Goal: Task Accomplishment & Management: Manage account settings

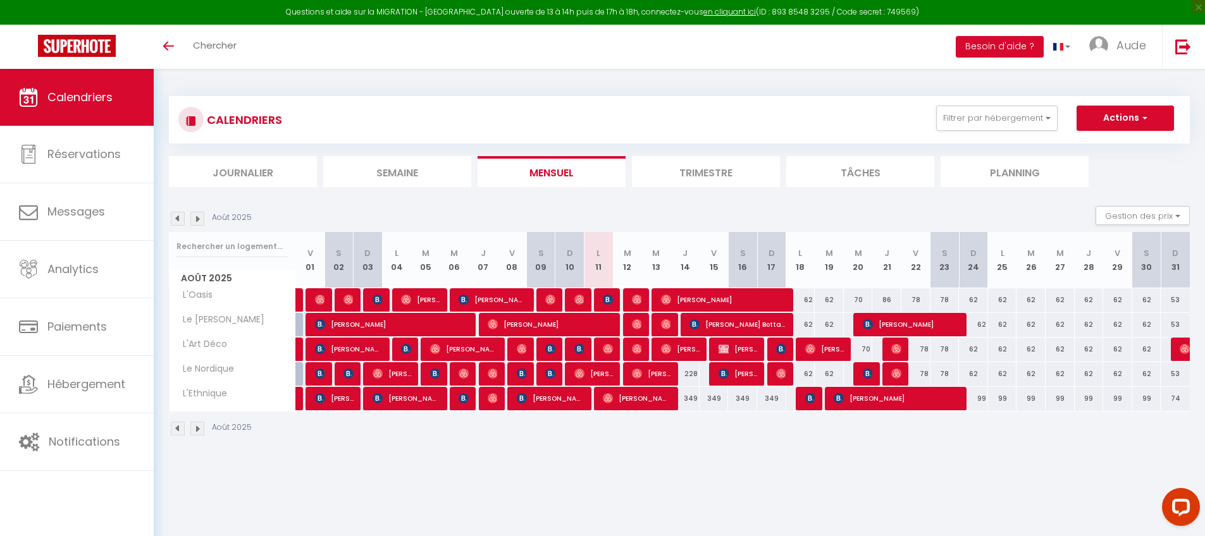
click at [690, 372] on div "228" at bounding box center [684, 373] width 29 height 23
type input "228"
type input "[DEMOGRAPHIC_DATA] 14 Août 2025"
type input "Ven 15 Août 2025"
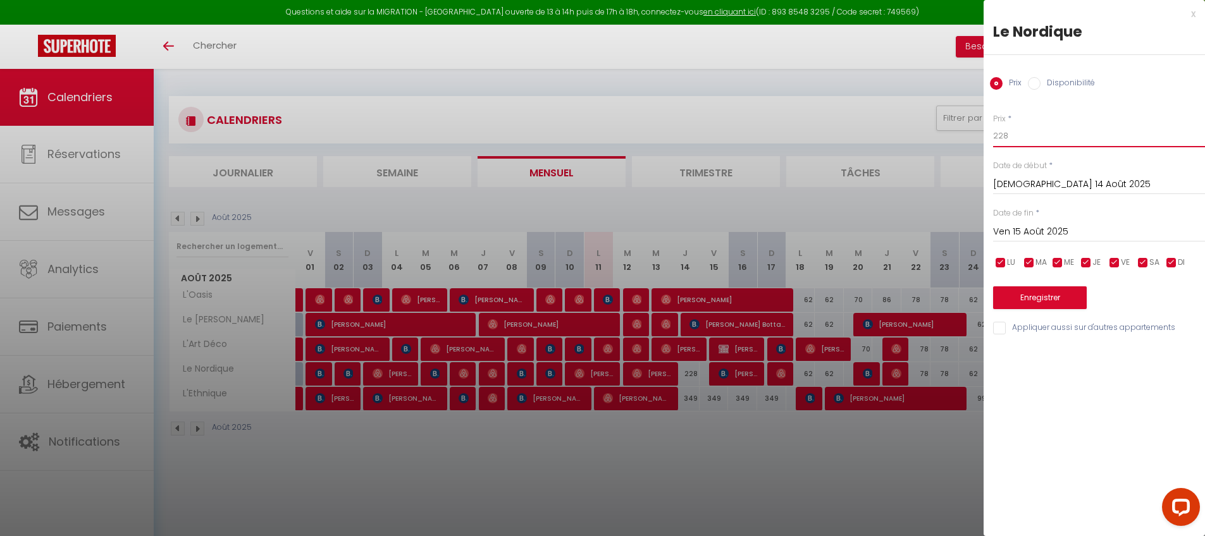
click at [1039, 133] on input "228" at bounding box center [1099, 136] width 212 height 23
type input "187"
click at [1053, 298] on button "Enregistrer" at bounding box center [1040, 297] width 94 height 23
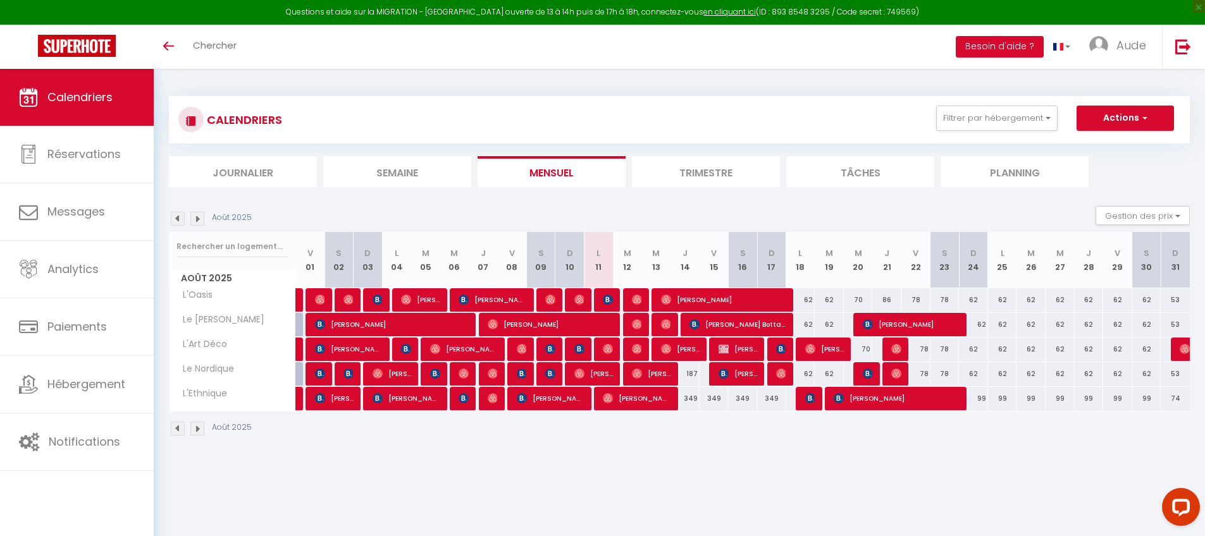
click at [690, 400] on div "349" at bounding box center [684, 398] width 29 height 23
type input "349"
type input "[DEMOGRAPHIC_DATA] 14 Août 2025"
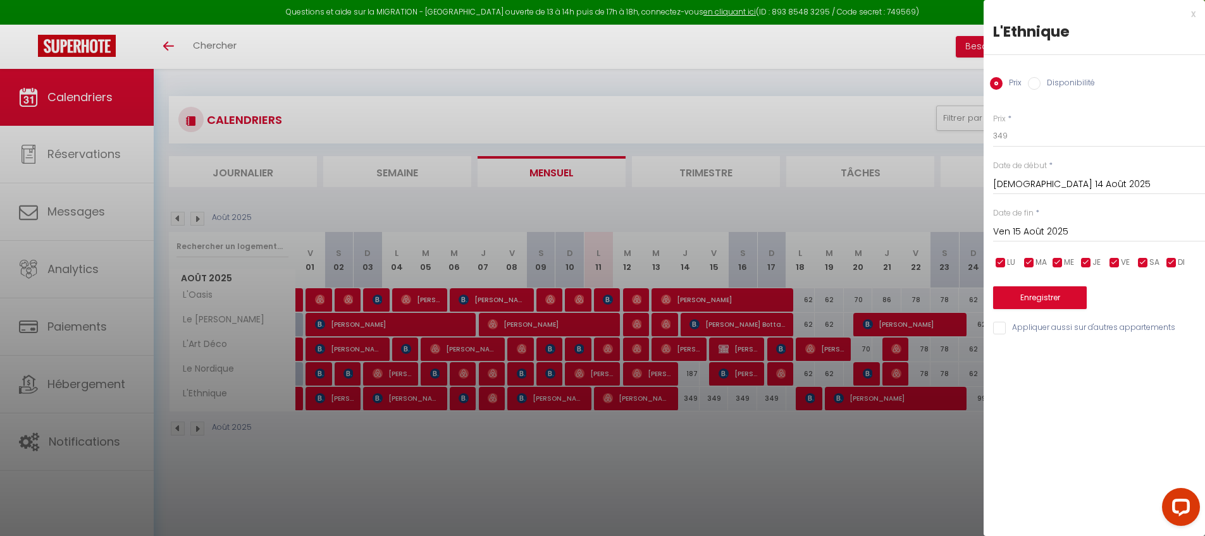
click at [1047, 231] on input "Ven 15 Août 2025" at bounding box center [1099, 232] width 212 height 16
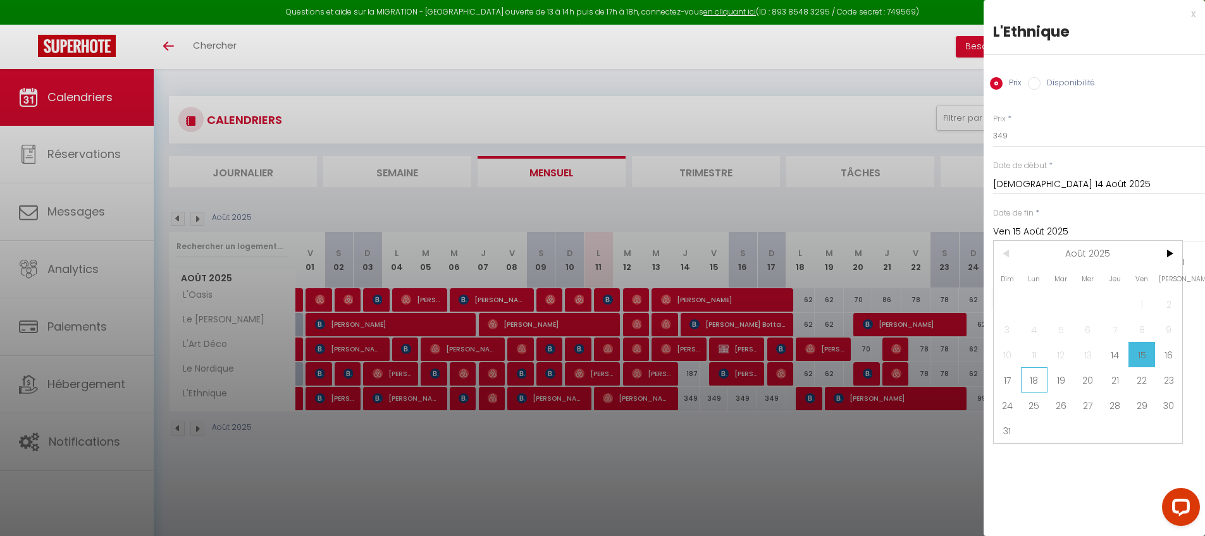
click at [1031, 381] on span "18" at bounding box center [1034, 379] width 27 height 25
type input "Lun 18 Août 2025"
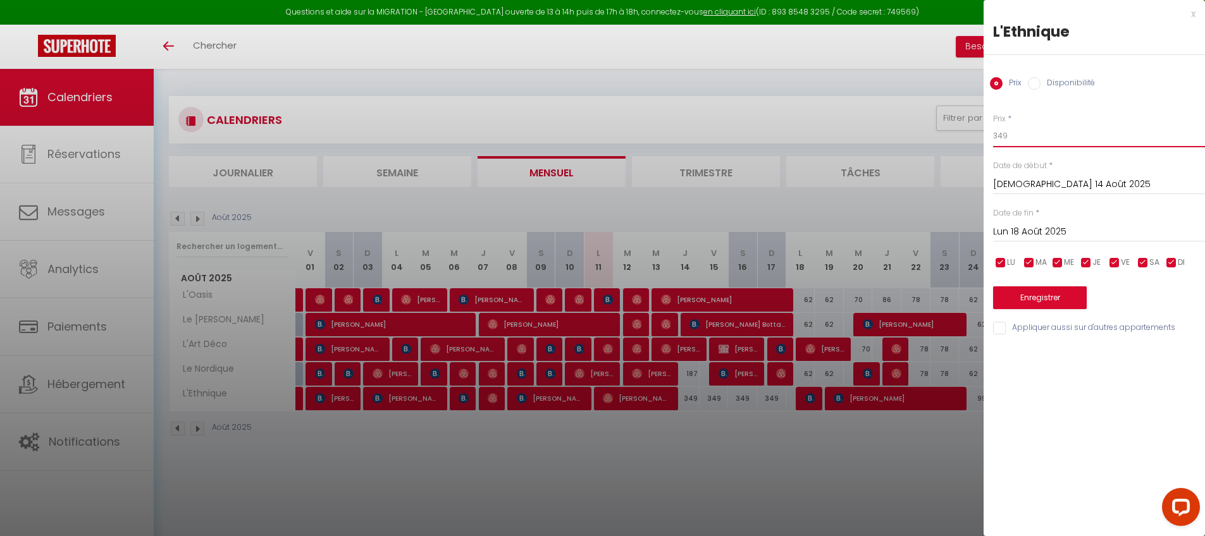
click at [1015, 132] on input "349" at bounding box center [1099, 136] width 212 height 23
click at [1014, 132] on input "349" at bounding box center [1099, 136] width 212 height 23
type input "307"
click at [1016, 297] on button "Enregistrer" at bounding box center [1040, 297] width 94 height 23
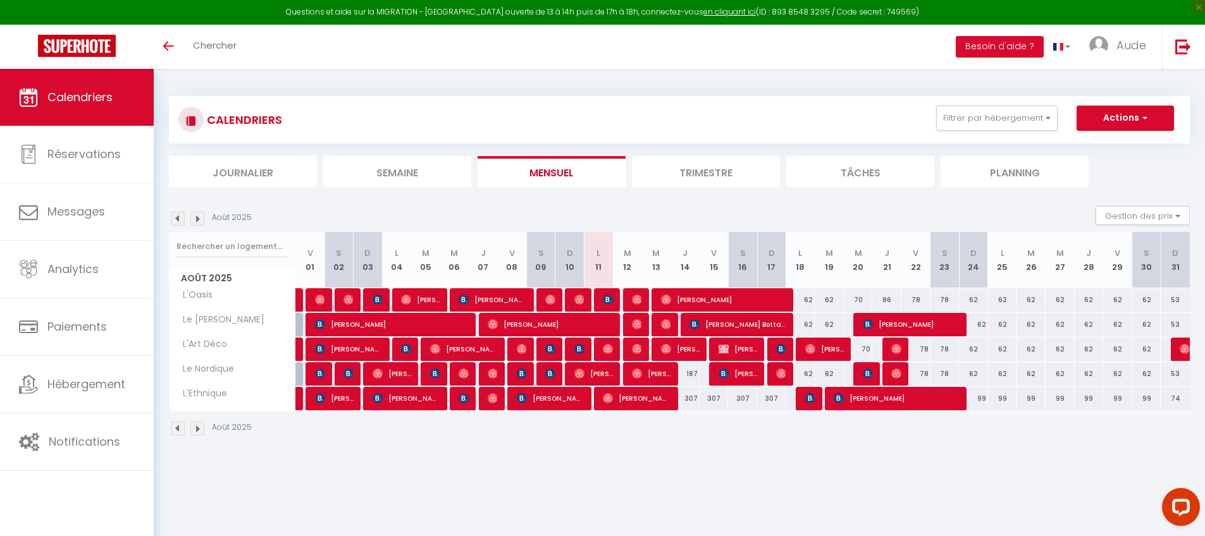
click at [809, 326] on div "62" at bounding box center [800, 324] width 29 height 23
type input "62"
type input "Lun 18 Août 2025"
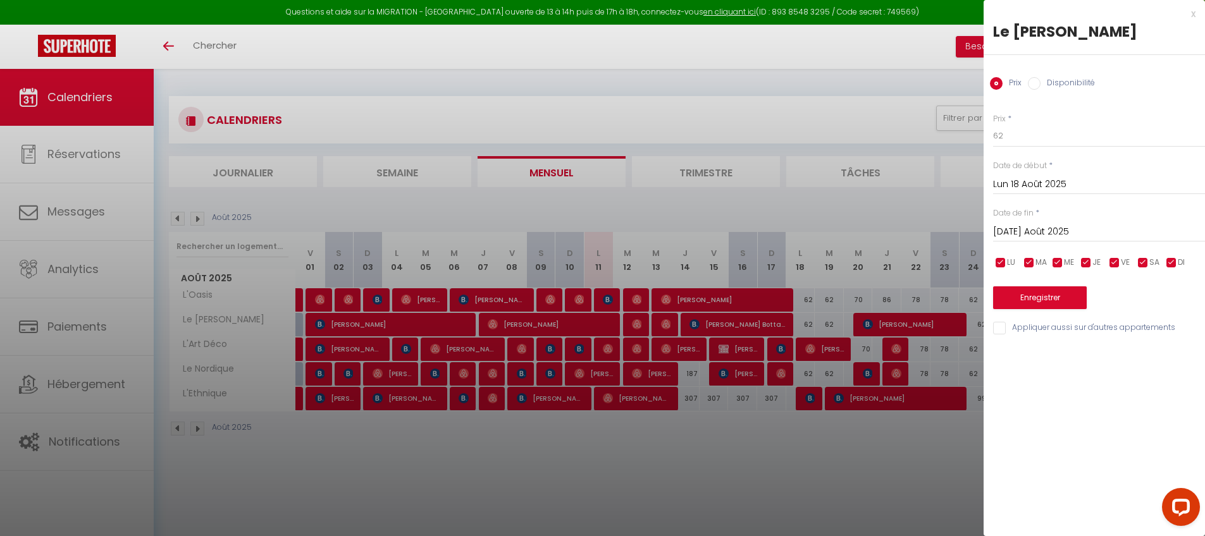
click at [1040, 227] on input "[DATE] Août 2025" at bounding box center [1099, 232] width 212 height 16
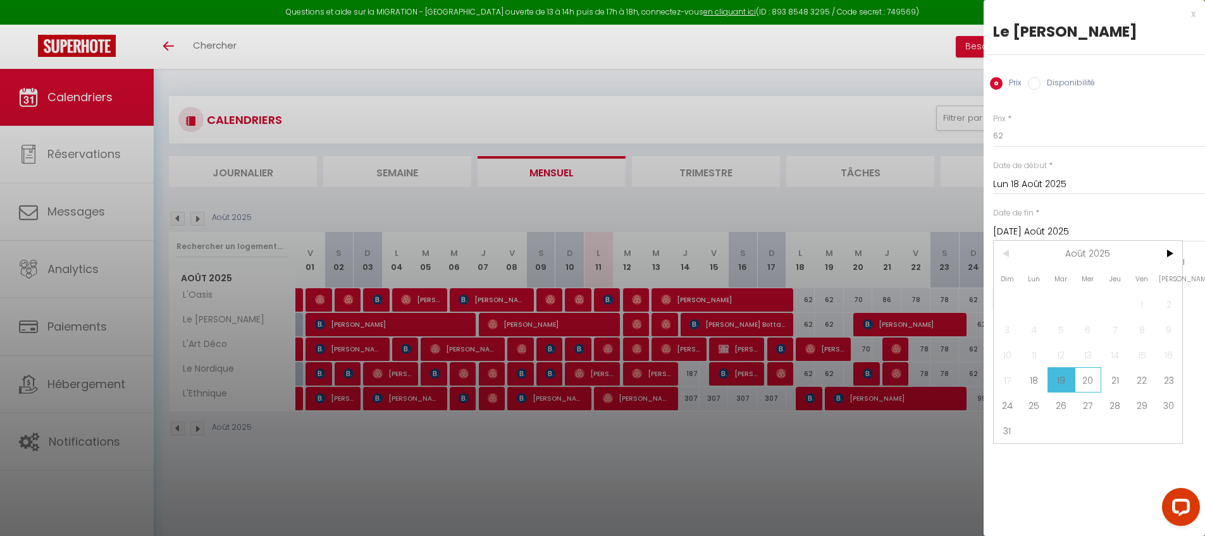
click at [1080, 376] on span "20" at bounding box center [1087, 379] width 27 height 25
type input "Mer 20 Août 2025"
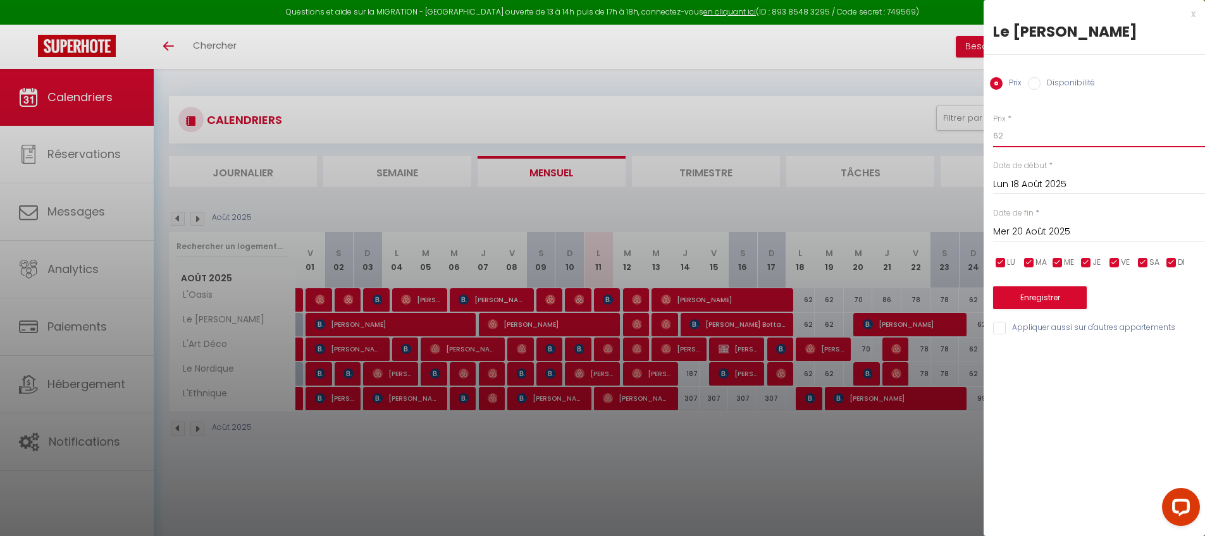
click at [1063, 138] on input "62" at bounding box center [1099, 136] width 212 height 23
click at [1054, 136] on input "5" at bounding box center [1099, 136] width 212 height 23
type input "57"
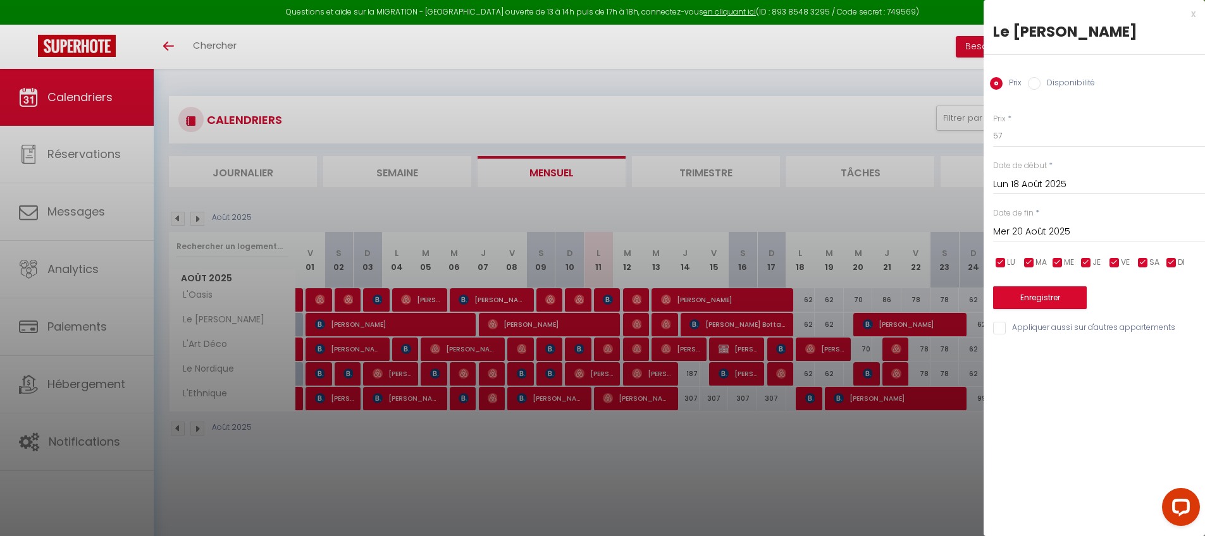
click at [998, 326] on input "Appliquer aussi sur d'autres appartements" at bounding box center [1099, 328] width 212 height 13
checkbox input "true"
drag, startPoint x: 1017, startPoint y: 293, endPoint x: 942, endPoint y: 286, distance: 75.0
click at [1017, 293] on button "Enregistrer" at bounding box center [1040, 297] width 94 height 23
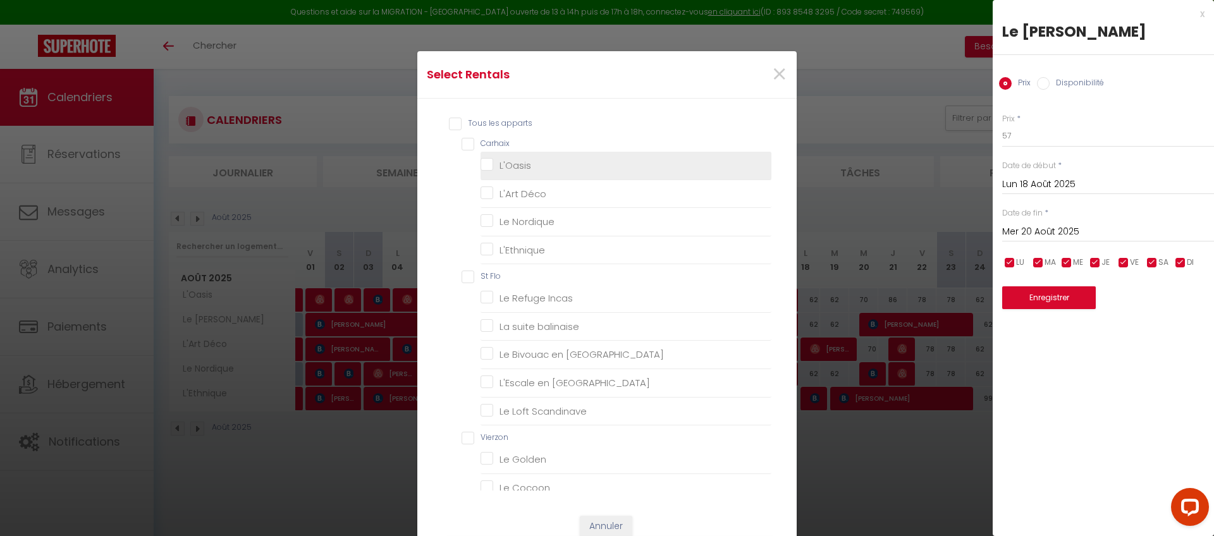
drag, startPoint x: 476, startPoint y: 144, endPoint x: 494, endPoint y: 152, distance: 19.8
click at [477, 144] on input "Carhaix" at bounding box center [617, 144] width 310 height 13
checkbox input "true"
checkbox Déco "true"
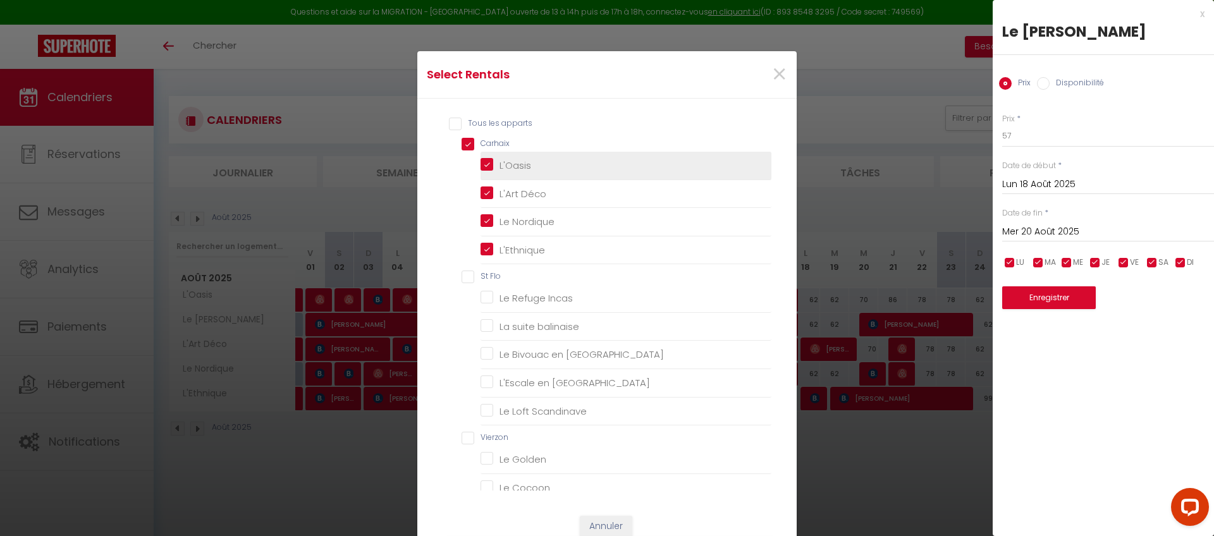
checkbox Nordique "true"
checkbox input "true"
checkbox Flo "false"
checkbox Incas "false"
checkbox balinaise "false"
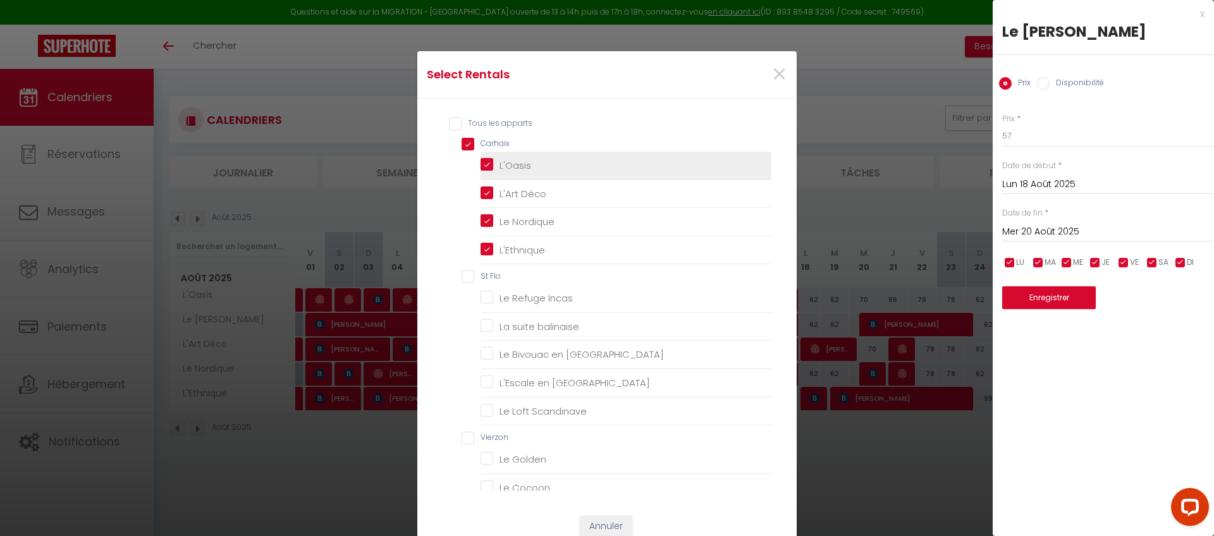
checkbox Orient "false"
checkbox Amérique "false"
checkbox Scandinave "false"
checkbox input "false"
checkbox Golden "false"
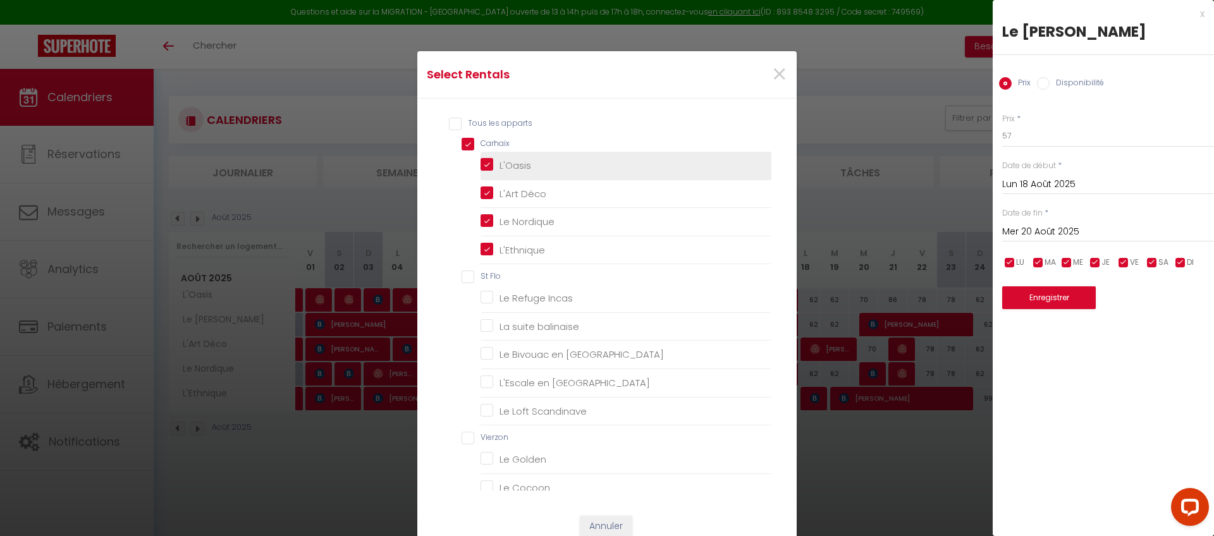
checkbox Cocoon "false"
checkbox Heaven "false"
checkbox input "false"
checkbox Blue "false"
checkbox Terracotta "false"
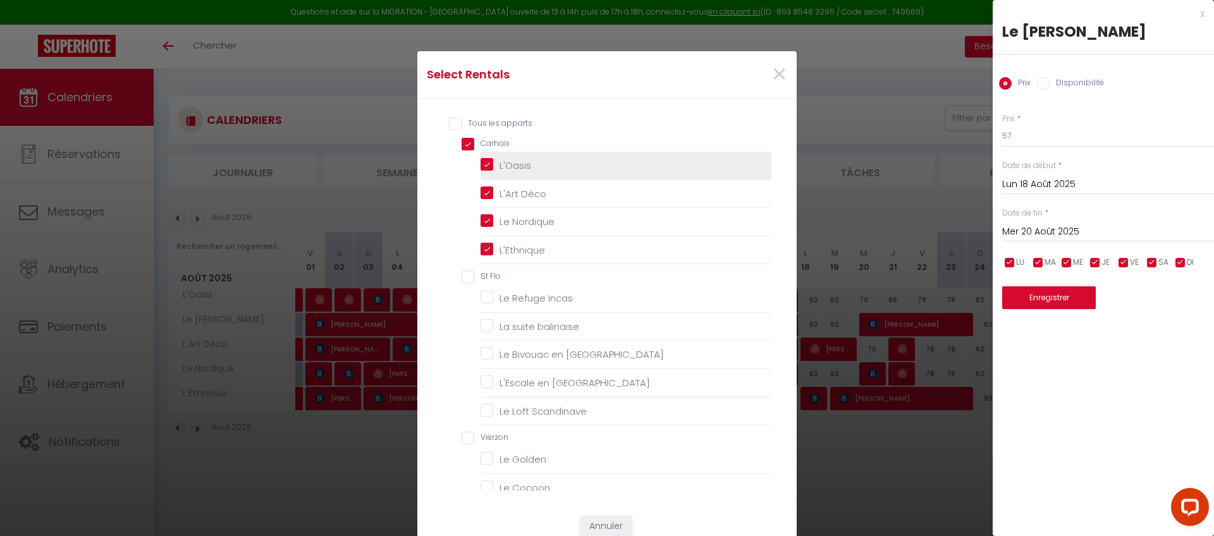
checkbox Heaven "false"
checkbox Niortais "false"
checkbox input "false"
checkbox Appienne "false"
checkbox Guineberts "false"
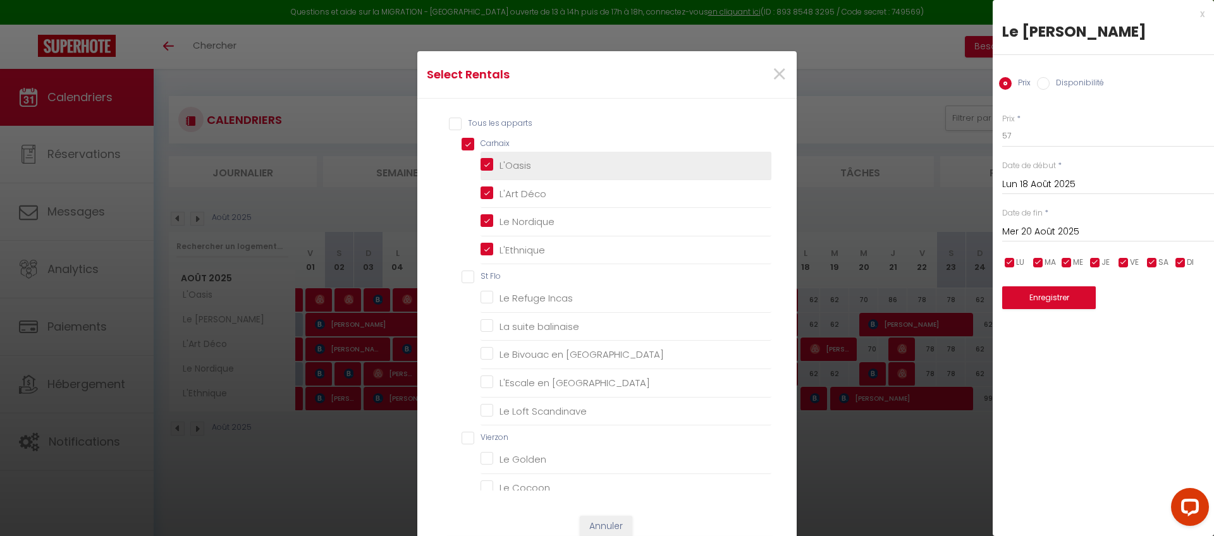
checkbox Appienne "false"
checkbox Guineberts "false"
checkbox Mai "false"
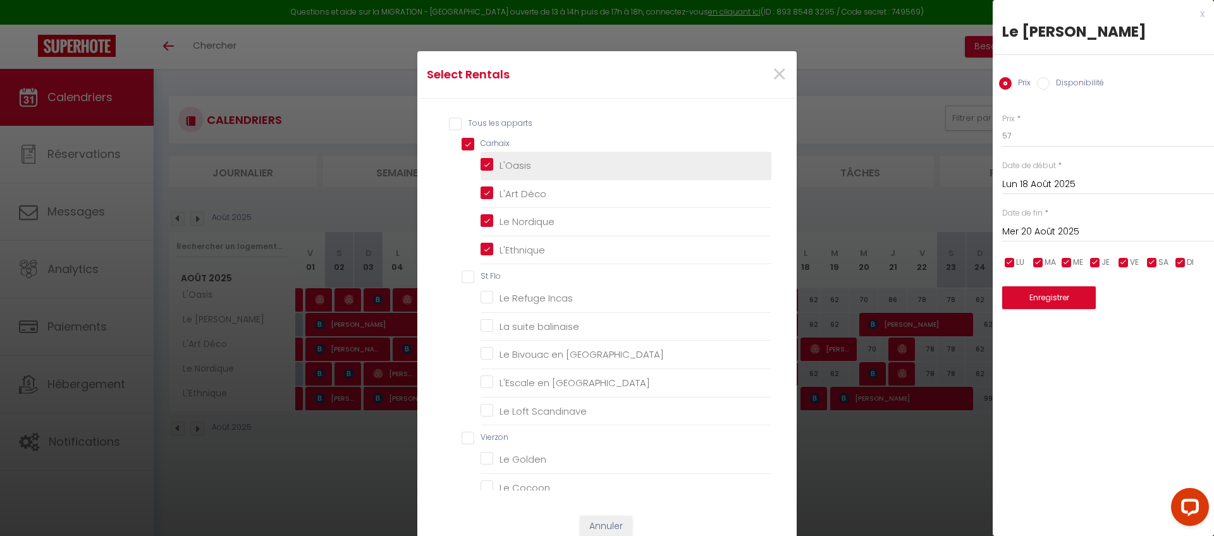
checkbox Mai "false"
checkbox Guineberts "false"
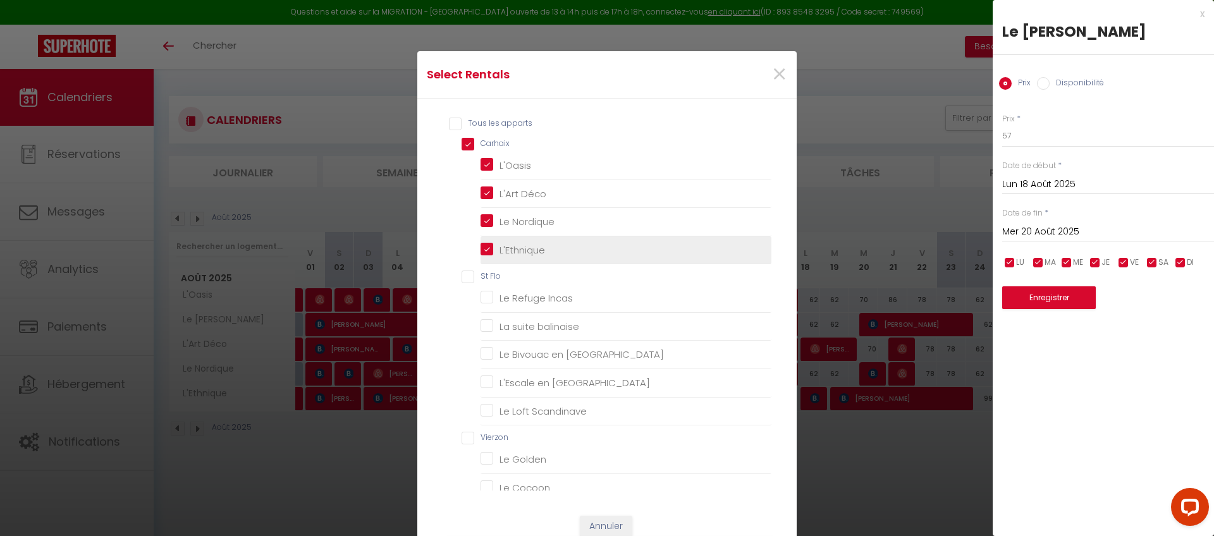
click at [522, 247] on input "L'Ethnique" at bounding box center [626, 249] width 291 height 13
checkbox input "false"
checkbox Incas "false"
checkbox balinaise "false"
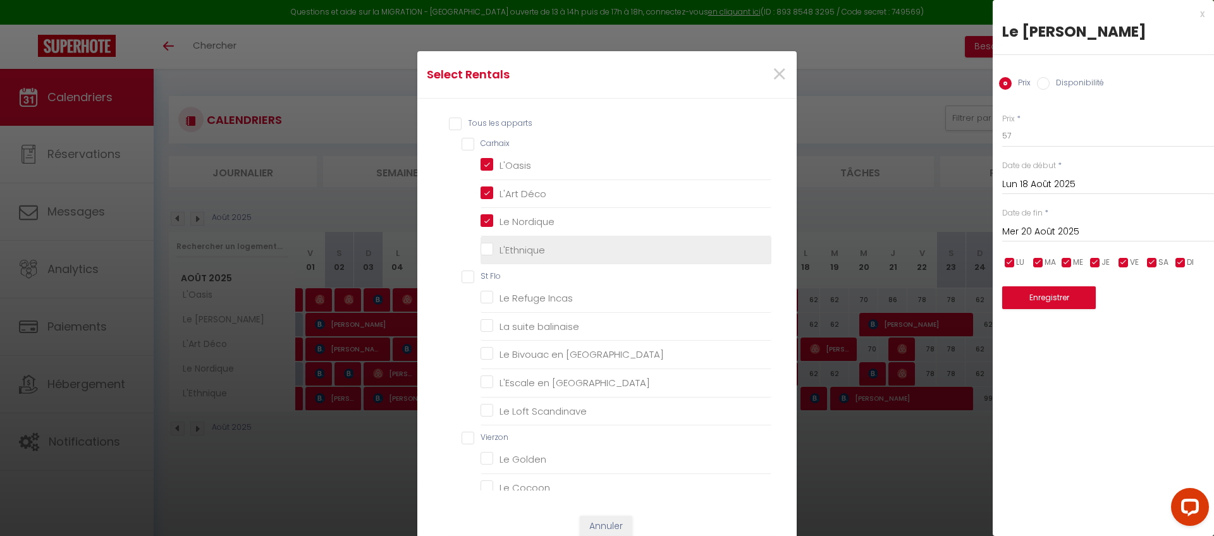
checkbox Orient "false"
checkbox Amérique "false"
checkbox Scandinave "false"
checkbox Golden "false"
checkbox Cocoon "false"
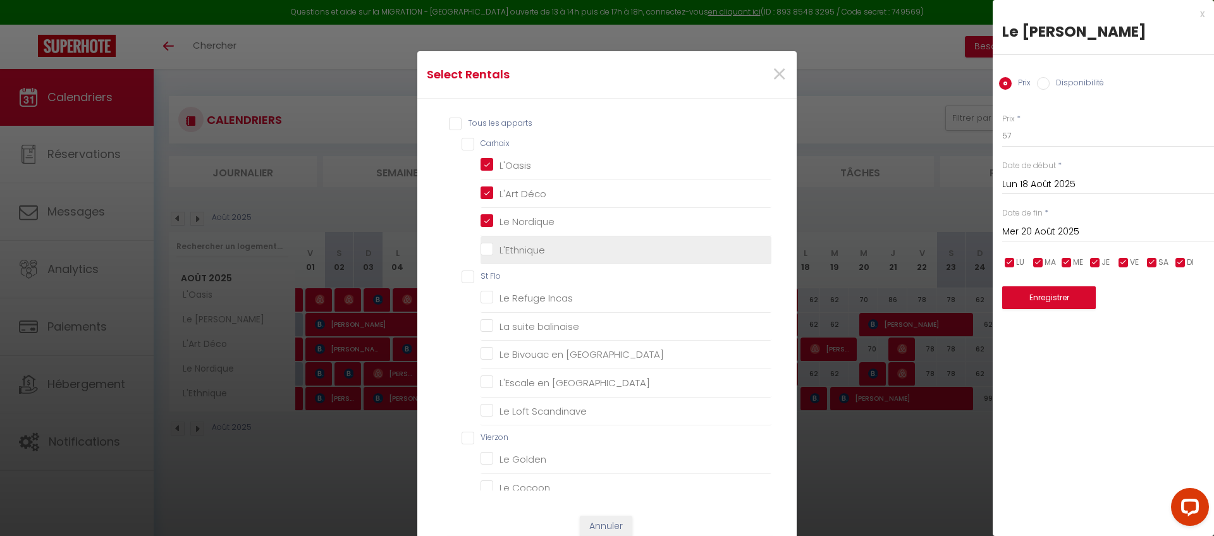
checkbox Heaven "false"
checkbox Blue "false"
checkbox Terracotta "false"
checkbox Heaven "false"
checkbox Niortais "false"
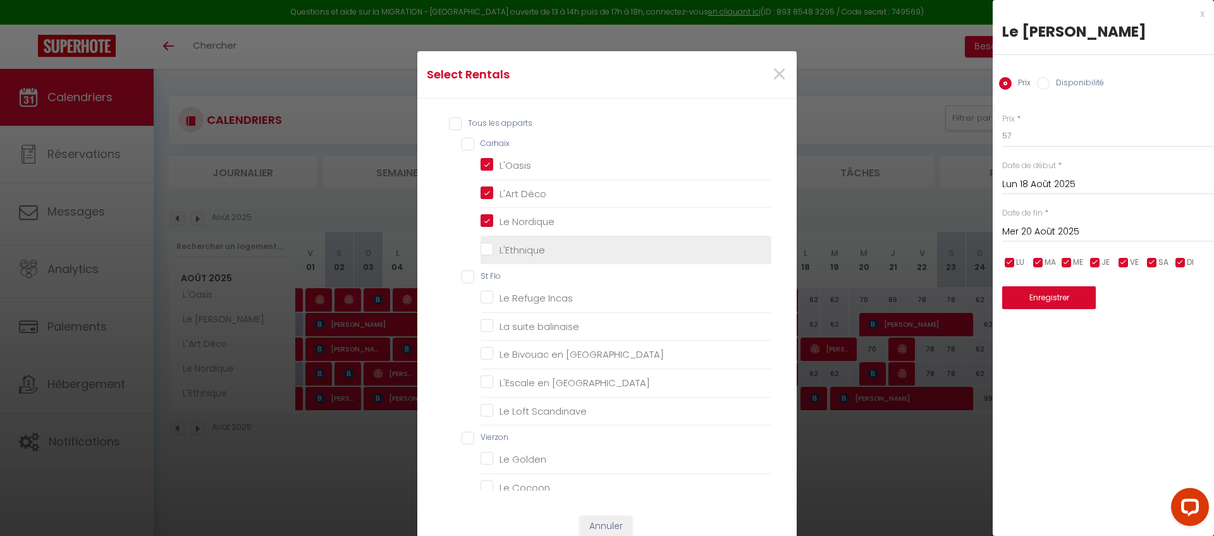
checkbox Appienne "false"
checkbox Guineberts "false"
checkbox Appienne "false"
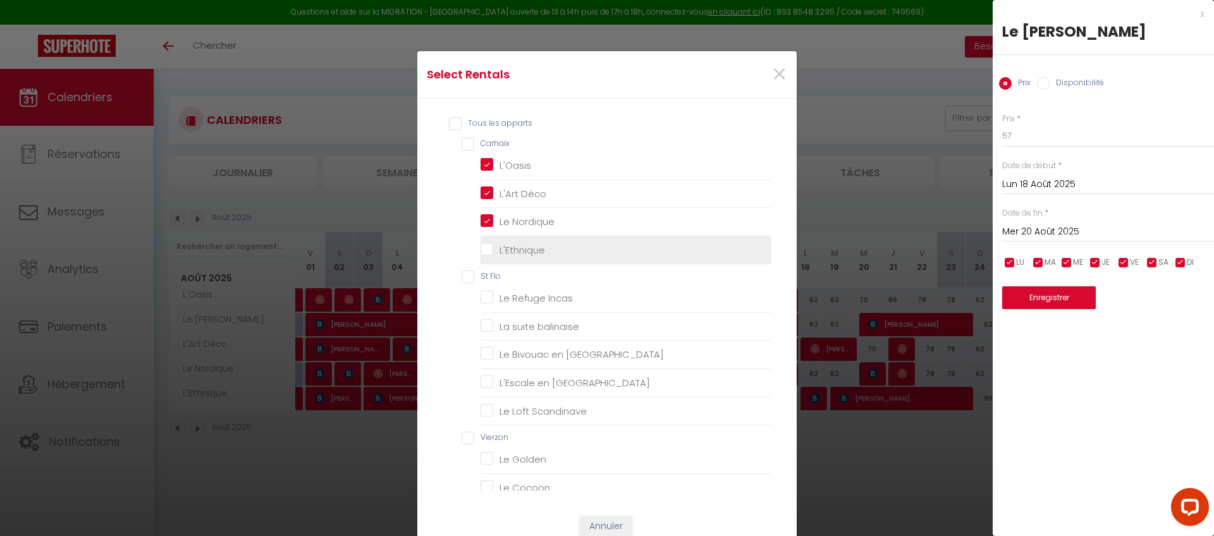
checkbox Guineberts "false"
checkbox Mai "false"
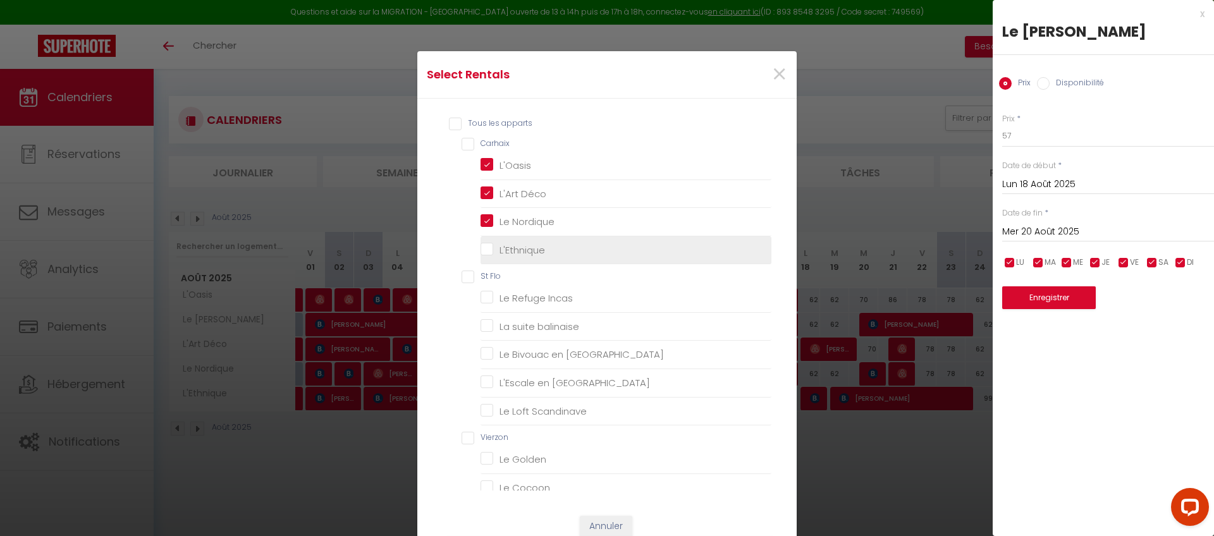
checkbox Guineberts "false"
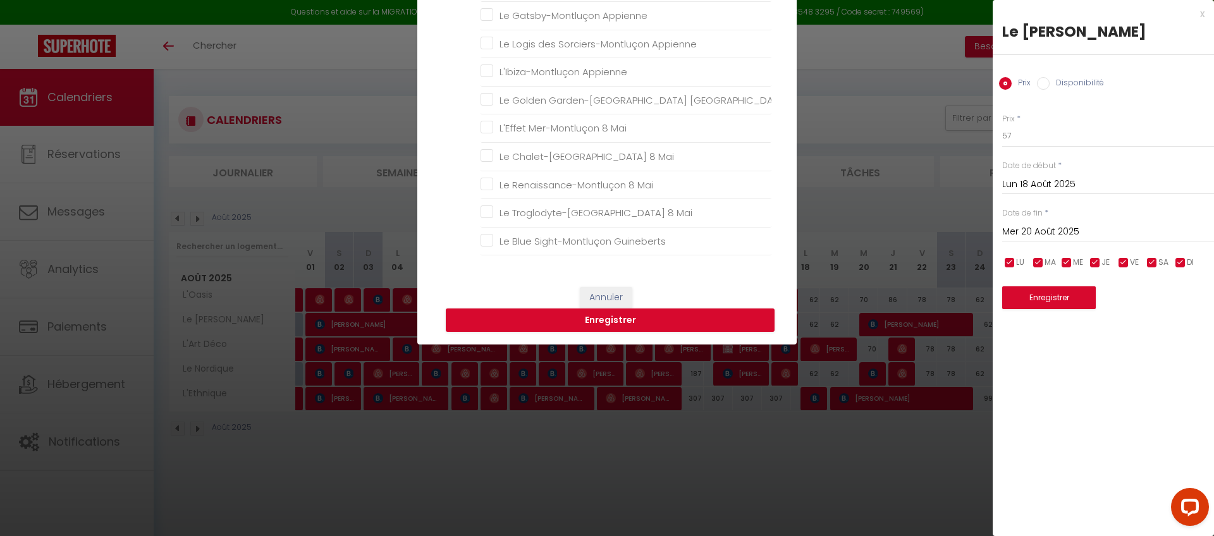
scroll to position [231, 0]
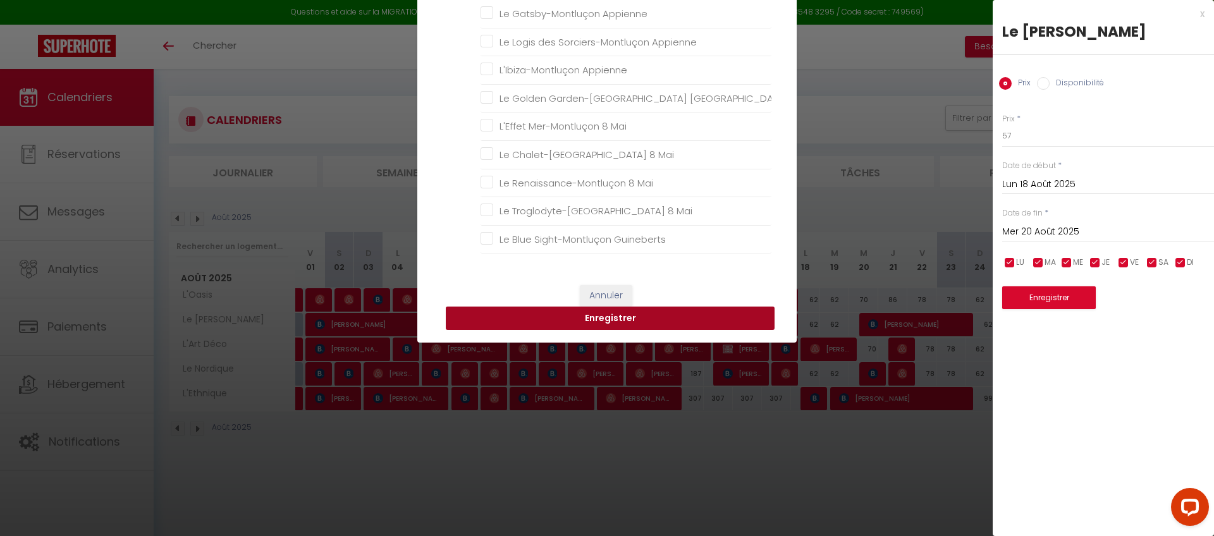
drag, startPoint x: 625, startPoint y: 326, endPoint x: 632, endPoint y: 345, distance: 19.4
click at [625, 326] on button "Enregistrer" at bounding box center [610, 319] width 329 height 24
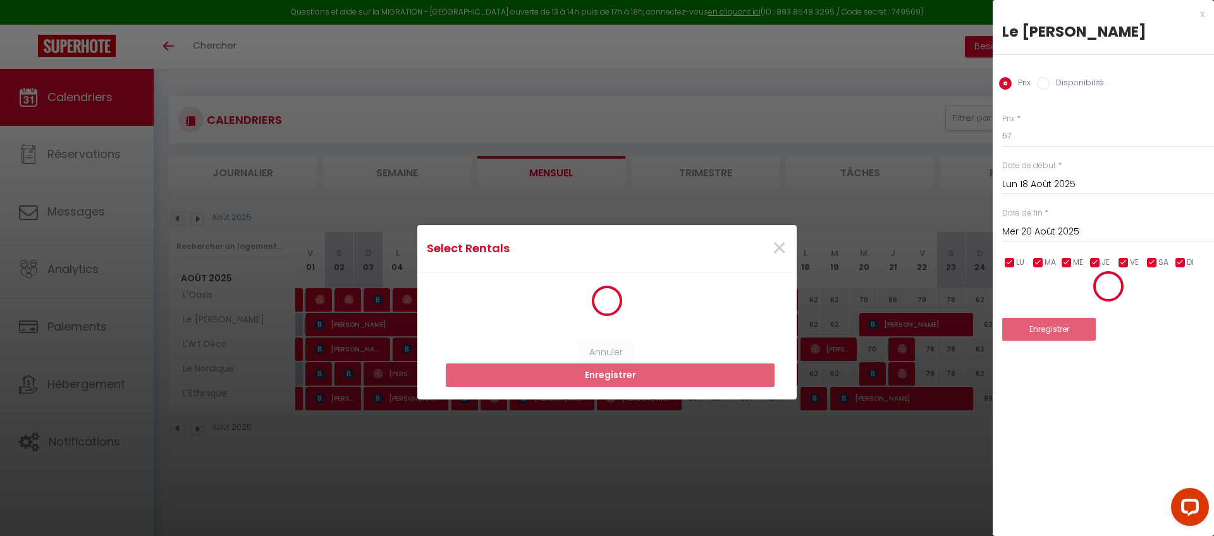
scroll to position [2, 0]
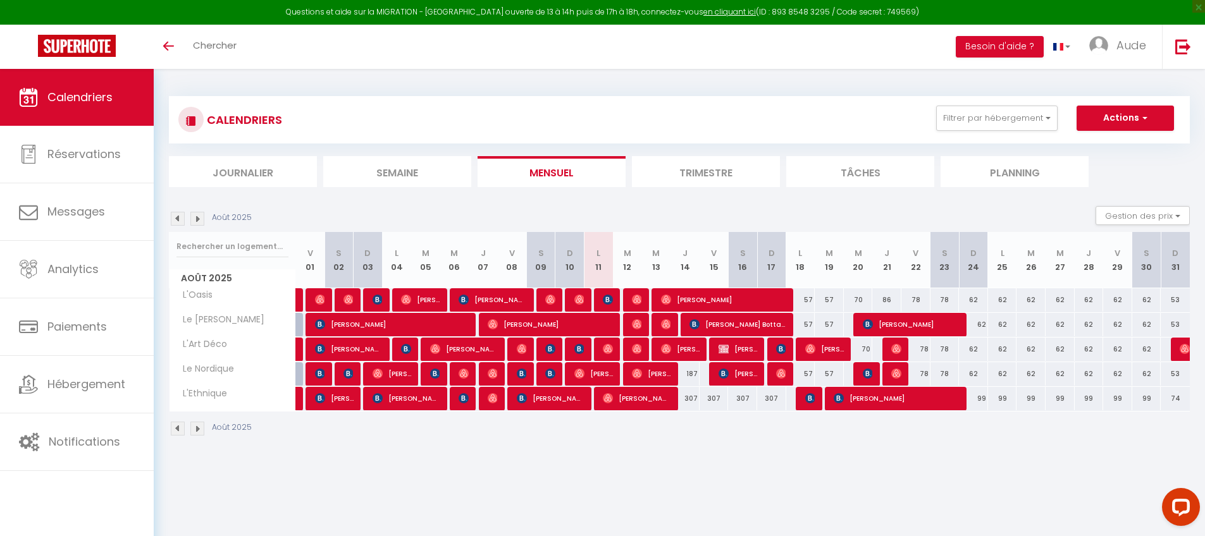
click at [915, 298] on div "78" at bounding box center [915, 299] width 29 height 23
type input "78"
type input "Ven 22 Août 2025"
type input "Sam 23 Août 2025"
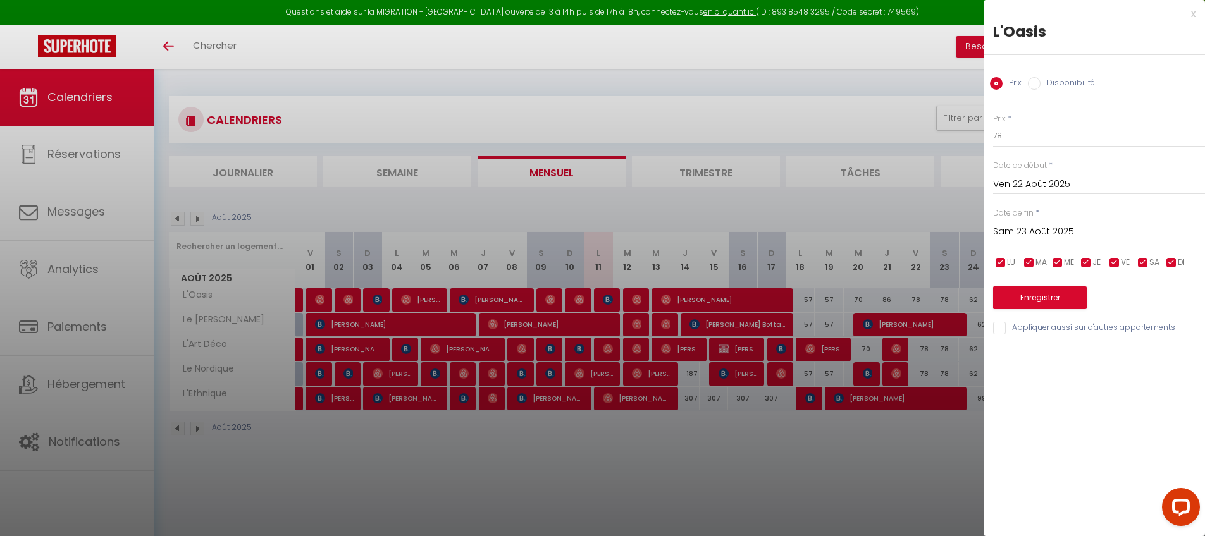
click at [1042, 183] on input "Ven 22 Août 2025" at bounding box center [1099, 184] width 212 height 16
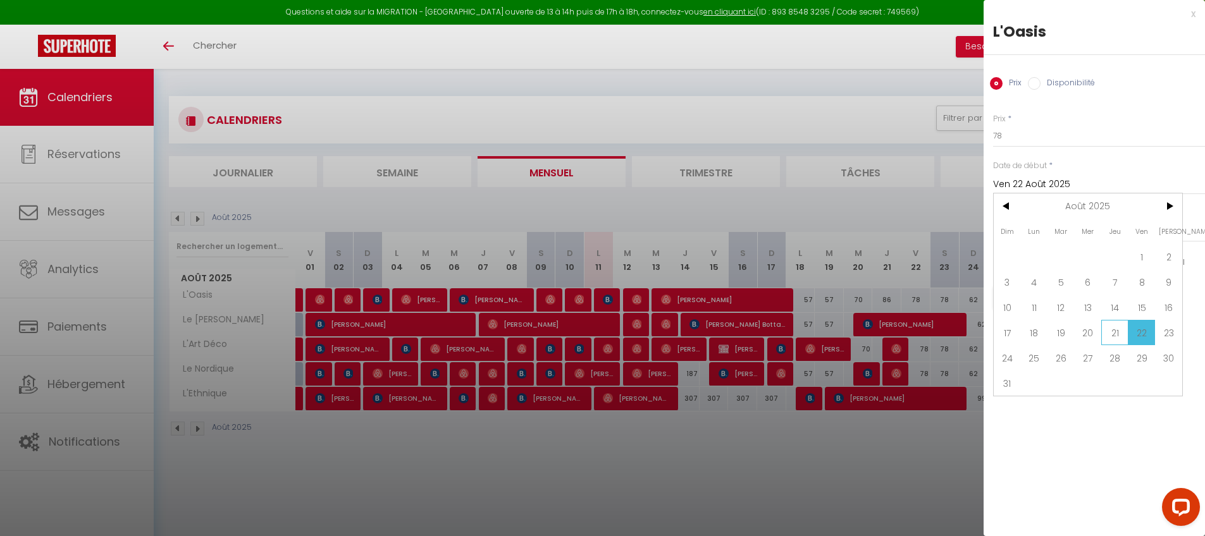
click at [1120, 334] on span "21" at bounding box center [1114, 332] width 27 height 25
type input "[DEMOGRAPHIC_DATA] 21 Août 2025"
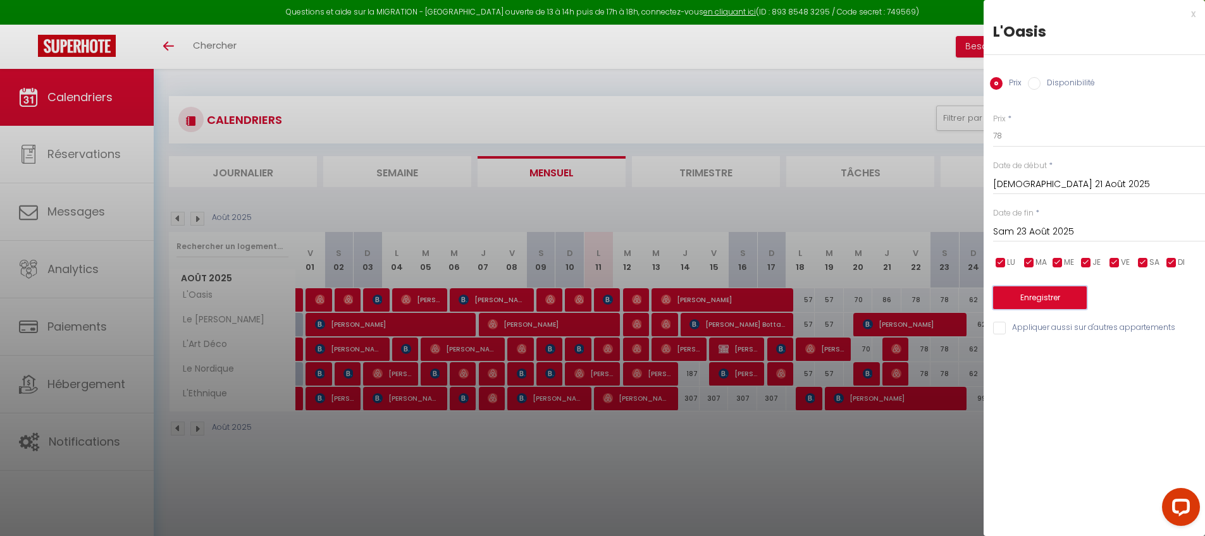
click at [1036, 300] on button "Enregistrer" at bounding box center [1040, 297] width 94 height 23
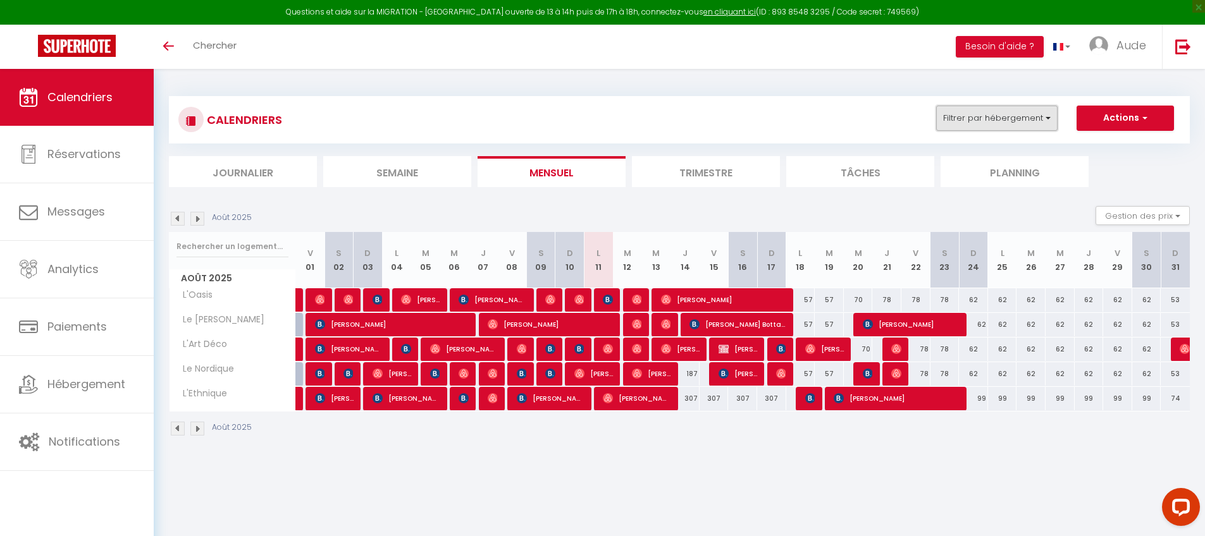
click at [976, 117] on button "Filtrer par hébergement" at bounding box center [996, 118] width 121 height 25
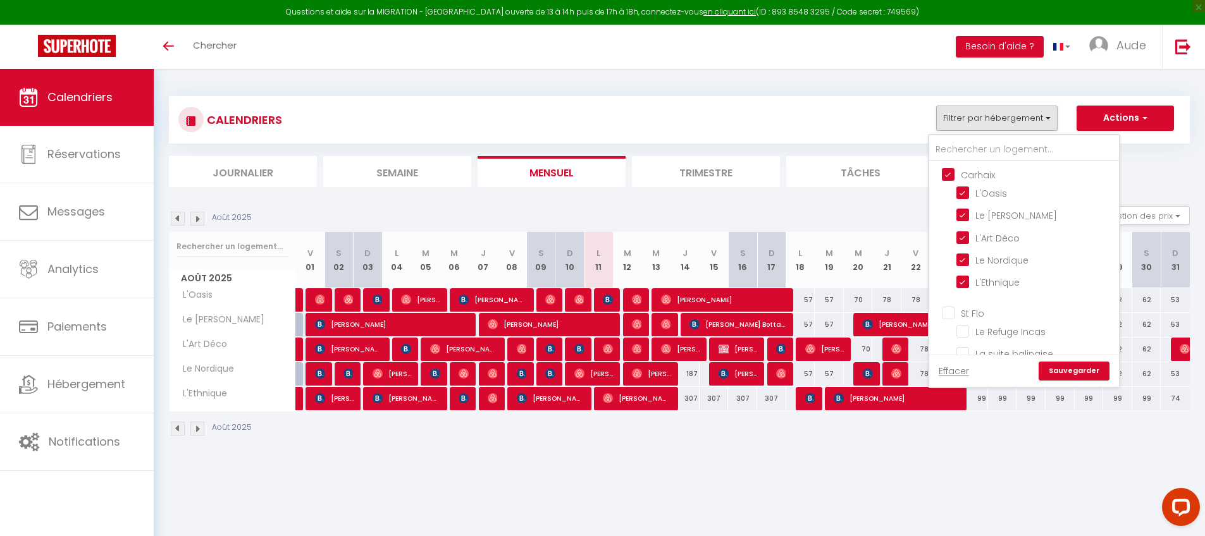
click at [952, 172] on input "Carhaix" at bounding box center [1037, 174] width 190 height 13
checkbox input "false"
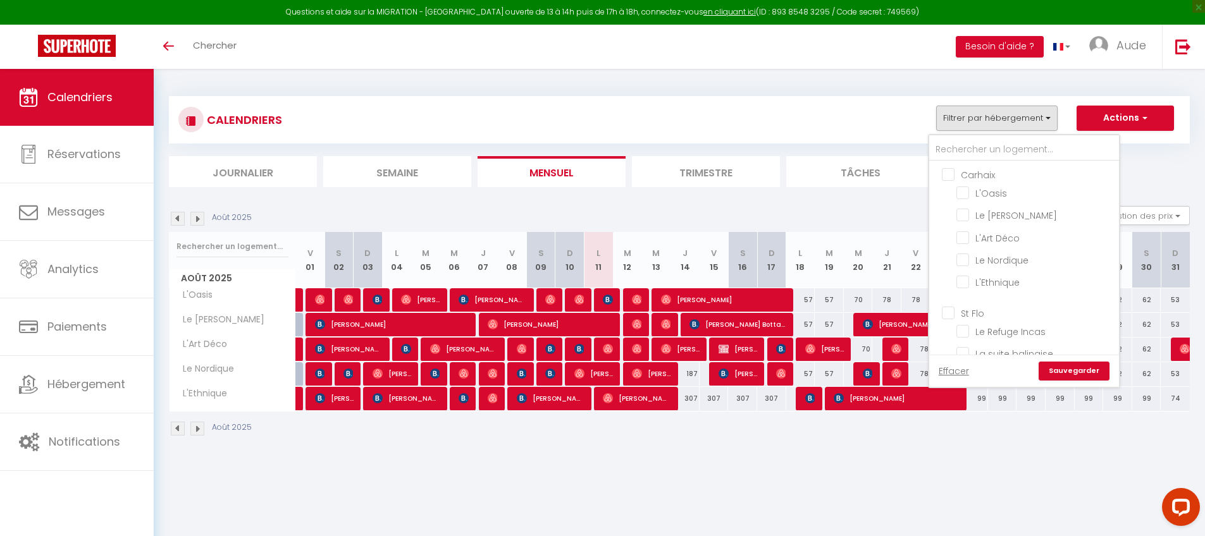
checkbox input "false"
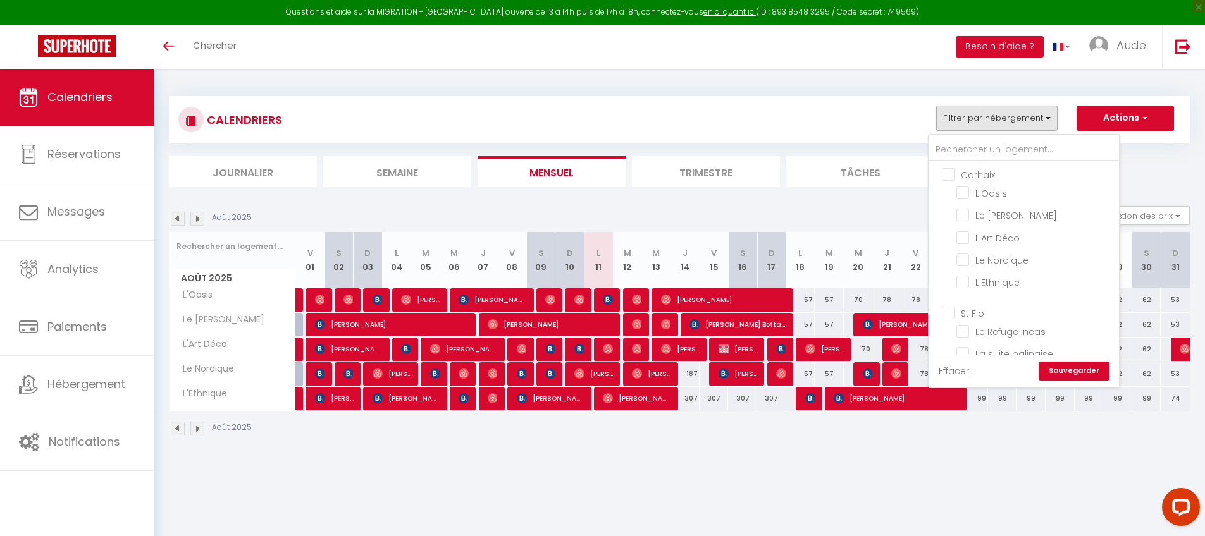
checkbox input "false"
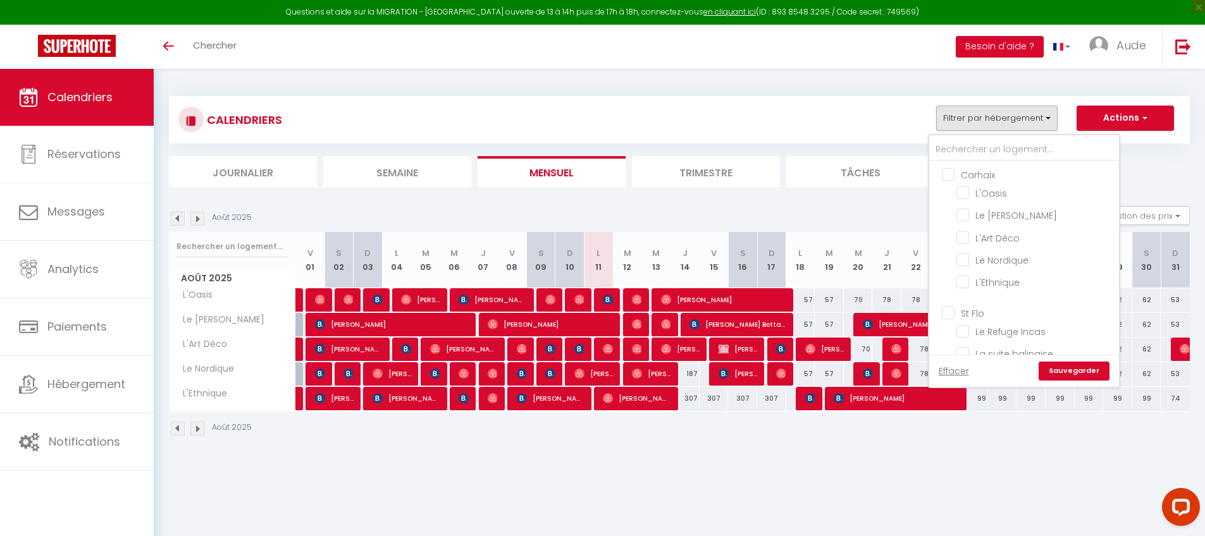
checkbox input "false"
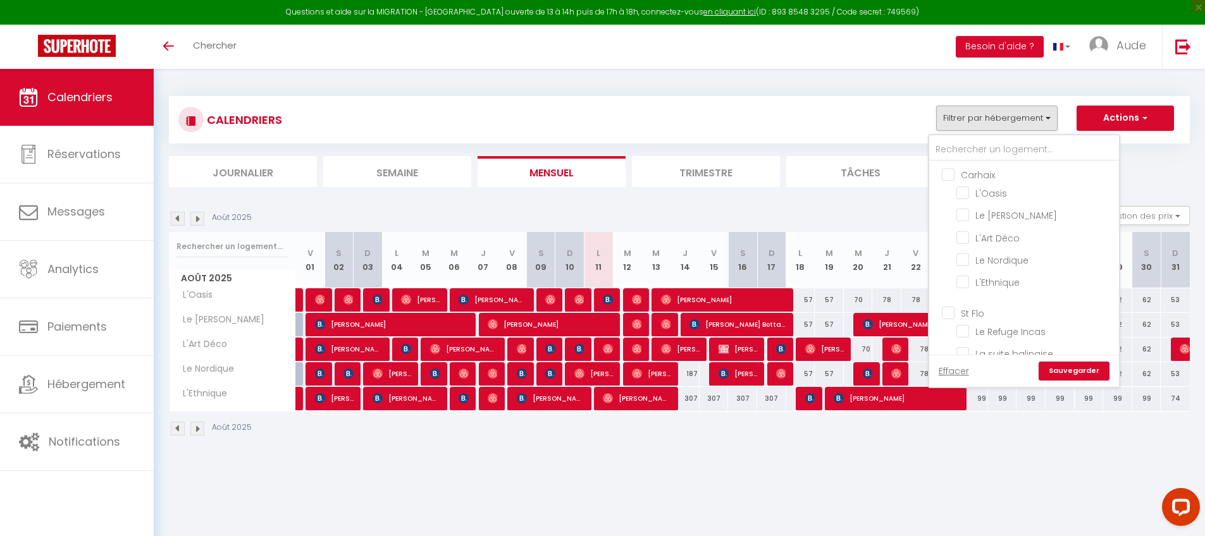
checkbox input "false"
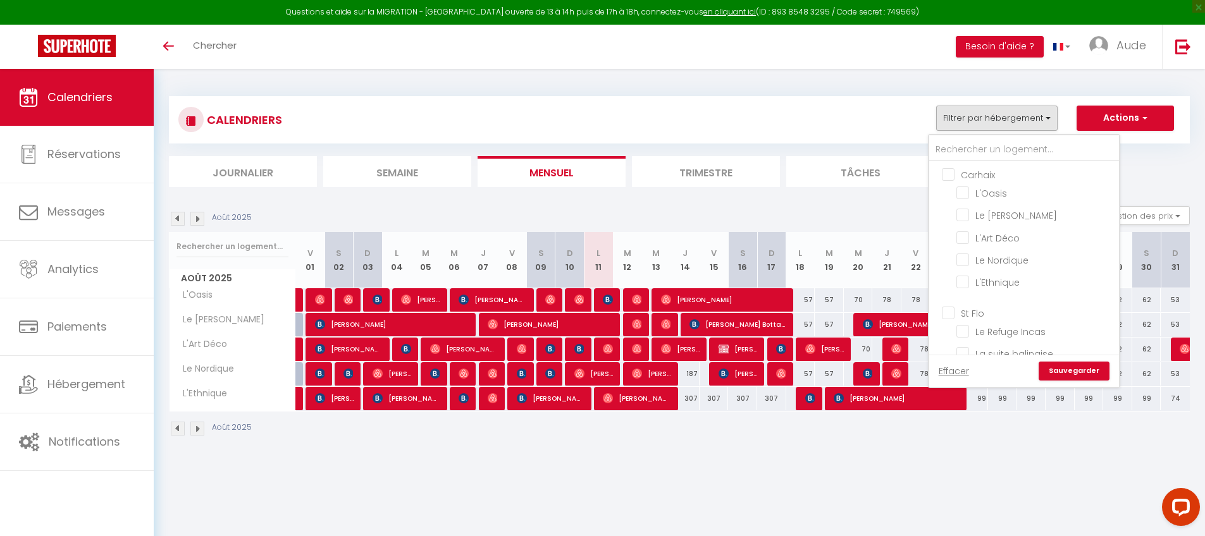
checkbox input "false"
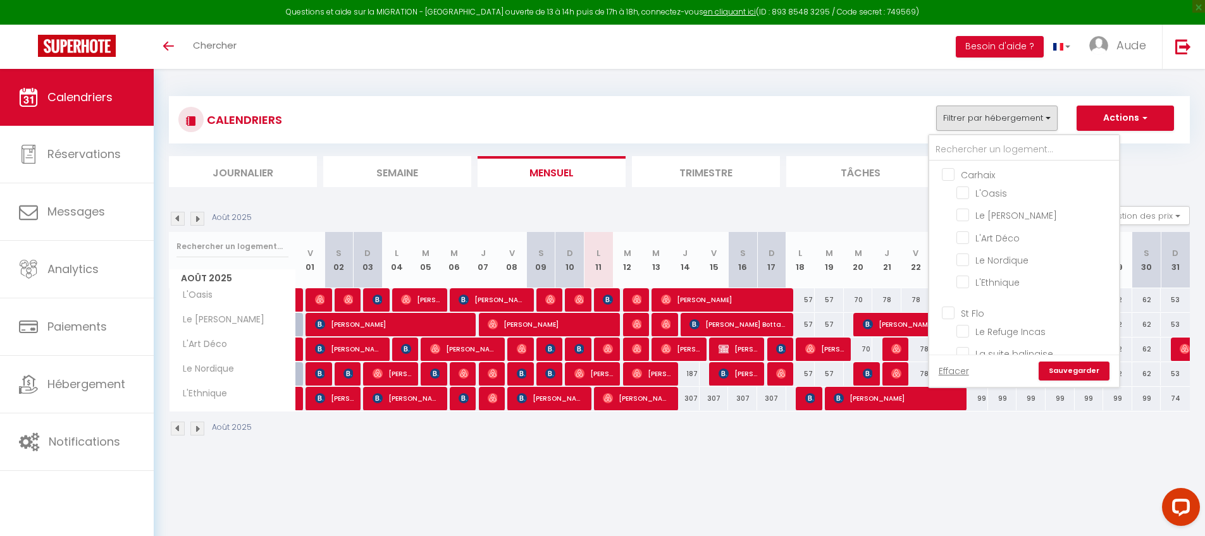
click at [947, 314] on input "St Flo" at bounding box center [1037, 312] width 190 height 13
checkbox input "true"
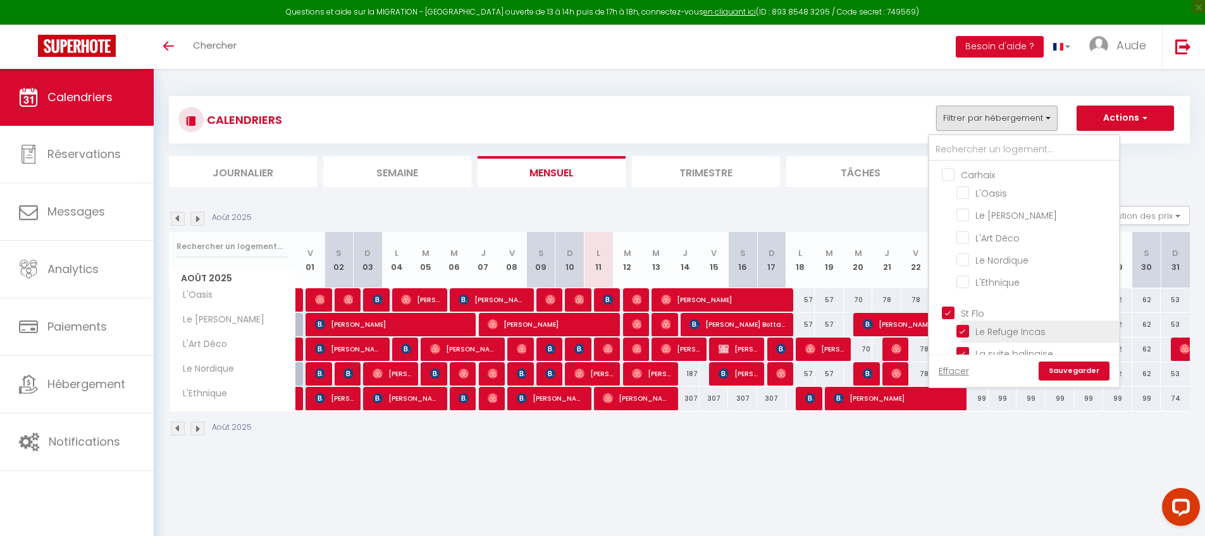
checkbox input "true"
checkbox input "false"
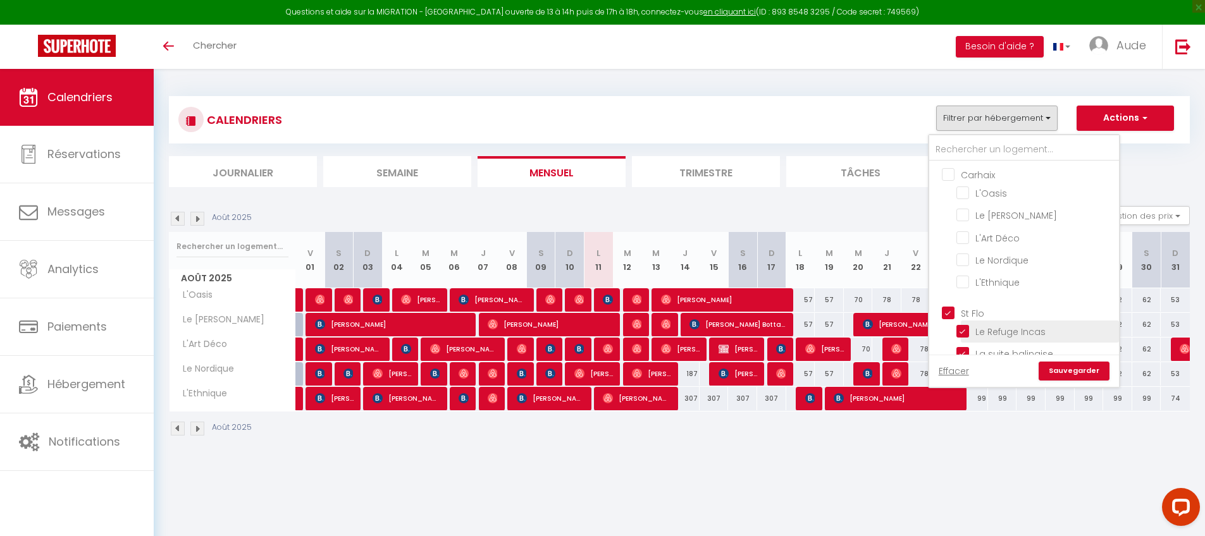
checkbox input "false"
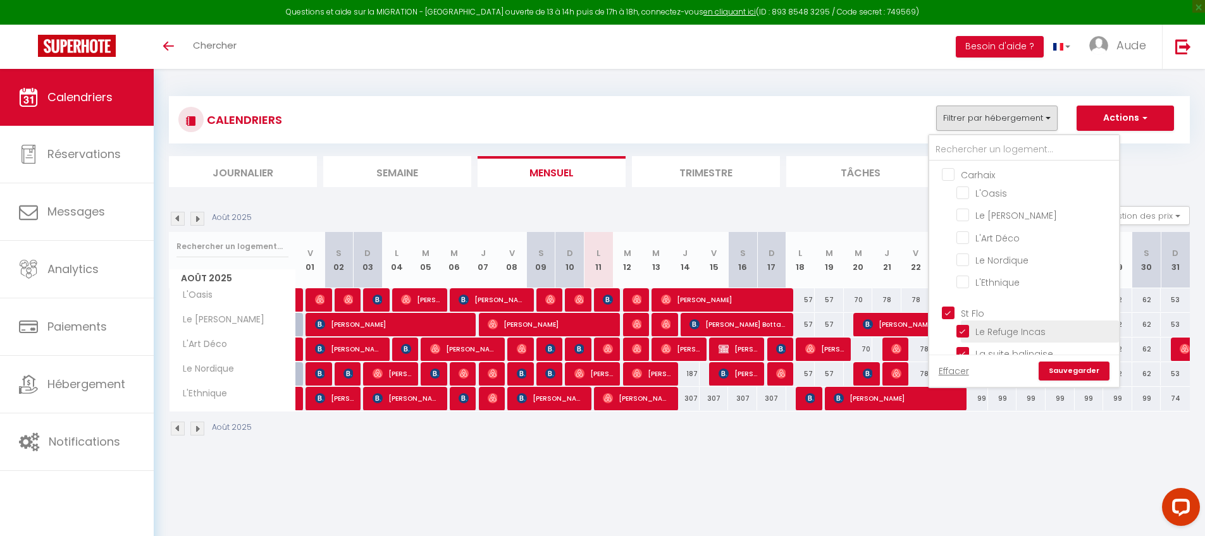
checkbox input "false"
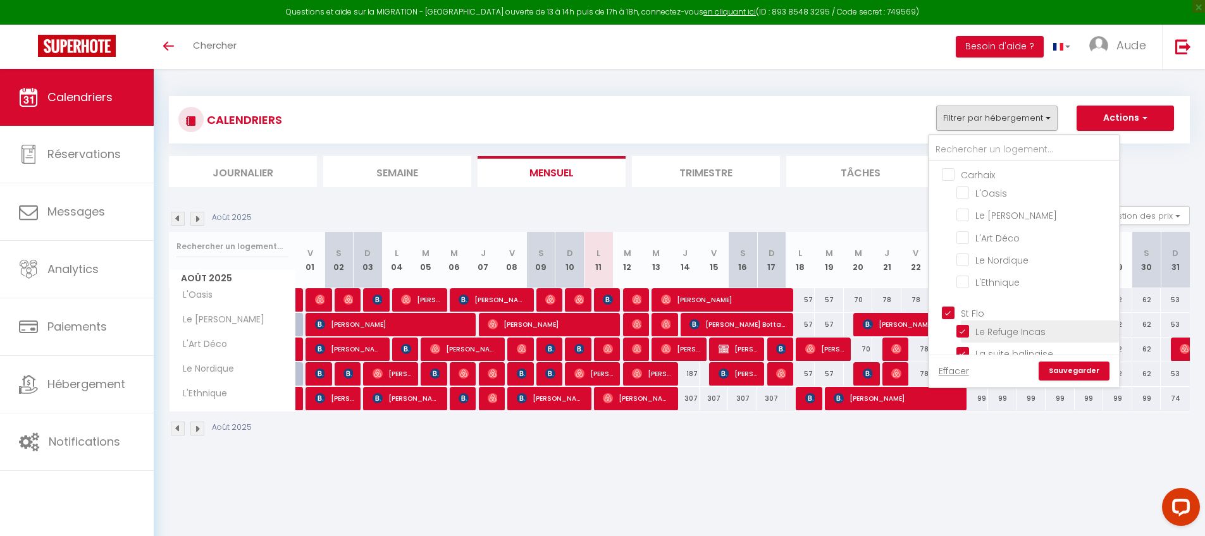
checkbox input "false"
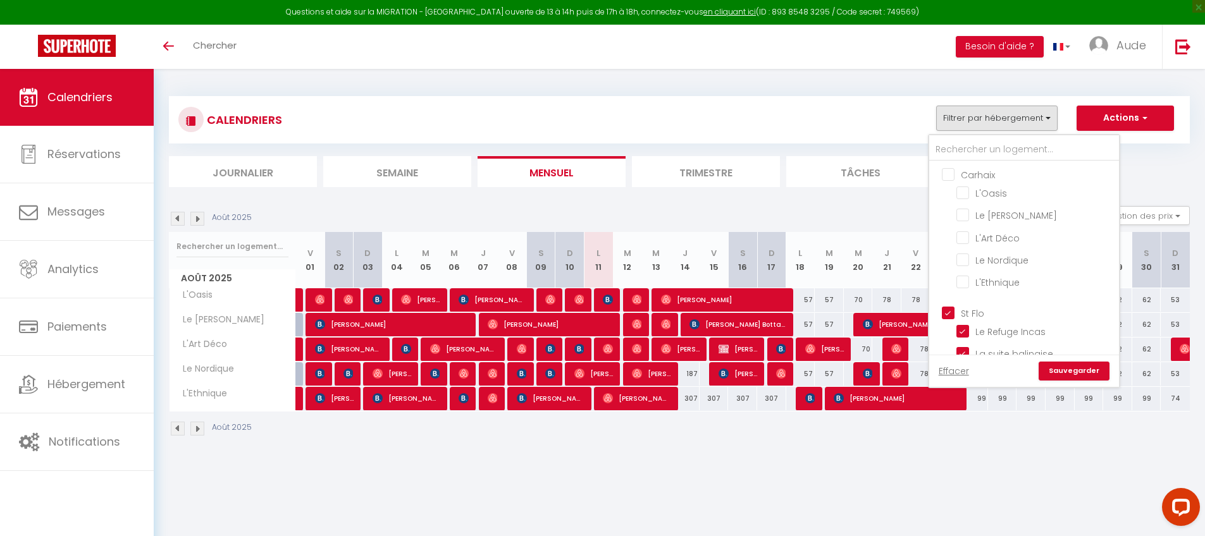
click at [1048, 365] on link "Sauvegarder" at bounding box center [1073, 371] width 71 height 19
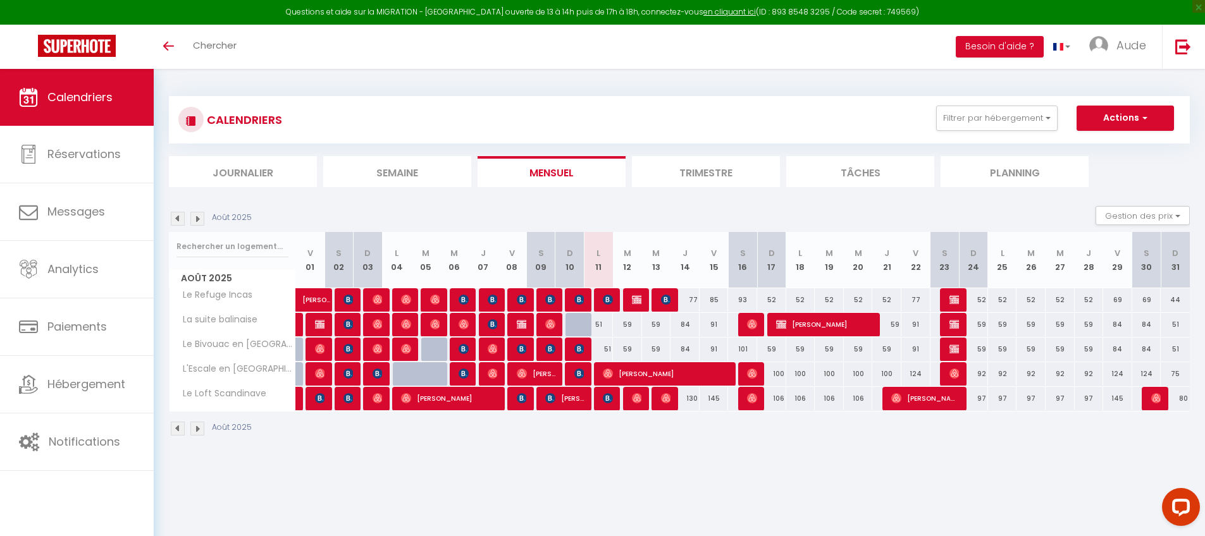
click at [598, 326] on div "51" at bounding box center [598, 324] width 29 height 23
type input "51"
type input "Lun 11 Août 2025"
type input "[DATE] Août 2025"
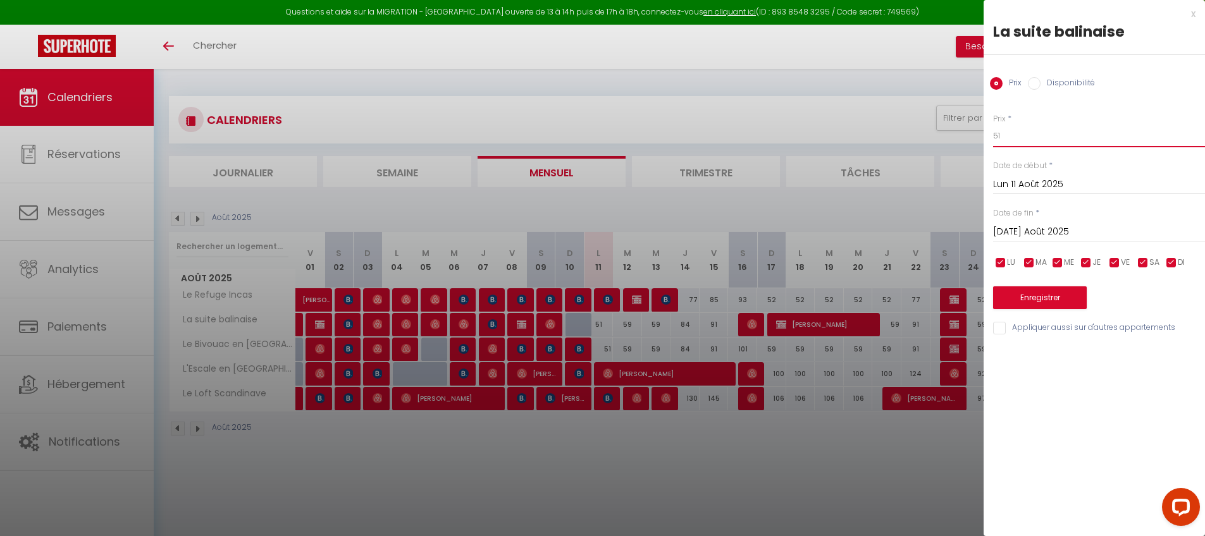
click at [1050, 142] on input "51" at bounding box center [1099, 136] width 212 height 23
type input "46"
click at [1006, 324] on input "Appliquer aussi sur d'autres appartements" at bounding box center [1099, 328] width 212 height 13
checkbox input "true"
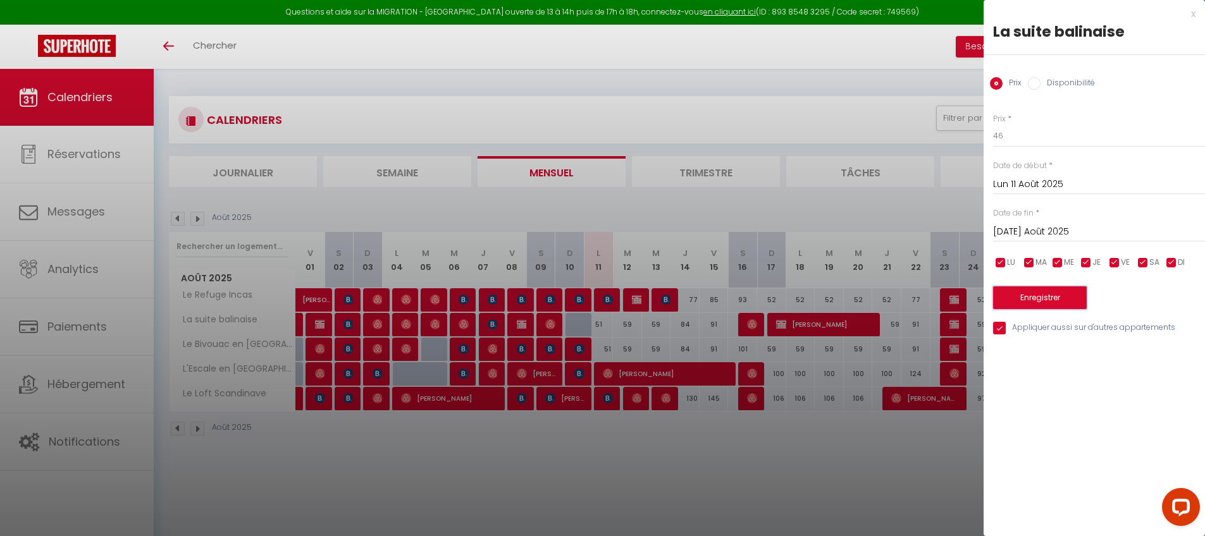
click at [1028, 295] on button "Enregistrer" at bounding box center [1040, 297] width 94 height 23
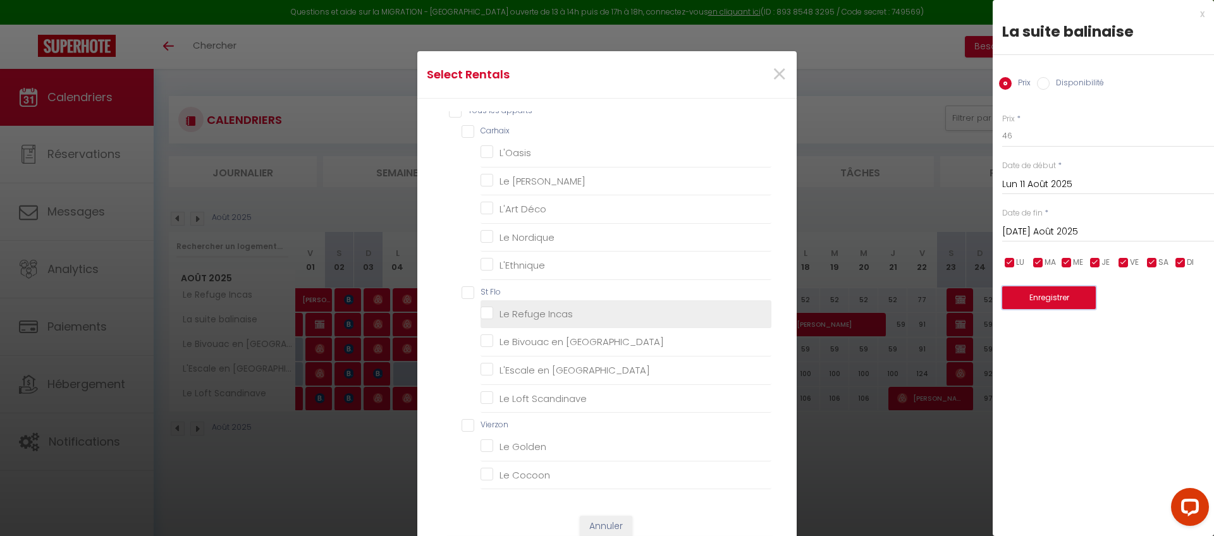
scroll to position [13, 0]
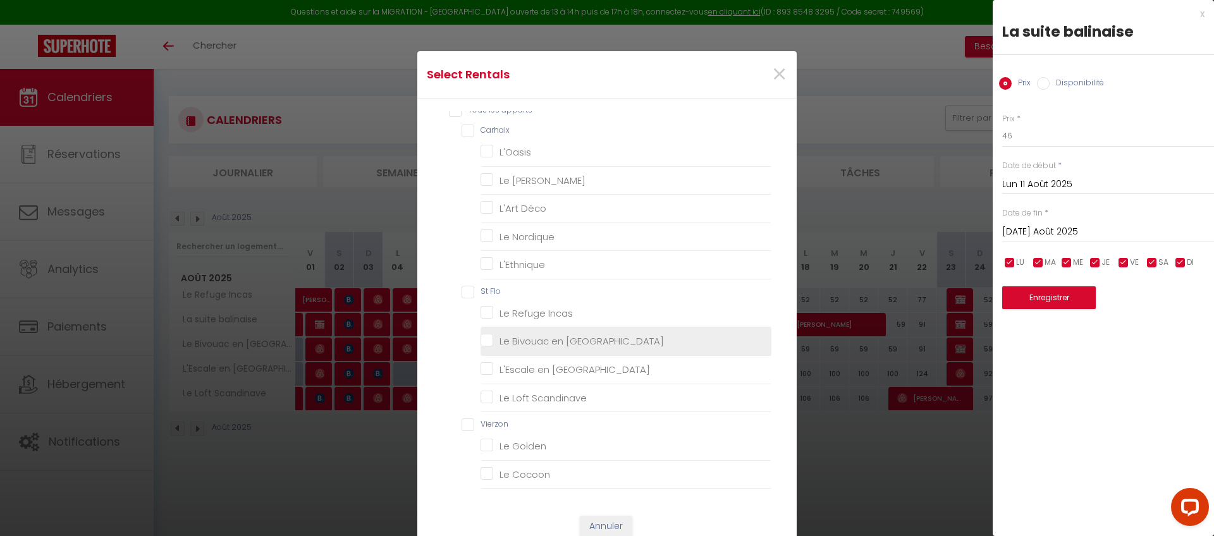
click at [536, 334] on label "Le Bivouac en [GEOGRAPHIC_DATA]" at bounding box center [578, 341] width 171 height 15
click at [536, 335] on Orient "Le Bivouac en [GEOGRAPHIC_DATA]" at bounding box center [626, 341] width 291 height 13
checkbox Orient "true"
checkbox input "false"
checkbox Rossa "false"
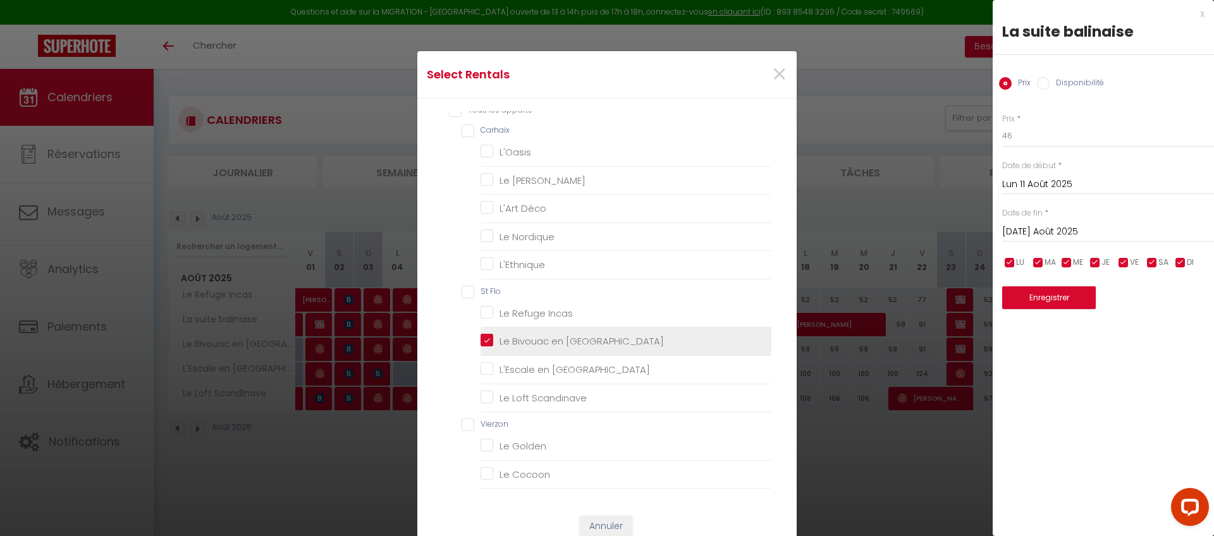
checkbox Déco "false"
checkbox Nordique "false"
checkbox input "false"
checkbox Incas "false"
checkbox Amérique "false"
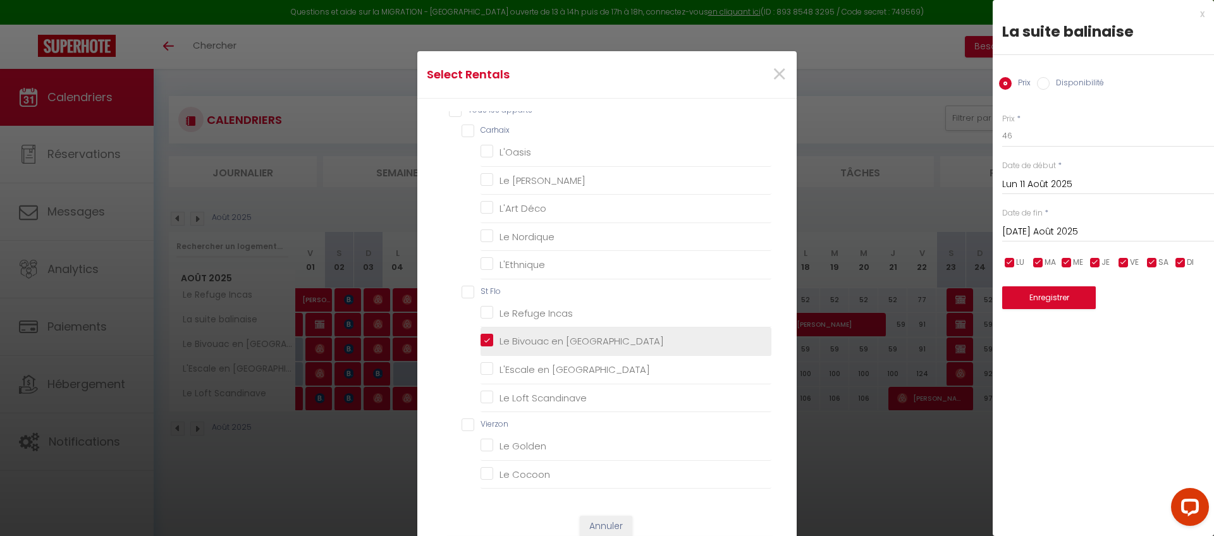
checkbox Scandinave "false"
checkbox Golden "false"
checkbox Cocoon "false"
checkbox Heaven "false"
checkbox Blue "false"
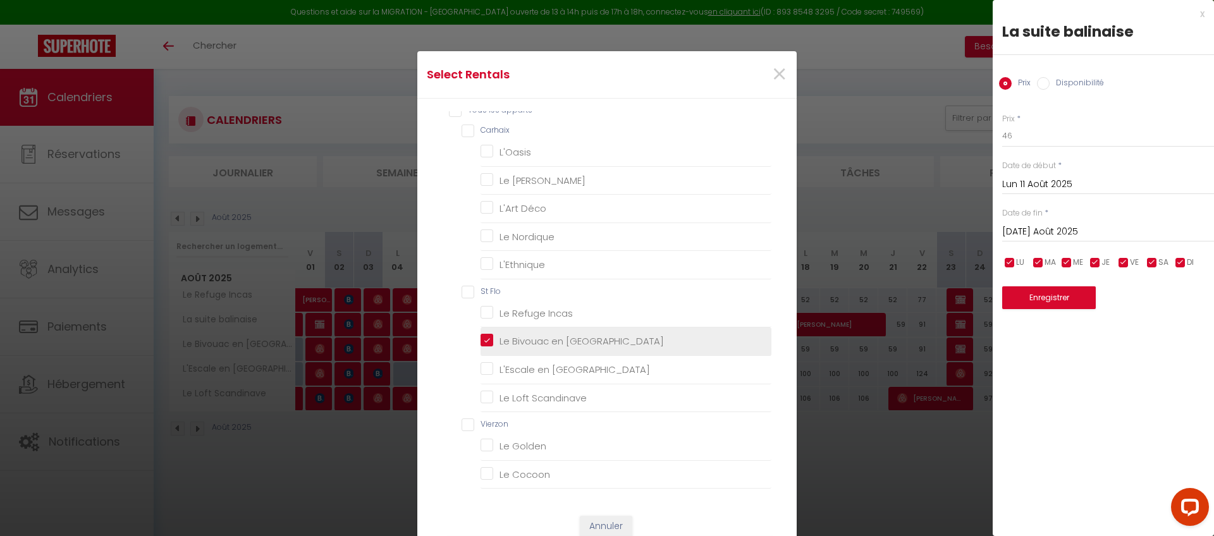
checkbox Terracotta "false"
checkbox Heaven "false"
checkbox Niortais "false"
checkbox Appienne "false"
checkbox Guineberts "false"
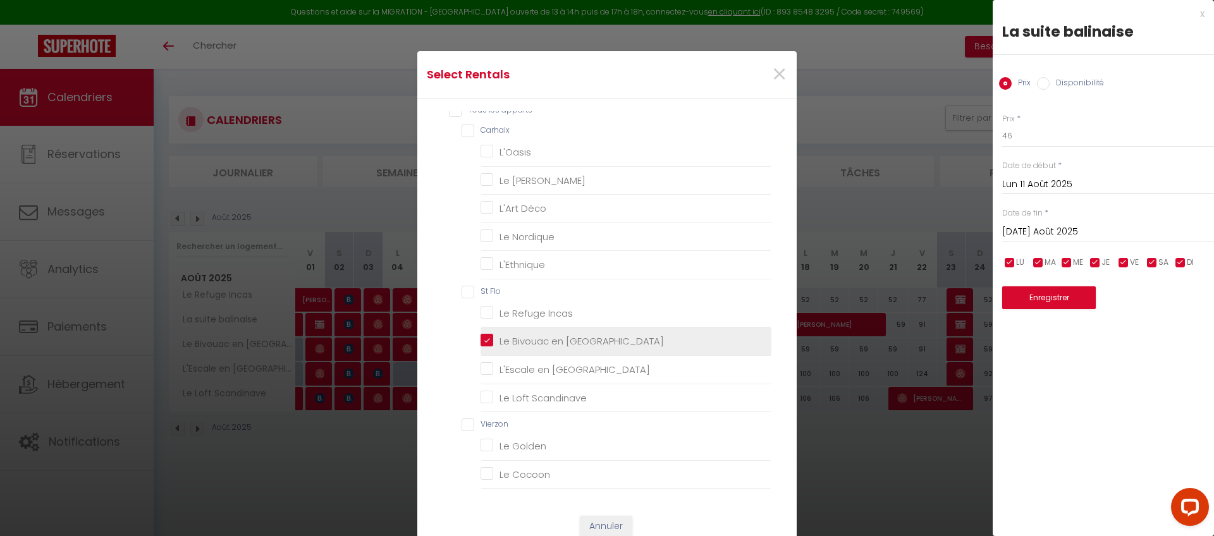
checkbox Appienne "false"
checkbox Guineberts "false"
checkbox Mai "false"
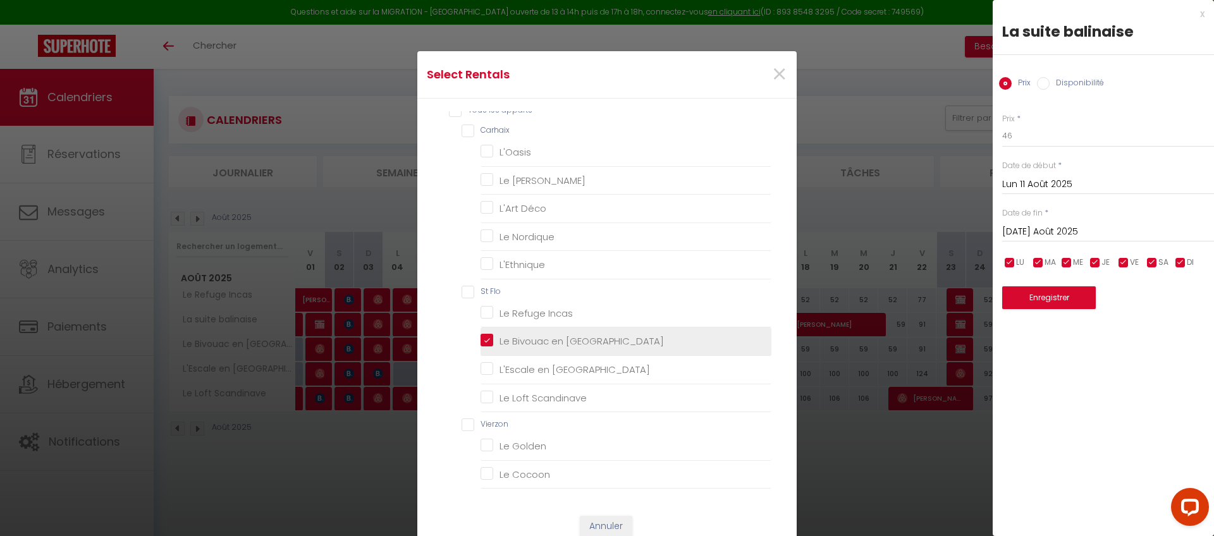
checkbox Mai "false"
checkbox Guineberts "false"
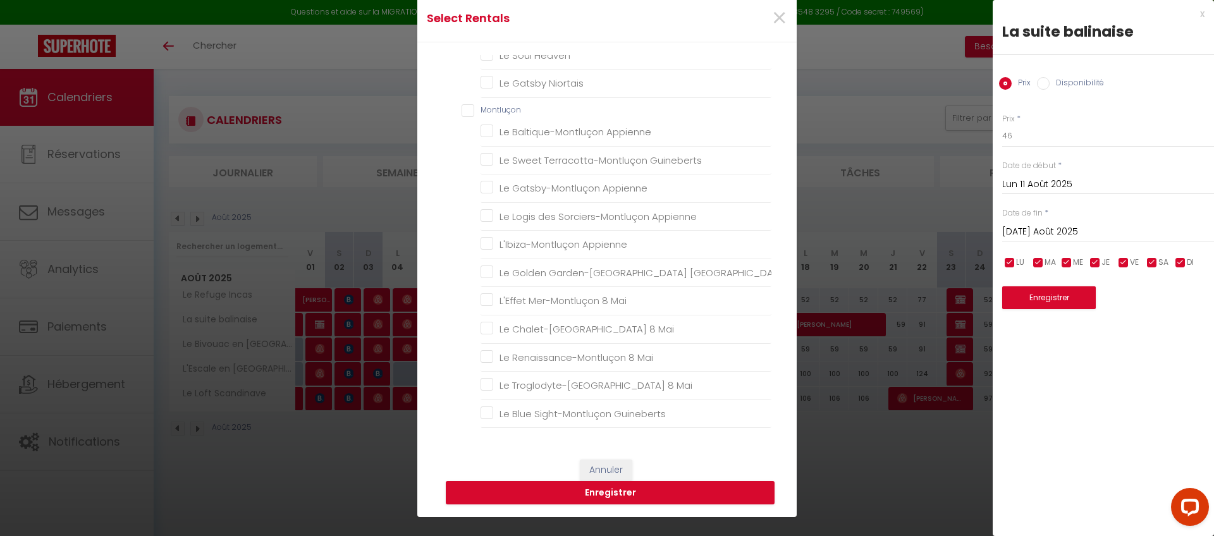
scroll to position [66, 0]
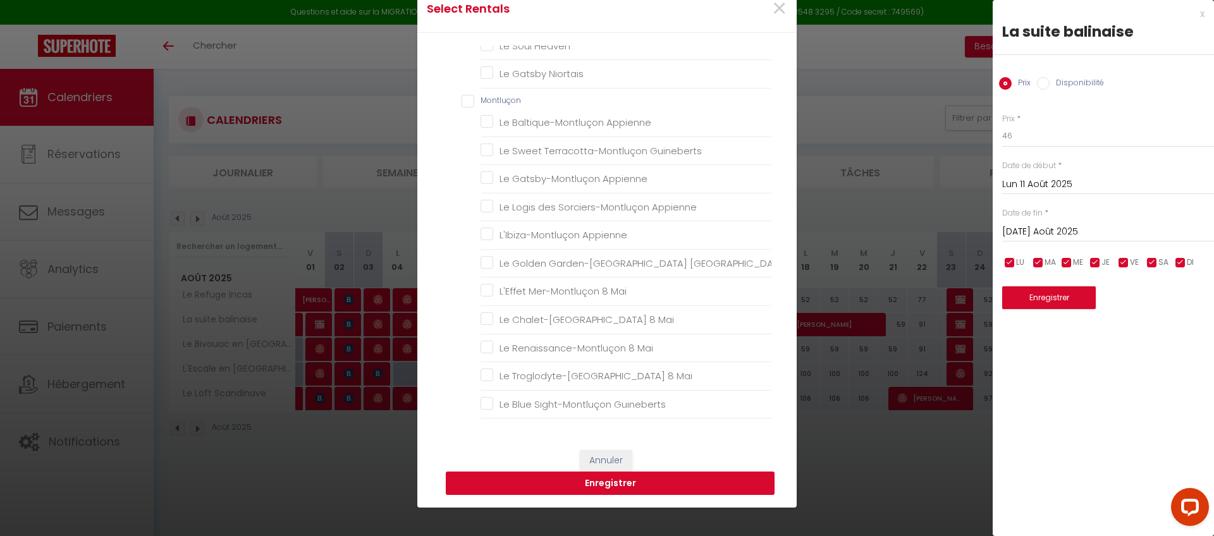
click at [602, 478] on button "Enregistrer" at bounding box center [610, 484] width 329 height 24
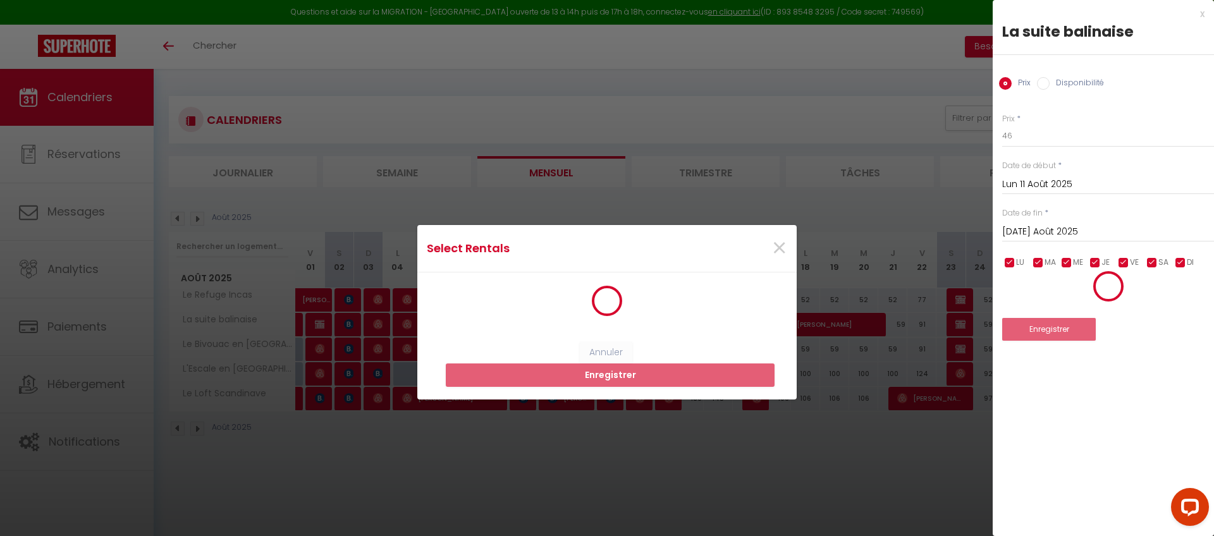
scroll to position [2, 0]
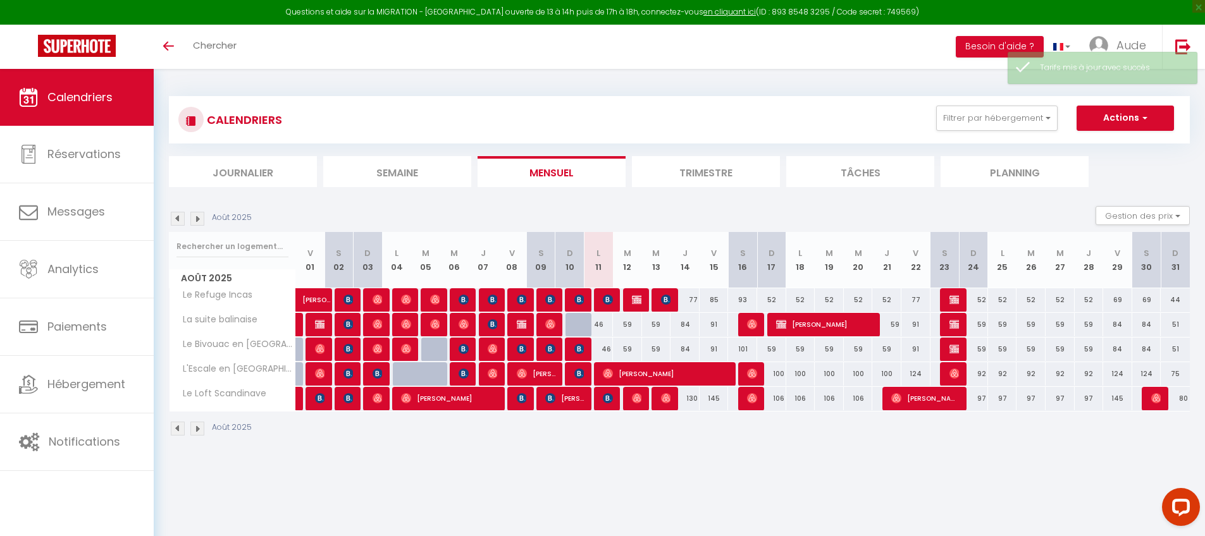
click at [626, 325] on div "59" at bounding box center [627, 324] width 29 height 23
type input "59"
type input "[DATE] Août 2025"
type input "Mer 13 Août 2025"
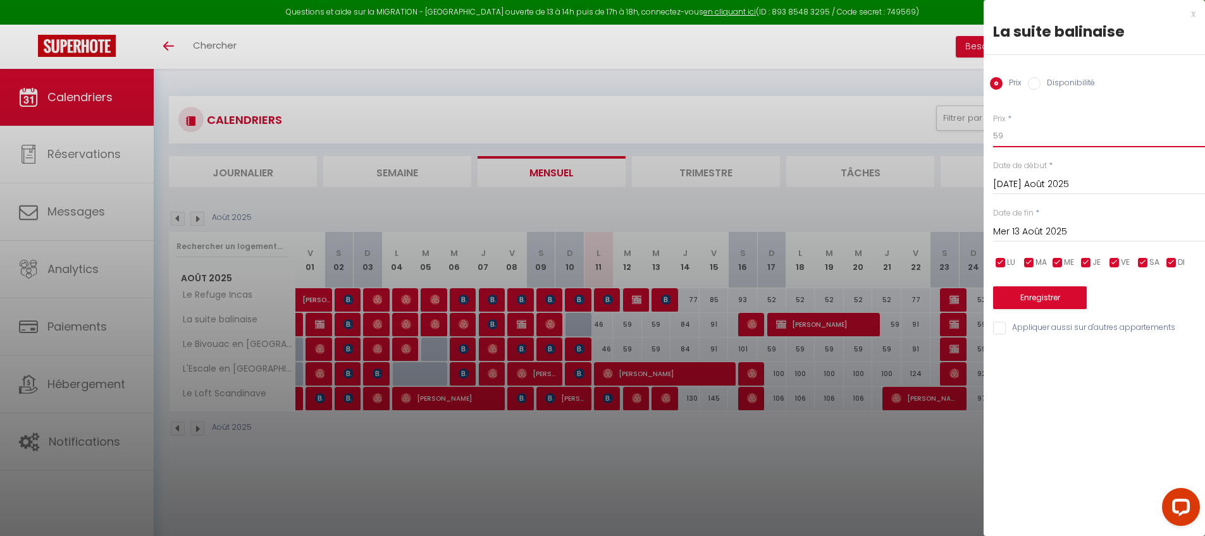
click at [1052, 137] on input "59" at bounding box center [1099, 136] width 212 height 23
type input "51"
click at [1045, 230] on input "Mer 13 Août 2025" at bounding box center [1099, 232] width 212 height 16
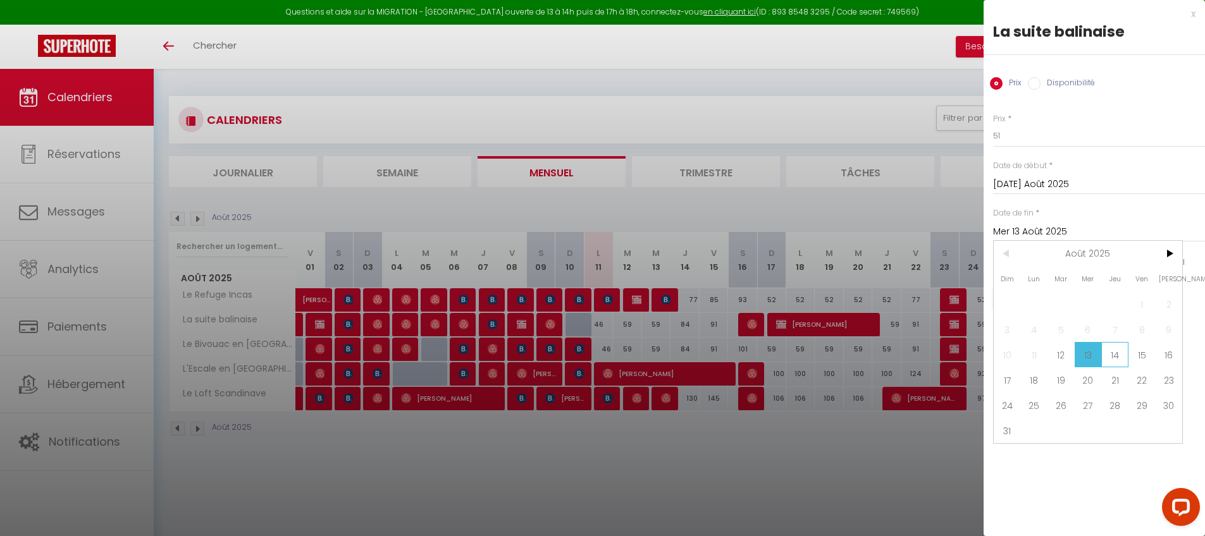
click at [1117, 351] on span "14" at bounding box center [1114, 354] width 27 height 25
type input "[DEMOGRAPHIC_DATA] 14 Août 2025"
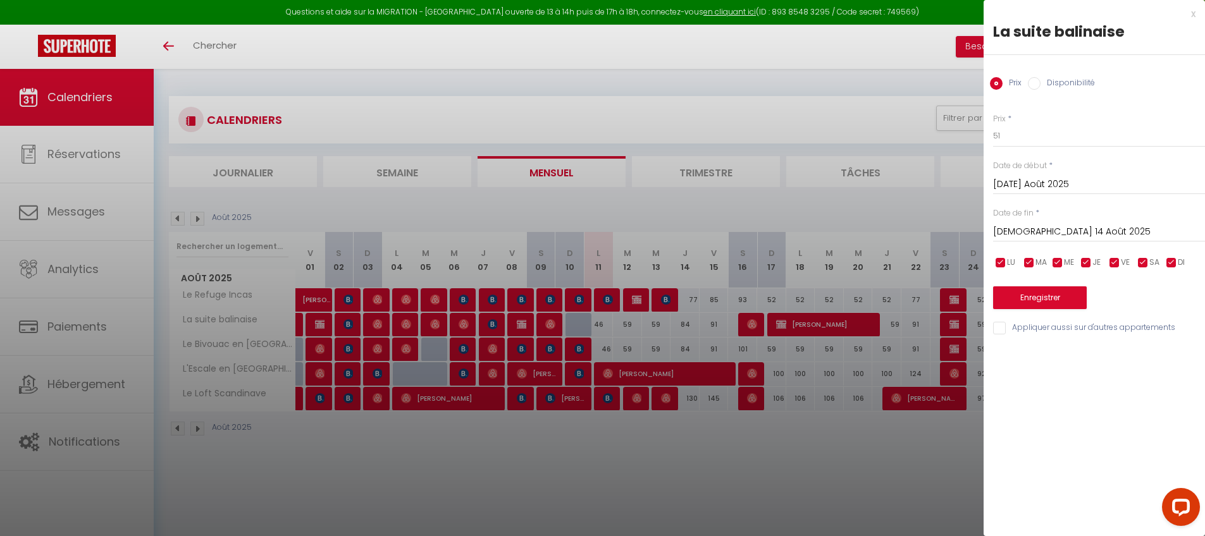
click at [996, 330] on input "Appliquer aussi sur d'autres appartements" at bounding box center [1099, 328] width 212 height 13
checkbox input "true"
click at [1019, 306] on button "Enregistrer" at bounding box center [1040, 297] width 94 height 23
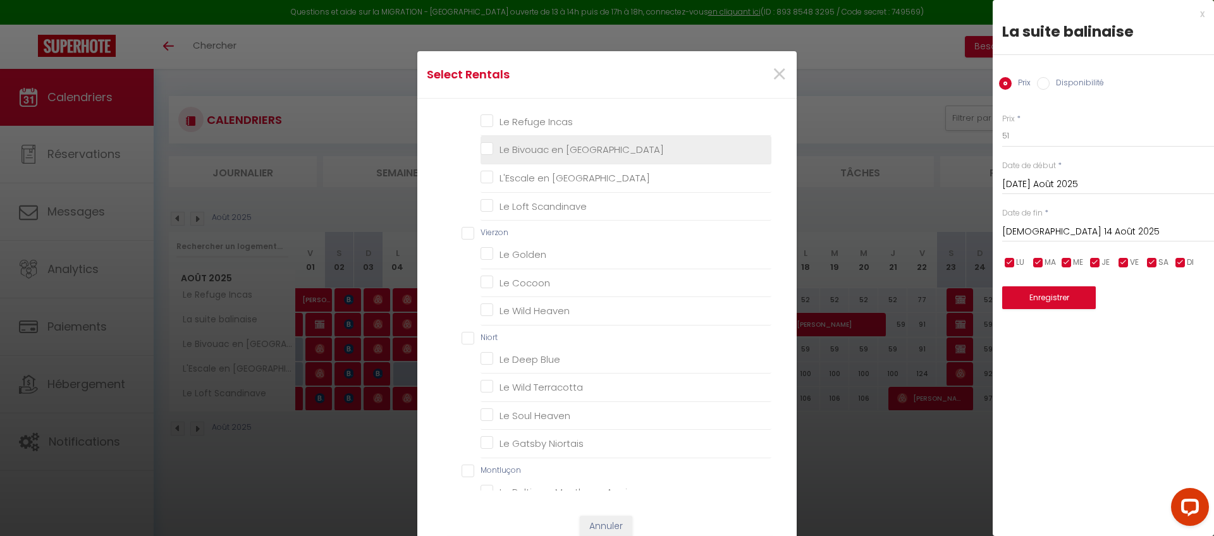
click at [574, 151] on Orient "Le Bivouac en [GEOGRAPHIC_DATA]" at bounding box center [626, 150] width 291 height 13
checkbox Orient "true"
checkbox input "false"
checkbox Rossa "false"
checkbox Déco "false"
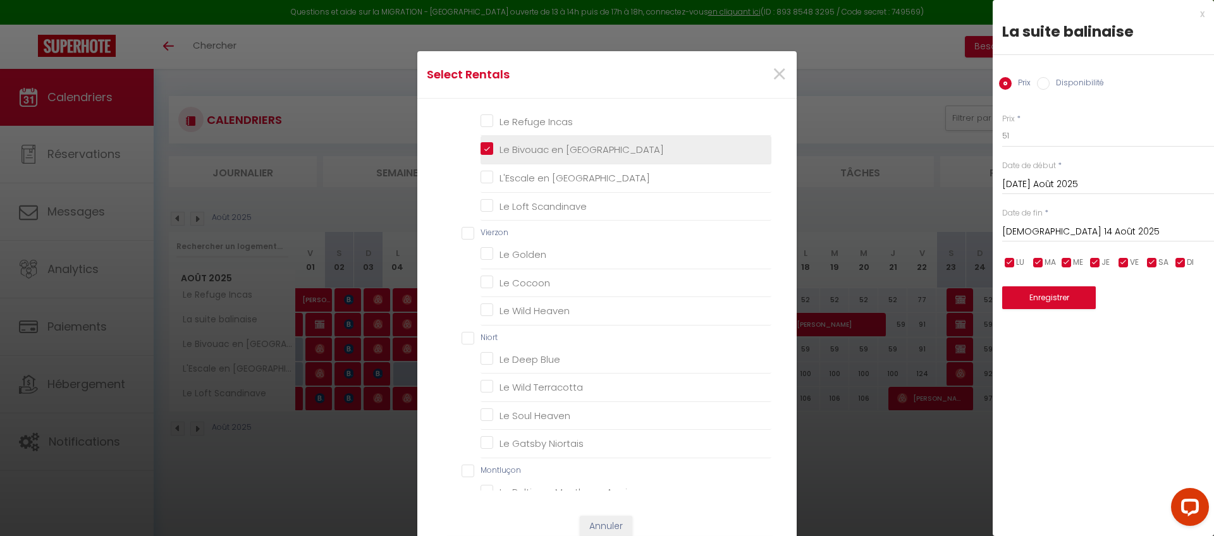
checkbox Nordique "false"
checkbox input "false"
checkbox Incas "false"
checkbox Amérique "false"
checkbox Scandinave "false"
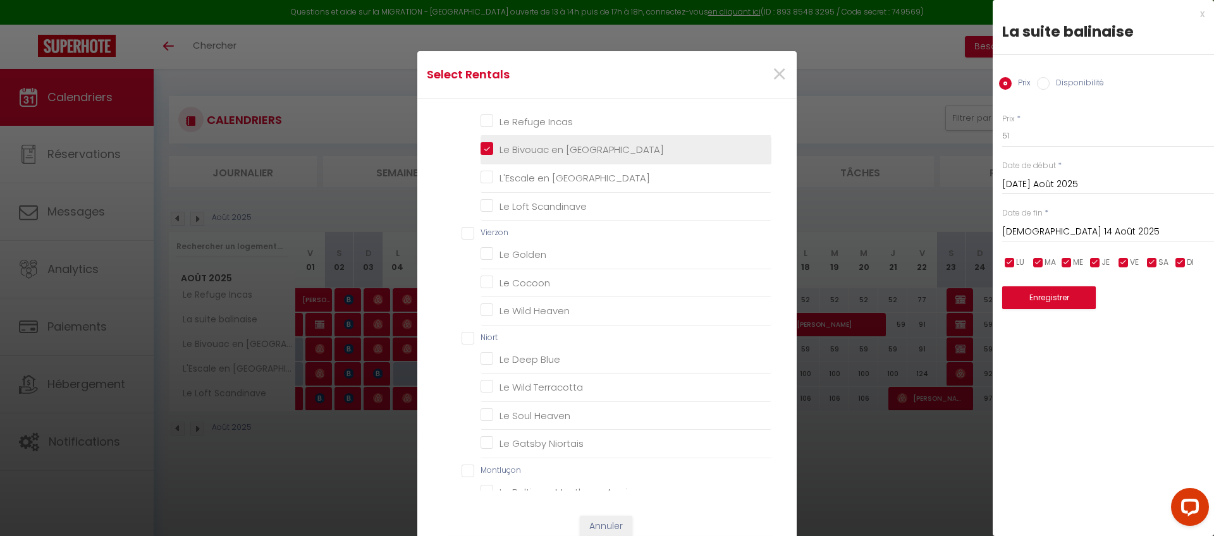
checkbox Golden "false"
checkbox Cocoon "false"
checkbox Heaven "false"
checkbox Blue "false"
checkbox Terracotta "false"
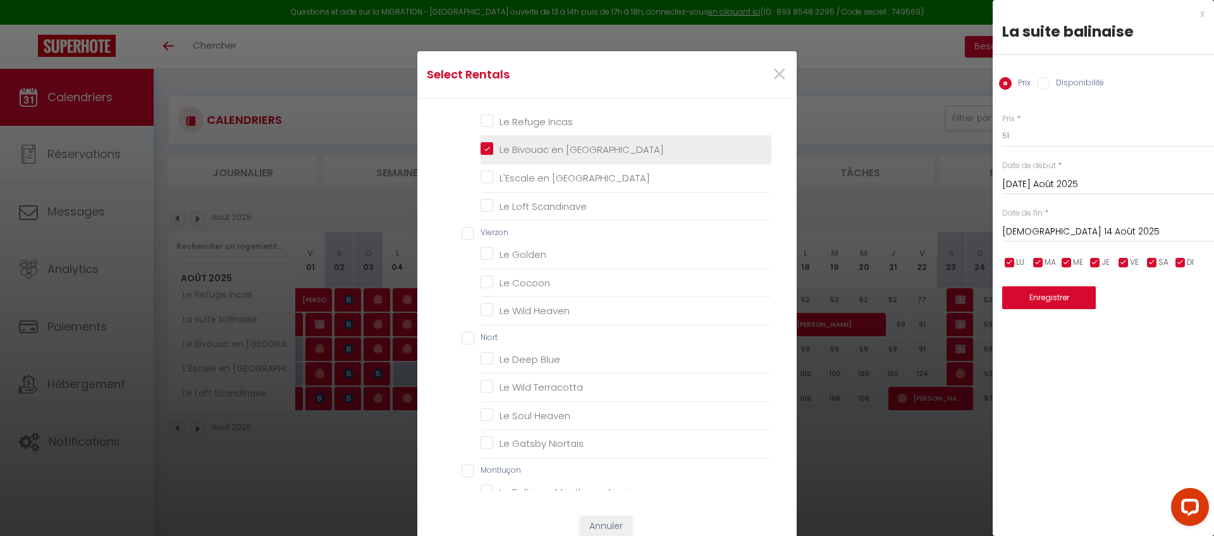
checkbox Heaven "false"
checkbox Niortais "false"
checkbox Appienne "false"
checkbox Guineberts "false"
checkbox Appienne "false"
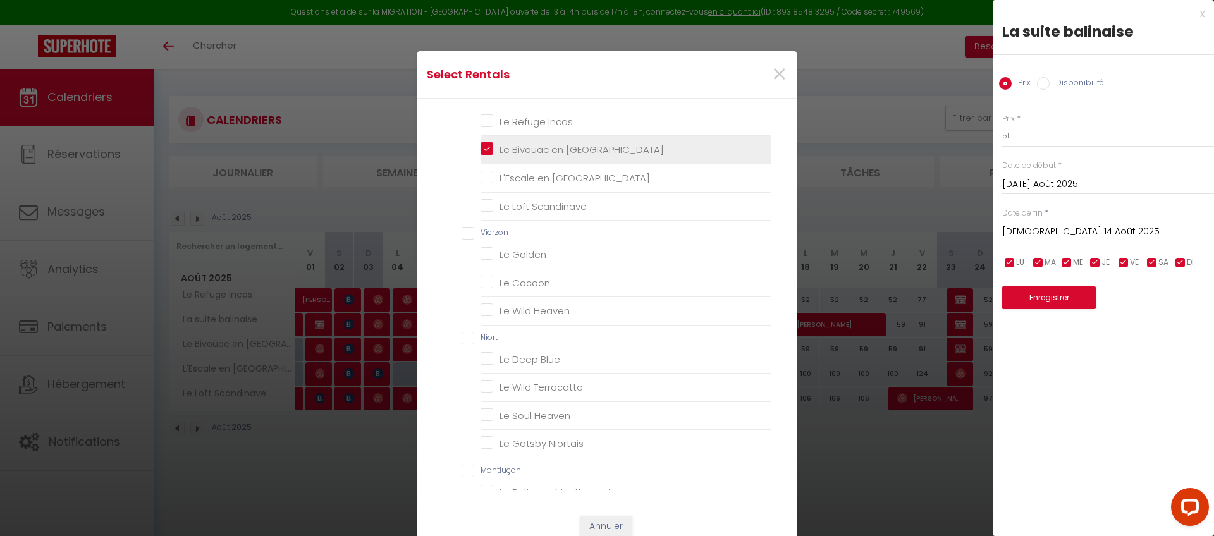
checkbox Appienne "false"
checkbox Guineberts "false"
checkbox Mai "false"
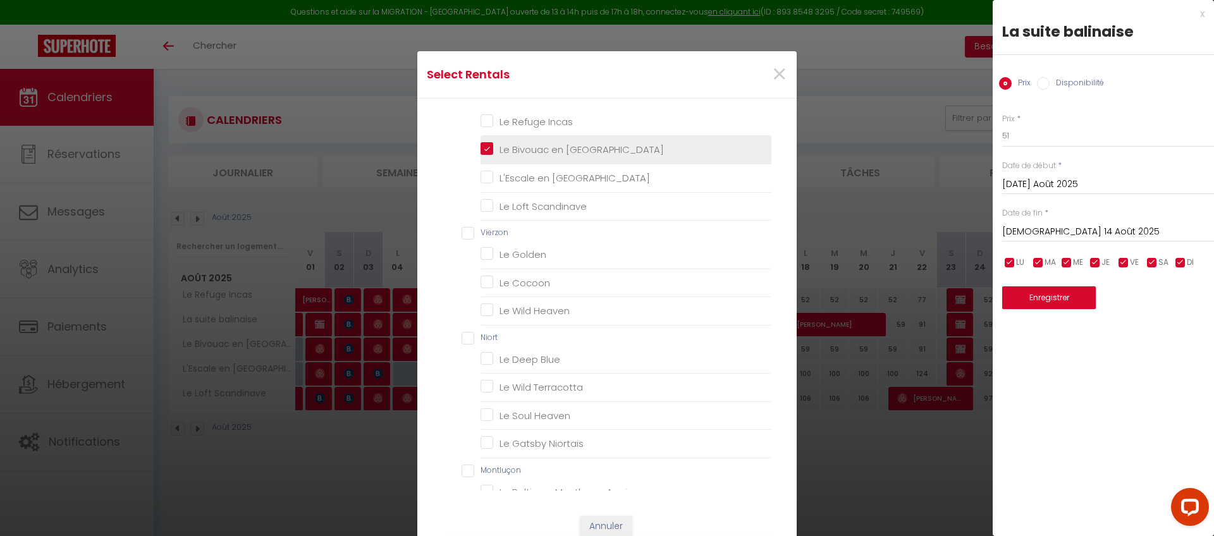
checkbox Mai "false"
checkbox Guineberts "false"
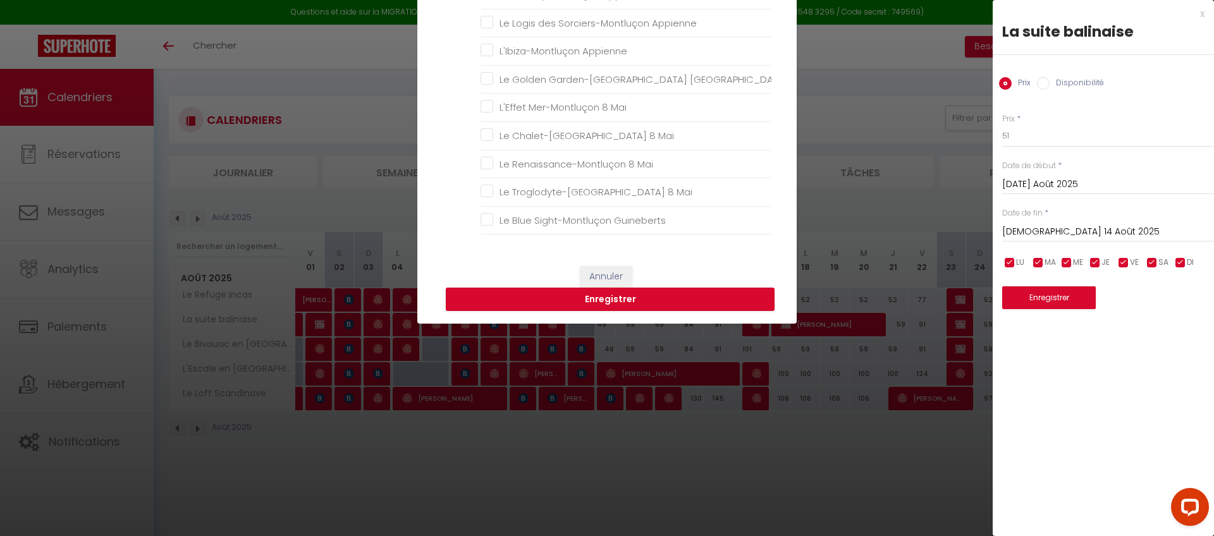
scroll to position [251, 0]
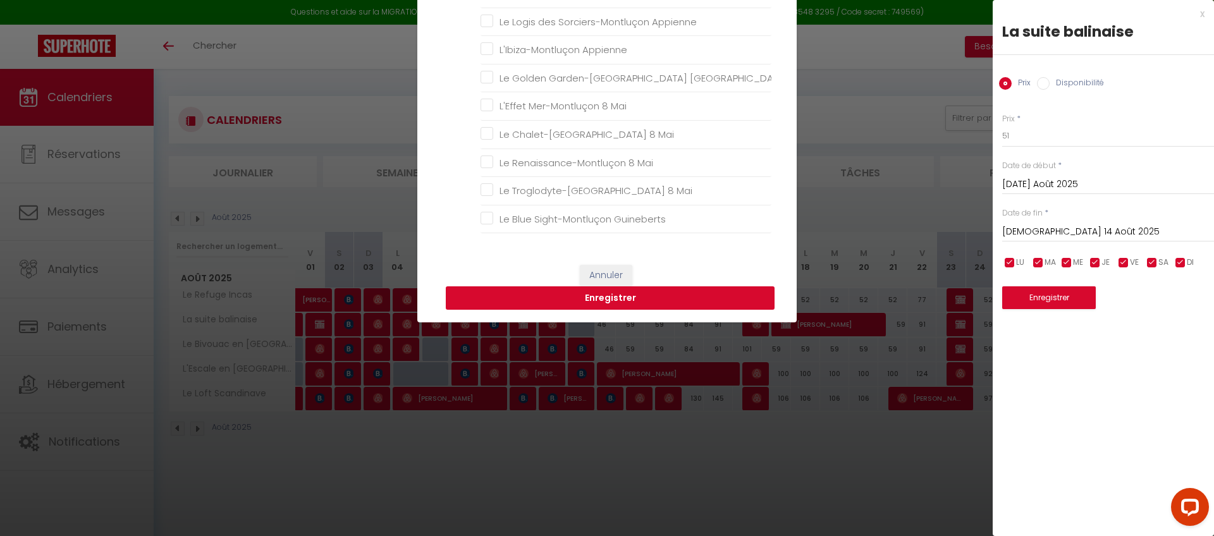
click at [610, 293] on button "Enregistrer" at bounding box center [610, 298] width 329 height 24
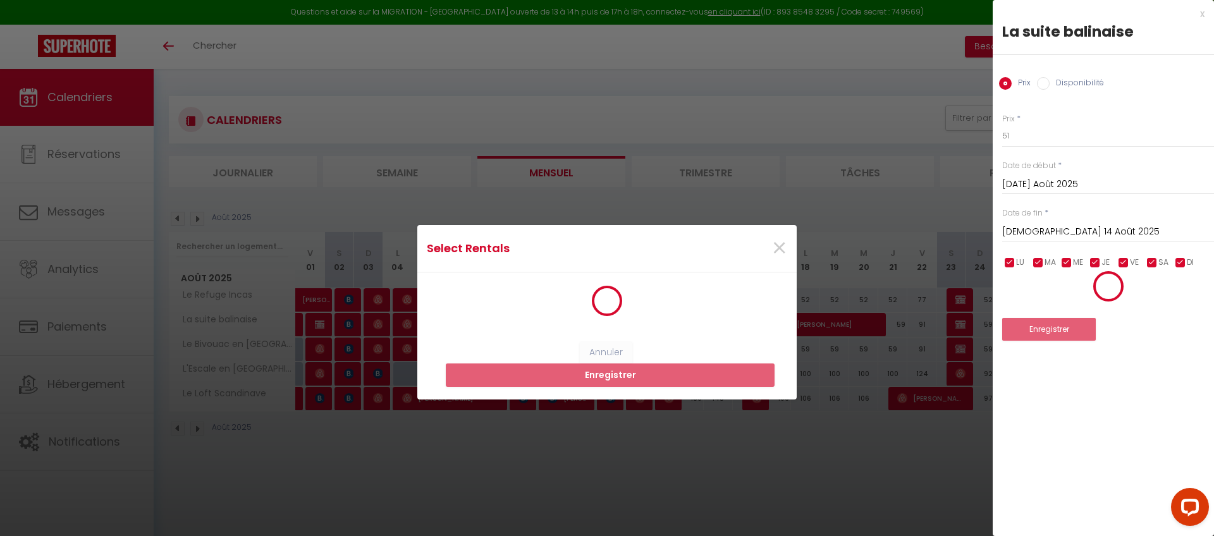
scroll to position [2, 0]
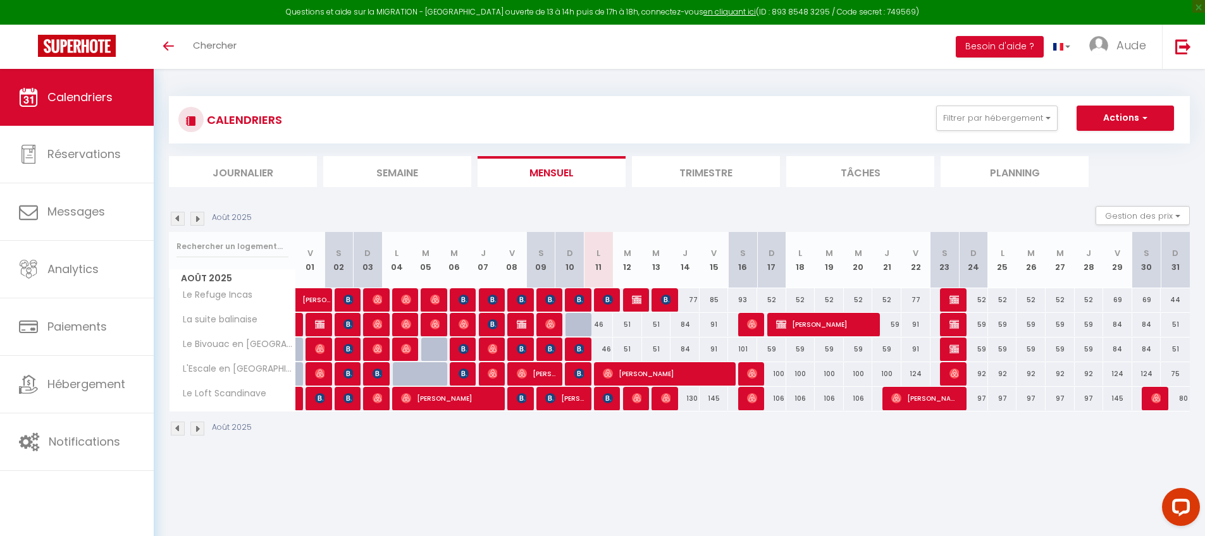
click at [694, 301] on div "77" at bounding box center [684, 299] width 29 height 23
type input "77"
type input "[DEMOGRAPHIC_DATA] 14 Août 2025"
type input "Ven 15 Août 2025"
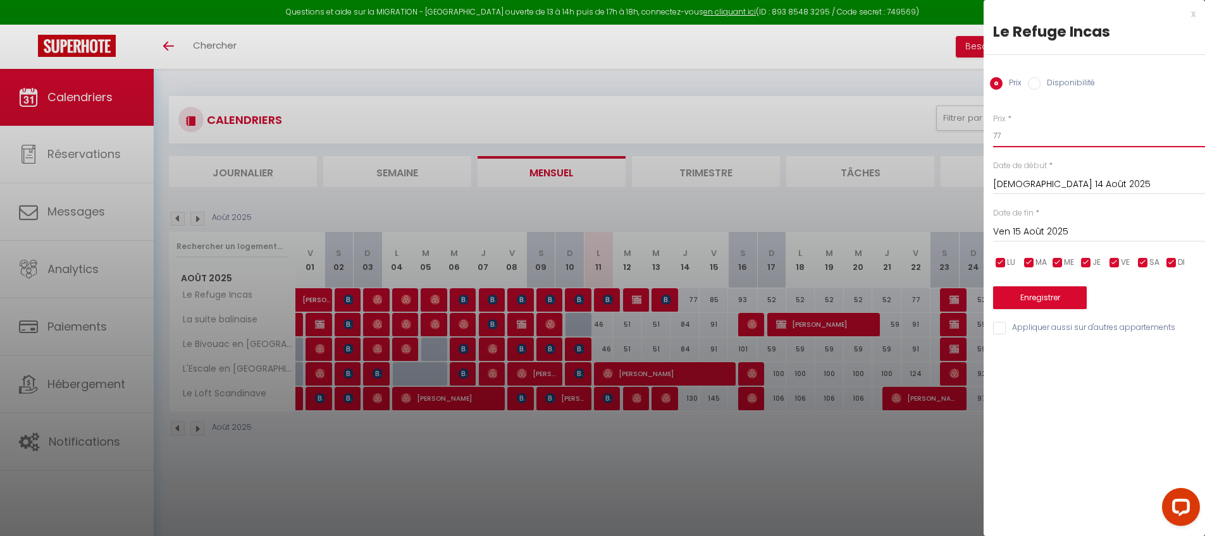
click at [1012, 144] on input "77" at bounding box center [1099, 136] width 212 height 23
type input "69"
click at [1053, 302] on button "Enregistrer" at bounding box center [1040, 297] width 94 height 23
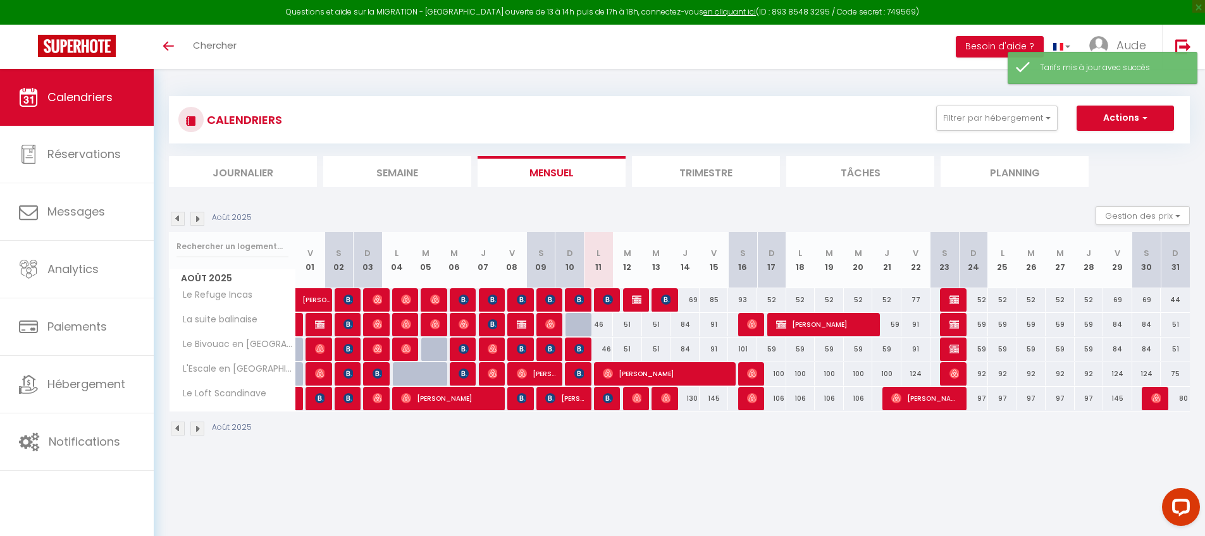
click at [682, 326] on div "84" at bounding box center [684, 324] width 29 height 23
type input "84"
type input "[DEMOGRAPHIC_DATA] 14 Août 2025"
type input "Ven 15 Août 2025"
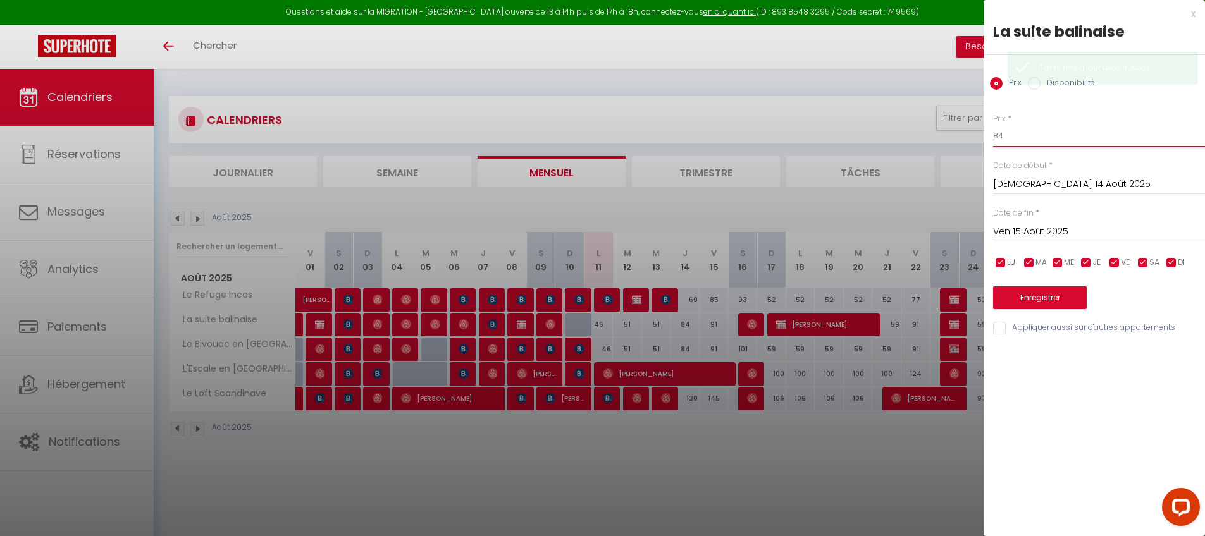
click at [1048, 140] on input "84" at bounding box center [1099, 136] width 212 height 23
type input "75"
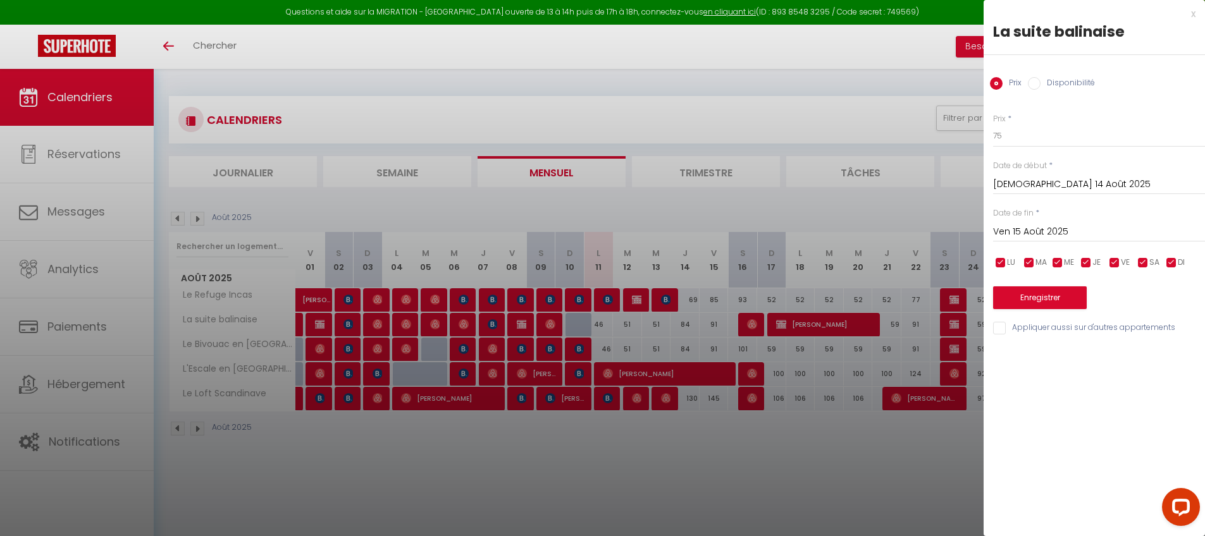
click at [1013, 328] on input "Appliquer aussi sur d'autres appartements" at bounding box center [1099, 328] width 212 height 13
click at [1027, 295] on button "Enregistrer" at bounding box center [1040, 297] width 94 height 23
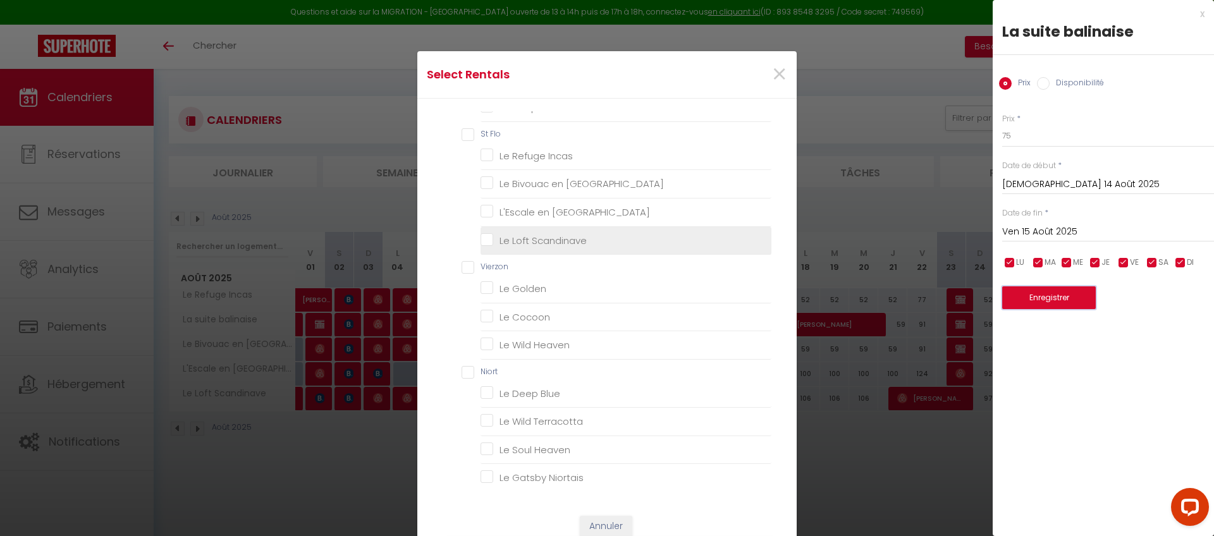
scroll to position [259, 0]
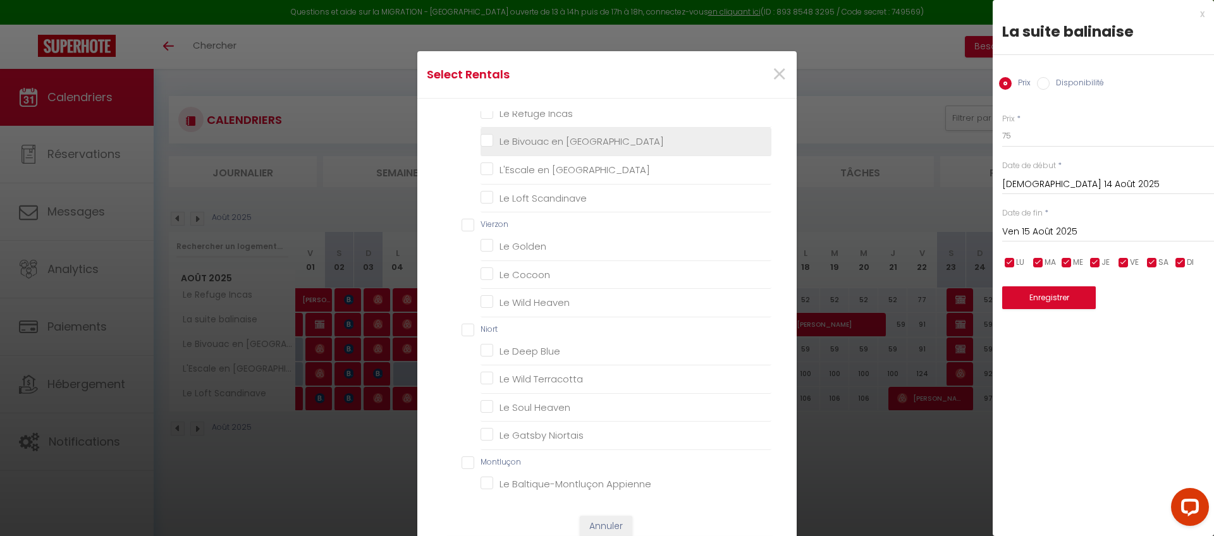
click at [580, 143] on Orient "Le Bivouac en [GEOGRAPHIC_DATA]" at bounding box center [626, 141] width 291 height 13
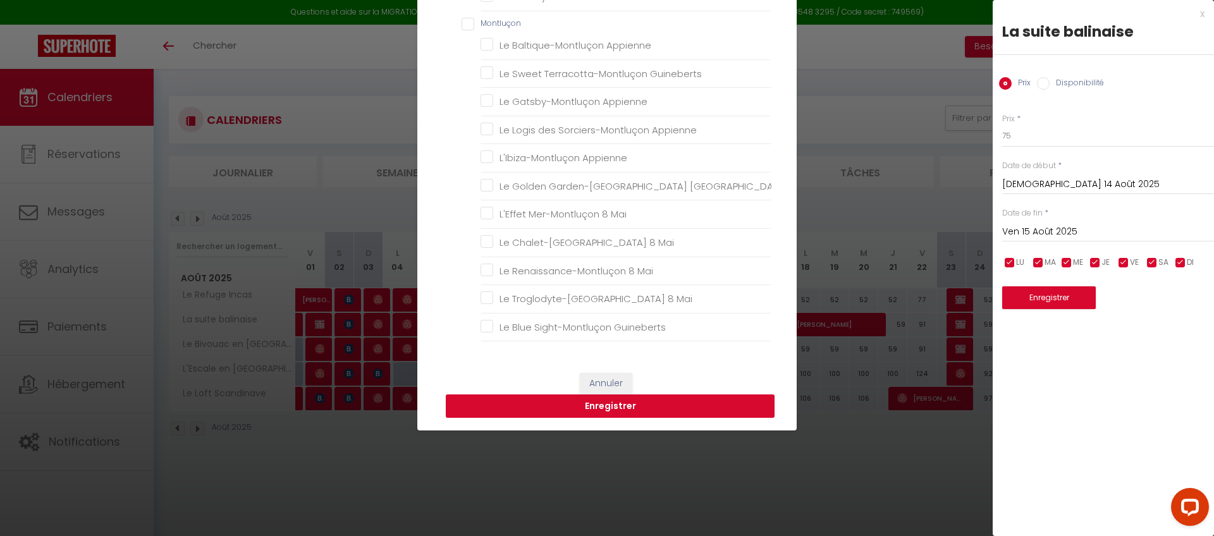
scroll to position [144, 0]
click at [610, 409] on button "Enregistrer" at bounding box center [610, 406] width 329 height 24
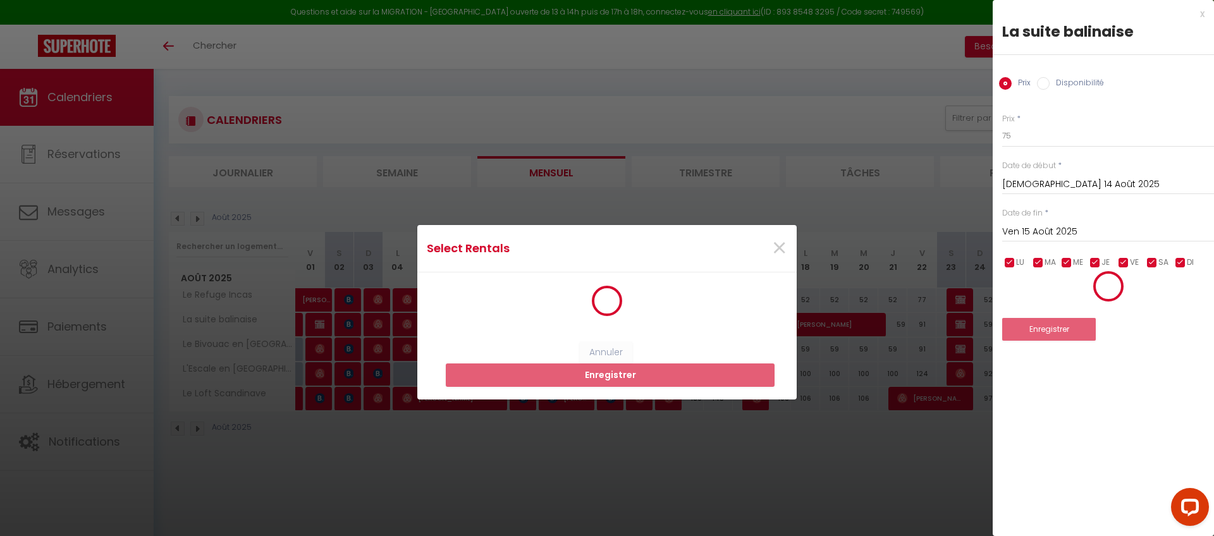
scroll to position [2, 0]
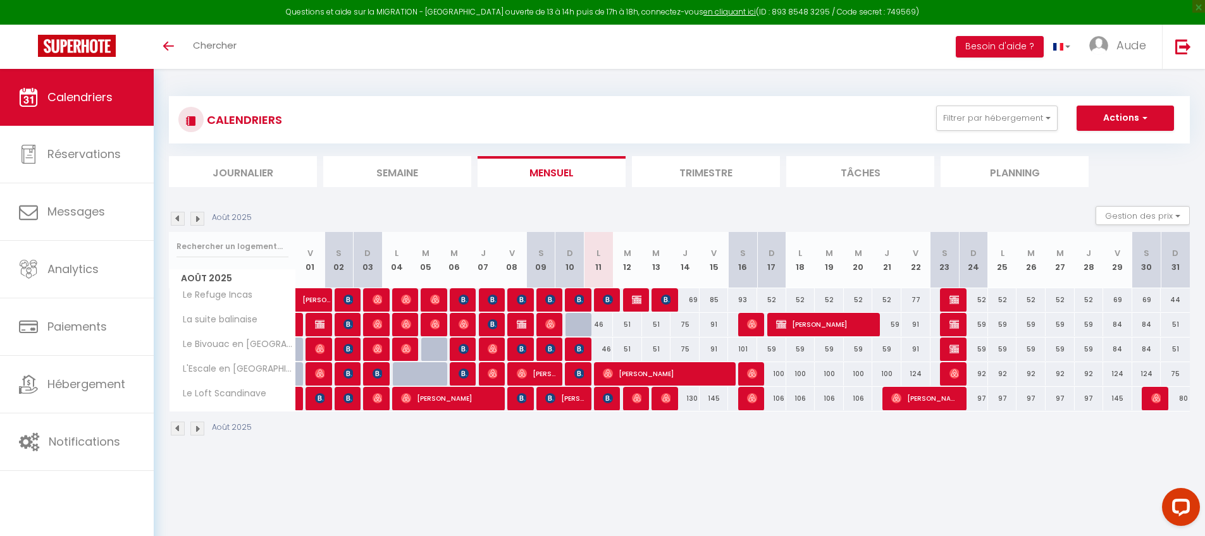
click at [742, 320] on div at bounding box center [752, 325] width 29 height 24
click at [758, 329] on div at bounding box center [749, 325] width 29 height 24
click at [748, 324] on img at bounding box center [752, 324] width 10 height 10
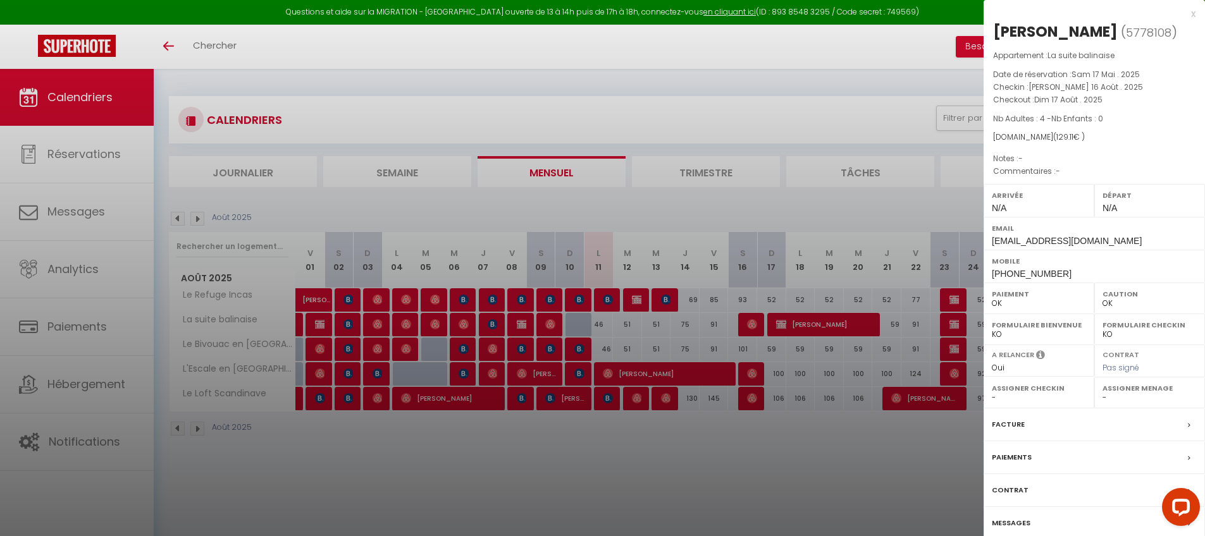
click at [742, 410] on div at bounding box center [602, 268] width 1205 height 536
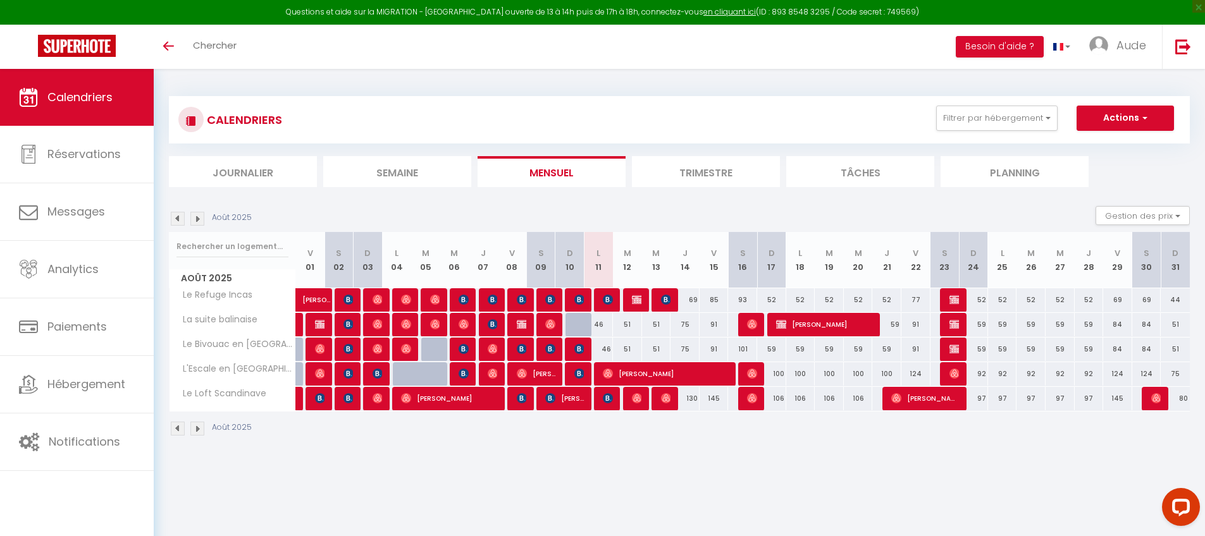
click at [715, 350] on div "91" at bounding box center [713, 349] width 29 height 23
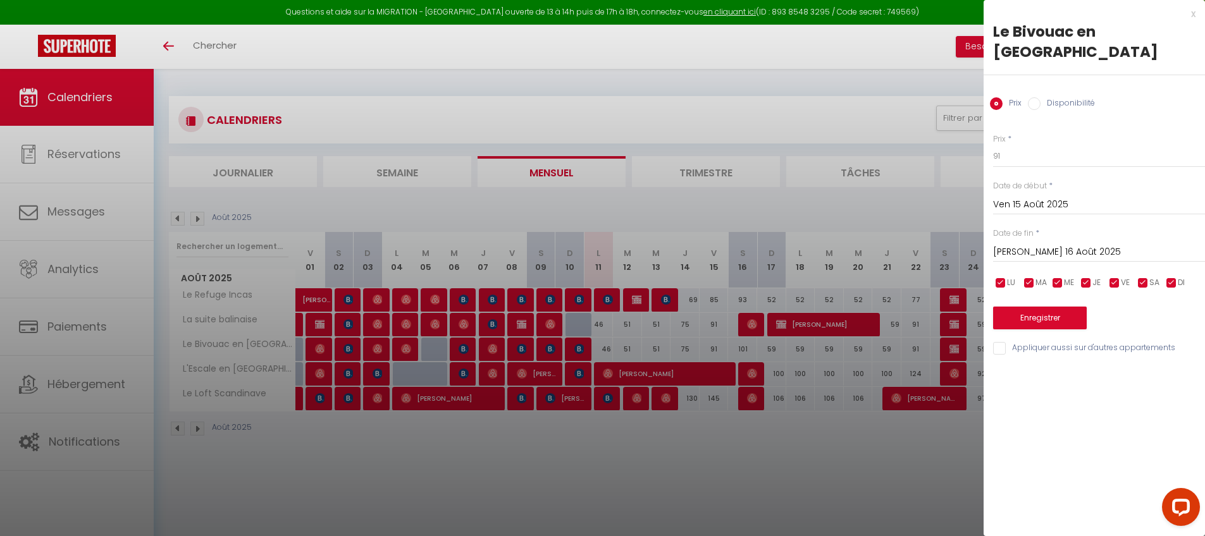
click at [1020, 244] on input "[PERSON_NAME] 16 Août 2025" at bounding box center [1099, 252] width 212 height 16
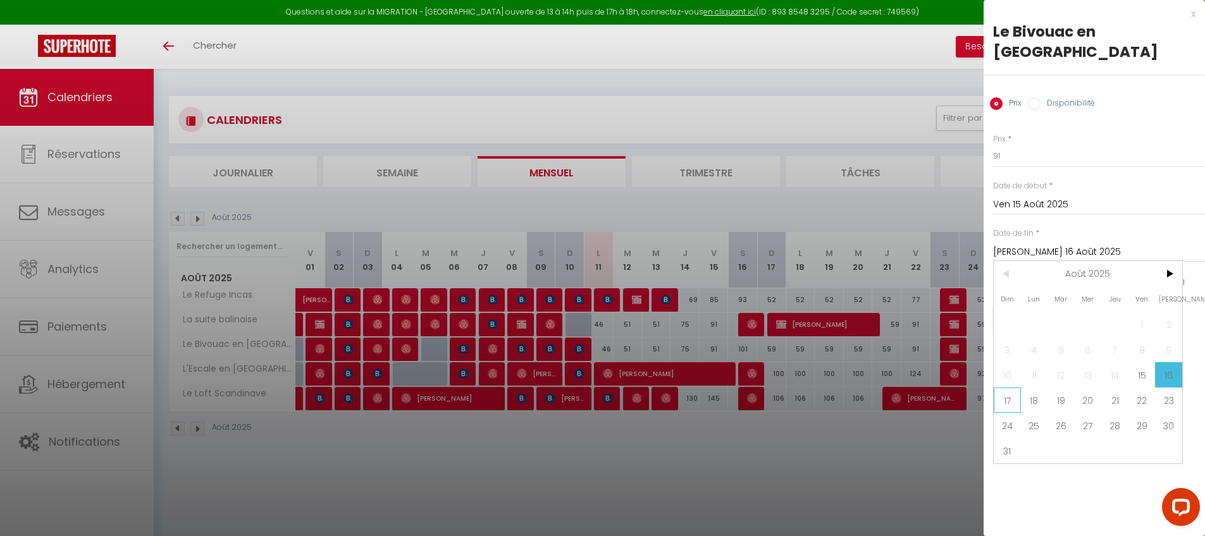
click at [1005, 388] on span "17" at bounding box center [1006, 400] width 27 height 25
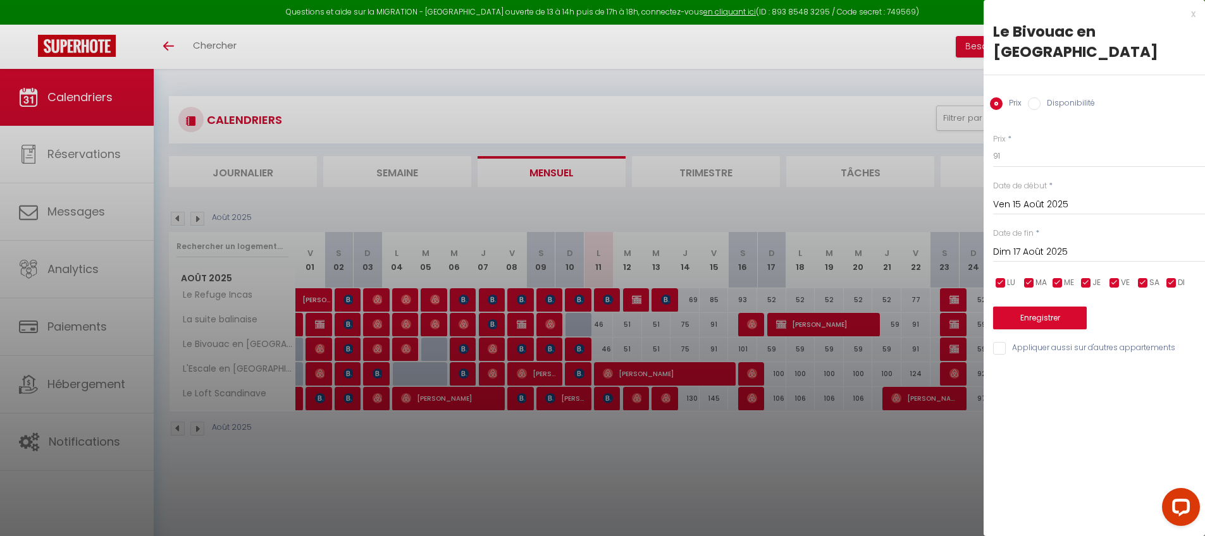
click at [1005, 342] on input "Appliquer aussi sur d'autres appartements" at bounding box center [1099, 348] width 212 height 13
click at [1014, 307] on button "Enregistrer" at bounding box center [1040, 318] width 94 height 23
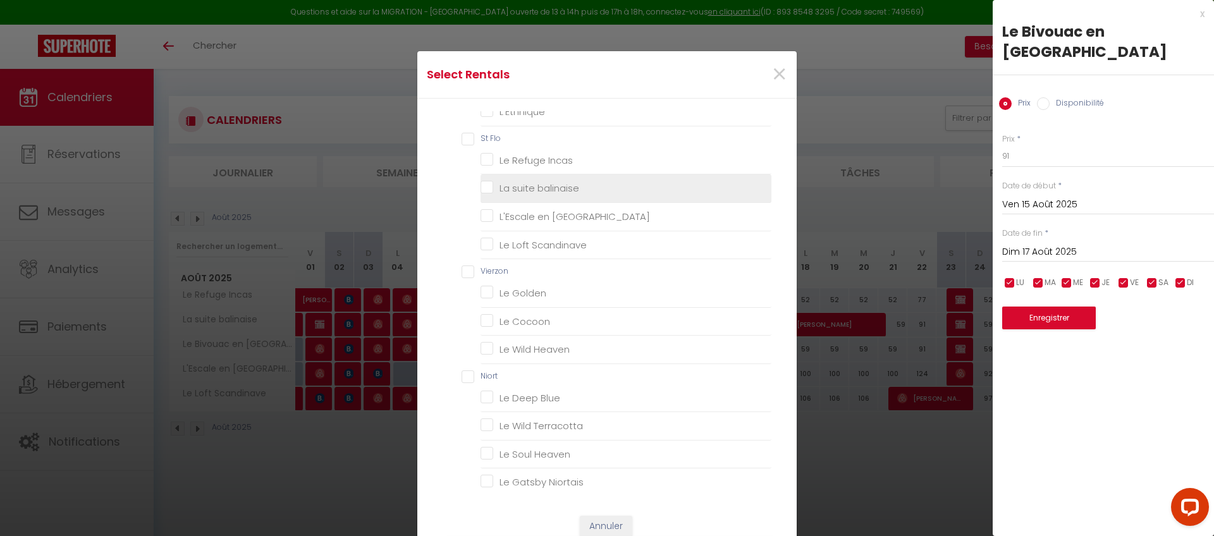
click at [524, 183] on balinaise "La suite balinaise" at bounding box center [626, 188] width 291 height 13
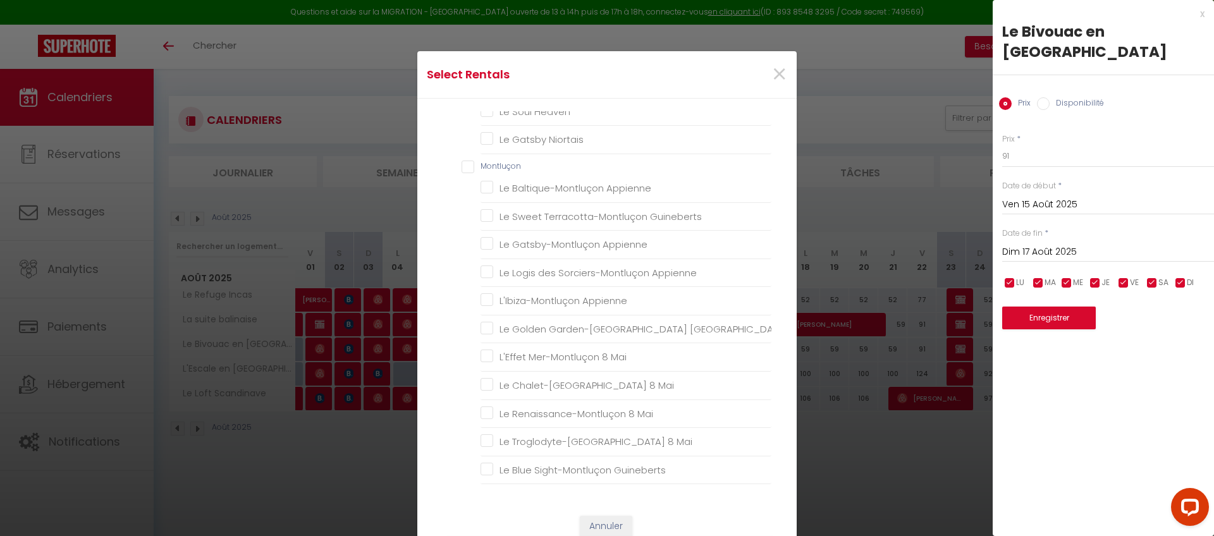
scroll to position [157, 0]
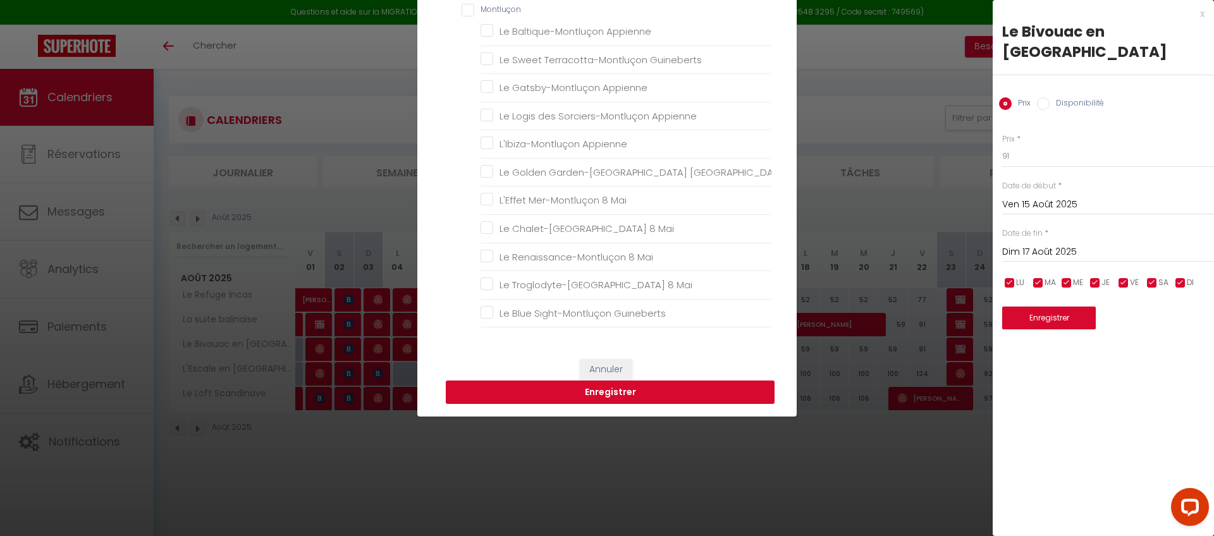
click at [609, 396] on button "Enregistrer" at bounding box center [610, 393] width 329 height 24
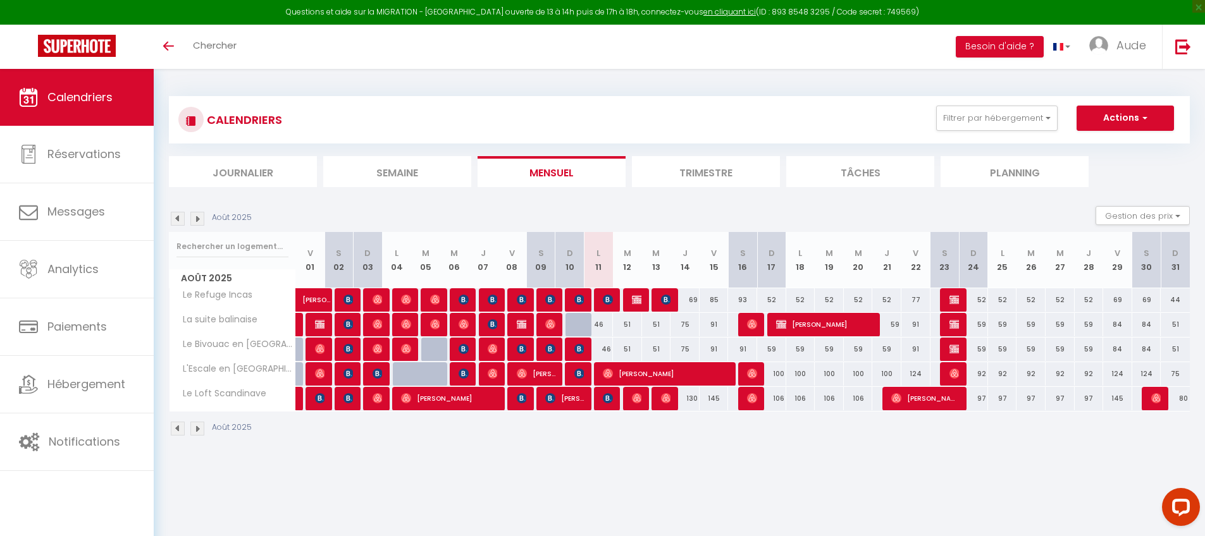
click at [711, 298] on div "85" at bounding box center [713, 299] width 29 height 23
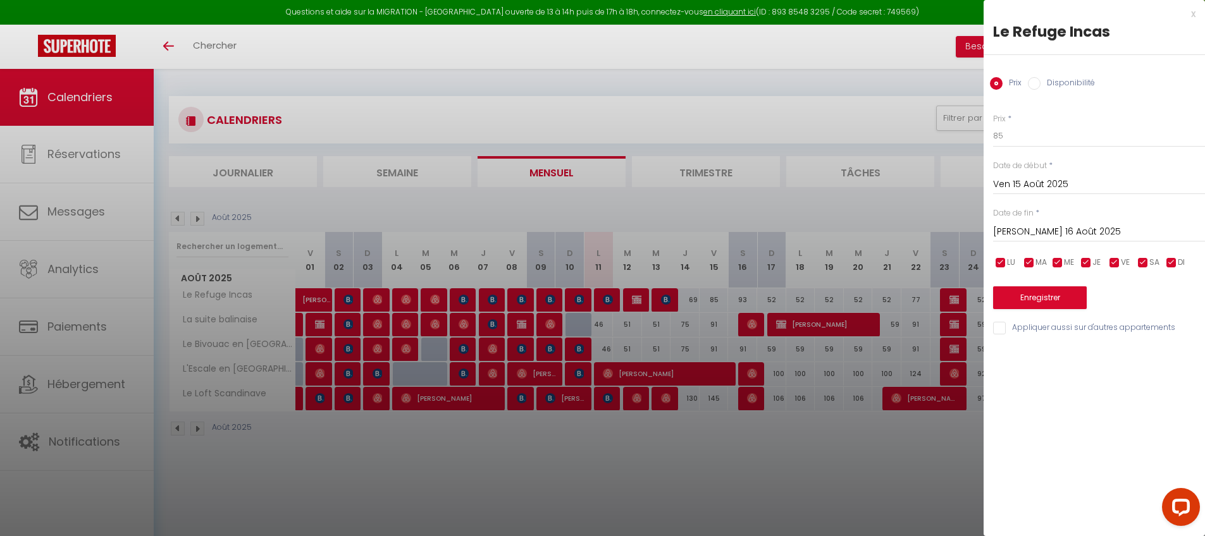
click at [1021, 234] on input "[PERSON_NAME] 16 Août 2025" at bounding box center [1099, 232] width 212 height 16
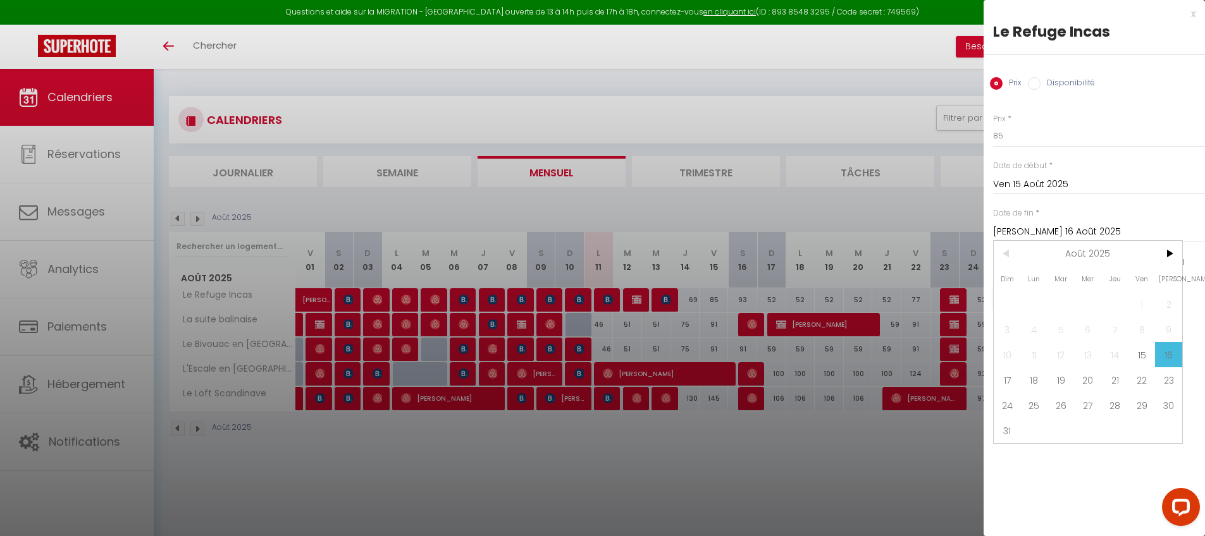
click at [889, 450] on div at bounding box center [602, 268] width 1205 height 536
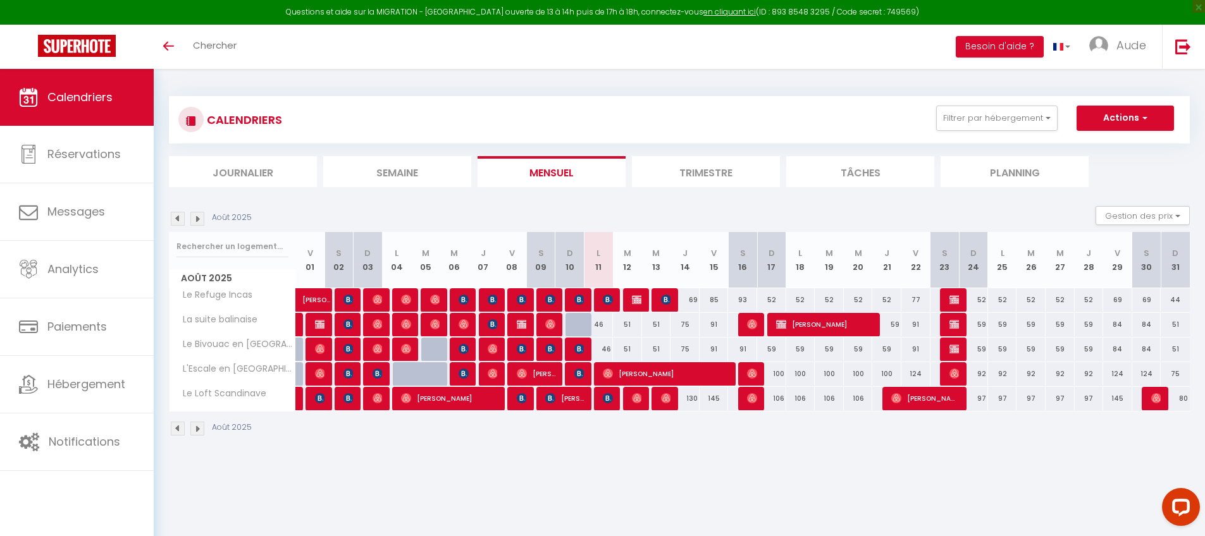
click at [711, 301] on div "85" at bounding box center [713, 299] width 29 height 23
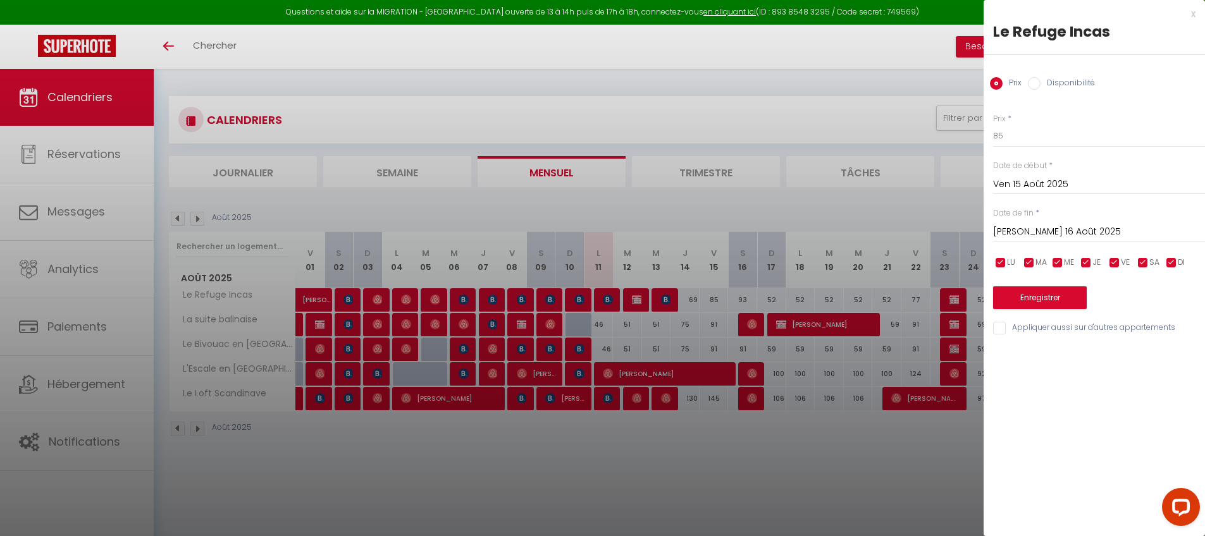
click at [1014, 231] on input "[PERSON_NAME] 16 Août 2025" at bounding box center [1099, 232] width 212 height 16
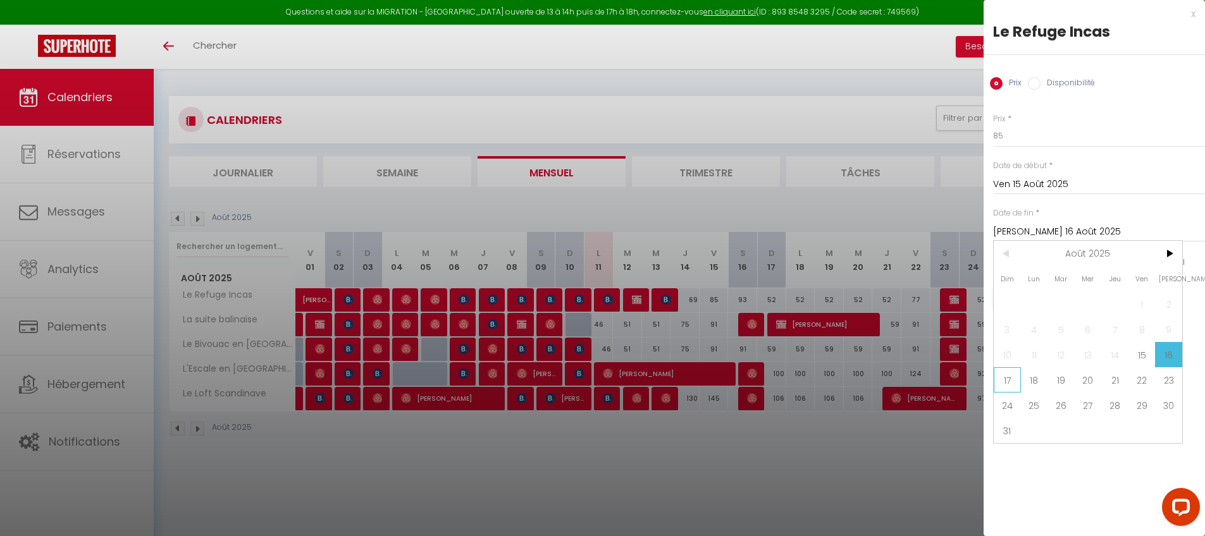
click at [1007, 378] on span "17" at bounding box center [1006, 379] width 27 height 25
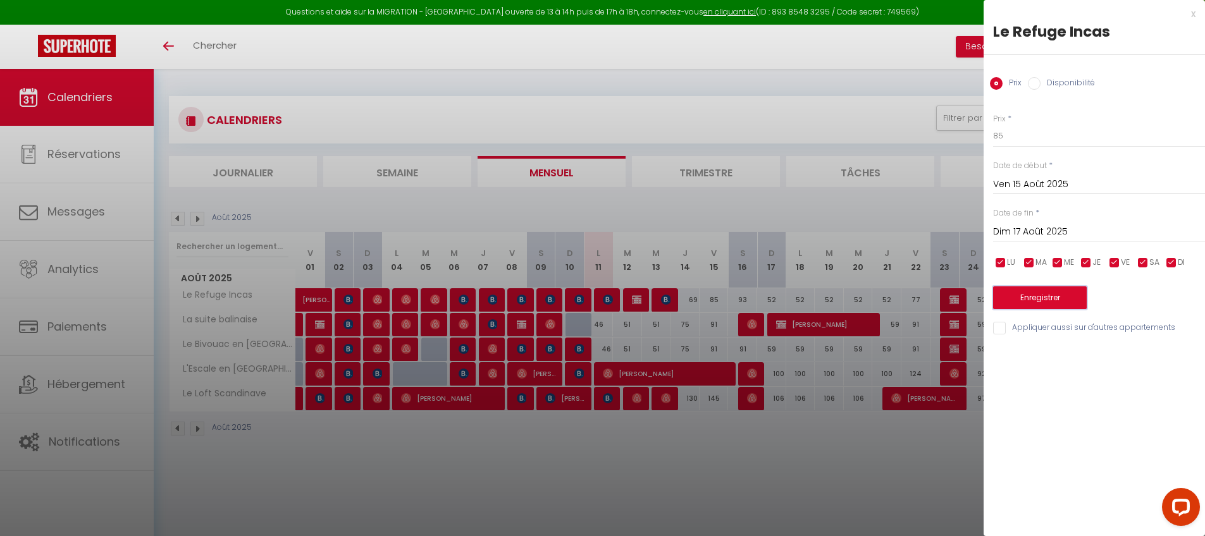
click at [1022, 305] on button "Enregistrer" at bounding box center [1040, 297] width 94 height 23
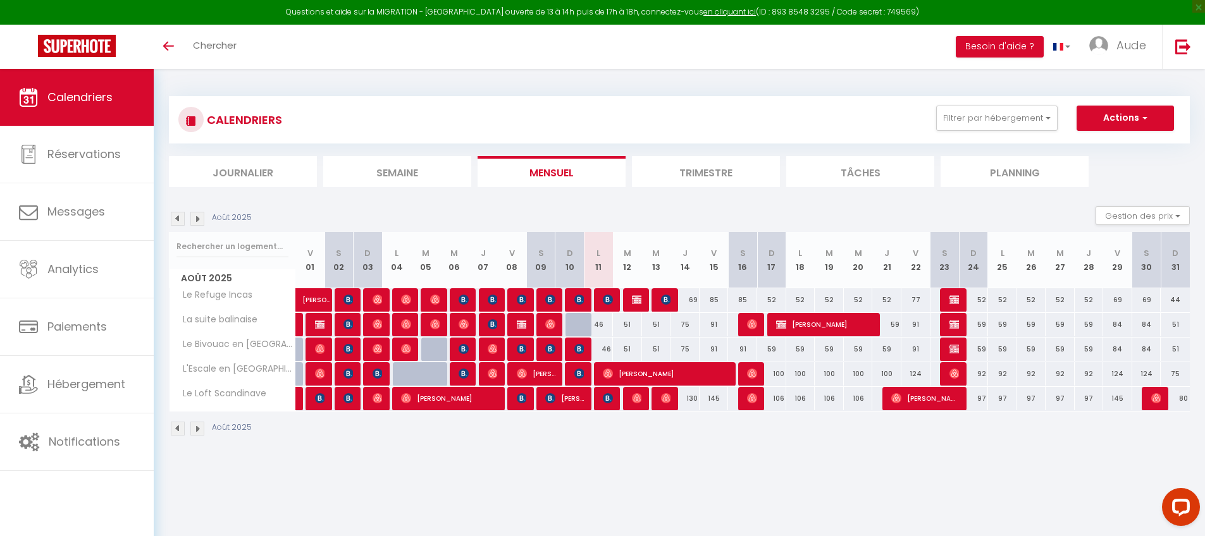
click at [771, 350] on div "59" at bounding box center [771, 349] width 29 height 23
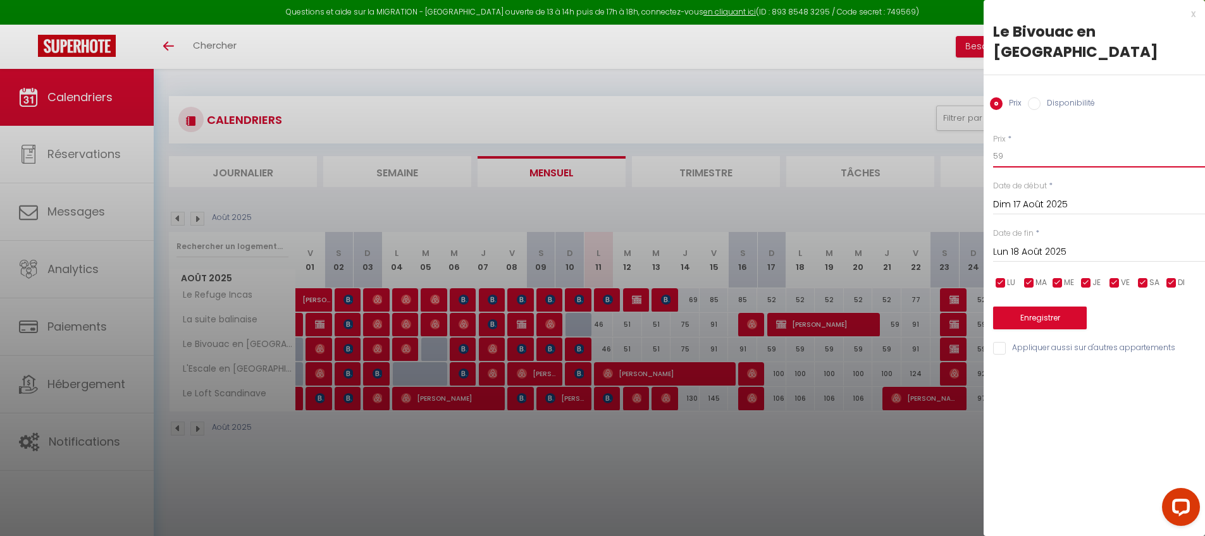
click at [1038, 145] on input "59" at bounding box center [1099, 156] width 212 height 23
click at [1021, 307] on button "Enregistrer" at bounding box center [1040, 318] width 94 height 23
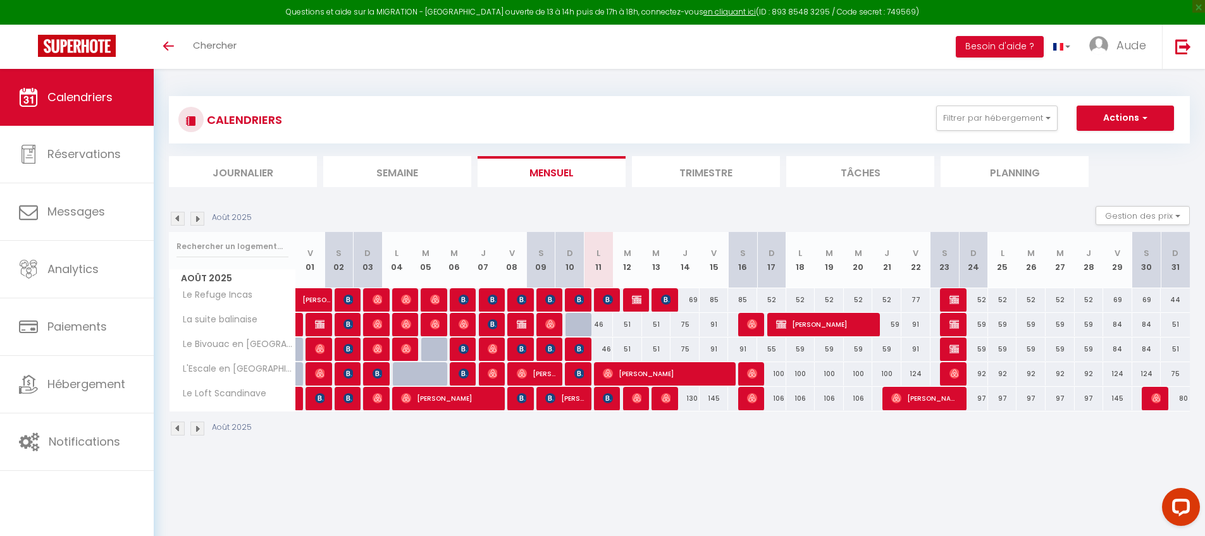
click at [770, 350] on div "55" at bounding box center [771, 349] width 29 height 23
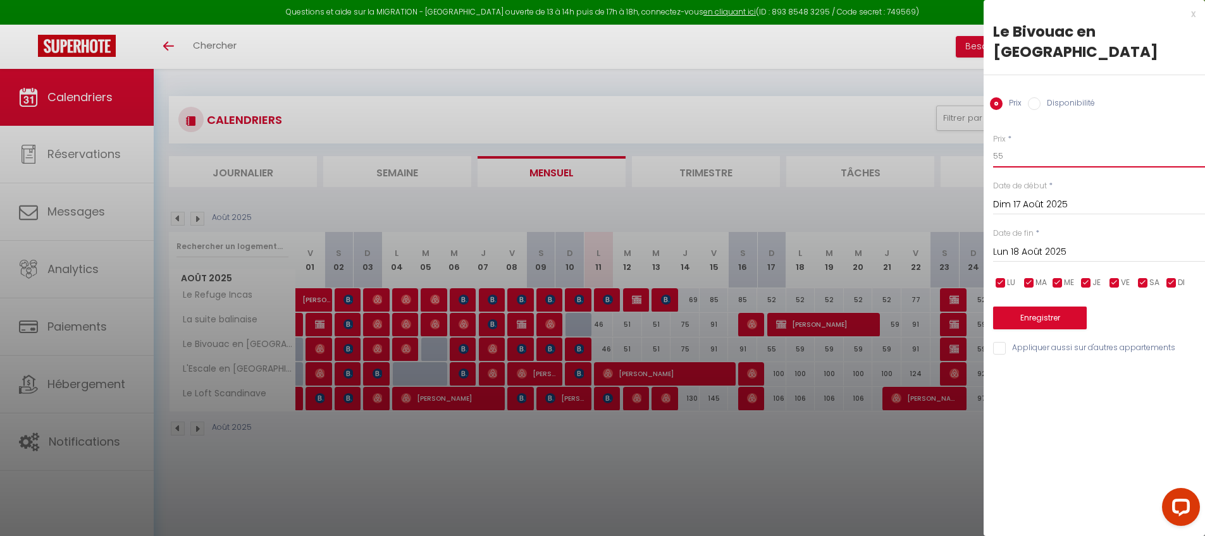
click at [1084, 145] on input "55" at bounding box center [1099, 156] width 212 height 23
click at [1057, 307] on button "Enregistrer" at bounding box center [1040, 318] width 94 height 23
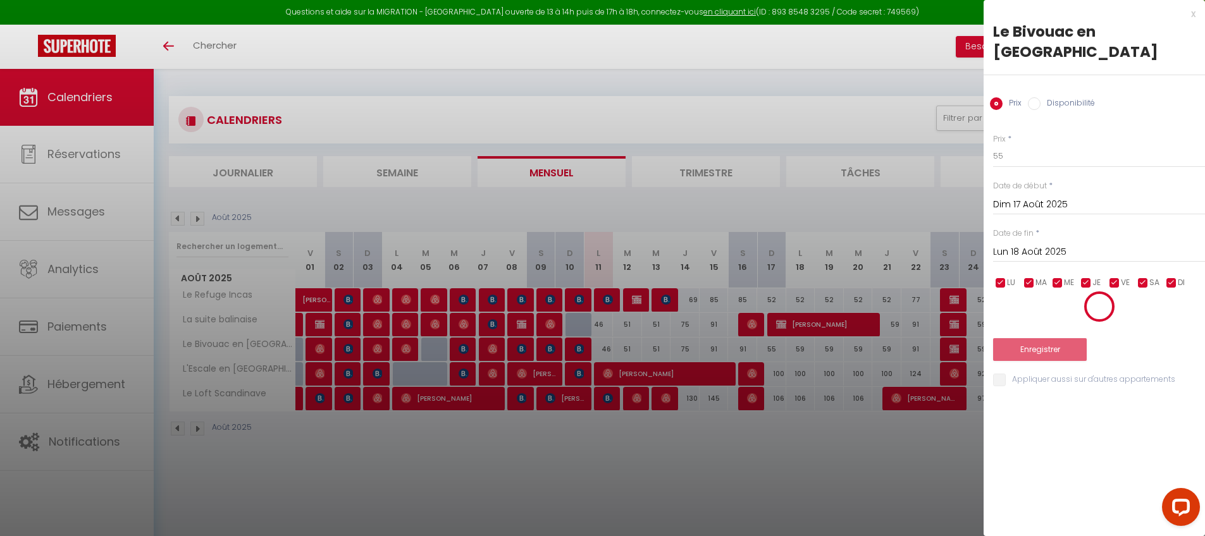
click at [1057, 302] on div "Enregistrer" at bounding box center [1099, 326] width 212 height 70
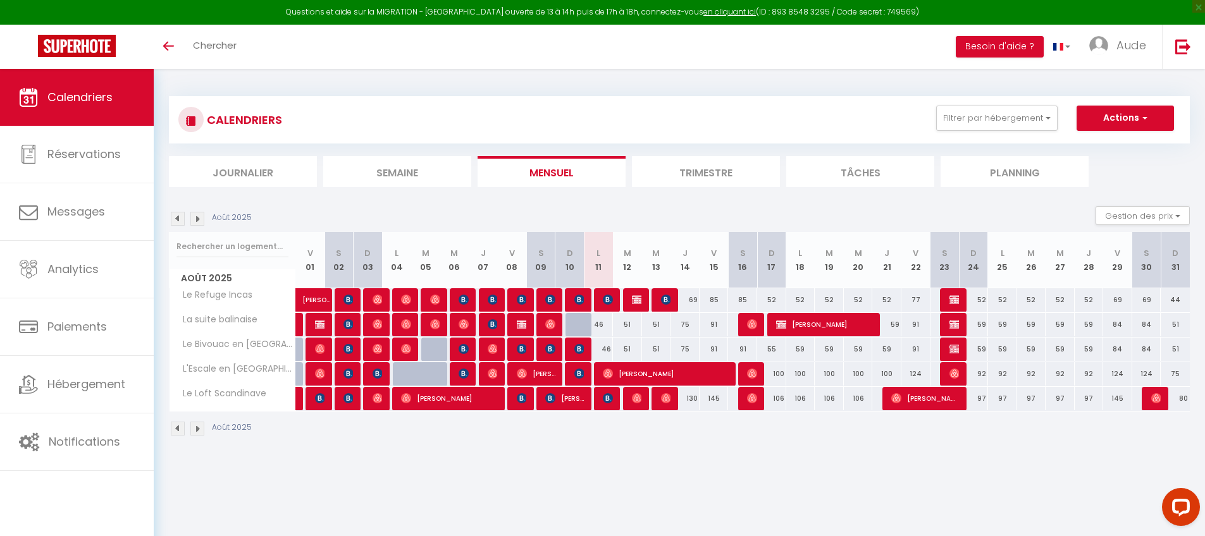
click at [771, 350] on div "55" at bounding box center [771, 349] width 29 height 23
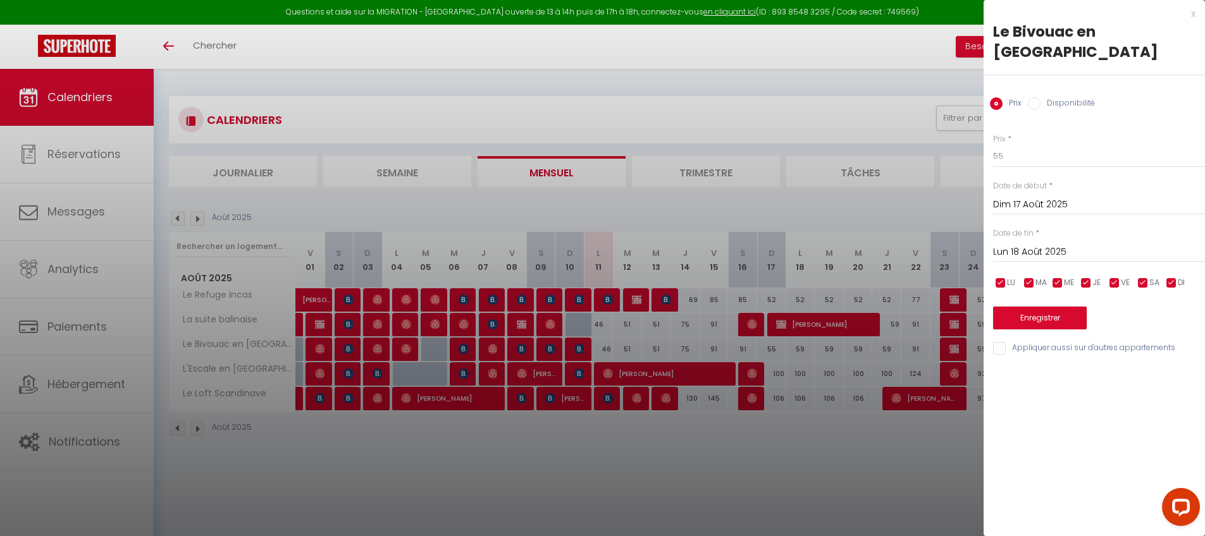
click at [1045, 244] on input "Lun 18 Août 2025" at bounding box center [1099, 252] width 212 height 16
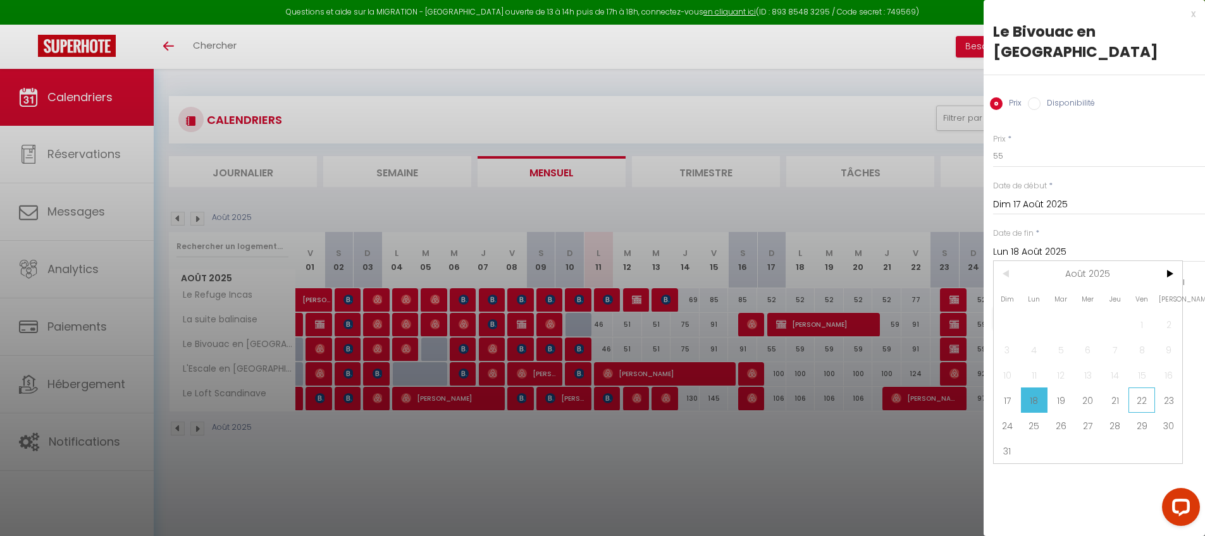
click at [1141, 388] on span "22" at bounding box center [1141, 400] width 27 height 25
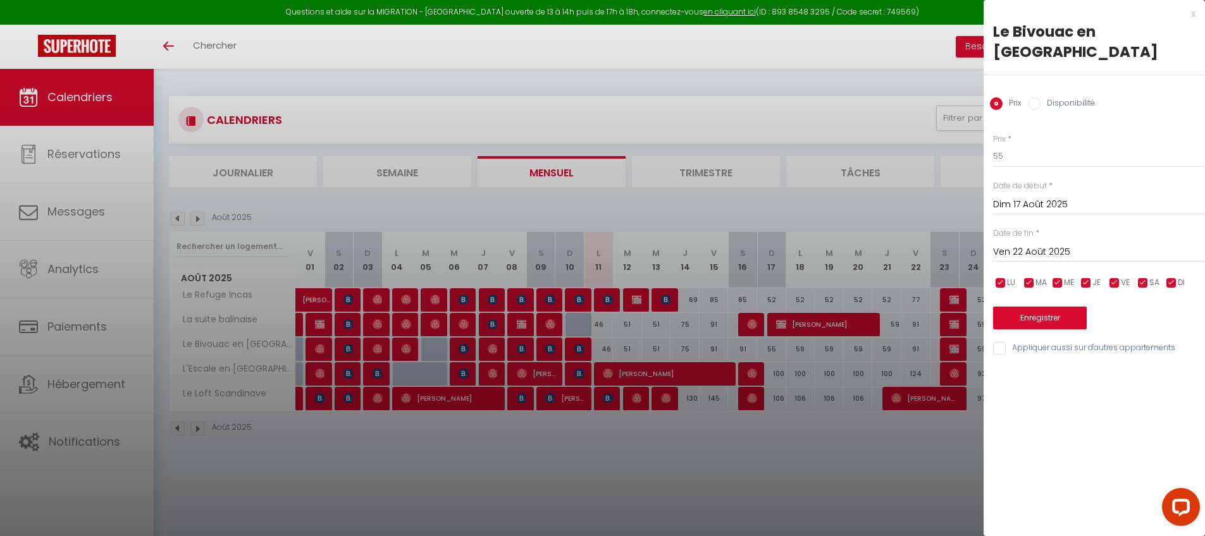
click at [998, 342] on input "Appliquer aussi sur d'autres appartements" at bounding box center [1099, 348] width 212 height 13
click at [1012, 307] on button "Enregistrer" at bounding box center [1040, 318] width 94 height 23
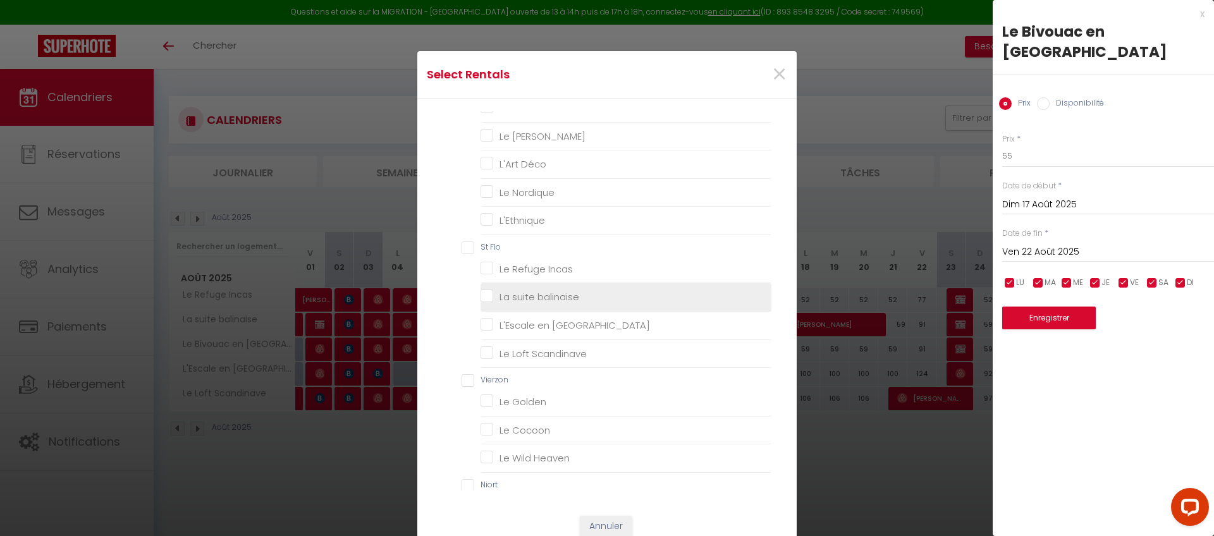
click at [536, 296] on balinaise "La suite balinaise" at bounding box center [626, 297] width 291 height 13
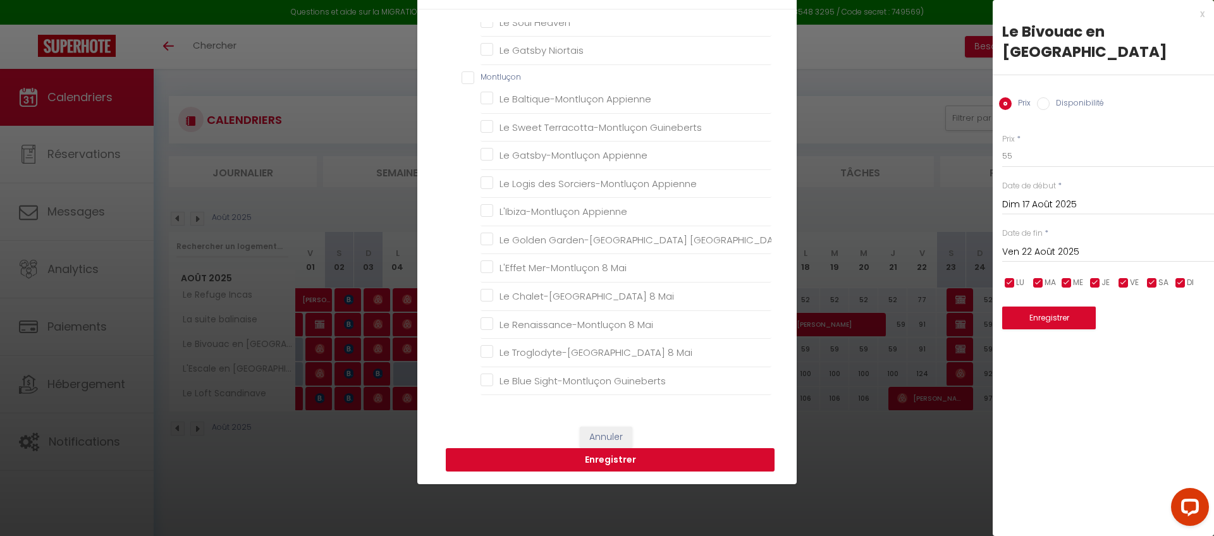
scroll to position [91, 0]
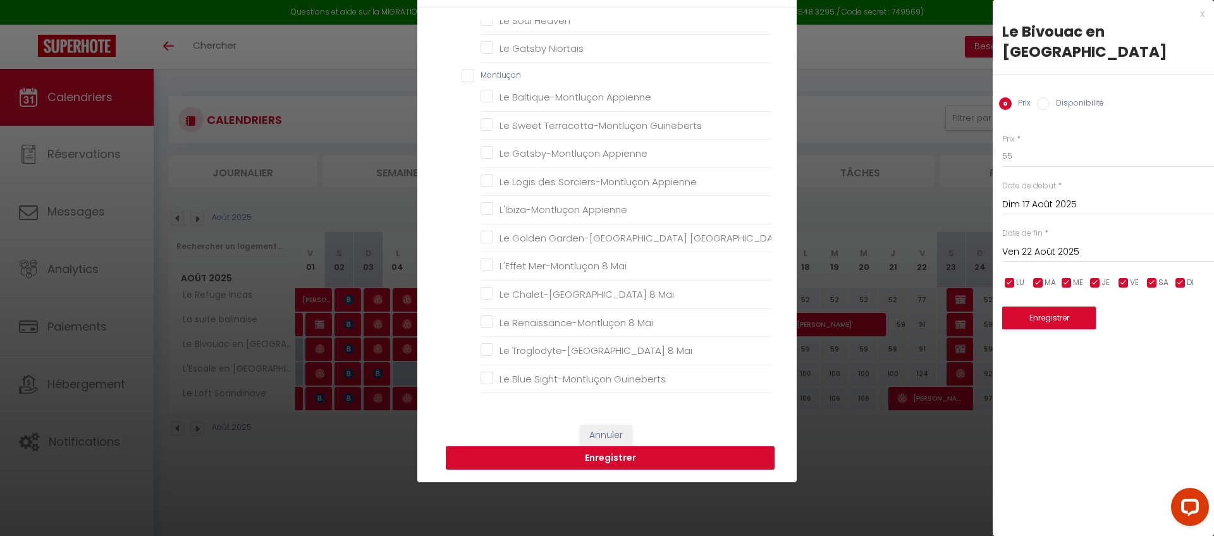
click at [599, 457] on button "Enregistrer" at bounding box center [610, 458] width 329 height 24
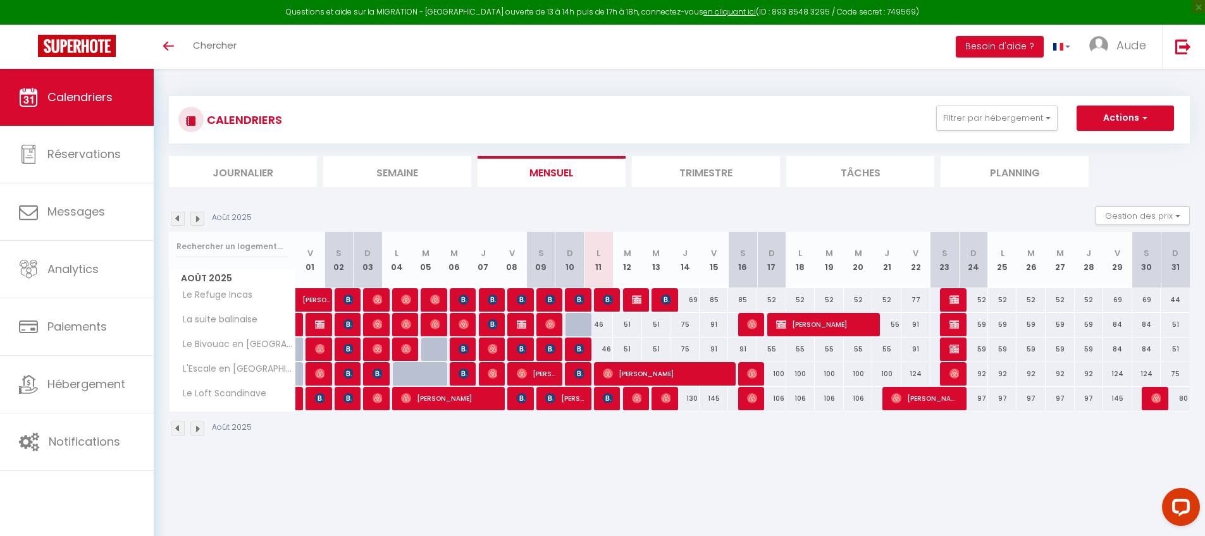
click at [981, 325] on div "59" at bounding box center [973, 324] width 29 height 23
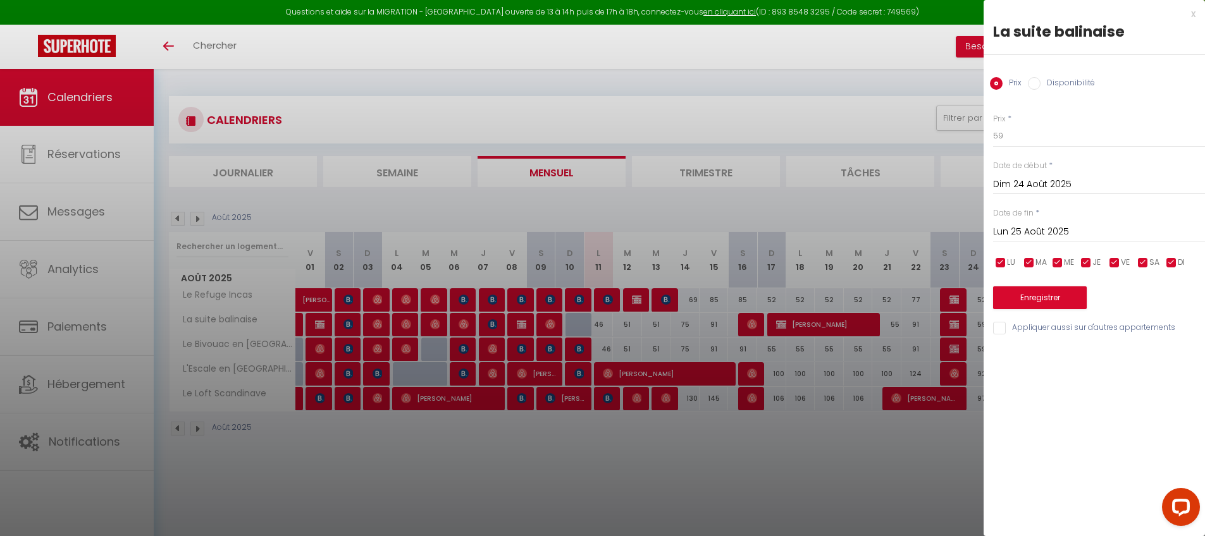
click at [1075, 227] on input "Lun 25 Août 2025" at bounding box center [1099, 232] width 212 height 16
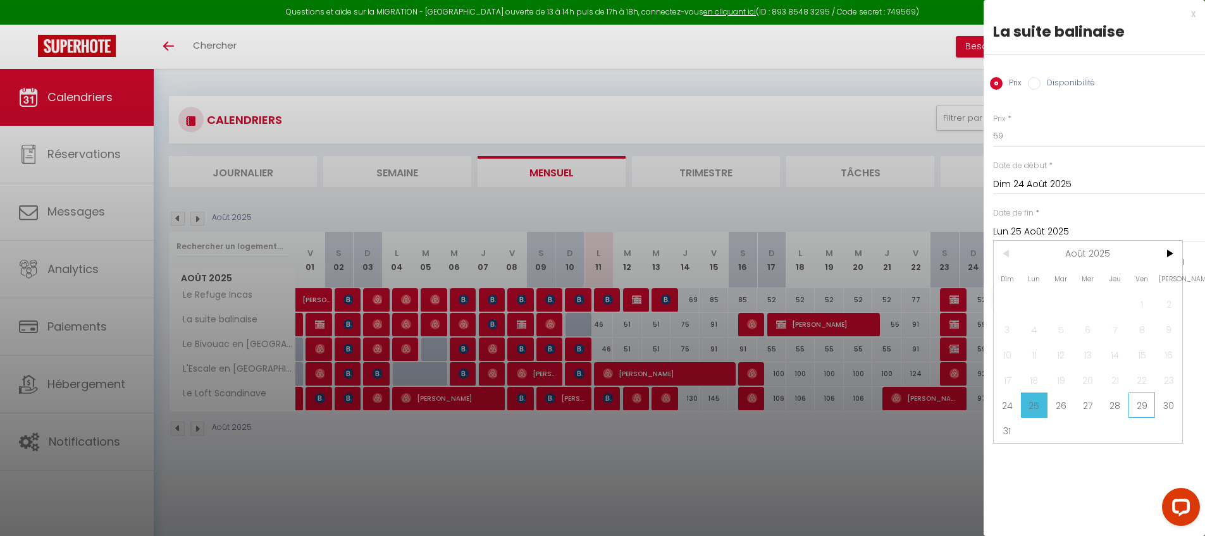
click at [1133, 407] on span "29" at bounding box center [1141, 405] width 27 height 25
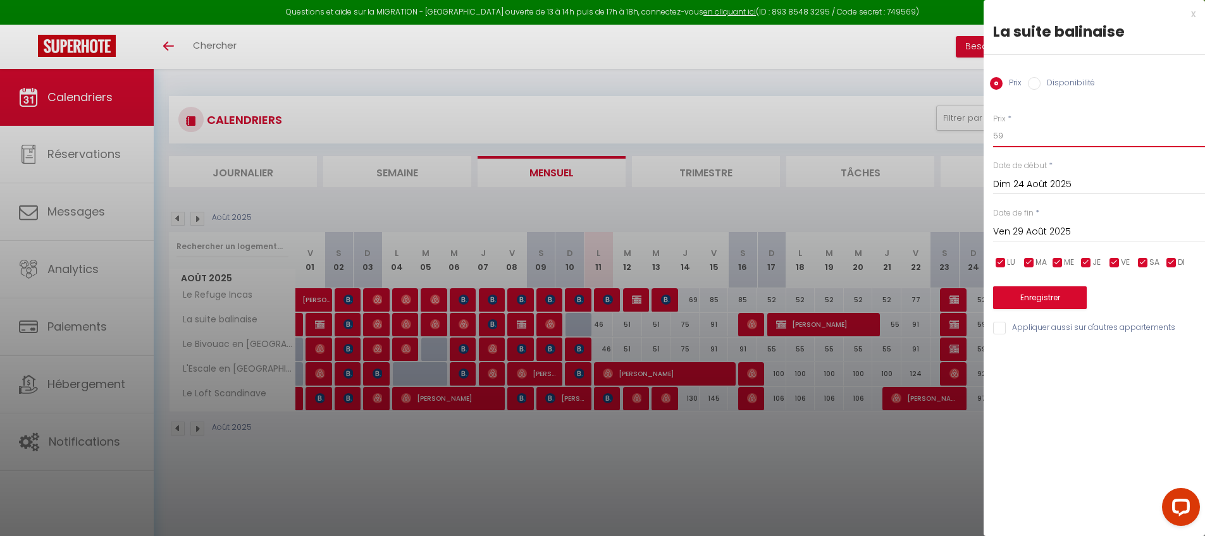
click at [1045, 134] on input "59" at bounding box center [1099, 136] width 212 height 23
click at [1045, 135] on input "59" at bounding box center [1099, 136] width 212 height 23
click at [1078, 426] on div "x La suite balinaise Prix Disponibilité Prix * 55 Statut * Disponible Indisponi…" at bounding box center [1093, 268] width 221 height 536
click at [1002, 330] on input "Appliquer aussi sur d'autres appartements" at bounding box center [1099, 328] width 212 height 13
click at [1017, 292] on button "Enregistrer" at bounding box center [1040, 297] width 94 height 23
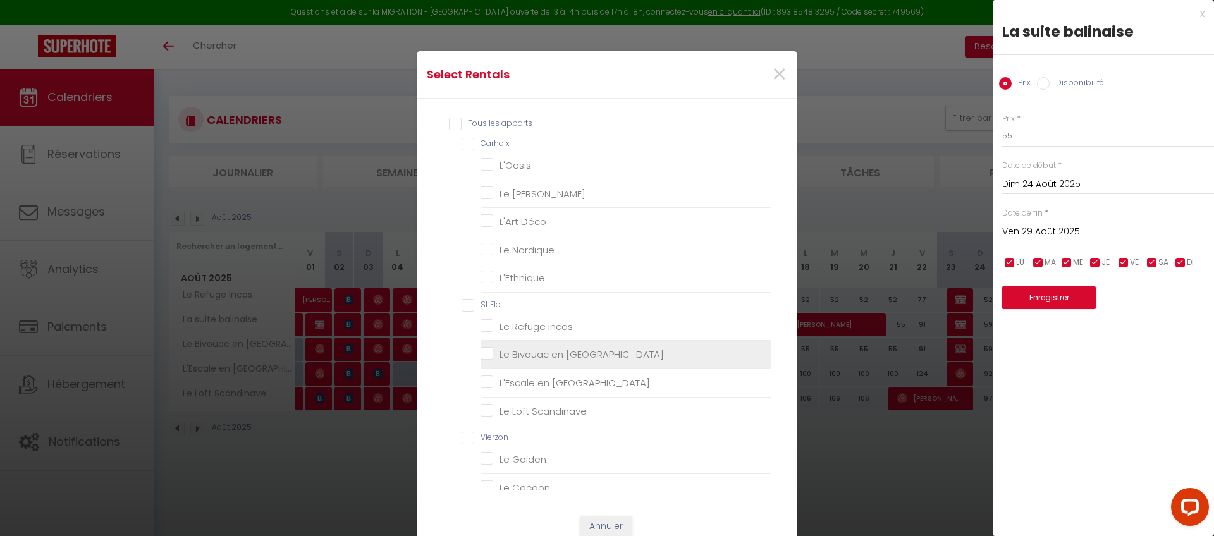
click at [536, 359] on Orient "Le Bivouac en [GEOGRAPHIC_DATA]" at bounding box center [626, 354] width 291 height 13
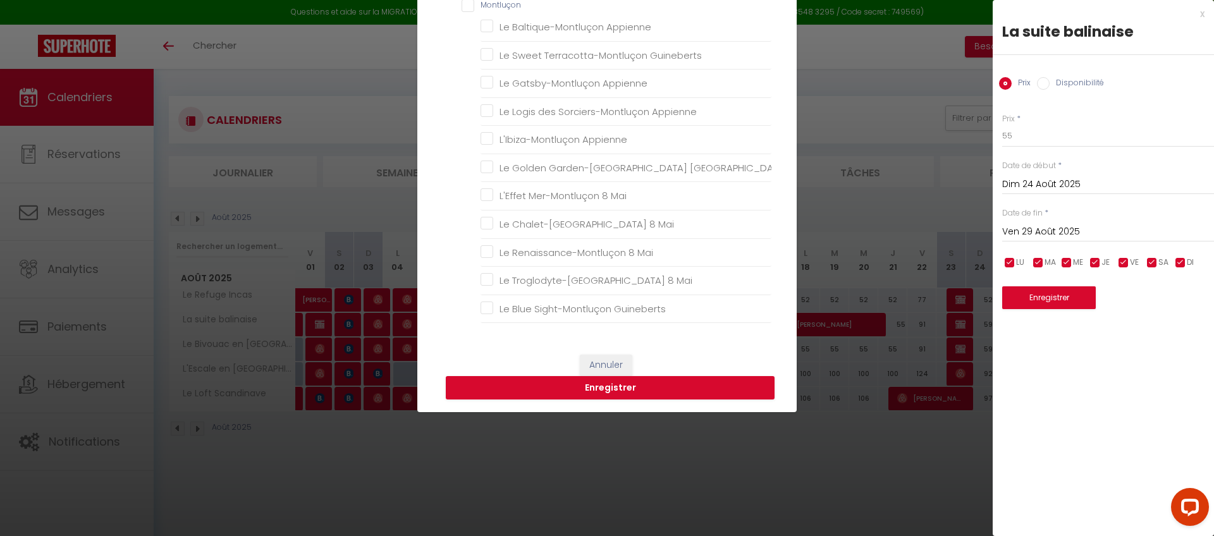
scroll to position [162, 0]
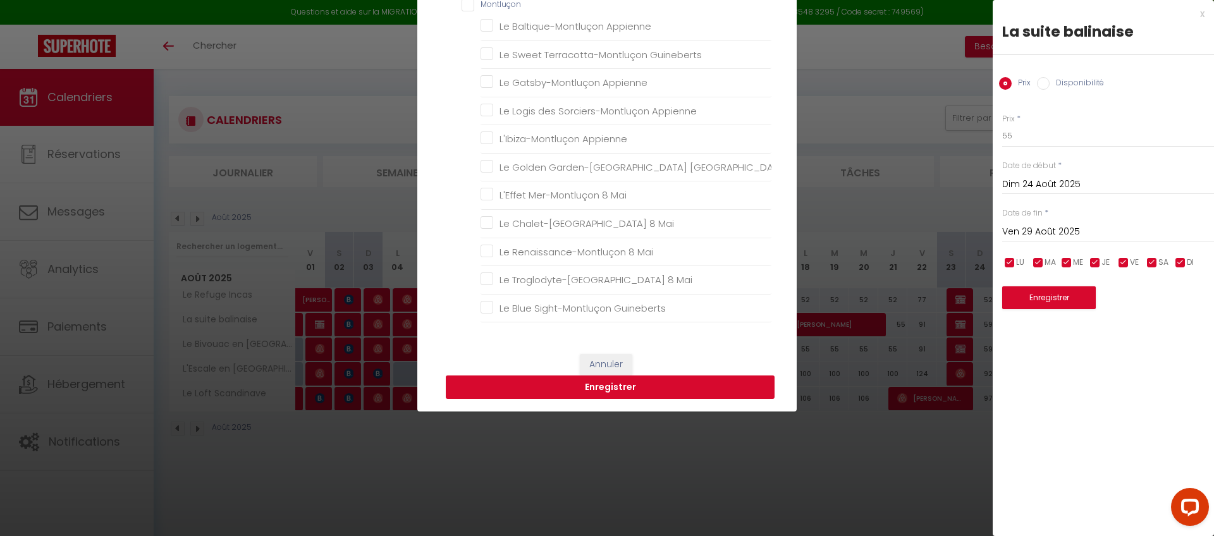
click at [632, 393] on button "Enregistrer" at bounding box center [610, 388] width 329 height 24
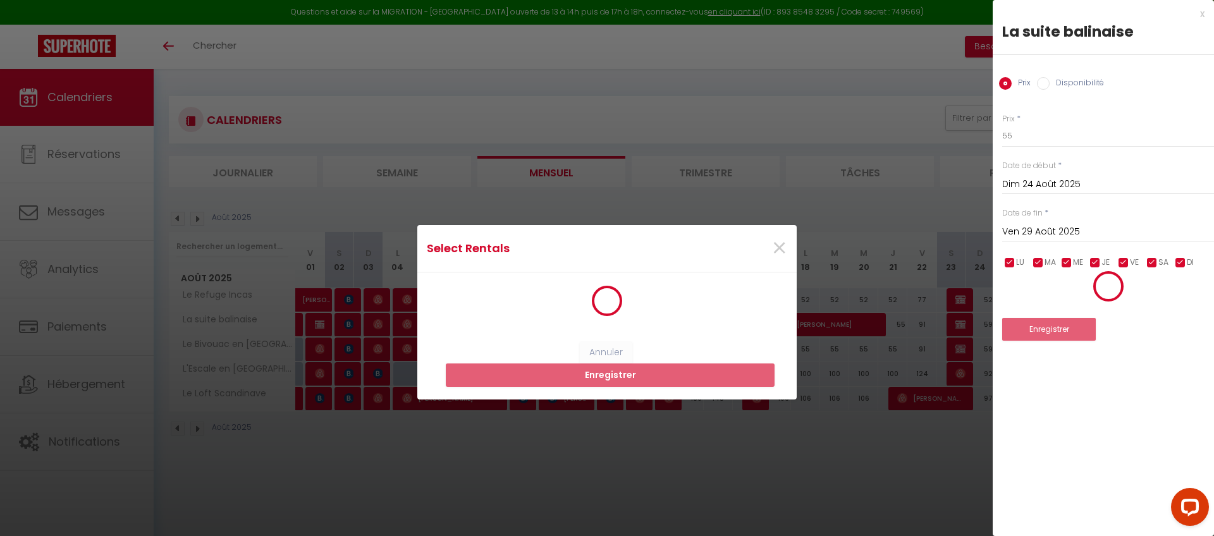
scroll to position [0, 0]
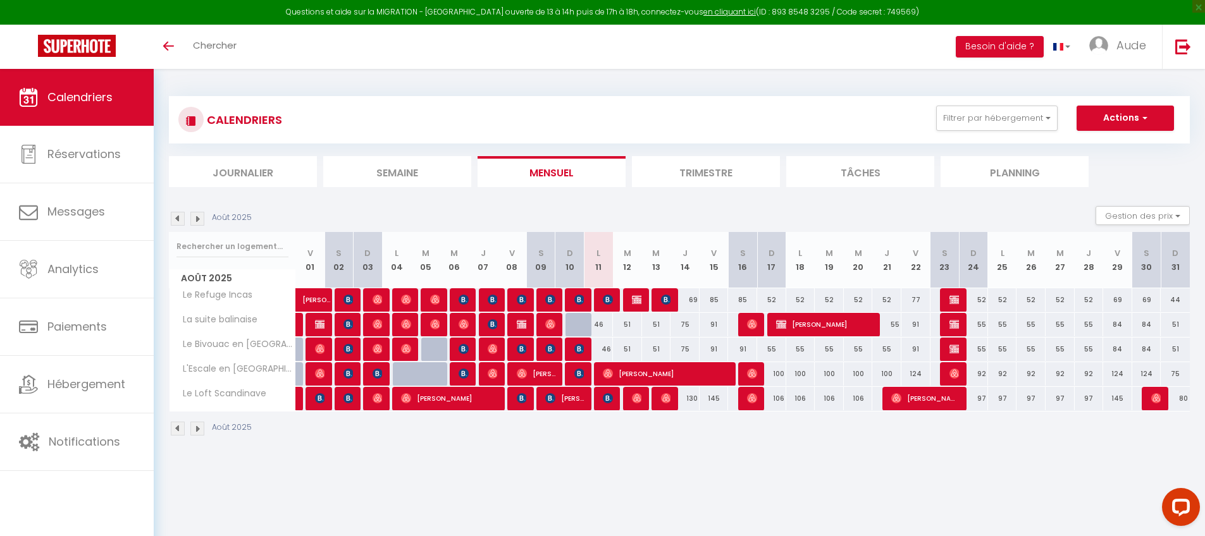
click at [1117, 302] on div "69" at bounding box center [1117, 299] width 29 height 23
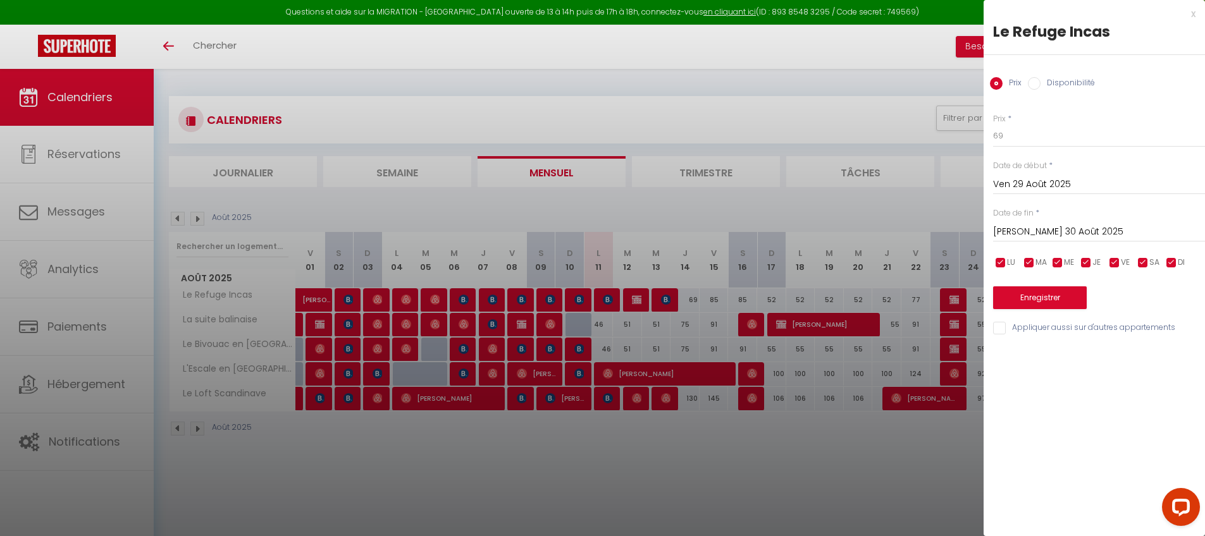
click at [1025, 223] on div "[PERSON_NAME] 30 Août 2025 < Août 2025 > Dim Lun Mar Mer Jeu Ven Sam 1 2 3 4 5 …" at bounding box center [1099, 230] width 212 height 23
click at [1033, 231] on input "[PERSON_NAME] 30 Août 2025" at bounding box center [1099, 232] width 212 height 16
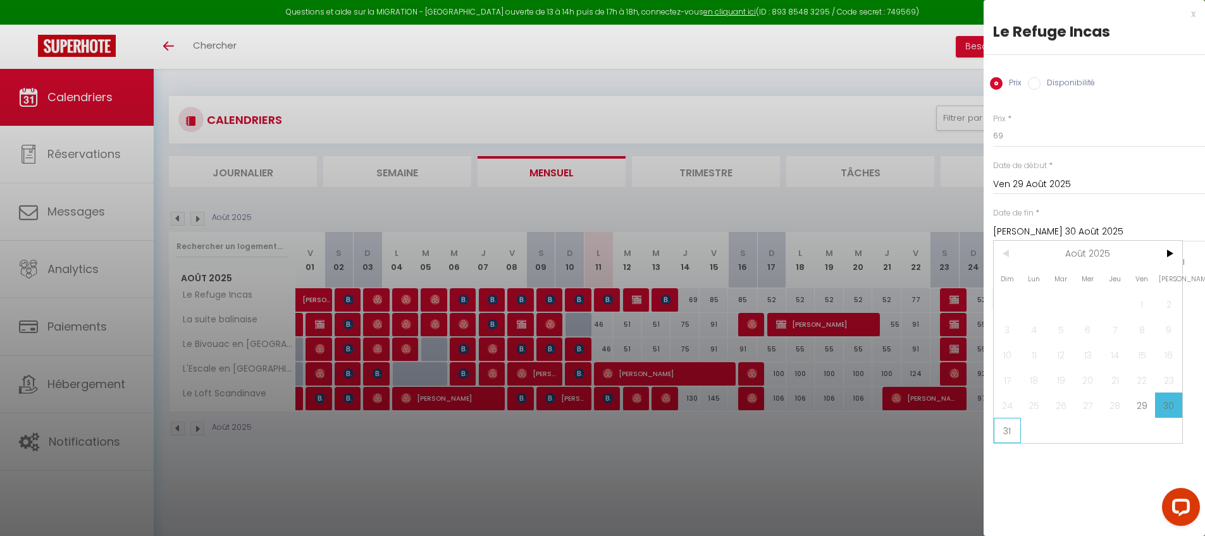
click at [1005, 426] on span "31" at bounding box center [1006, 430] width 27 height 25
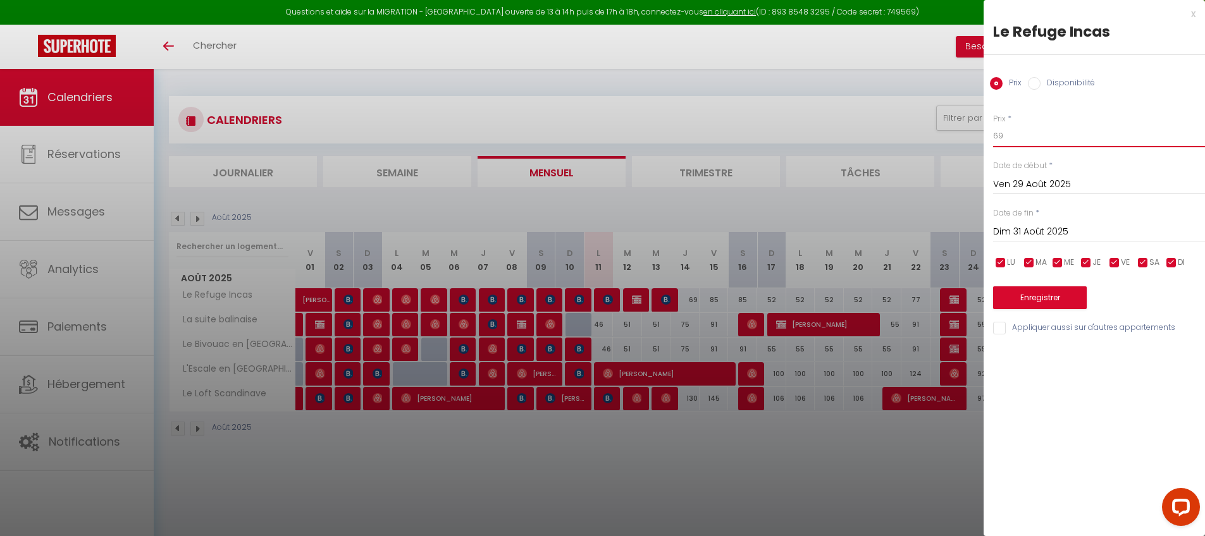
click at [1015, 129] on input "69" at bounding box center [1099, 136] width 212 height 23
click at [1060, 293] on button "Enregistrer" at bounding box center [1040, 297] width 94 height 23
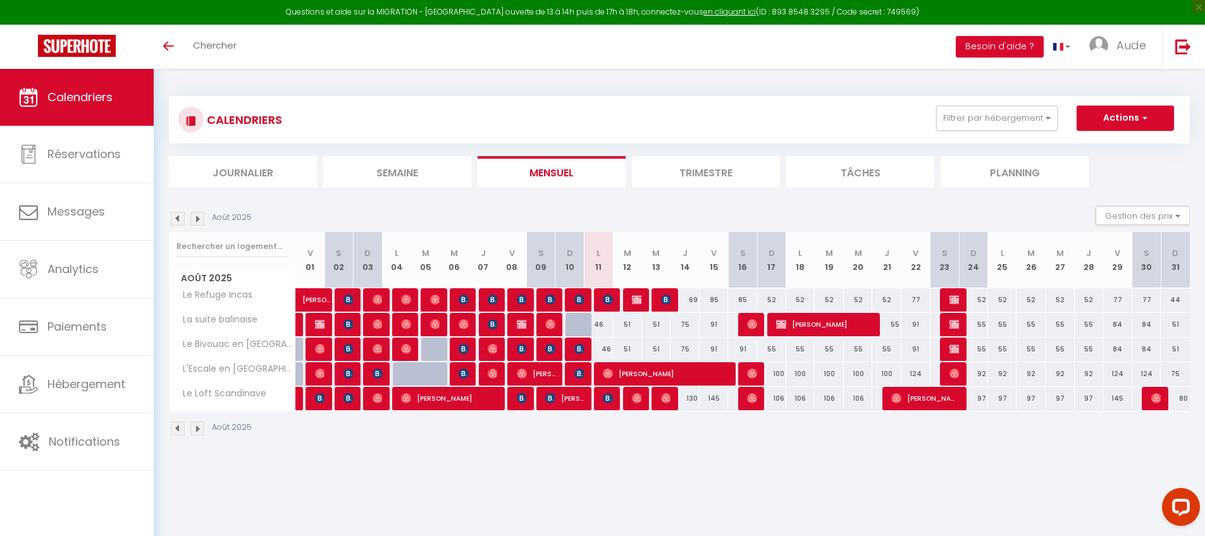
click at [691, 301] on div "69" at bounding box center [684, 299] width 29 height 23
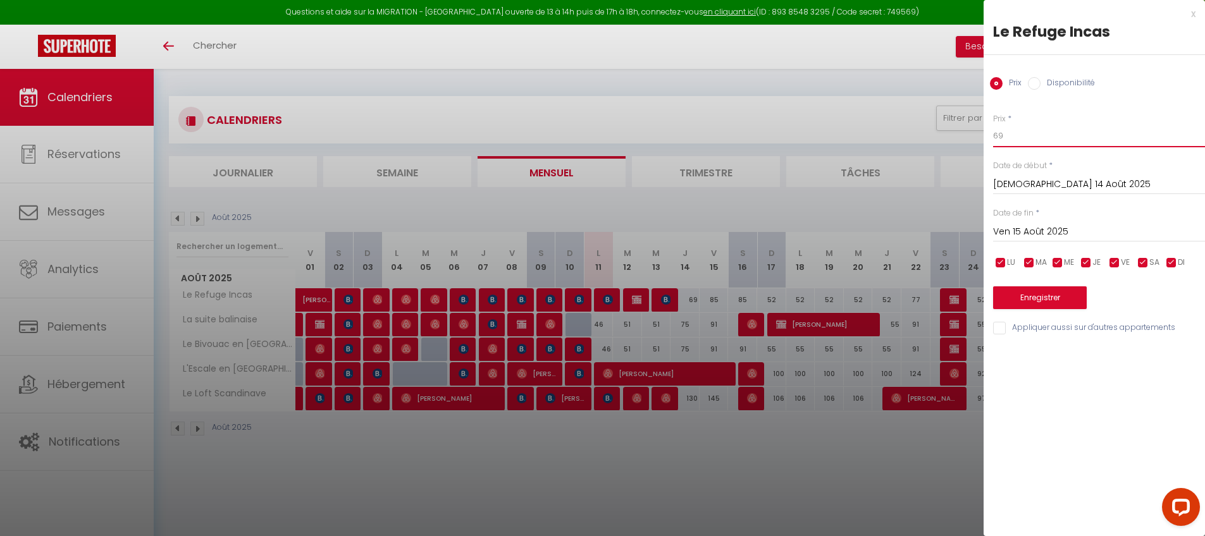
click at [1037, 142] on input "69" at bounding box center [1099, 136] width 212 height 23
click at [1032, 297] on button "Enregistrer" at bounding box center [1040, 297] width 94 height 23
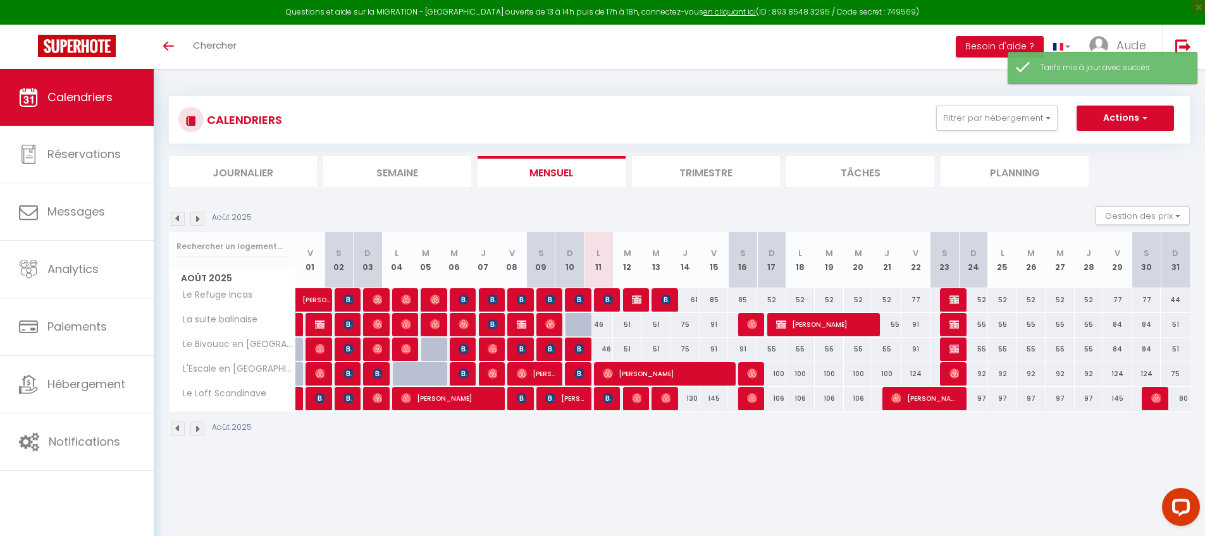
click at [687, 324] on div "75" at bounding box center [684, 324] width 29 height 23
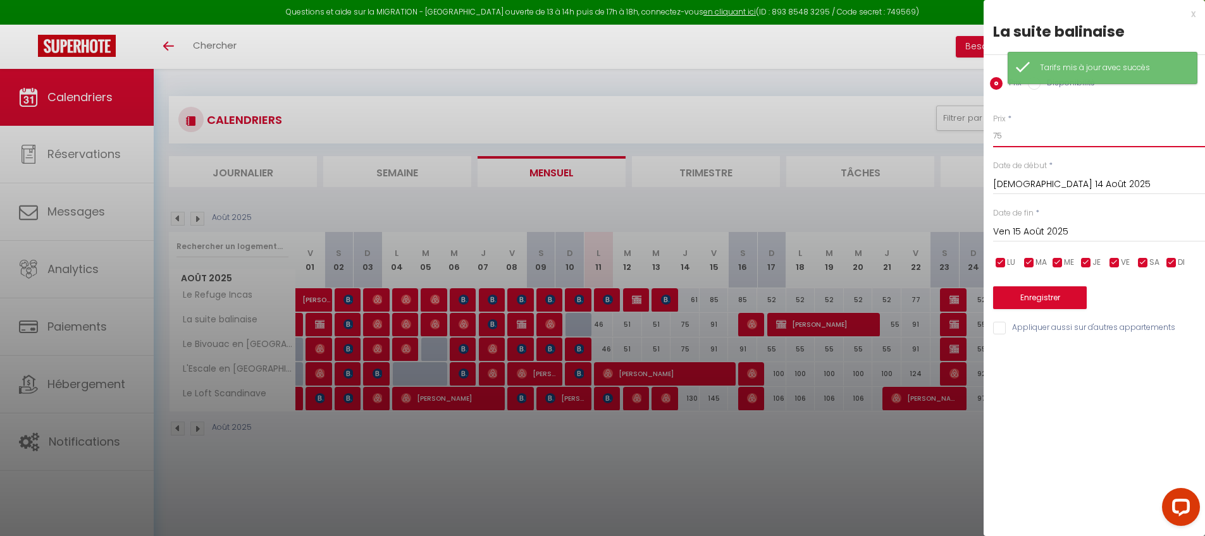
click at [1028, 131] on input "75" at bounding box center [1099, 136] width 212 height 23
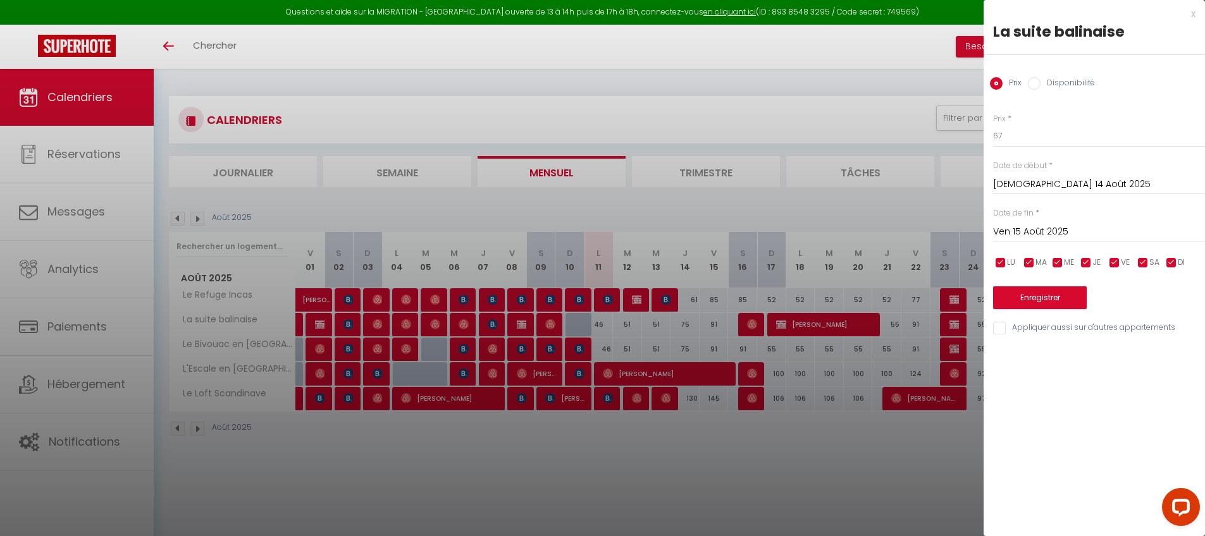
click at [999, 325] on input "Appliquer aussi sur d'autres appartements" at bounding box center [1099, 328] width 212 height 13
click at [1015, 296] on button "Enregistrer" at bounding box center [1040, 297] width 94 height 23
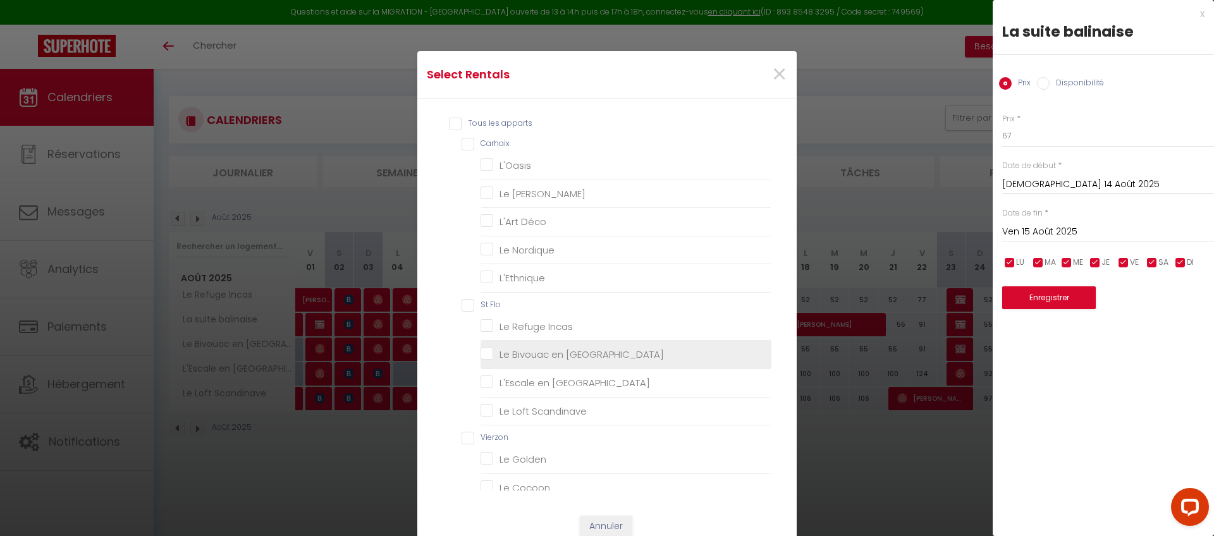
click at [526, 354] on Orient "Le Bivouac en [GEOGRAPHIC_DATA]" at bounding box center [626, 354] width 291 height 13
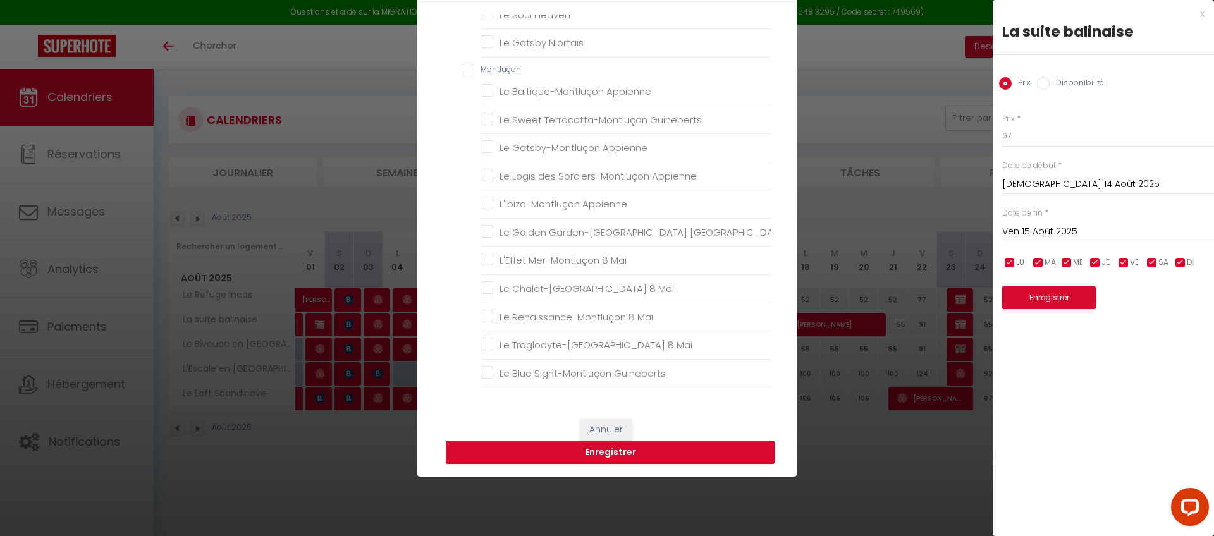
scroll to position [120, 0]
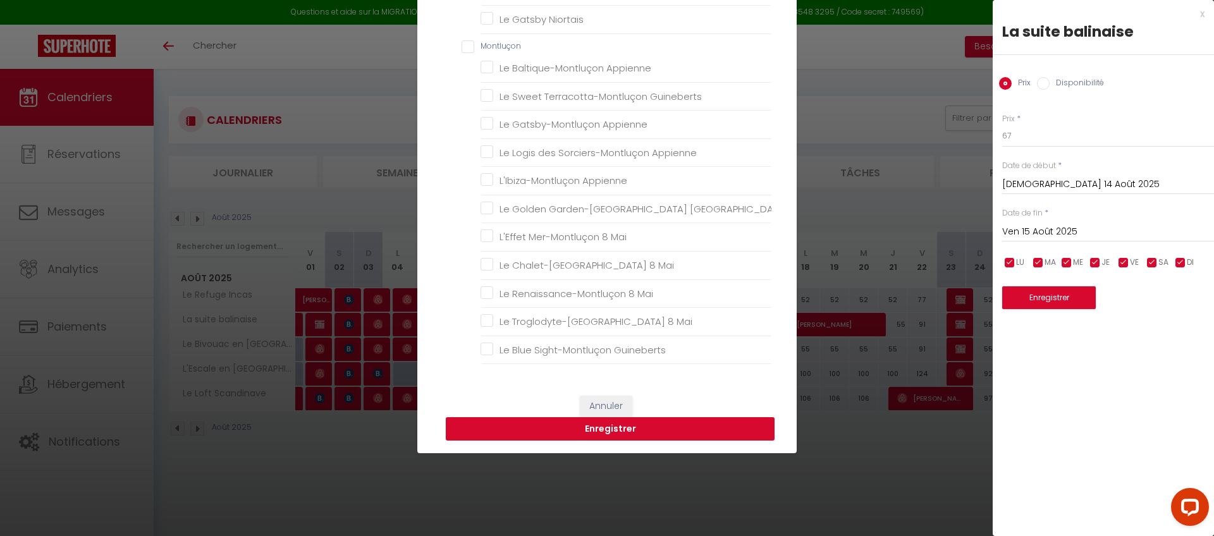
click at [632, 434] on button "Enregistrer" at bounding box center [610, 429] width 329 height 24
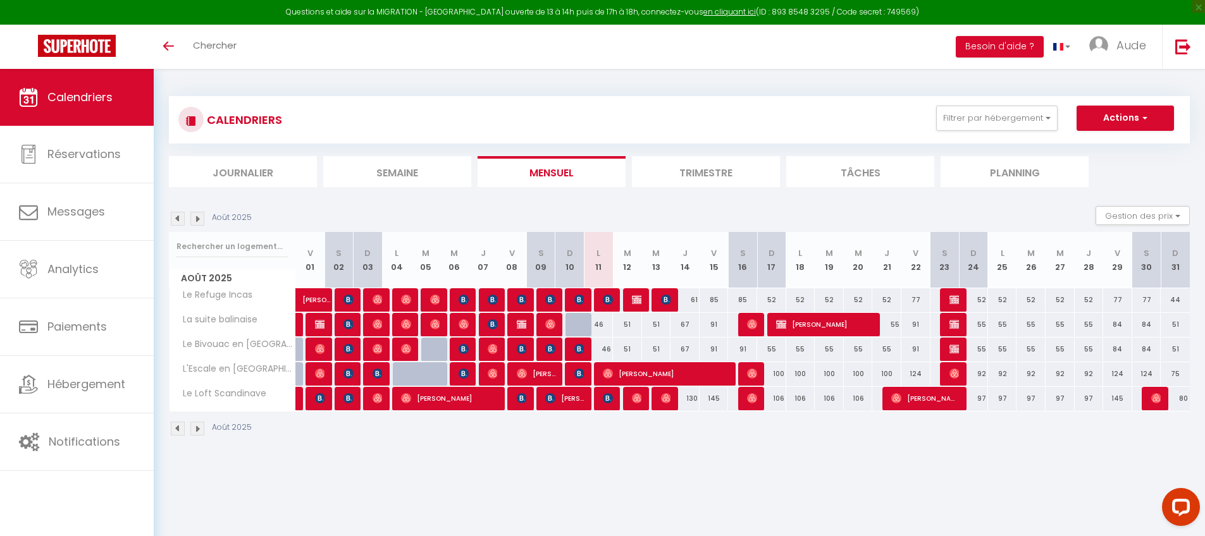
click at [599, 327] on div "46" at bounding box center [598, 324] width 29 height 23
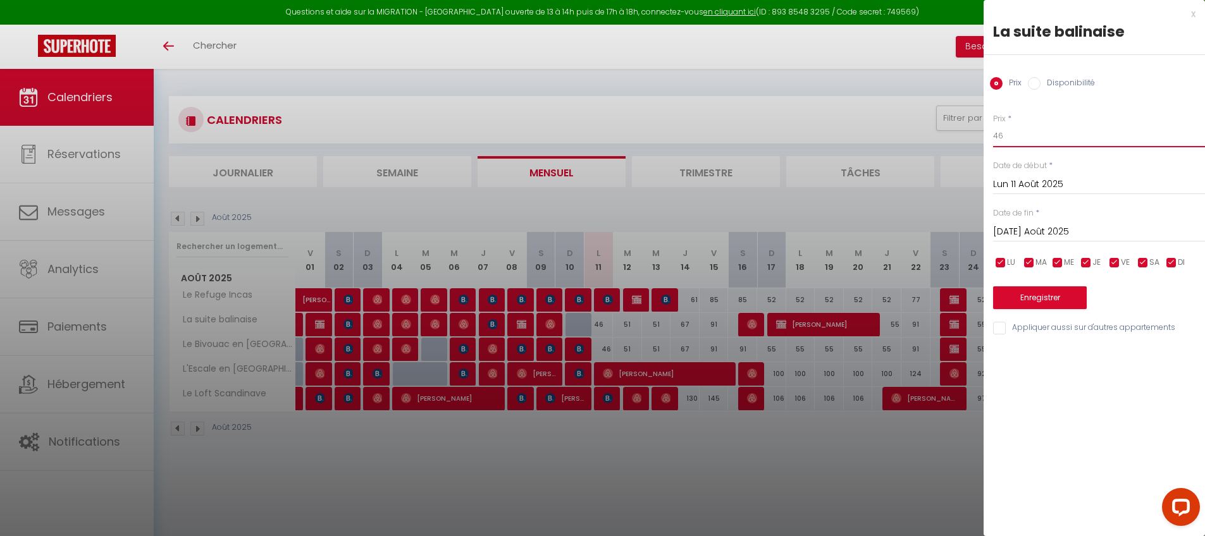
click at [1040, 143] on input "46" at bounding box center [1099, 136] width 212 height 23
click at [1004, 331] on input "Appliquer aussi sur d'autres appartements" at bounding box center [1099, 328] width 212 height 13
click at [1018, 303] on button "Enregistrer" at bounding box center [1040, 297] width 94 height 23
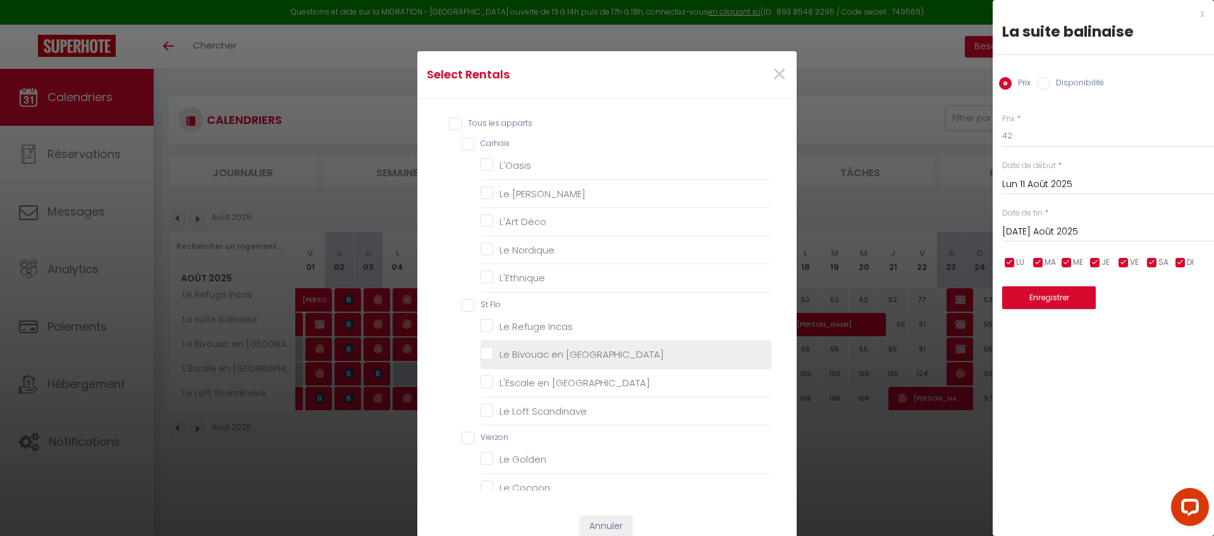
click at [550, 349] on Orient "Le Bivouac en [GEOGRAPHIC_DATA]" at bounding box center [626, 354] width 291 height 13
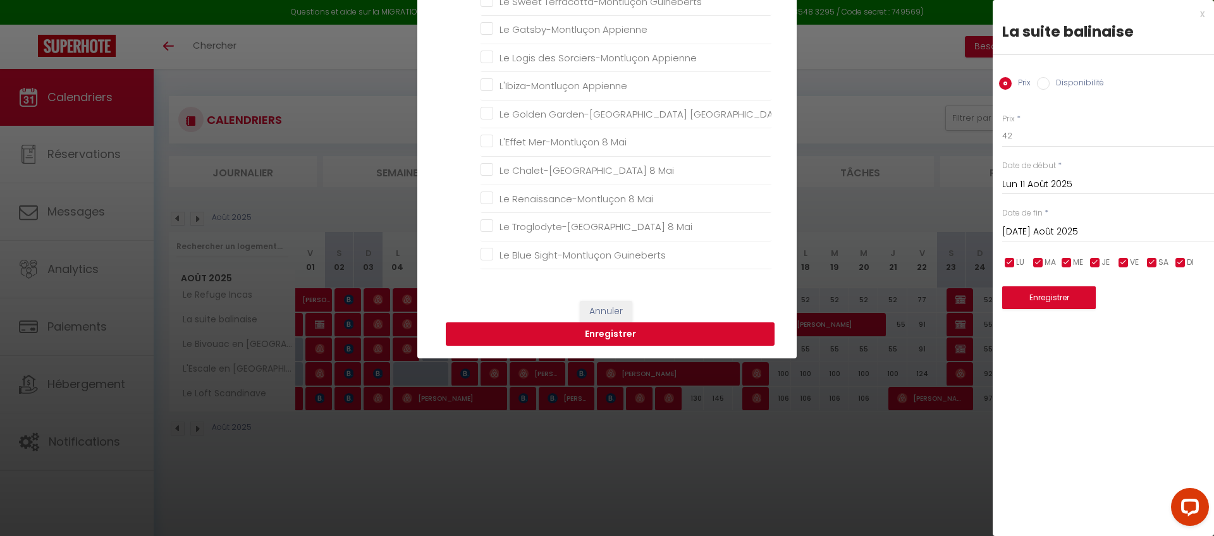
scroll to position [217, 0]
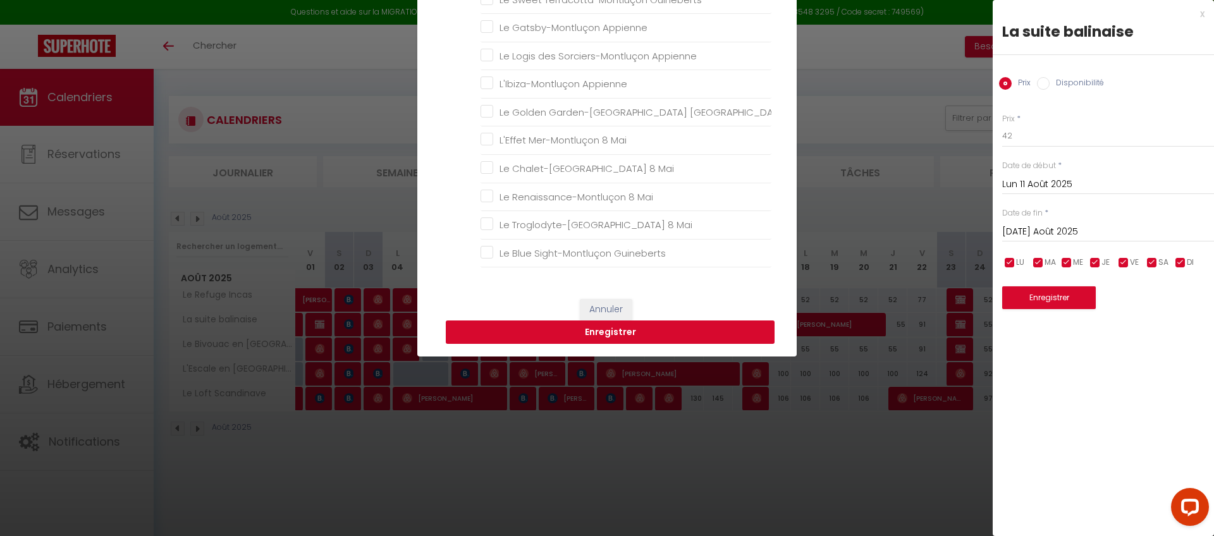
click at [607, 338] on button "Enregistrer" at bounding box center [610, 333] width 329 height 24
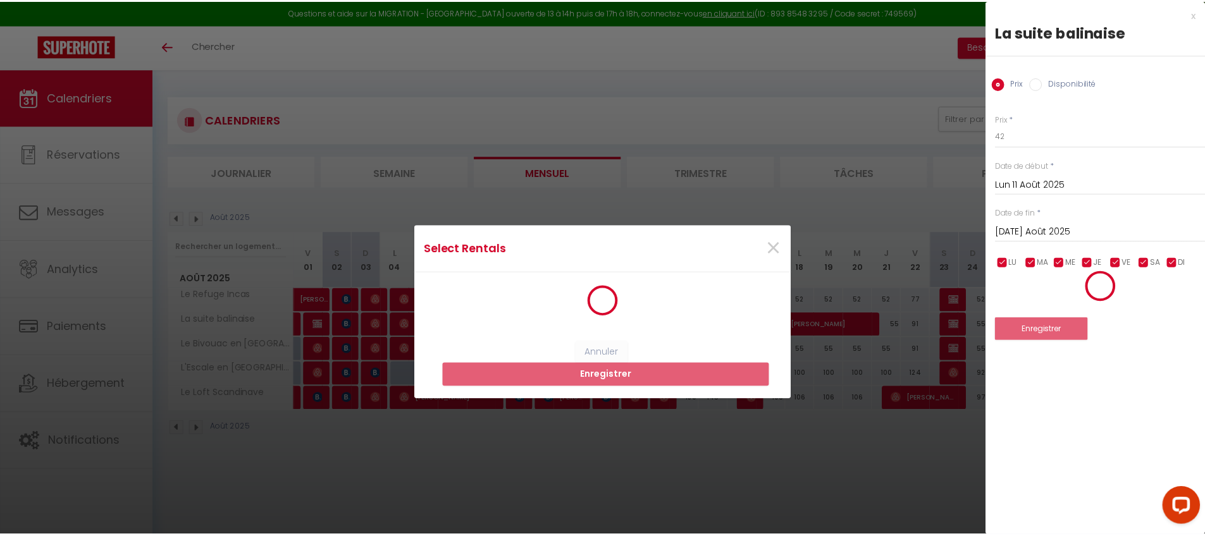
scroll to position [0, 0]
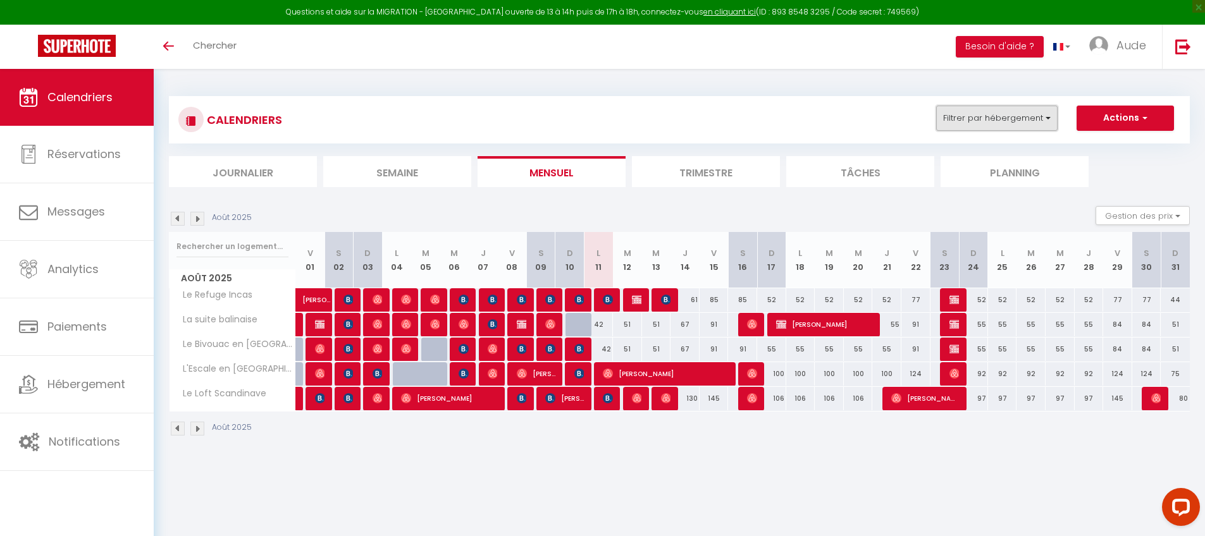
click at [962, 121] on button "Filtrer par hébergement" at bounding box center [996, 118] width 121 height 25
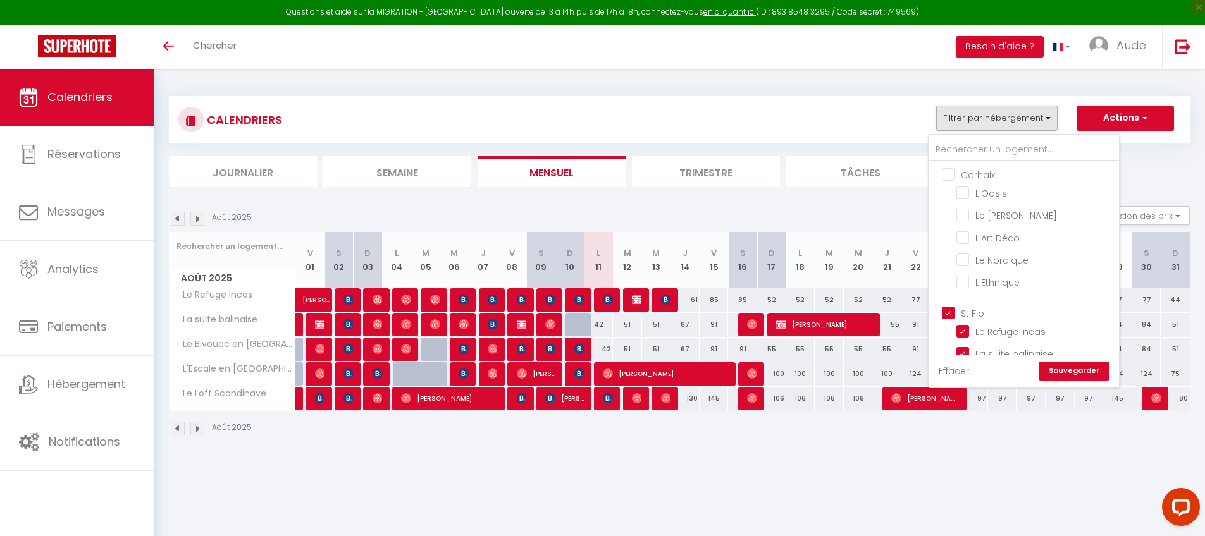
click at [945, 310] on input "St Flo" at bounding box center [1037, 312] width 190 height 13
click at [954, 267] on input "Montluçon" at bounding box center [1037, 273] width 190 height 13
click at [1066, 367] on link "Sauvegarder" at bounding box center [1073, 371] width 71 height 19
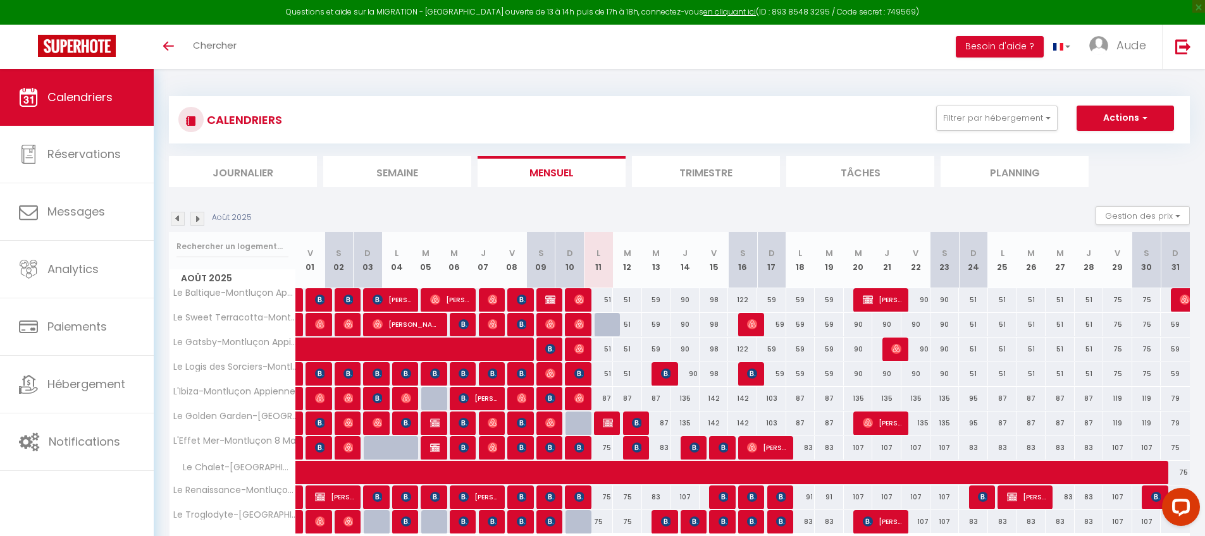
scroll to position [82, 0]
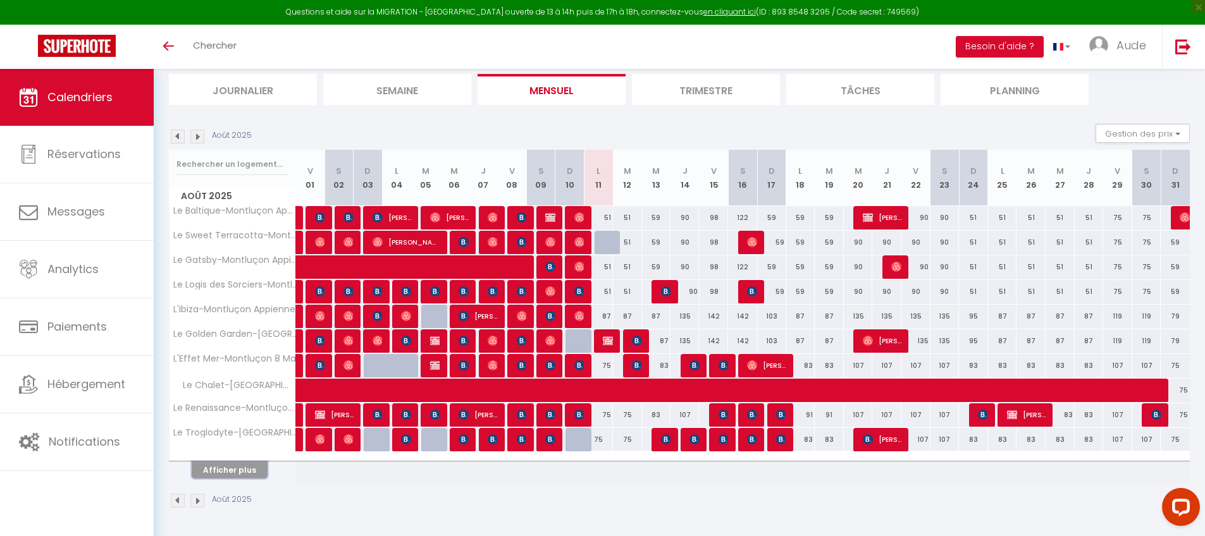
click at [242, 472] on button "Afficher plus" at bounding box center [230, 470] width 76 height 17
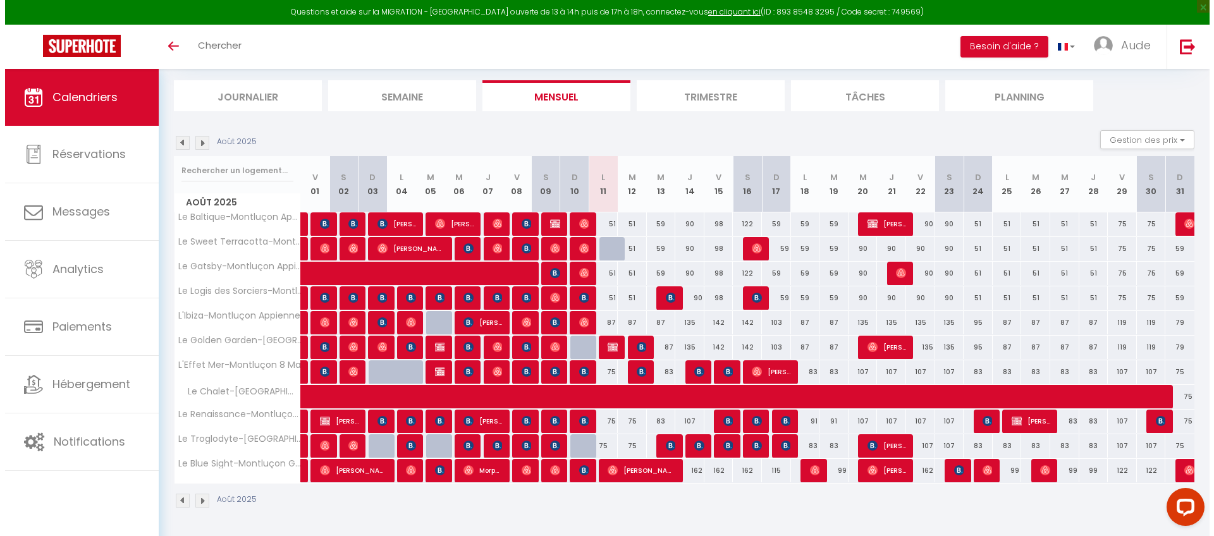
scroll to position [76, 0]
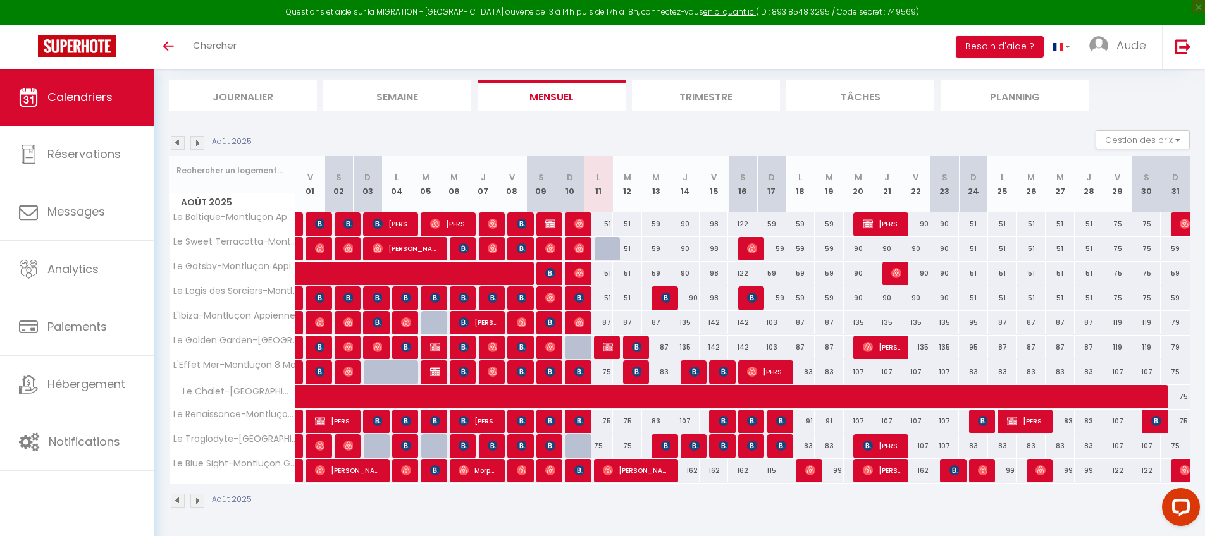
click at [609, 223] on div "51" at bounding box center [598, 223] width 29 height 23
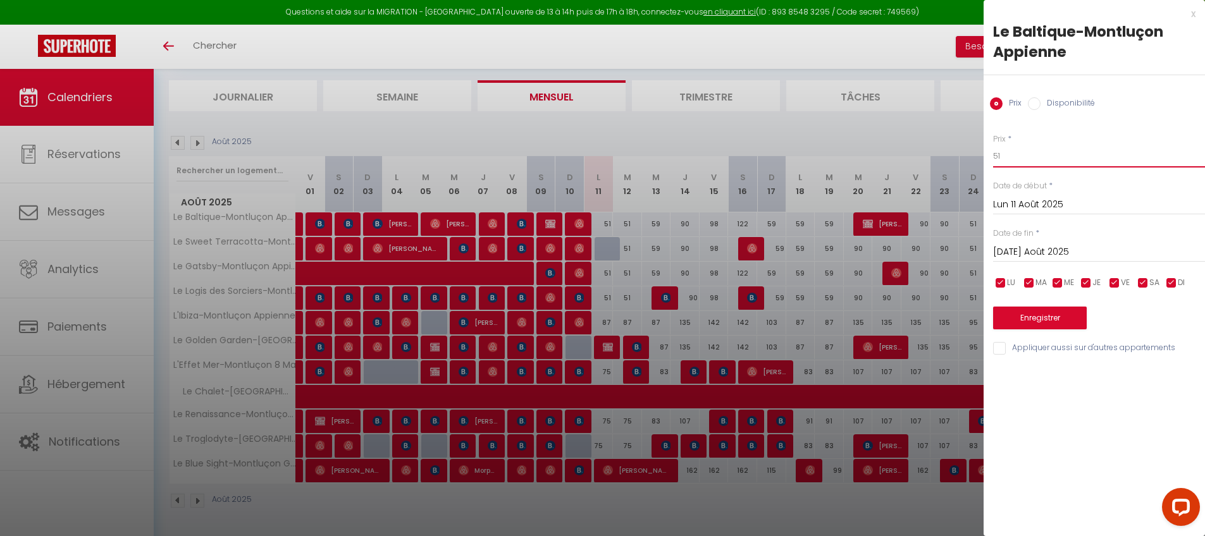
click at [1018, 154] on input "51" at bounding box center [1099, 156] width 212 height 23
click at [1017, 154] on input "51" at bounding box center [1099, 156] width 212 height 23
click at [998, 345] on input "Appliquer aussi sur d'autres appartements" at bounding box center [1099, 348] width 212 height 13
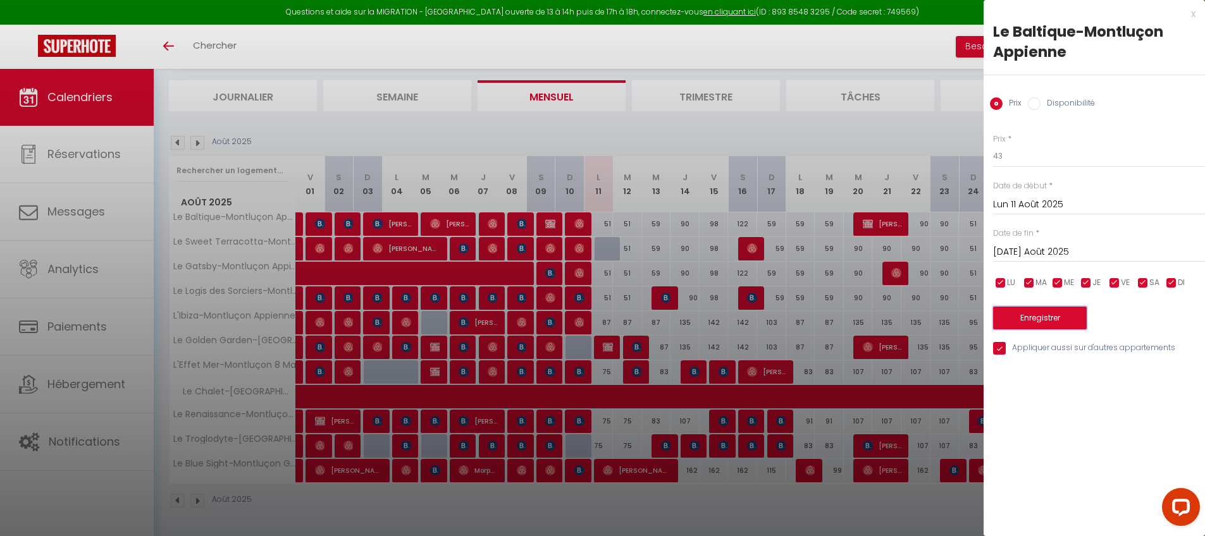
click at [1039, 309] on button "Enregistrer" at bounding box center [1040, 318] width 94 height 23
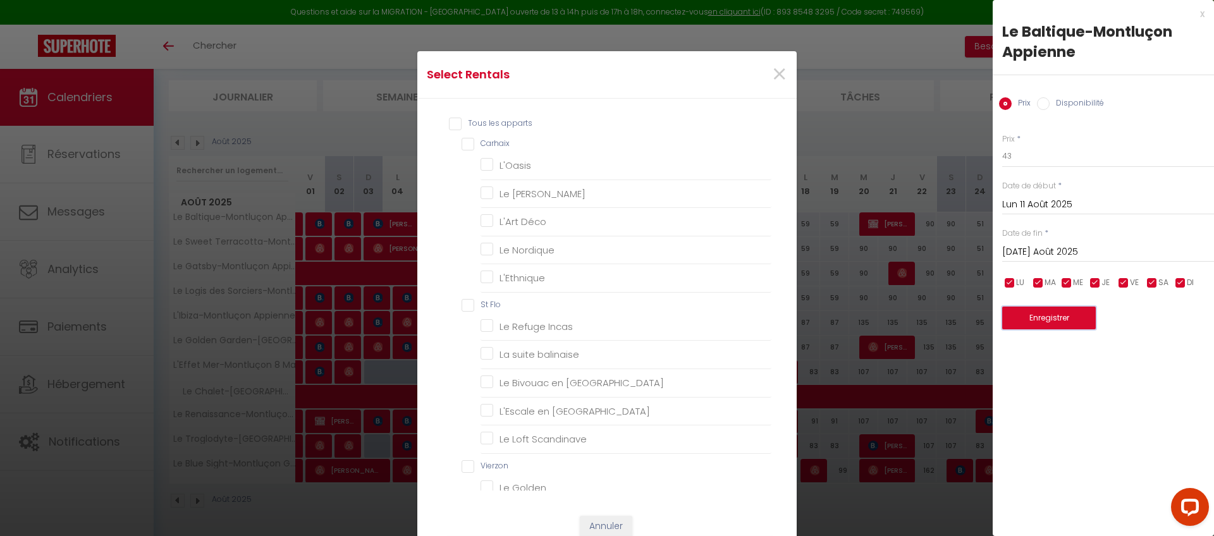
scroll to position [509, 0]
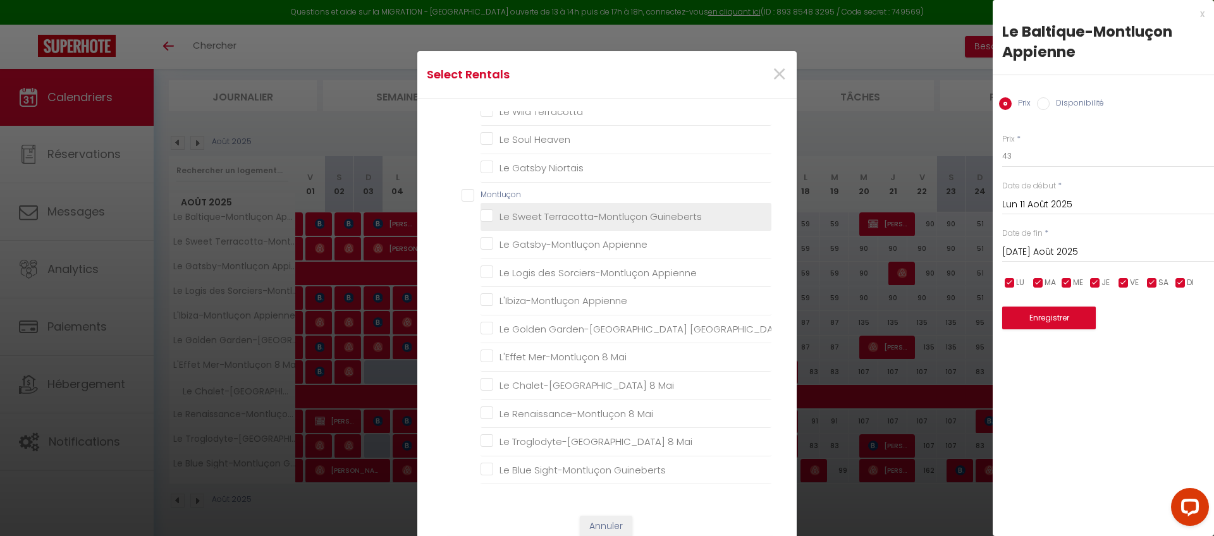
click at [548, 219] on Guineberts "Le Sweet Terracotta-Montluçon Guineberts" at bounding box center [626, 216] width 291 height 13
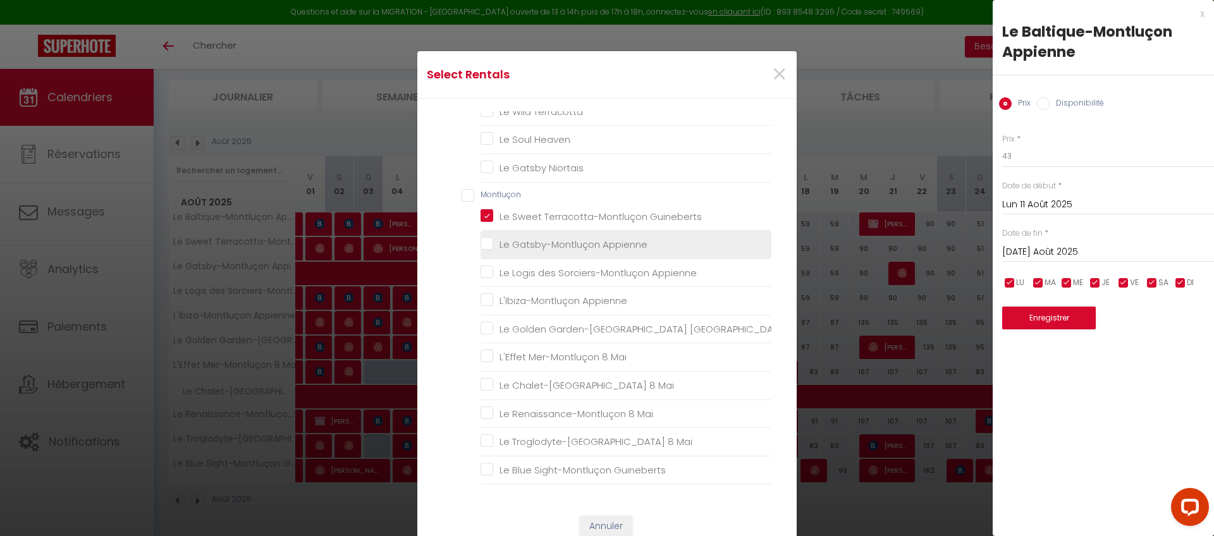
click at [546, 242] on Appienne "Le Gatsby-Montluçon Appienne" at bounding box center [626, 244] width 291 height 13
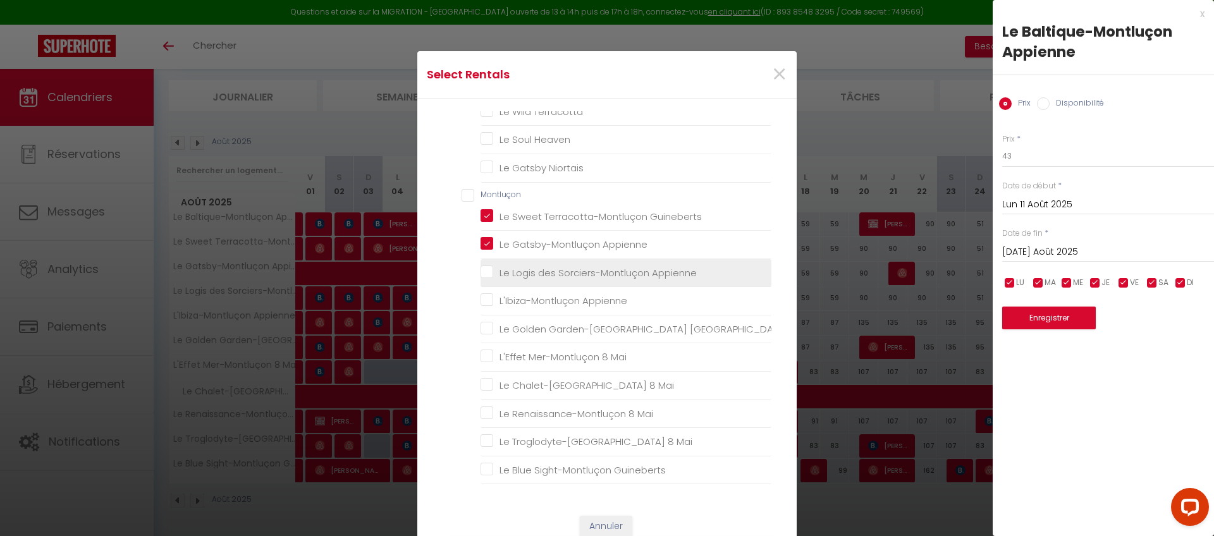
click at [547, 272] on Appienne "Le Logis des Sorciers-Montluçon Appienne" at bounding box center [626, 272] width 291 height 13
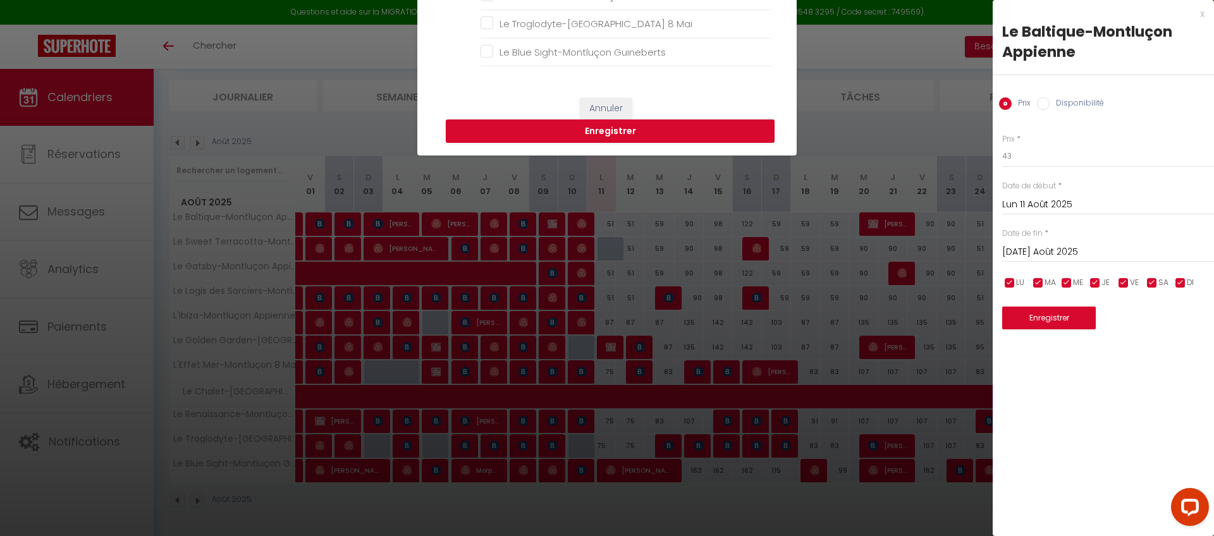
scroll to position [433, 0]
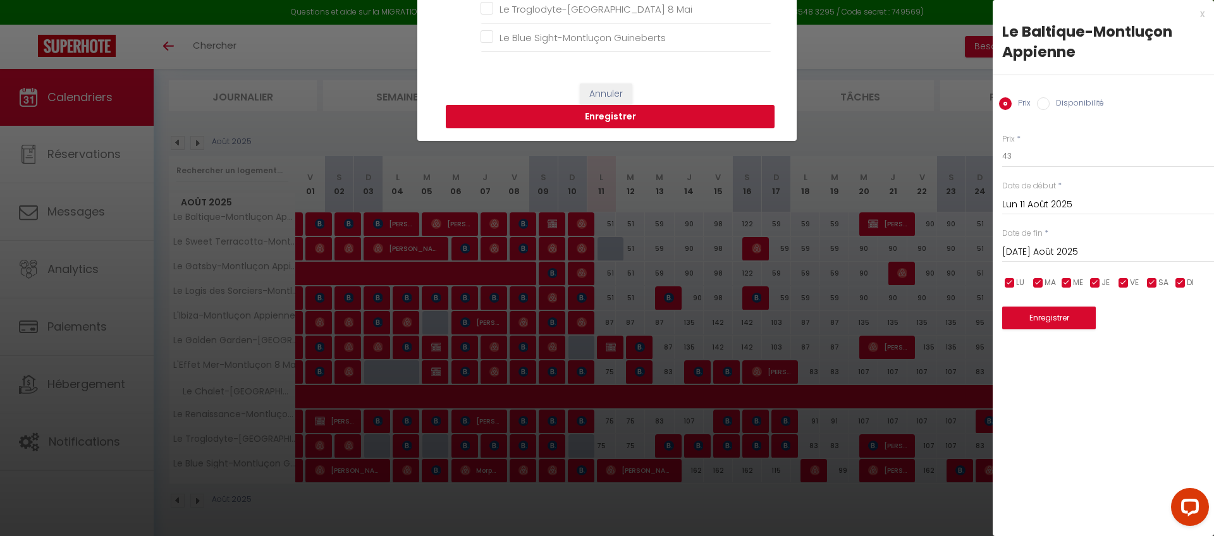
click at [658, 124] on button "Enregistrer" at bounding box center [610, 117] width 329 height 24
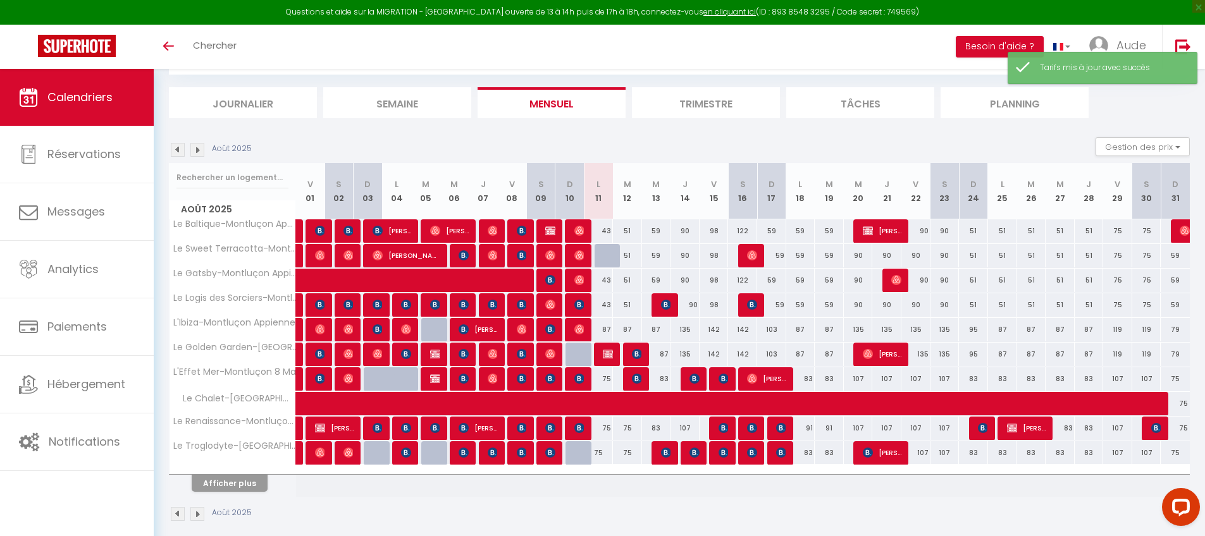
scroll to position [76, 0]
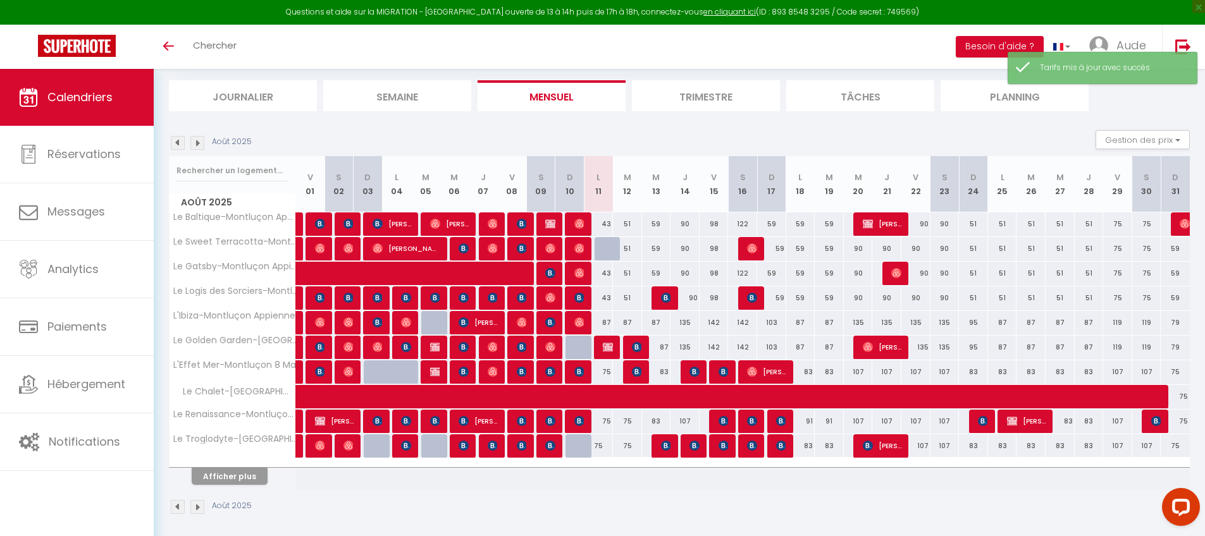
click at [606, 322] on div "87" at bounding box center [598, 322] width 29 height 23
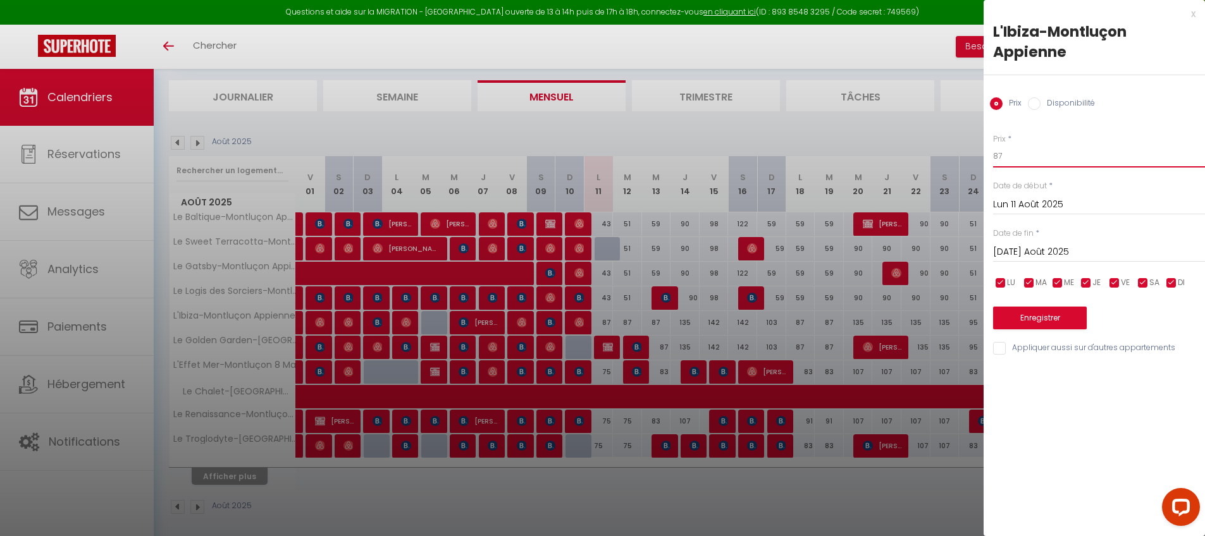
click at [1081, 149] on input "87" at bounding box center [1099, 156] width 212 height 23
click at [1052, 316] on button "Enregistrer" at bounding box center [1040, 318] width 94 height 23
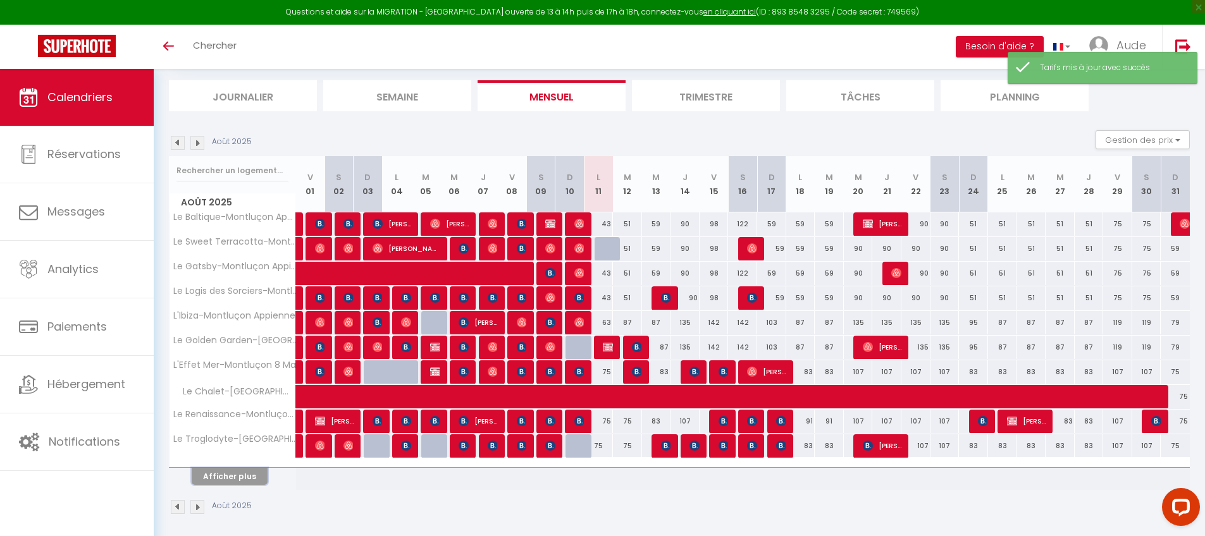
click at [226, 477] on button "Afficher plus" at bounding box center [230, 476] width 76 height 17
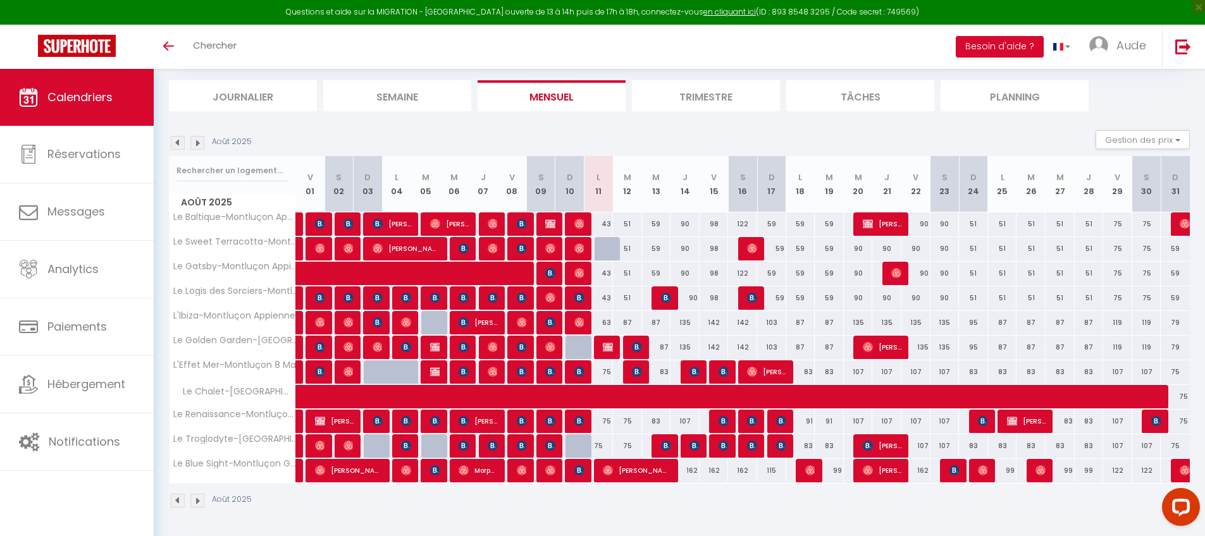
click at [628, 326] on div "87" at bounding box center [627, 322] width 29 height 23
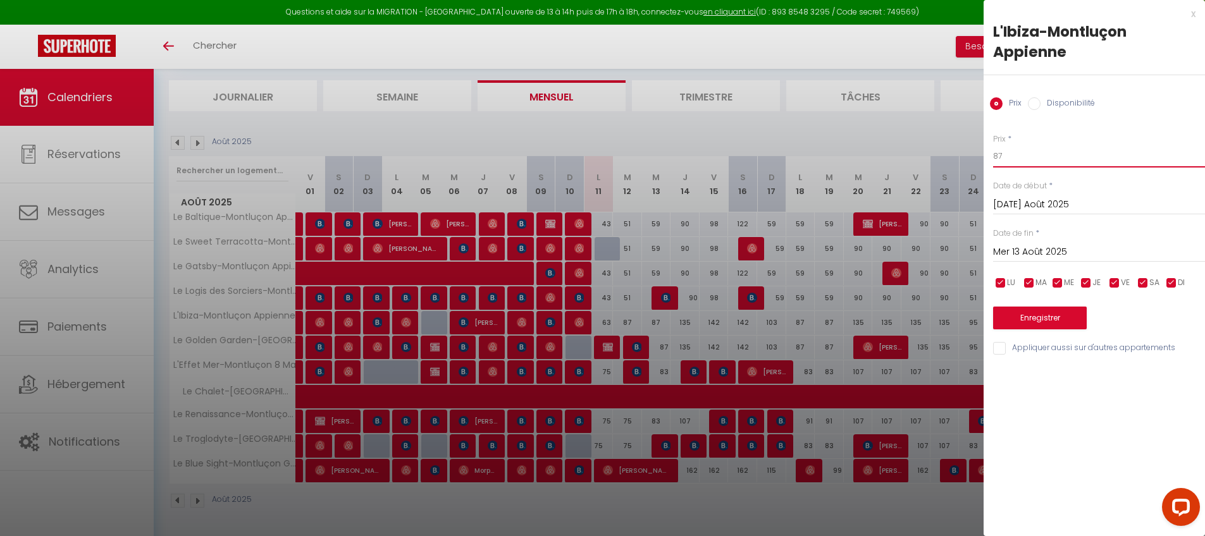
click at [1043, 156] on input "87" at bounding box center [1099, 156] width 212 height 23
click at [1002, 352] on input "Appliquer aussi sur d'autres appartements" at bounding box center [1099, 348] width 212 height 13
click at [1018, 324] on button "Enregistrer" at bounding box center [1040, 318] width 94 height 23
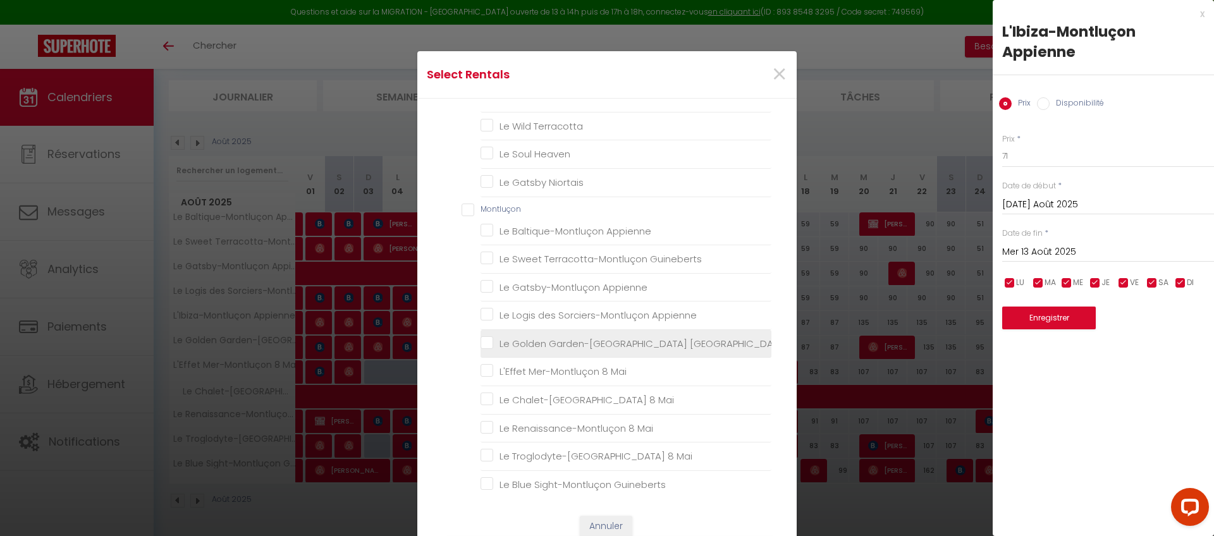
click at [539, 339] on Guineberts "Le Golden Garden-[GEOGRAPHIC_DATA] [GEOGRAPHIC_DATA]" at bounding box center [626, 344] width 291 height 13
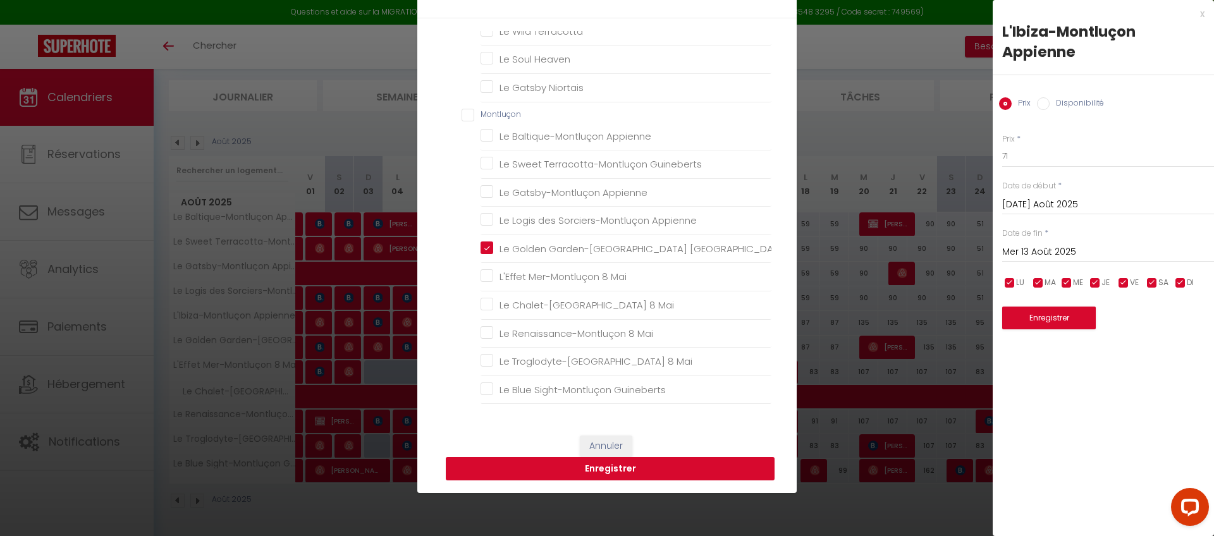
scroll to position [82, 0]
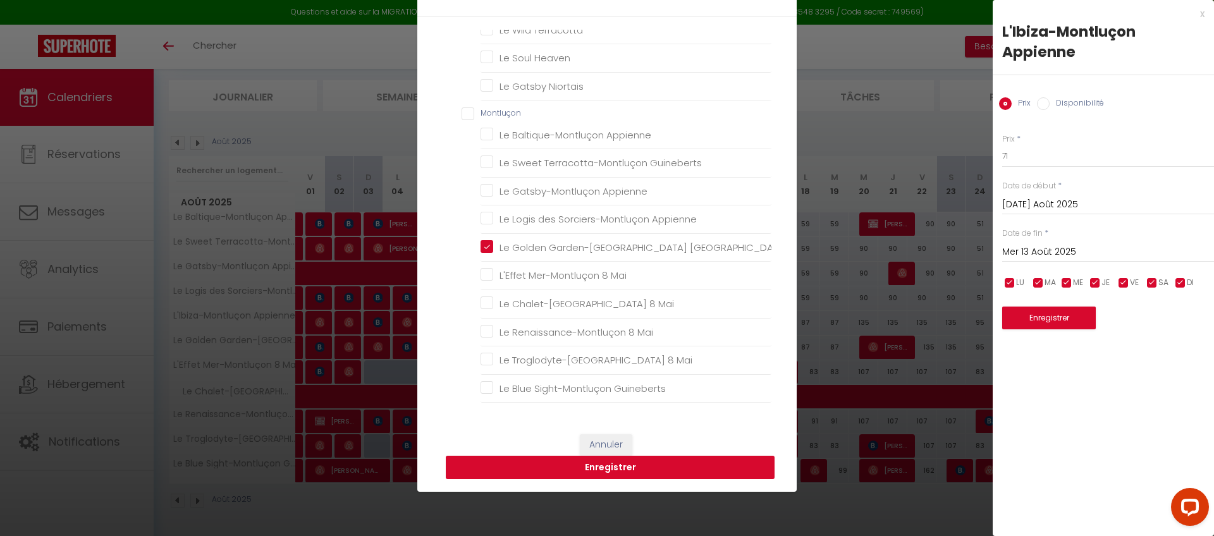
click at [617, 472] on button "Enregistrer" at bounding box center [610, 468] width 329 height 24
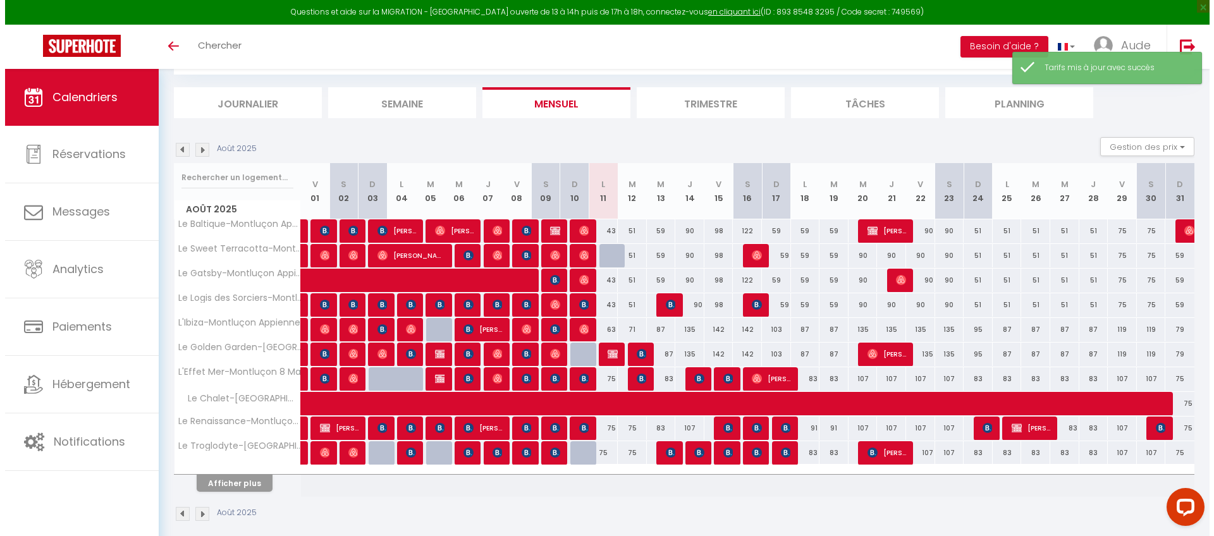
scroll to position [76, 0]
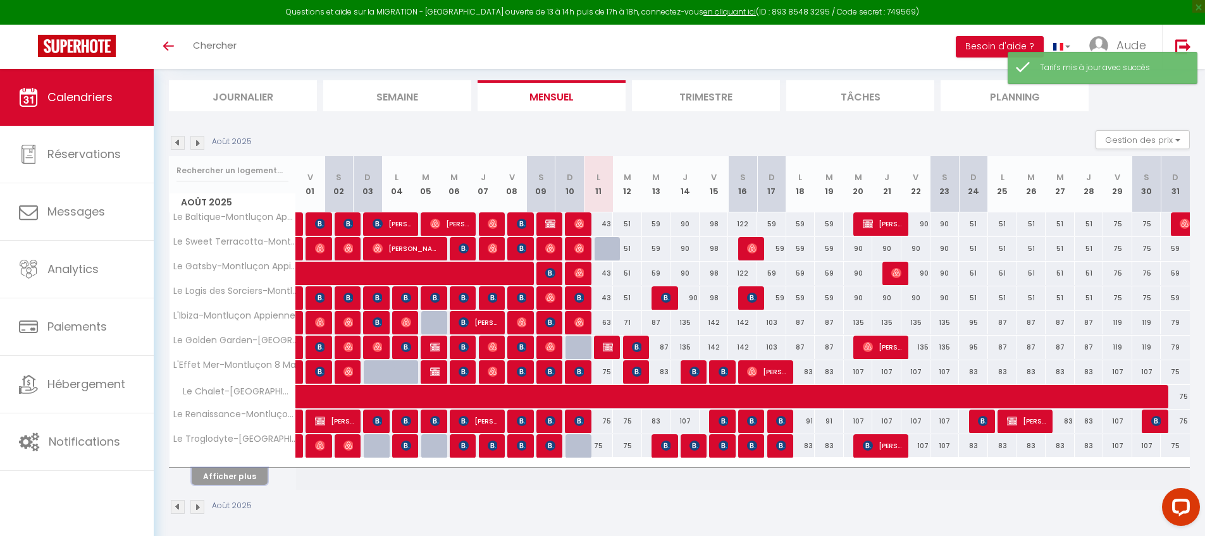
click at [258, 477] on button "Afficher plus" at bounding box center [230, 476] width 76 height 17
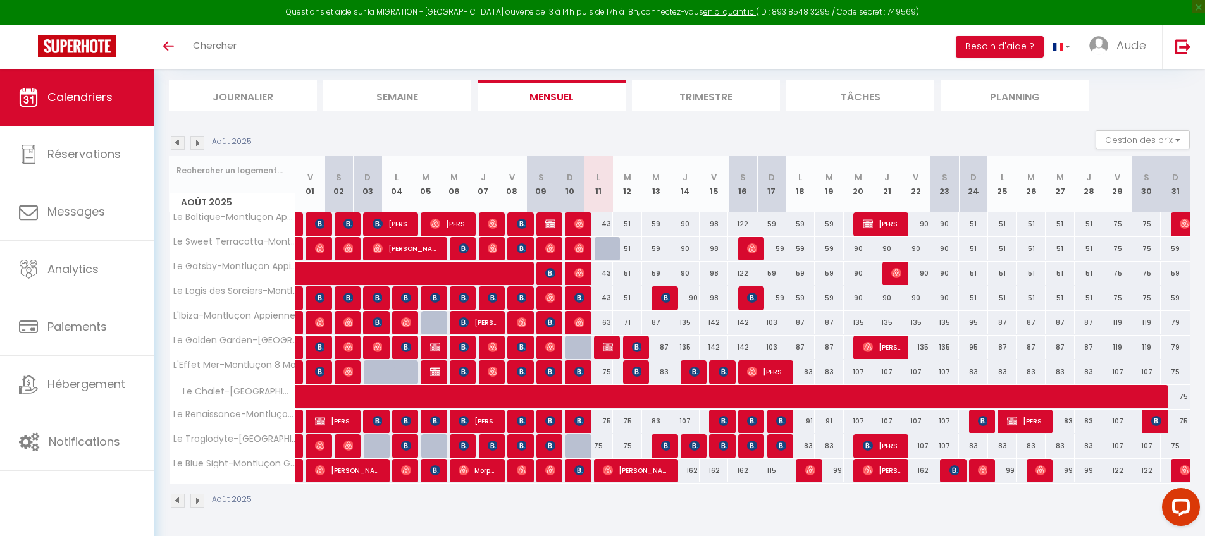
click at [658, 322] on div "87" at bounding box center [656, 322] width 29 height 23
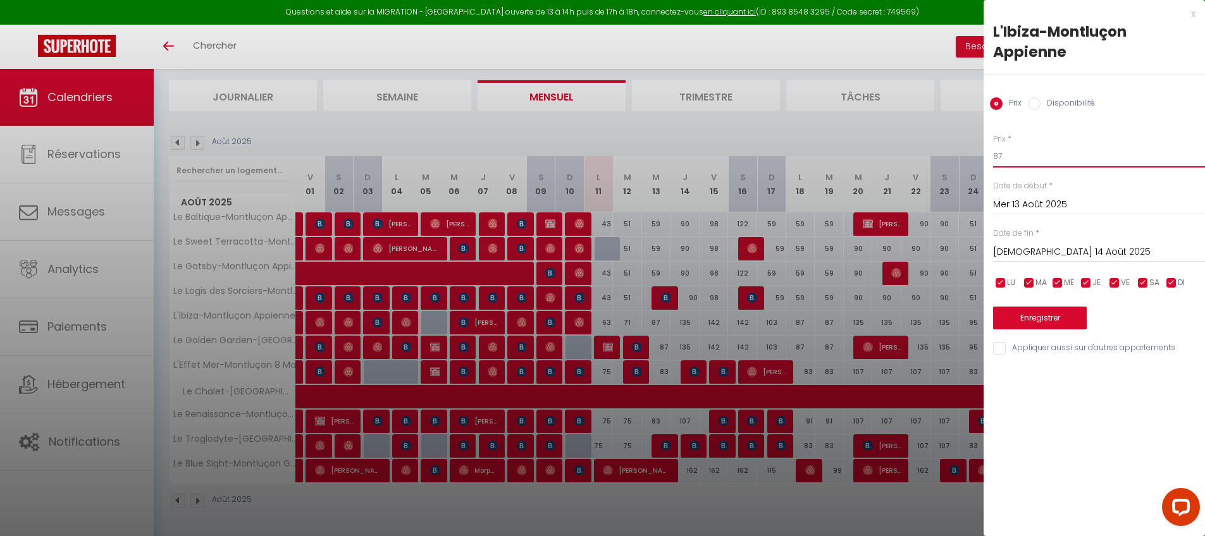
click at [1053, 159] on input "87" at bounding box center [1099, 156] width 212 height 23
click at [1052, 161] on input "87" at bounding box center [1099, 156] width 212 height 23
click at [1010, 347] on input "Appliquer aussi sur d'autres appartements" at bounding box center [1099, 348] width 212 height 13
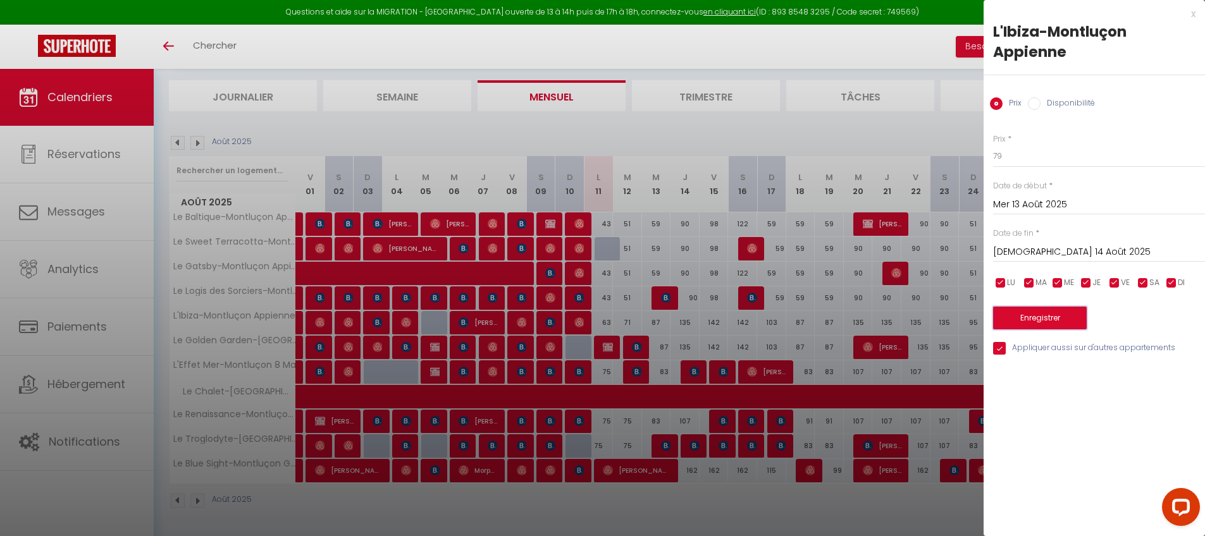
click at [1029, 324] on button "Enregistrer" at bounding box center [1040, 318] width 94 height 23
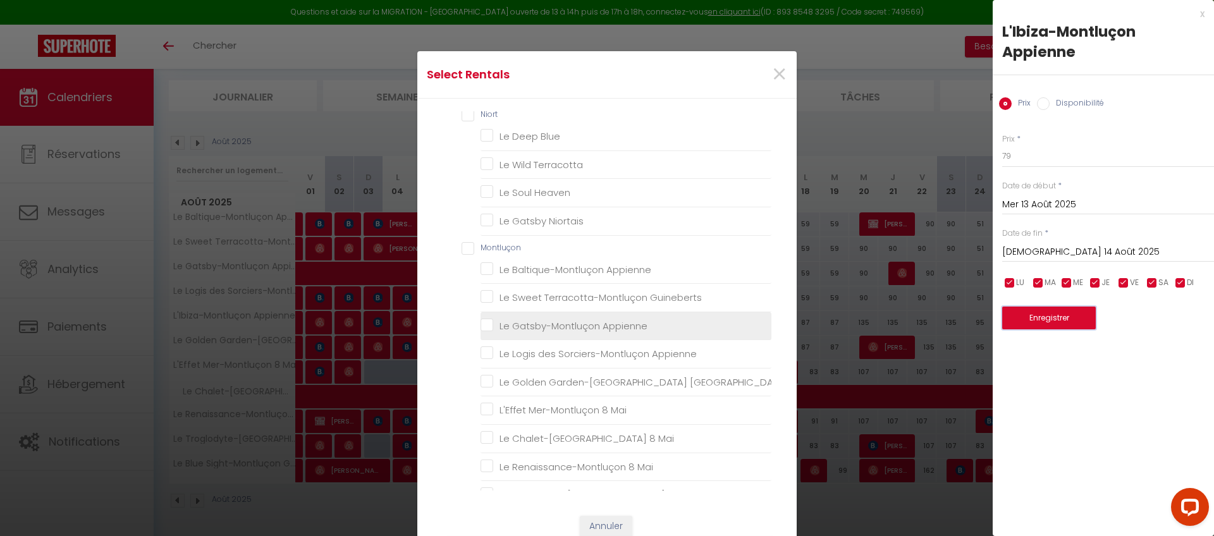
scroll to position [469, 0]
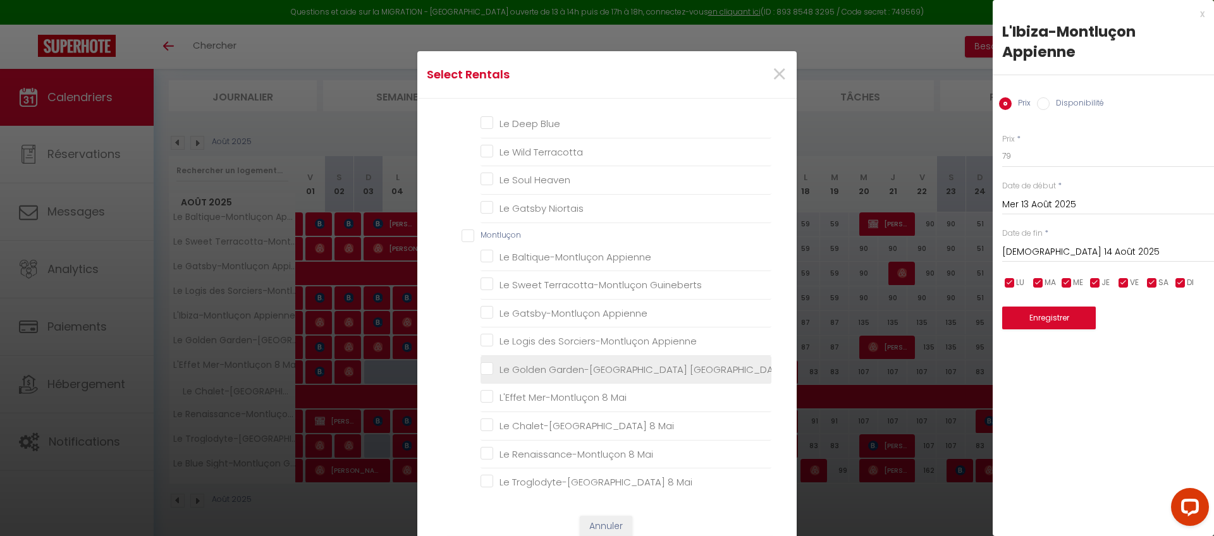
click at [548, 371] on Guineberts "Le Golden Garden-[GEOGRAPHIC_DATA] [GEOGRAPHIC_DATA]" at bounding box center [626, 370] width 291 height 13
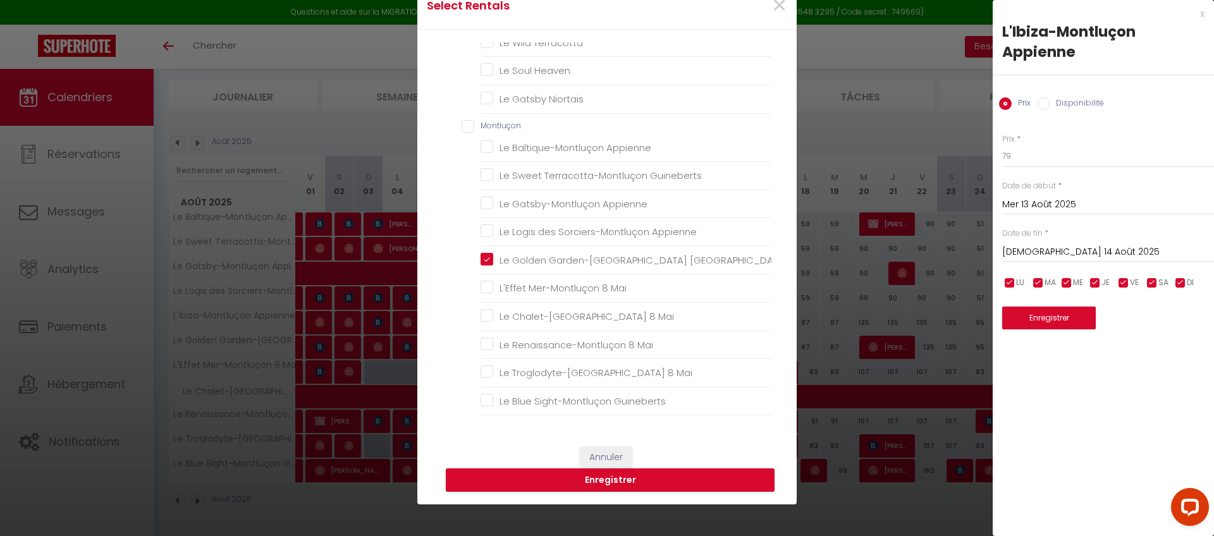
scroll to position [102, 0]
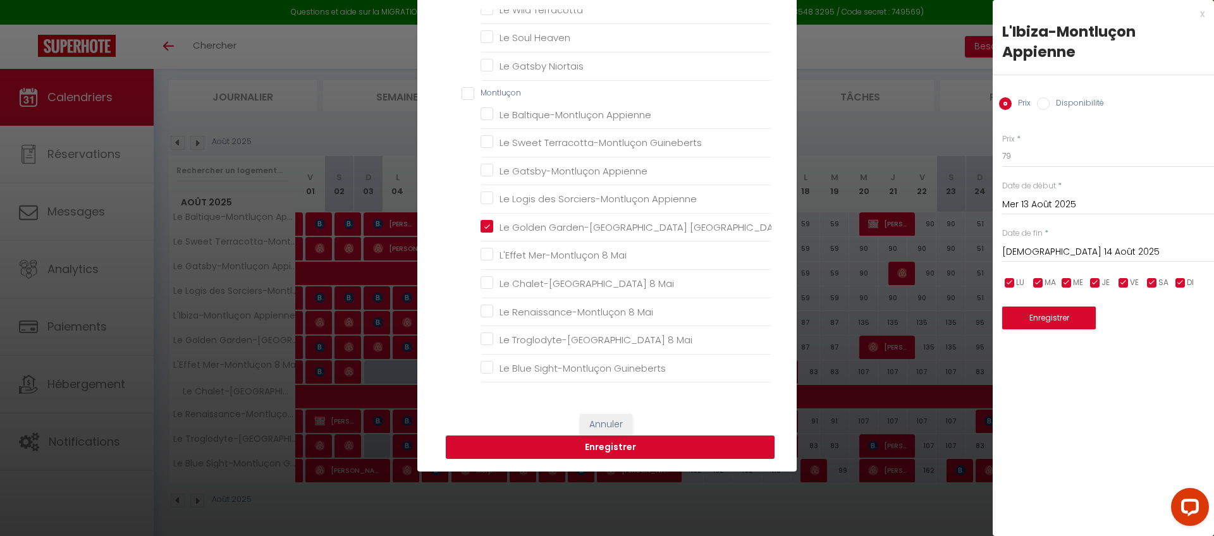
click at [630, 455] on button "Enregistrer" at bounding box center [610, 448] width 329 height 24
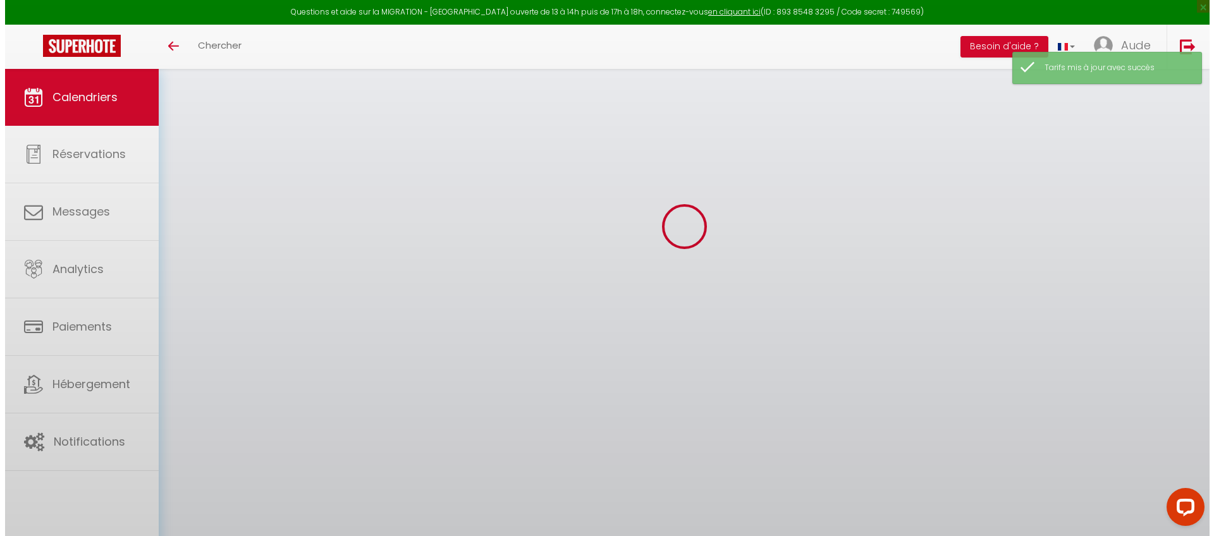
scroll to position [76, 0]
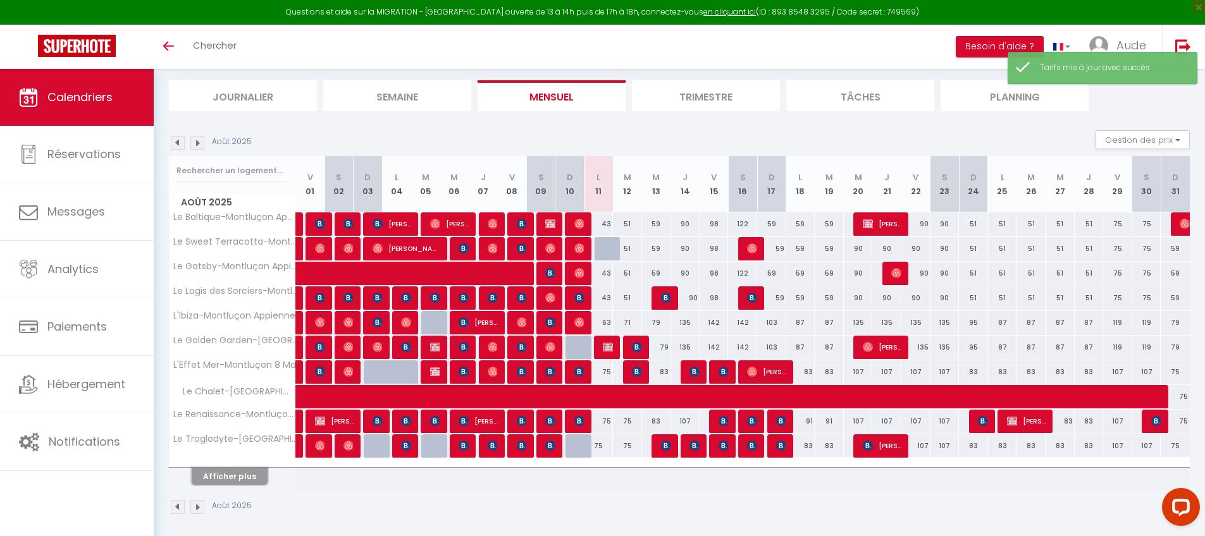
click at [244, 472] on button "Afficher plus" at bounding box center [230, 476] width 76 height 17
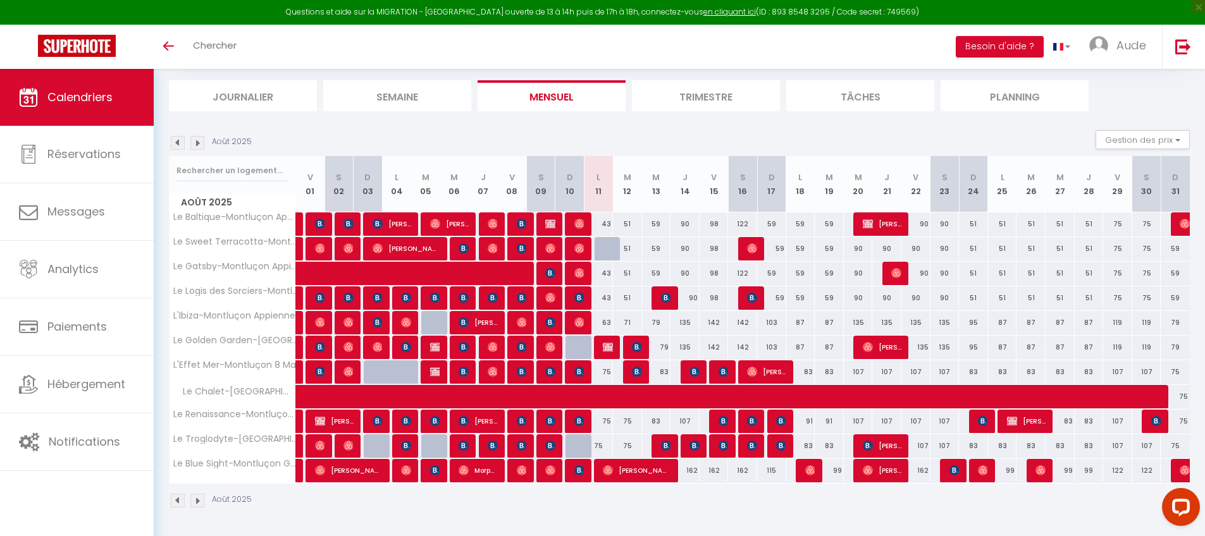
click at [682, 323] on div "135" at bounding box center [684, 322] width 29 height 23
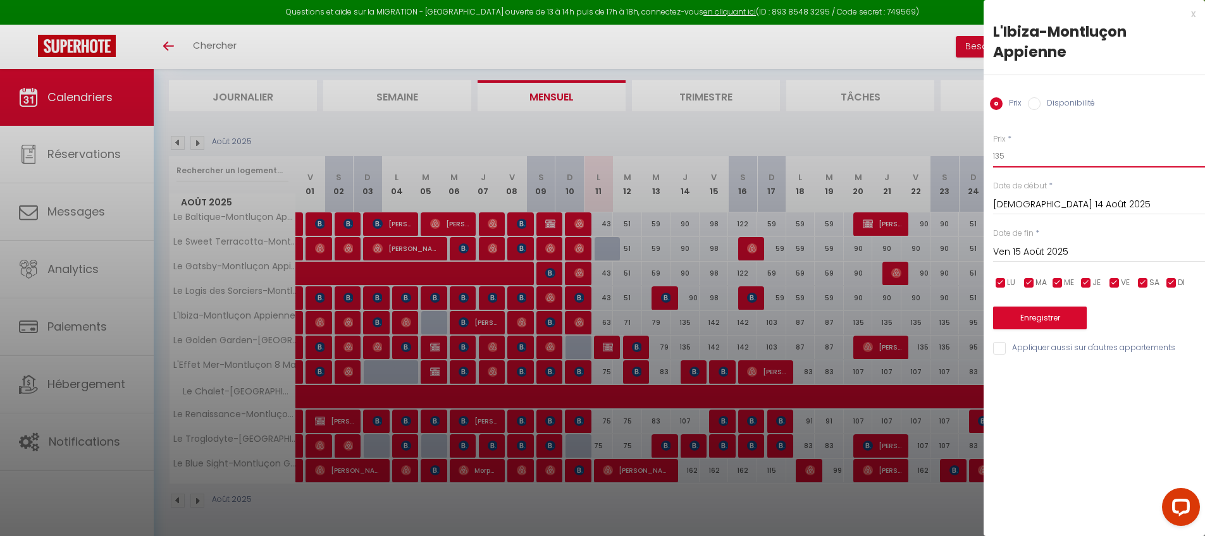
click at [1013, 151] on input "135" at bounding box center [1099, 156] width 212 height 23
drag, startPoint x: 1007, startPoint y: 351, endPoint x: 1007, endPoint y: 333, distance: 18.3
click at [1007, 351] on input "Appliquer aussi sur d'autres appartements" at bounding box center [1099, 348] width 212 height 13
click at [1012, 320] on button "Enregistrer" at bounding box center [1040, 318] width 94 height 23
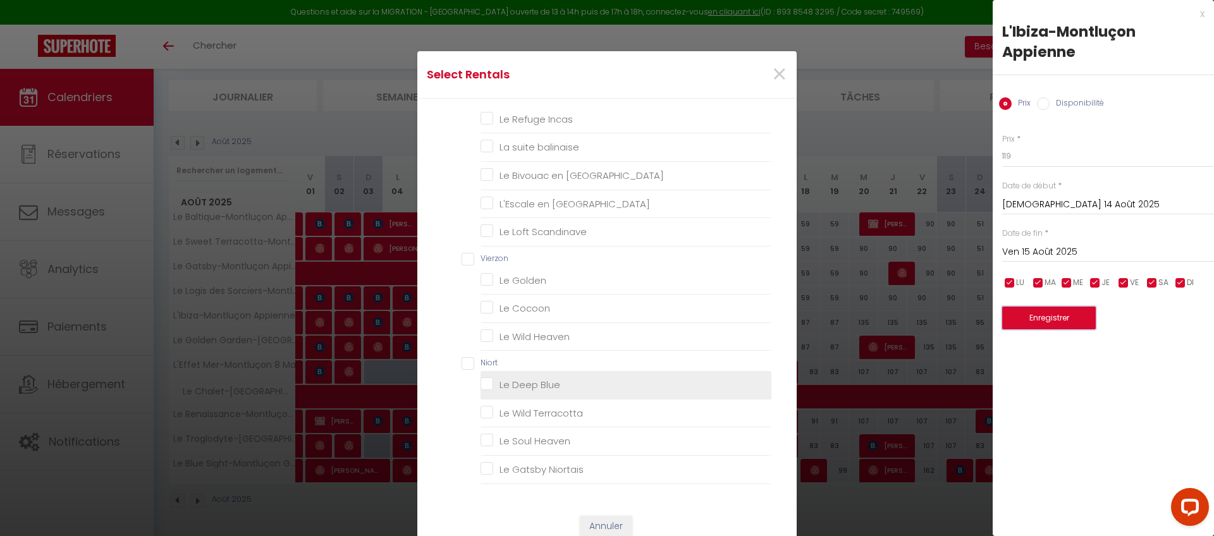
scroll to position [509, 0]
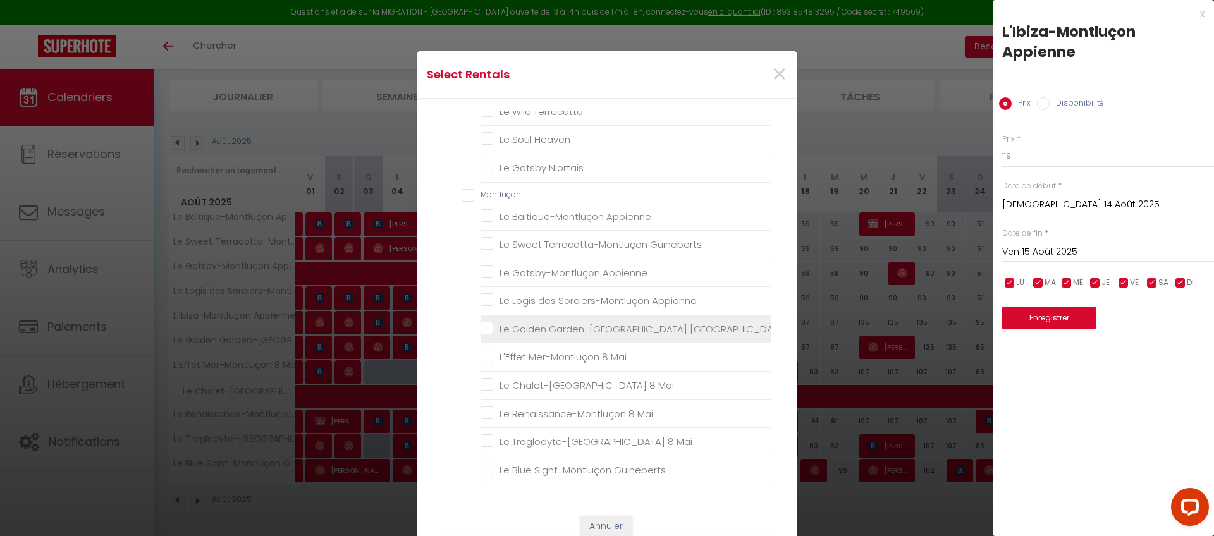
click at [560, 326] on Guineberts "Le Golden Garden-[GEOGRAPHIC_DATA] [GEOGRAPHIC_DATA]" at bounding box center [626, 329] width 291 height 13
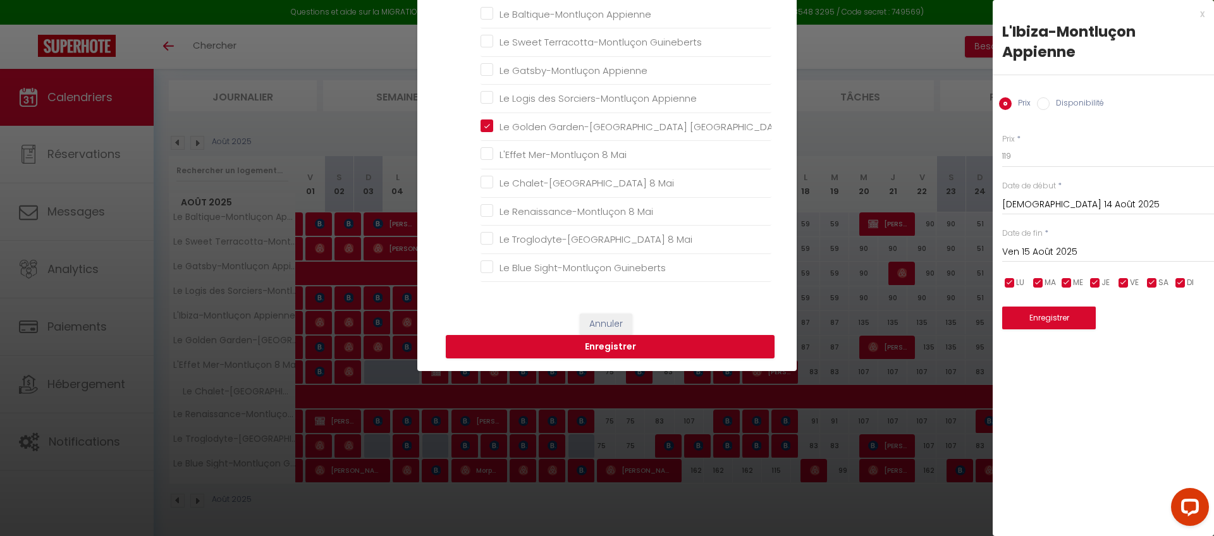
scroll to position [206, 0]
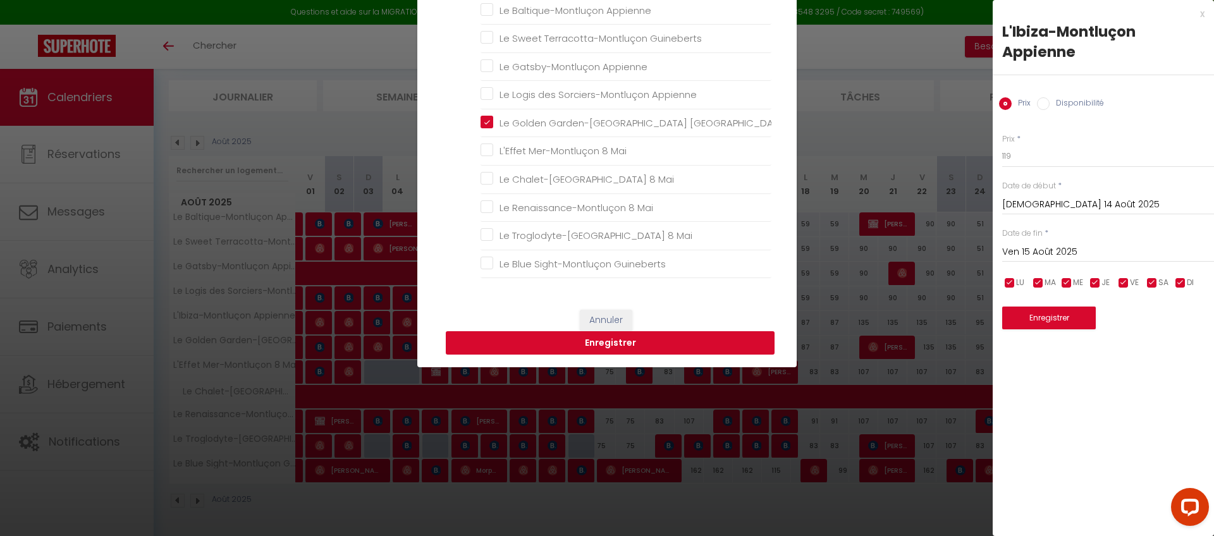
click at [598, 352] on button "Enregistrer" at bounding box center [610, 343] width 329 height 24
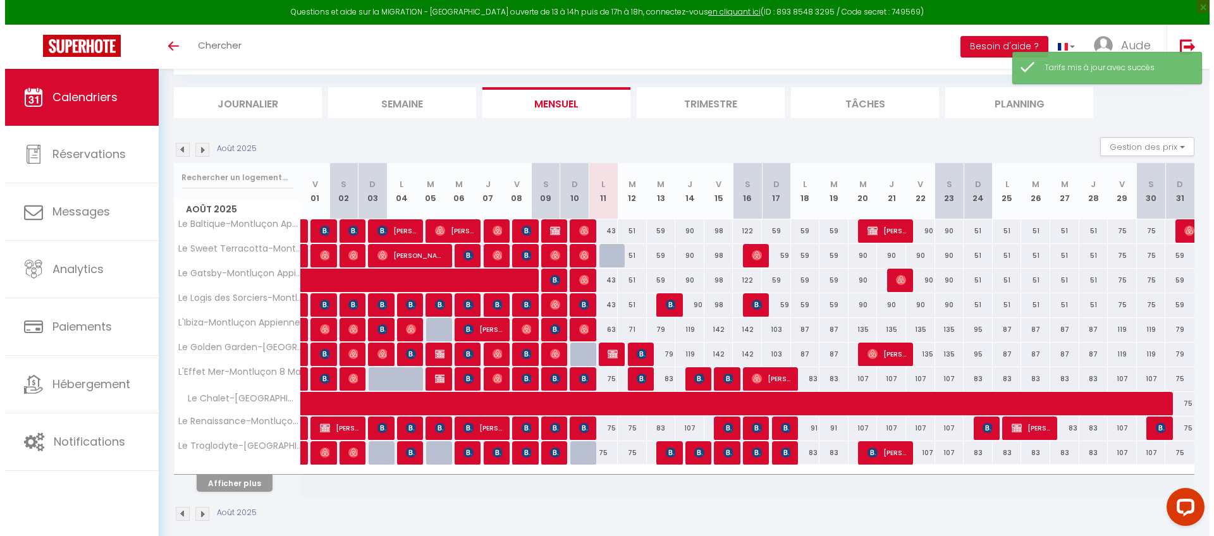
scroll to position [76, 0]
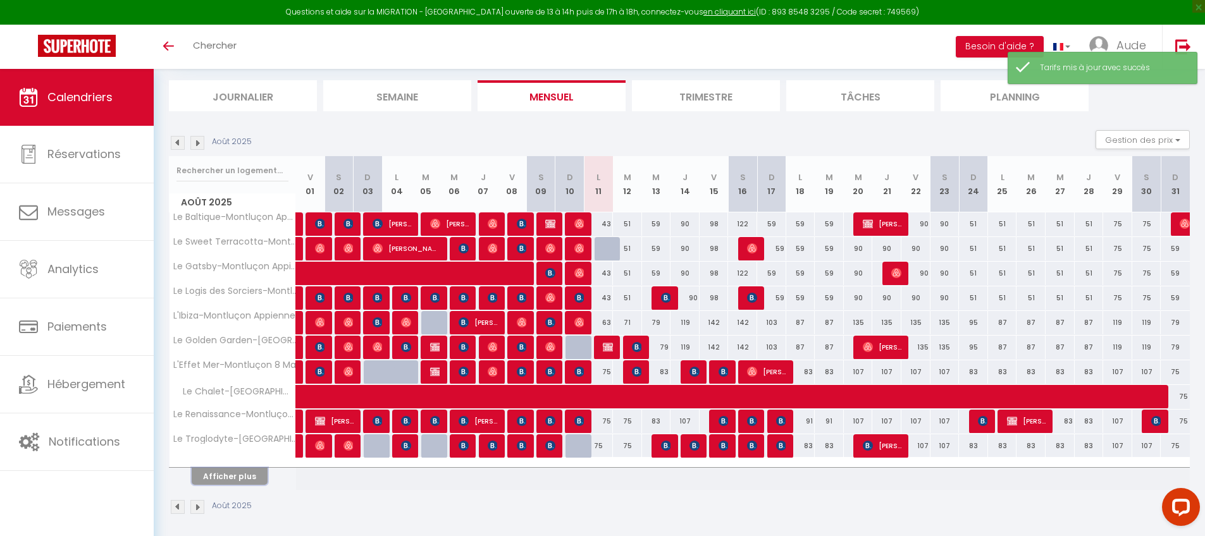
click at [231, 472] on button "Afficher plus" at bounding box center [230, 476] width 76 height 17
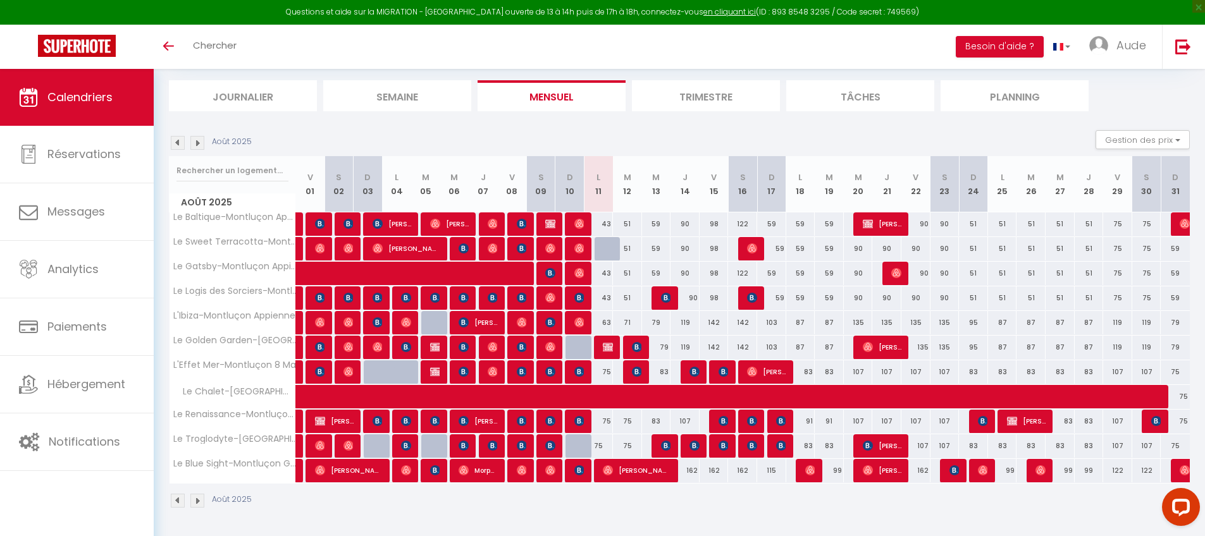
click at [773, 322] on div "103" at bounding box center [771, 322] width 29 height 23
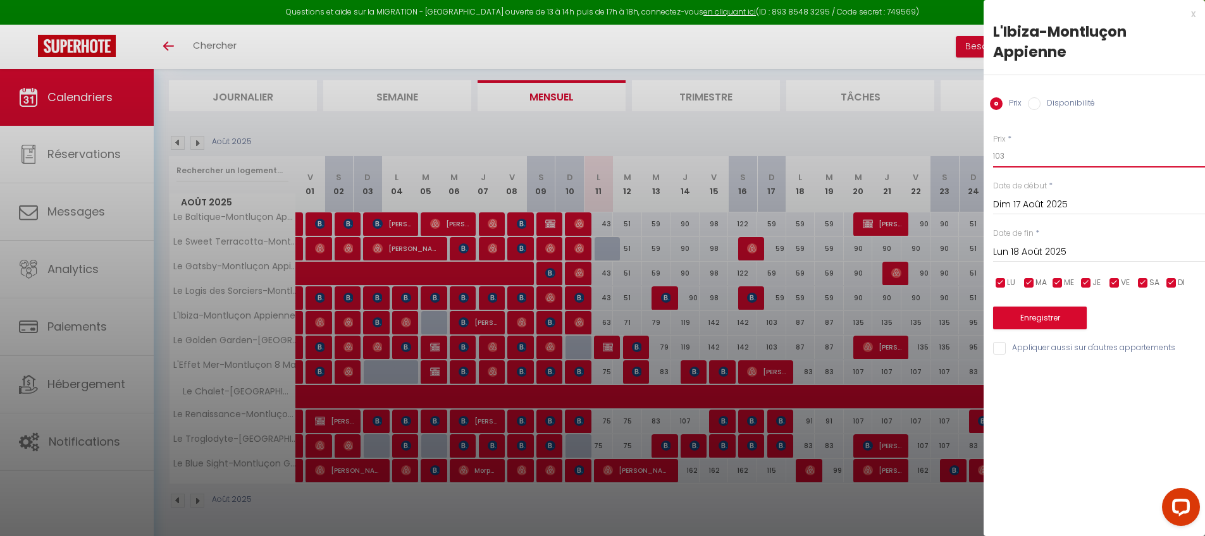
click at [1098, 154] on input "103" at bounding box center [1099, 156] width 212 height 23
click at [1002, 353] on input "Appliquer aussi sur d'autres appartements" at bounding box center [1099, 348] width 212 height 13
click at [1019, 327] on button "Enregistrer" at bounding box center [1040, 318] width 94 height 23
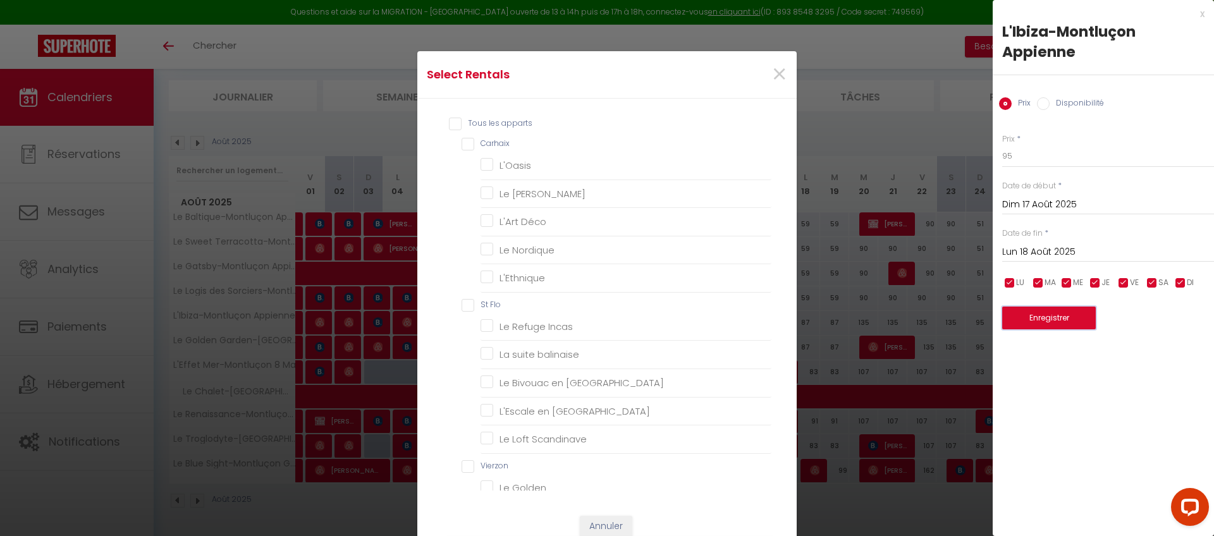
scroll to position [509, 0]
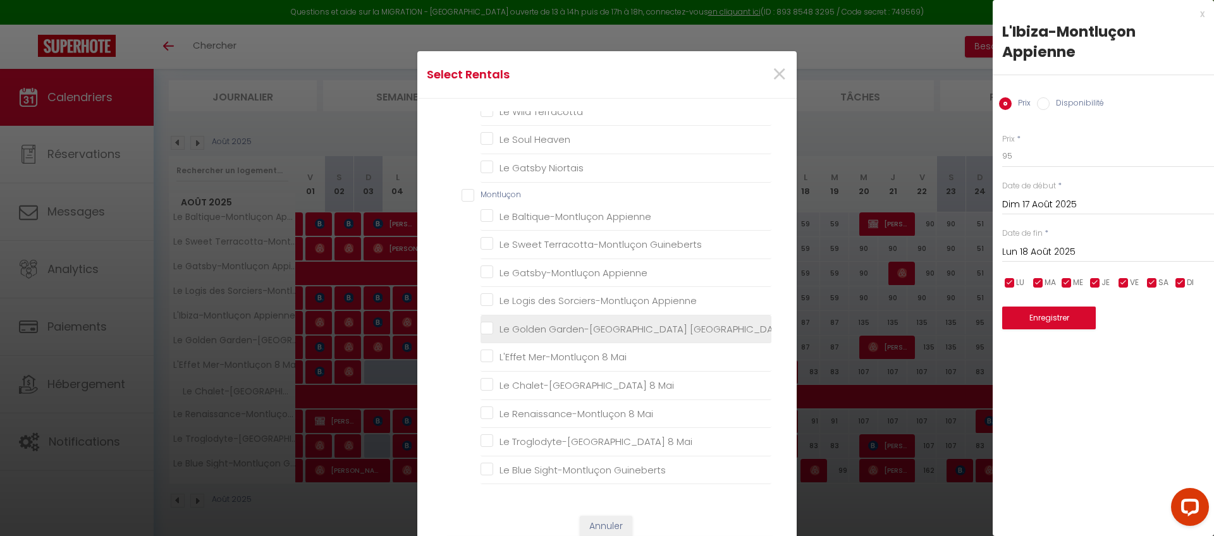
click at [541, 327] on Guineberts "Le Golden Garden-[GEOGRAPHIC_DATA] [GEOGRAPHIC_DATA]" at bounding box center [626, 329] width 291 height 13
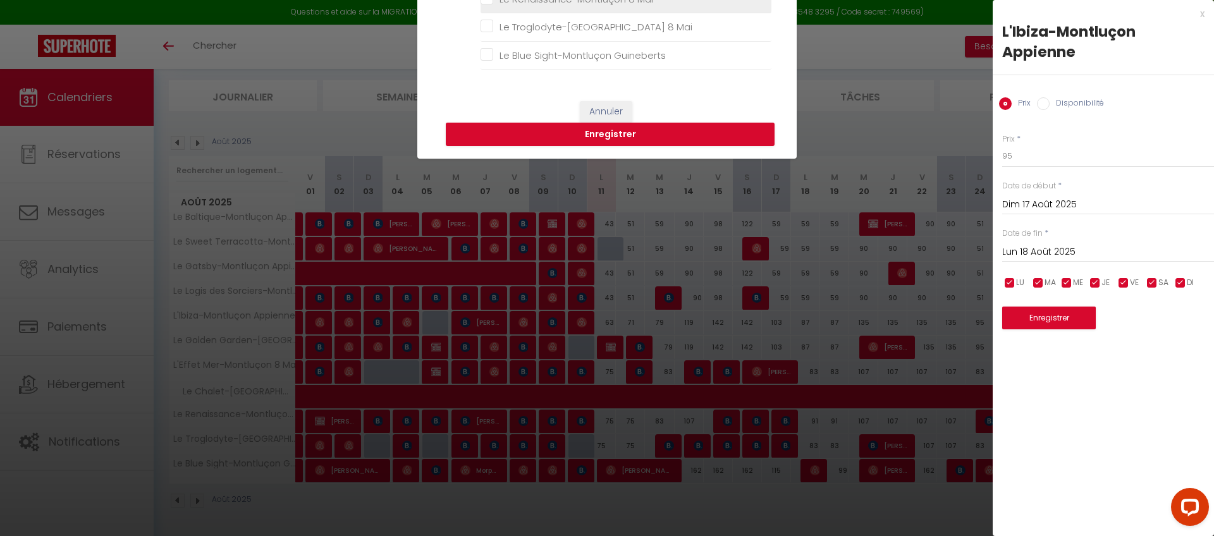
scroll to position [421, 0]
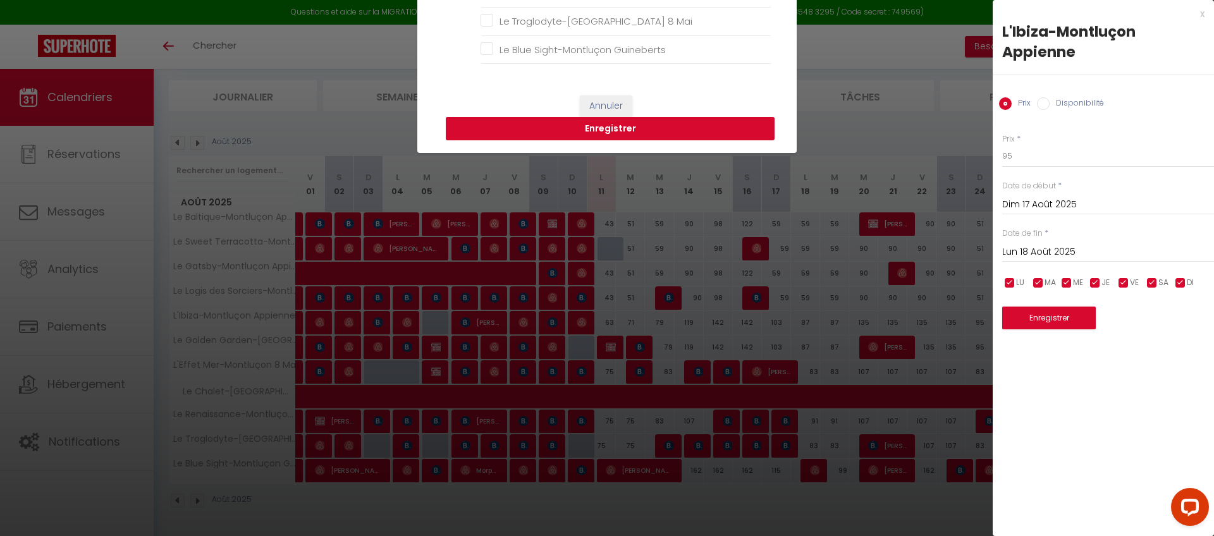
click at [689, 132] on button "Enregistrer" at bounding box center [610, 129] width 329 height 24
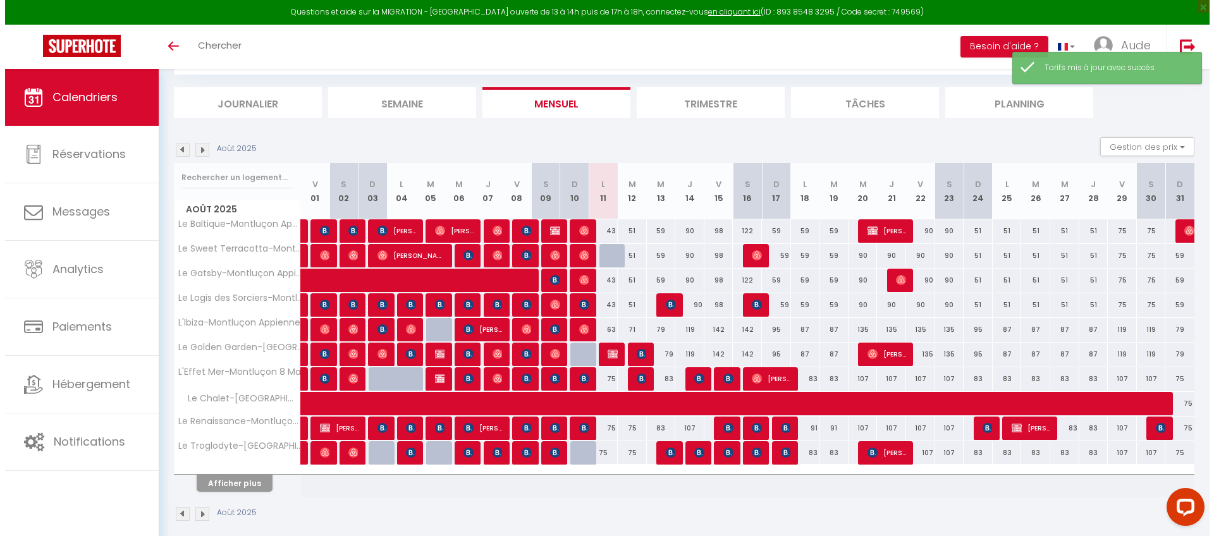
scroll to position [76, 0]
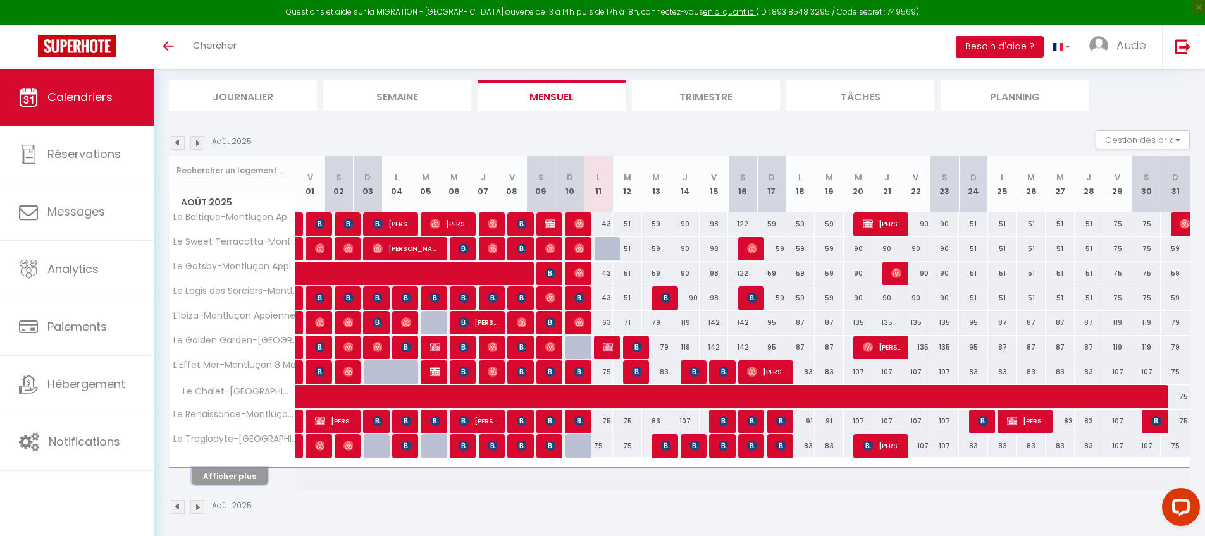
click at [211, 474] on button "Afficher plus" at bounding box center [230, 476] width 76 height 17
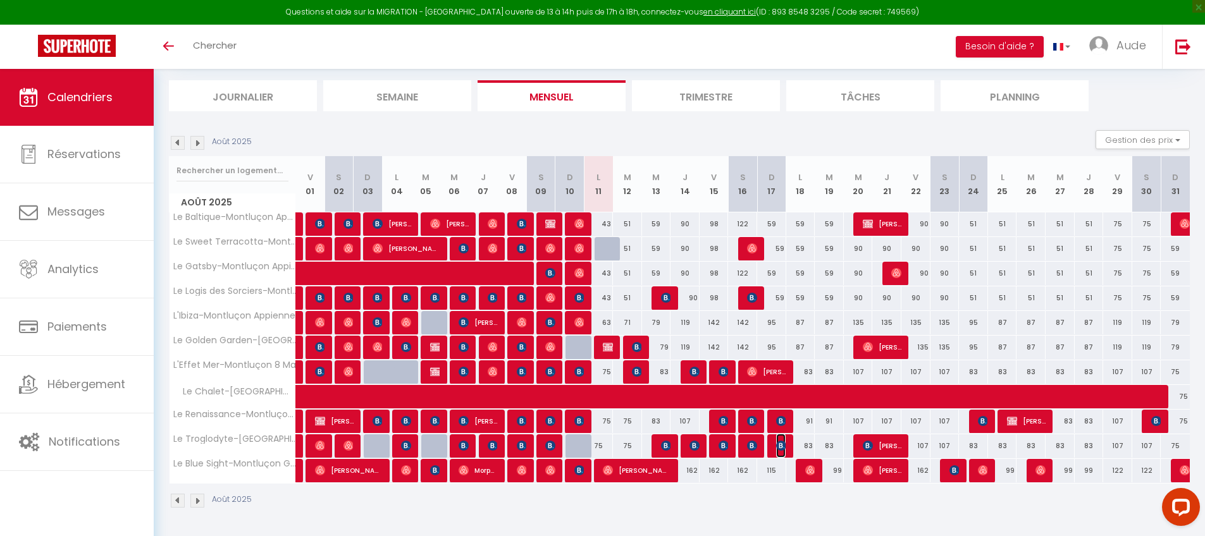
click at [783, 443] on img at bounding box center [781, 446] width 10 height 10
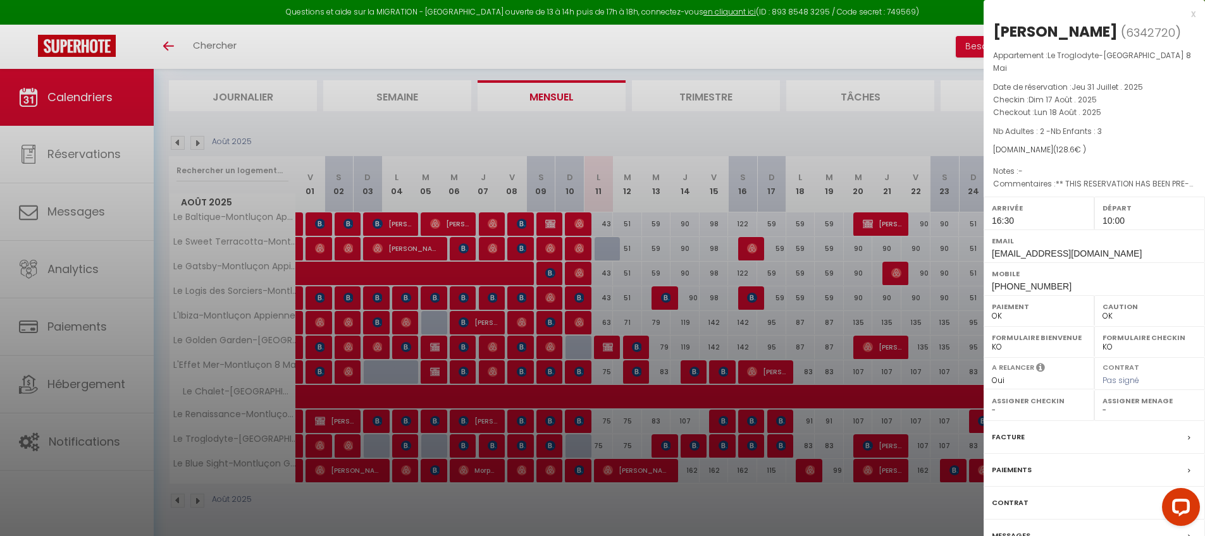
click at [783, 443] on div at bounding box center [602, 268] width 1205 height 536
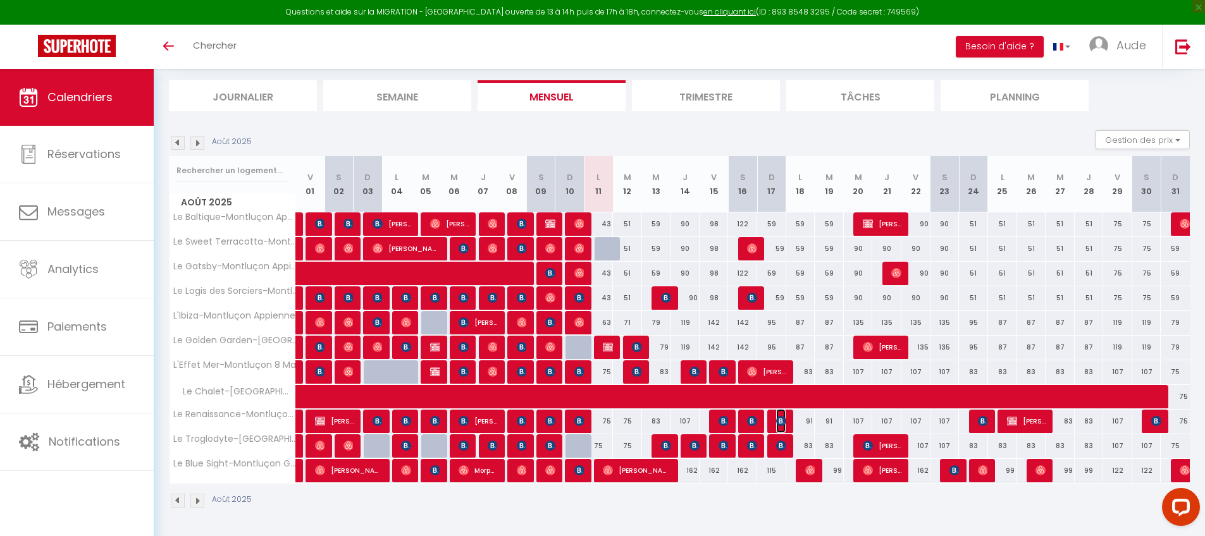
click at [776, 420] on img at bounding box center [781, 421] width 10 height 10
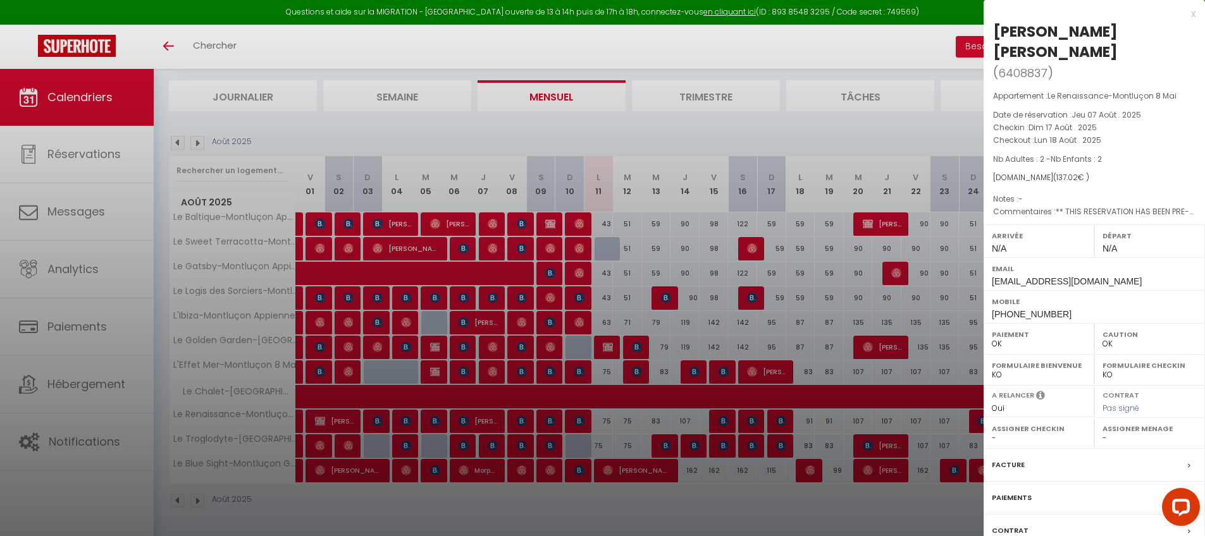
click at [723, 423] on div at bounding box center [602, 268] width 1205 height 536
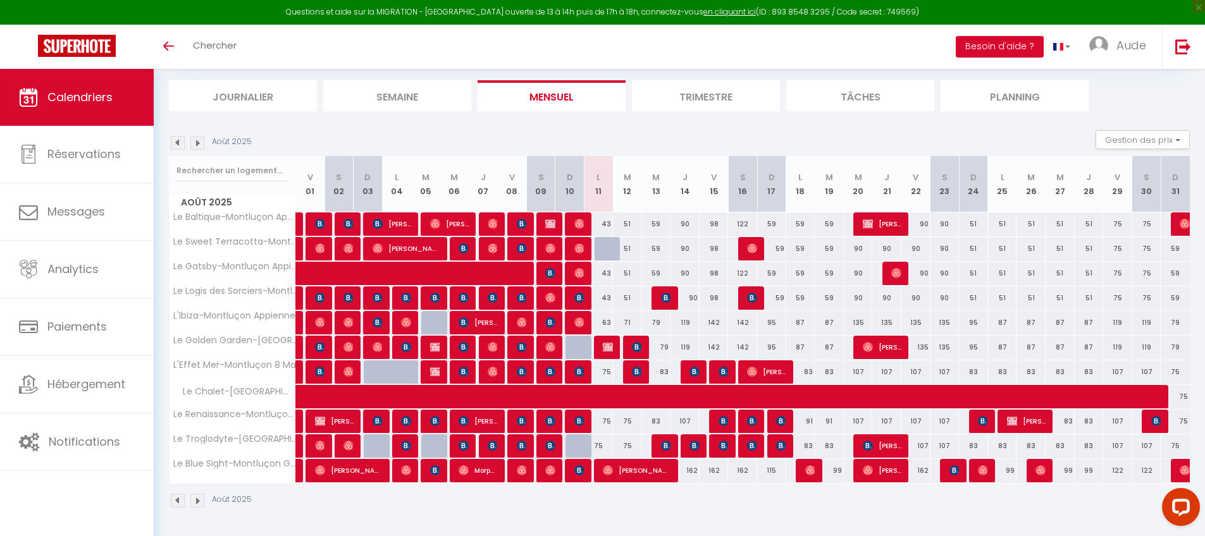
click at [799, 322] on div "87" at bounding box center [800, 322] width 29 height 23
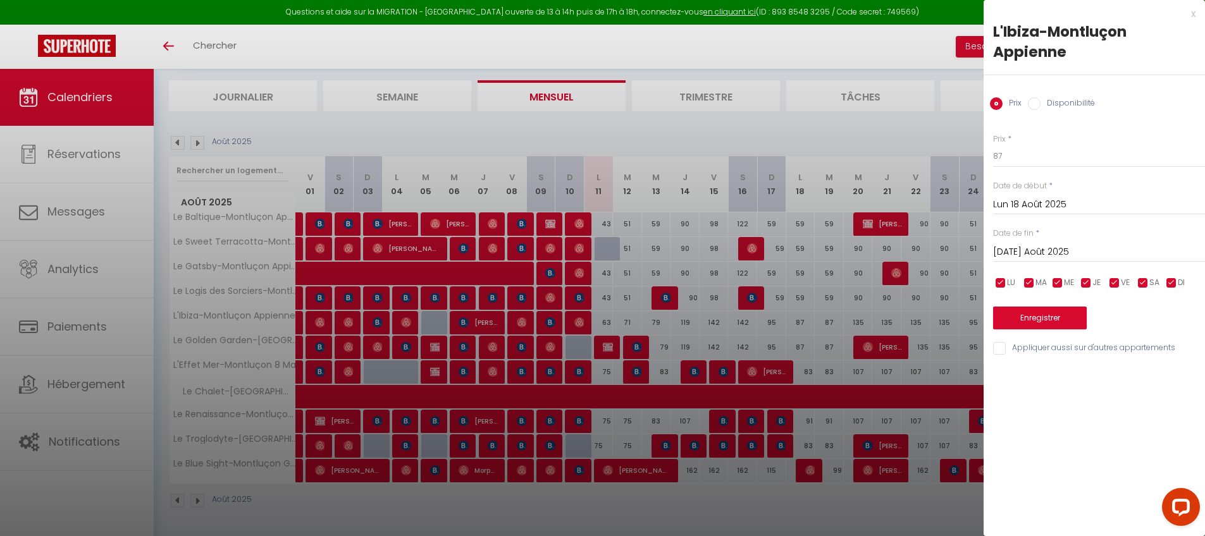
click at [1005, 256] on input "[DATE] Août 2025" at bounding box center [1099, 252] width 212 height 16
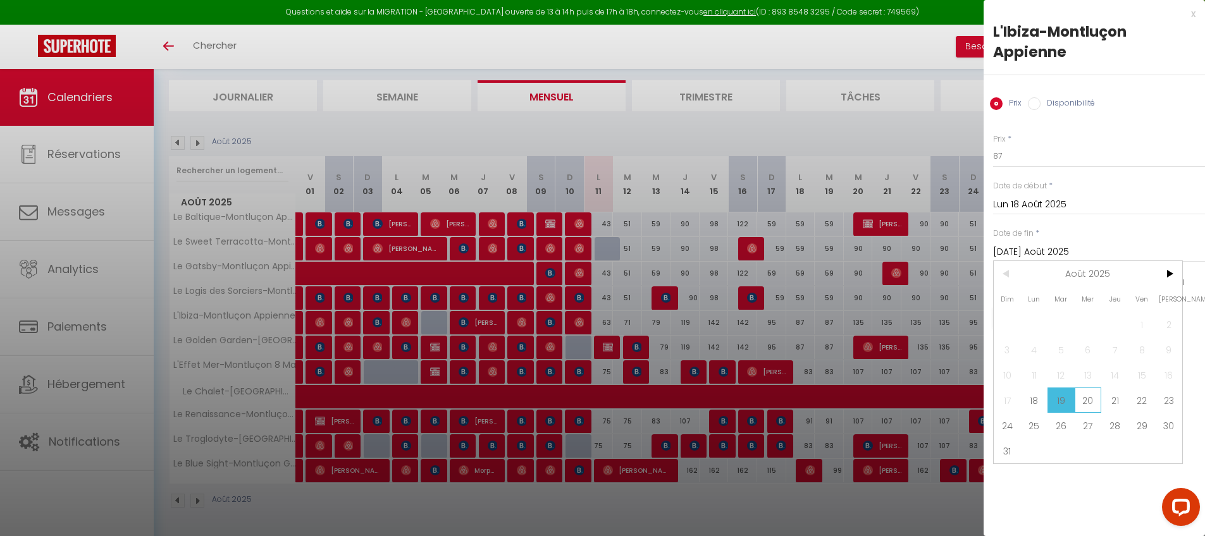
click at [1085, 396] on span "20" at bounding box center [1087, 400] width 27 height 25
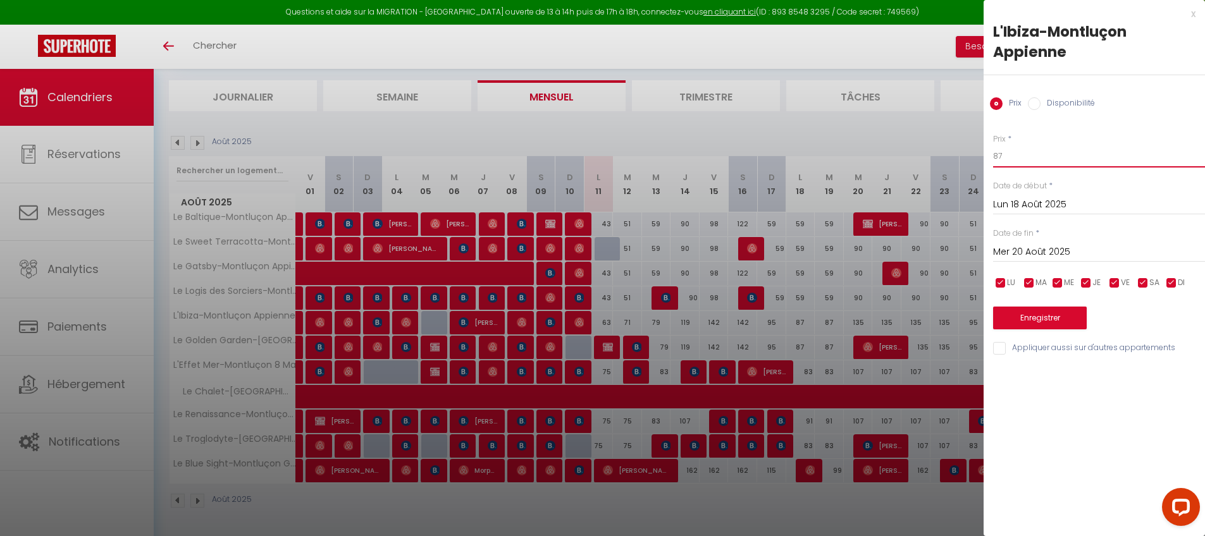
click at [1023, 160] on input "87" at bounding box center [1099, 156] width 212 height 23
click at [1009, 338] on div "Prix * 79 Statut * Disponible Indisponible Date de début * Lun 18 Août 2025 < A…" at bounding box center [1093, 237] width 221 height 239
click at [1005, 347] on input "Appliquer aussi sur d'autres appartements" at bounding box center [1099, 348] width 212 height 13
click at [1023, 322] on button "Enregistrer" at bounding box center [1040, 318] width 94 height 23
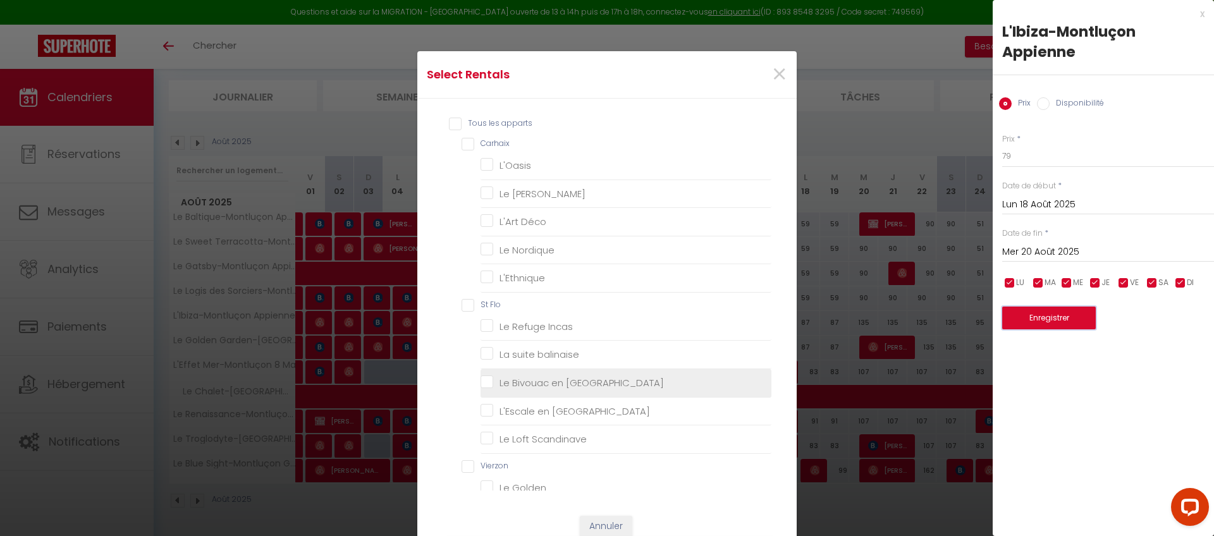
scroll to position [509, 0]
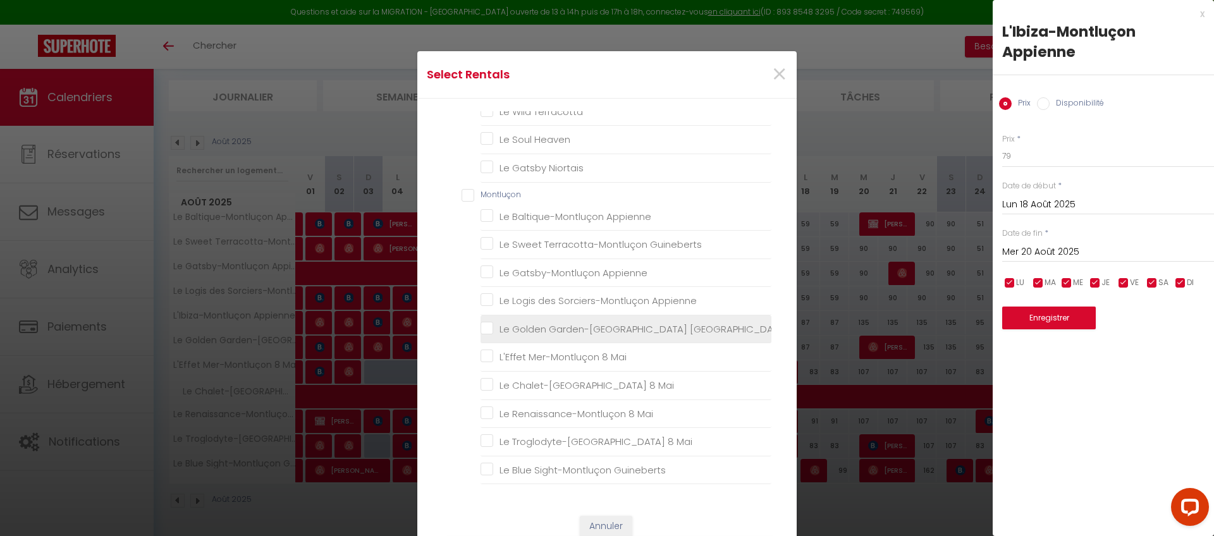
click at [560, 331] on Guineberts "Le Golden Garden-[GEOGRAPHIC_DATA] [GEOGRAPHIC_DATA]" at bounding box center [626, 329] width 291 height 13
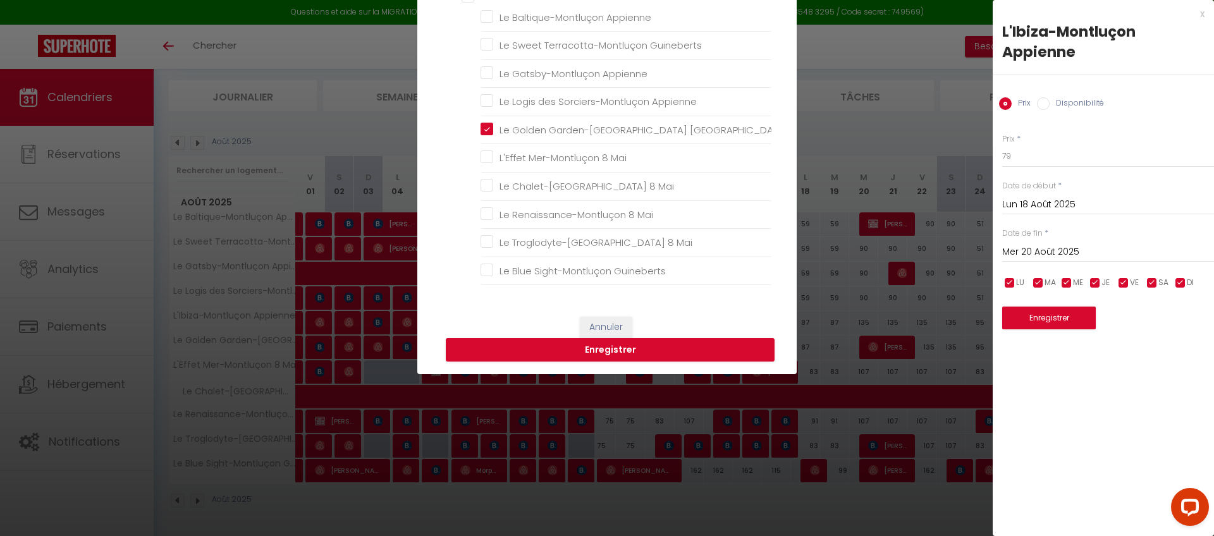
scroll to position [199, 0]
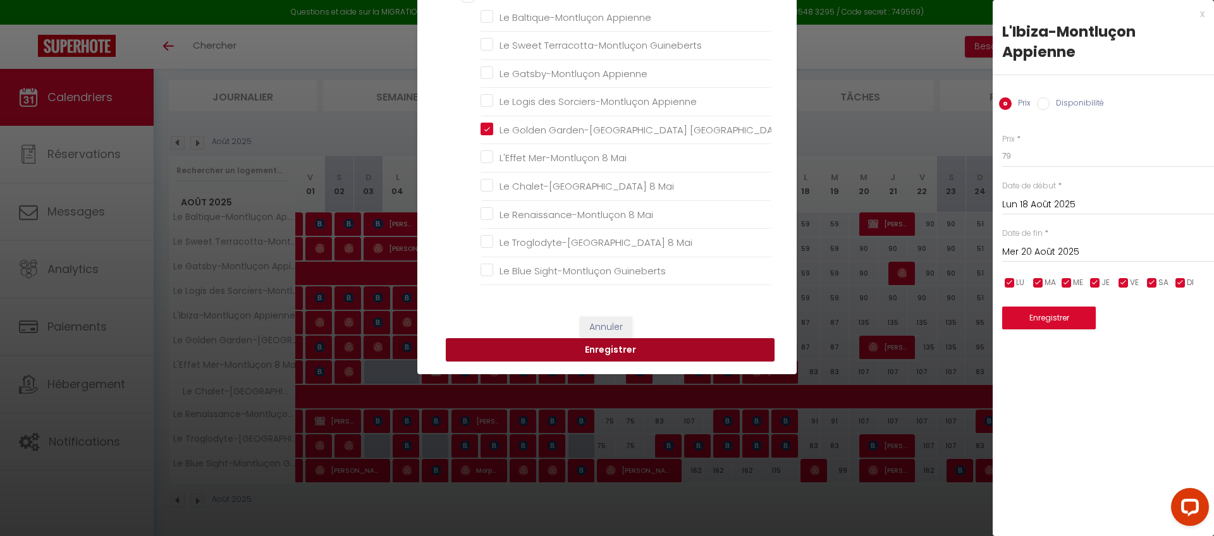
click at [616, 357] on button "Enregistrer" at bounding box center [610, 350] width 329 height 24
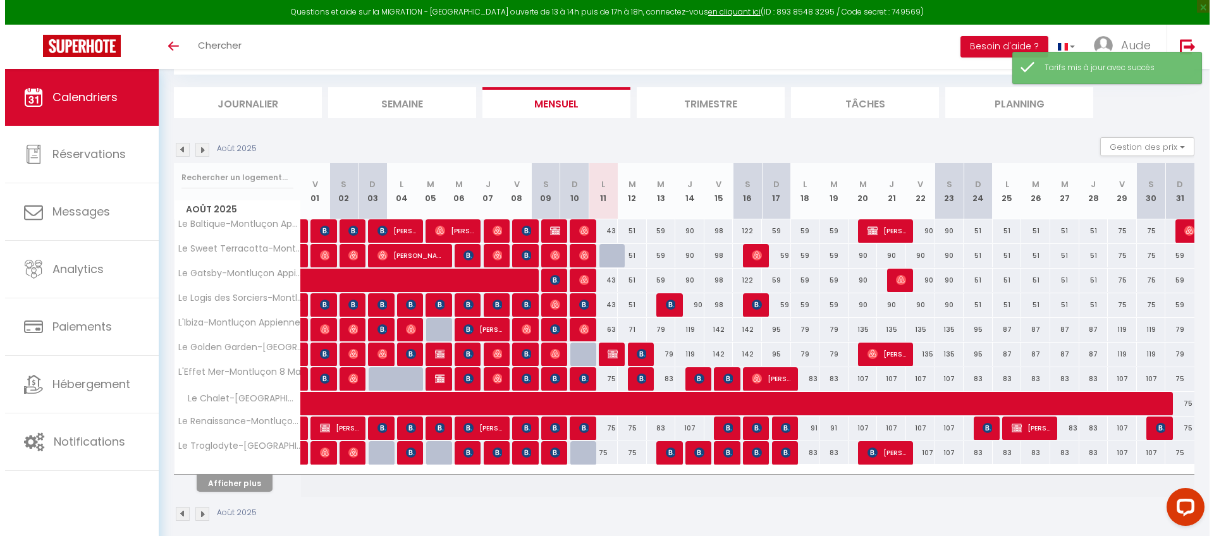
scroll to position [76, 0]
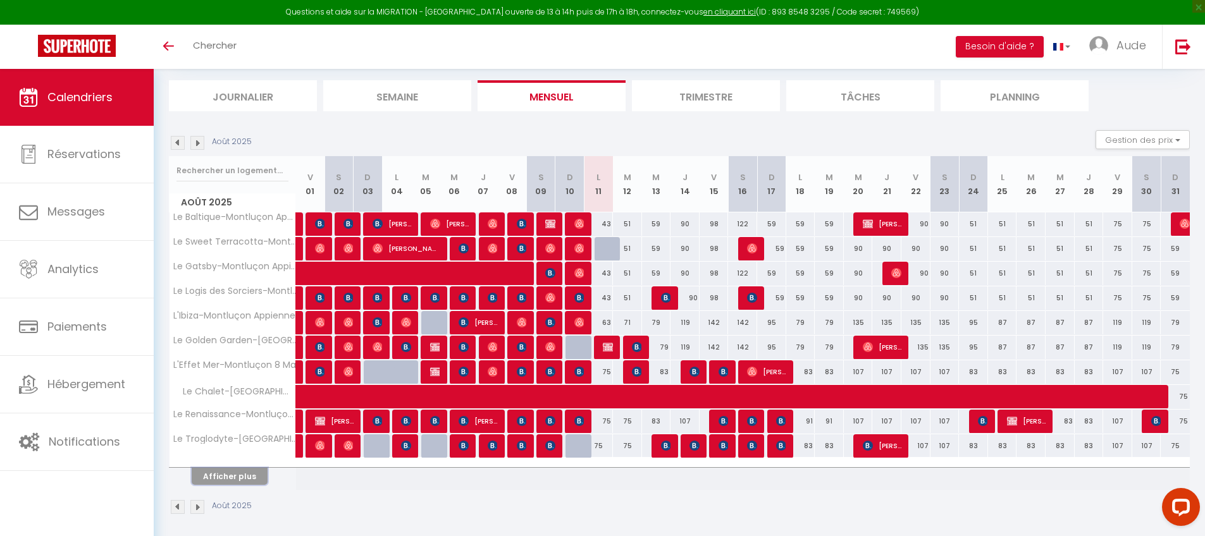
click at [247, 474] on button "Afficher plus" at bounding box center [230, 476] width 76 height 17
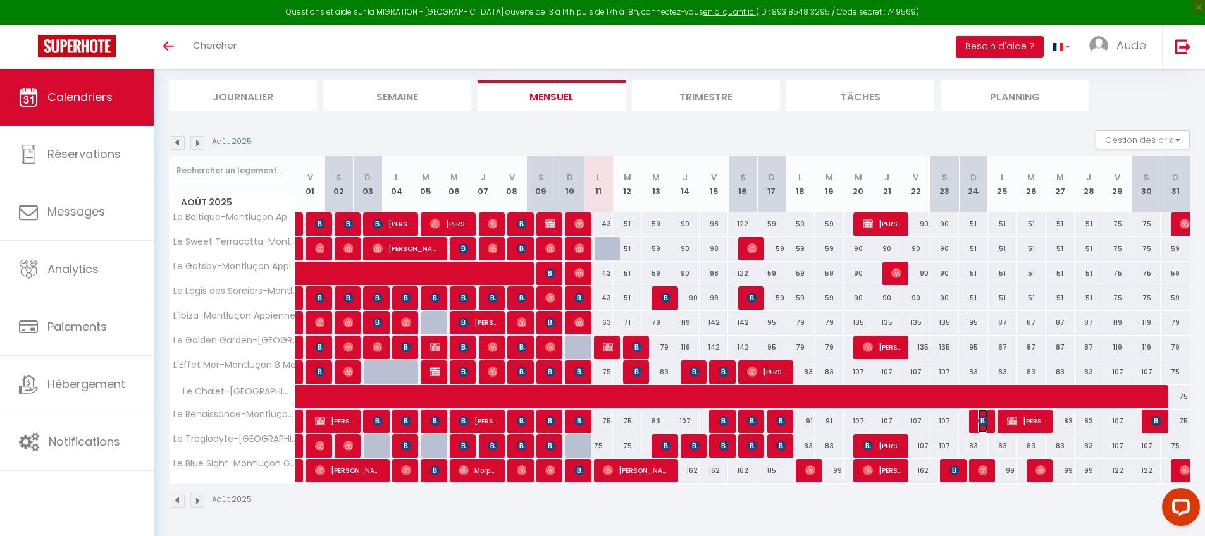
click at [980, 417] on img at bounding box center [983, 421] width 10 height 10
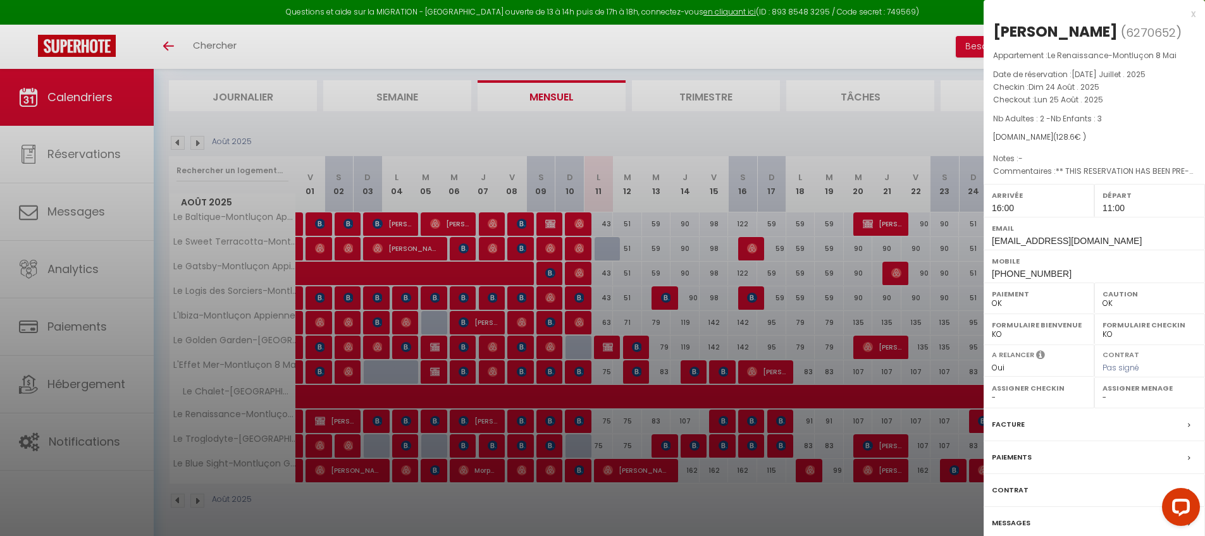
click at [877, 360] on div at bounding box center [602, 268] width 1205 height 536
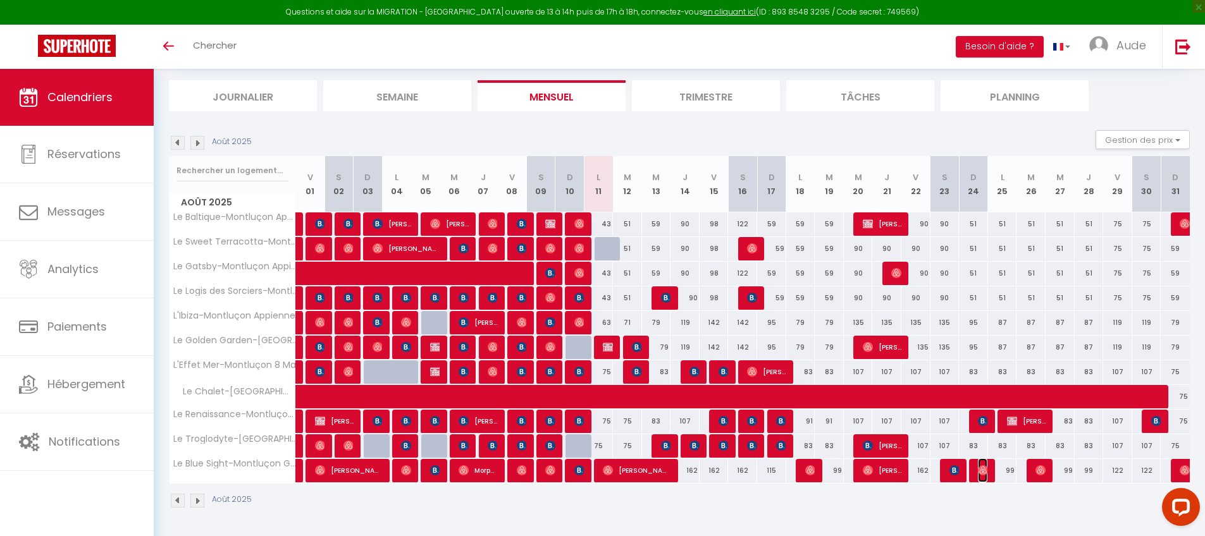
click at [980, 481] on span "[PERSON_NAME]" at bounding box center [982, 470] width 9 height 24
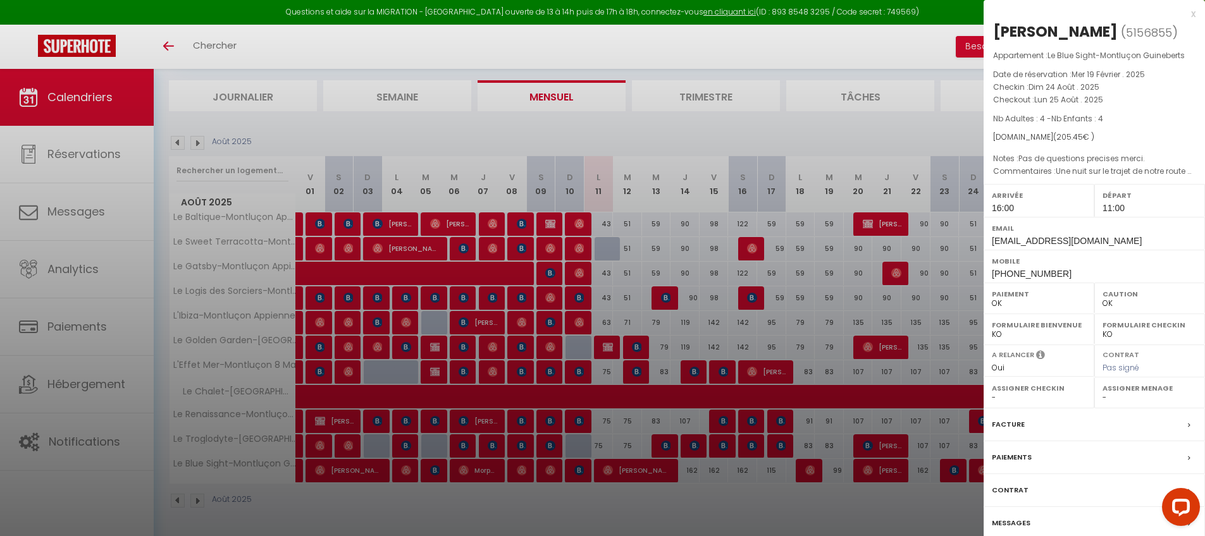
click at [894, 419] on div at bounding box center [602, 268] width 1205 height 536
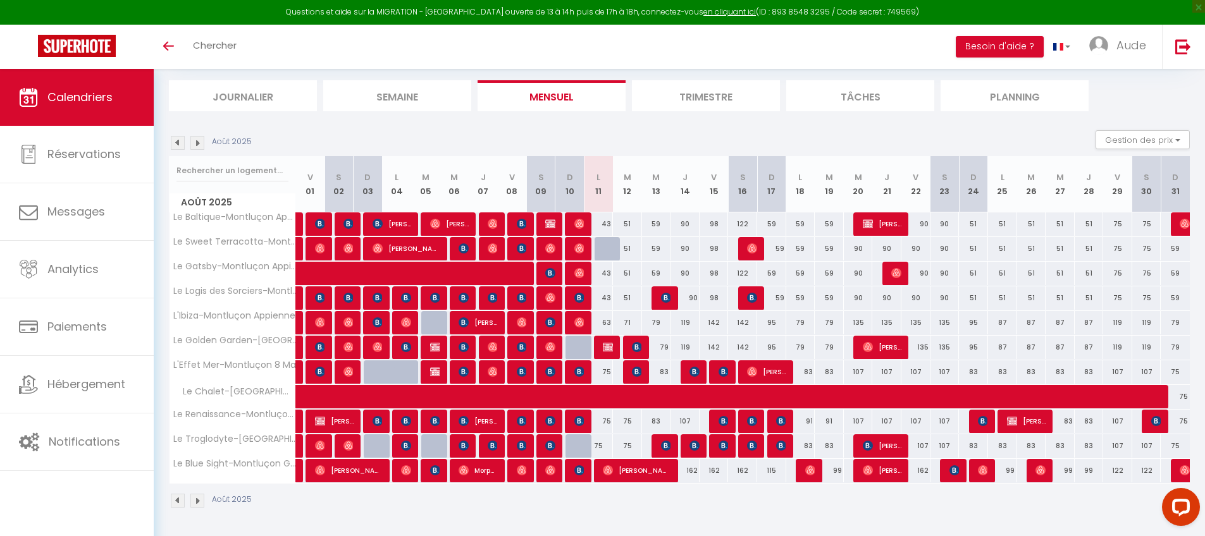
drag, startPoint x: 629, startPoint y: 224, endPoint x: 639, endPoint y: 223, distance: 10.8
click at [629, 224] on div "51" at bounding box center [627, 223] width 29 height 23
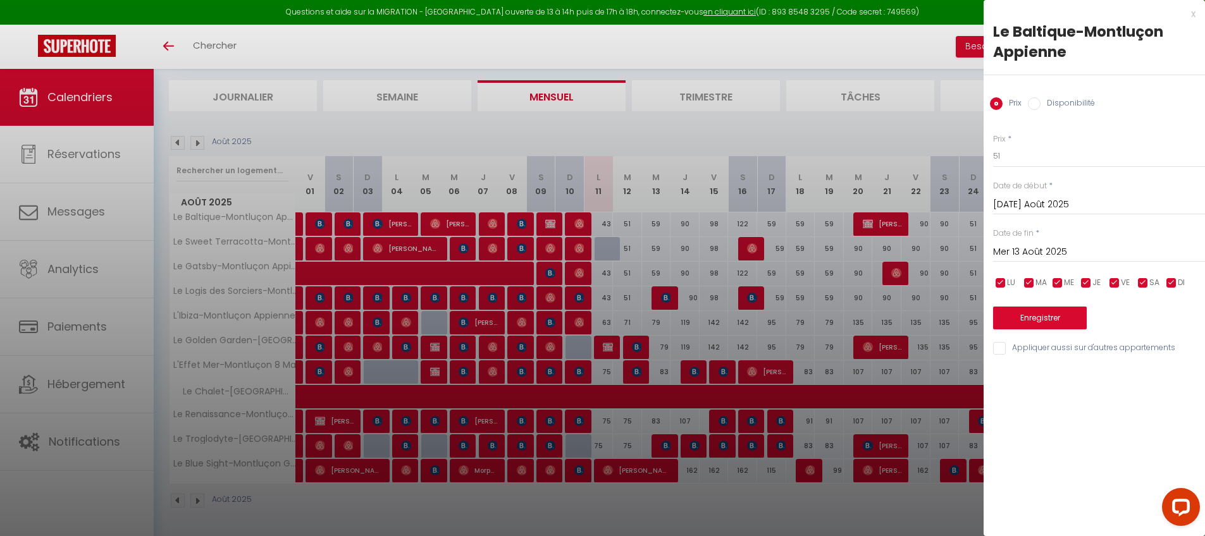
click at [1070, 251] on input "Mer 13 Août 2025" at bounding box center [1099, 252] width 212 height 16
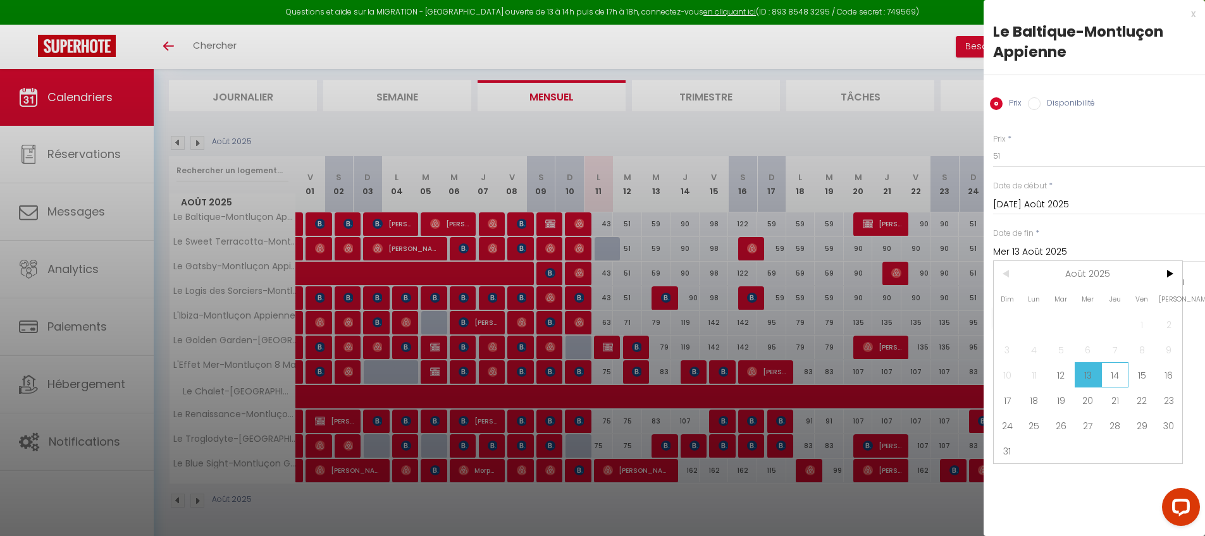
click at [1105, 372] on span "14" at bounding box center [1114, 374] width 27 height 25
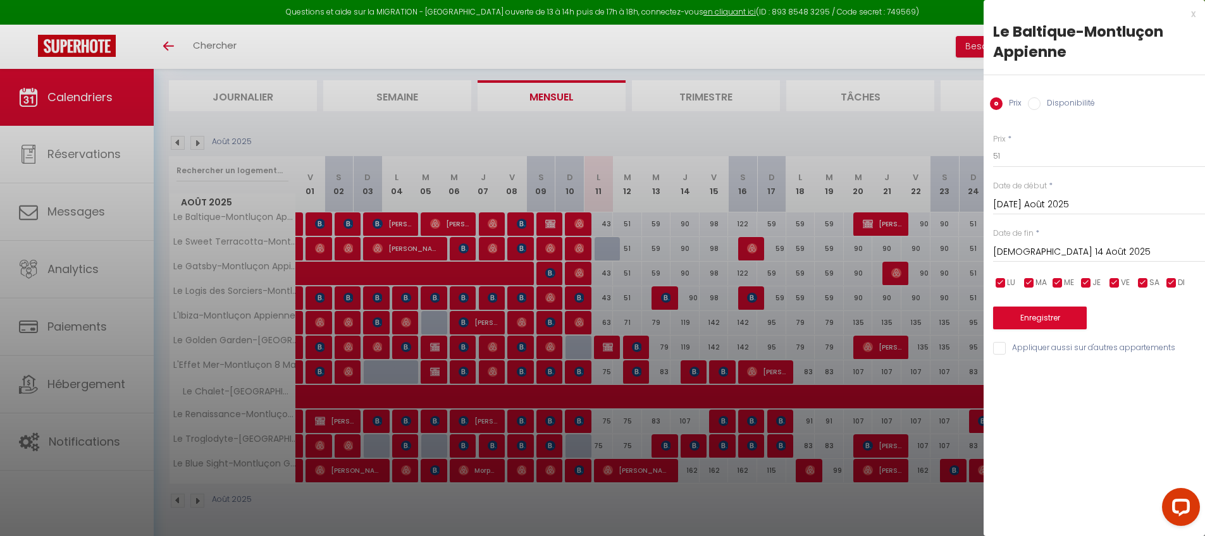
click at [998, 343] on input "Appliquer aussi sur d'autres appartements" at bounding box center [1099, 348] width 212 height 13
click at [1014, 320] on button "Enregistrer" at bounding box center [1040, 318] width 94 height 23
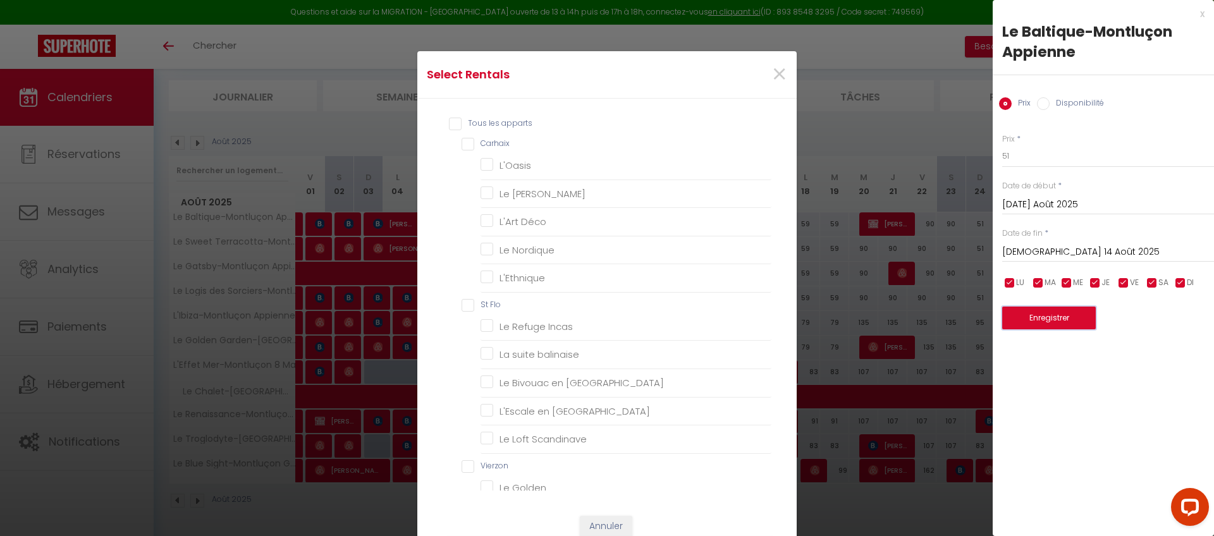
scroll to position [509, 0]
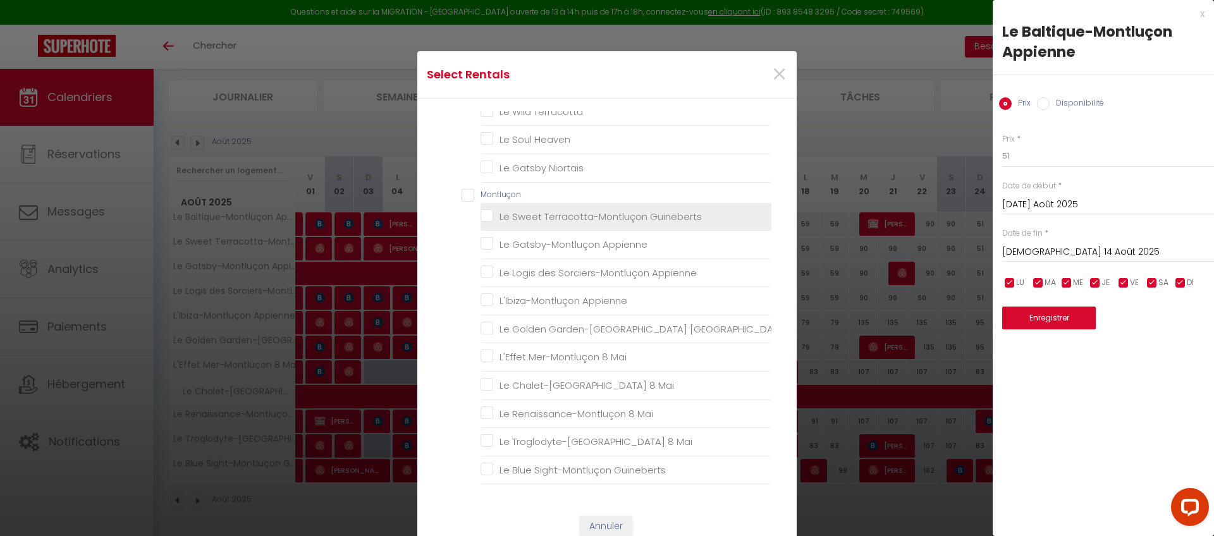
click at [546, 211] on Guineberts "Le Sweet Terracotta-Montluçon Guineberts" at bounding box center [626, 216] width 291 height 13
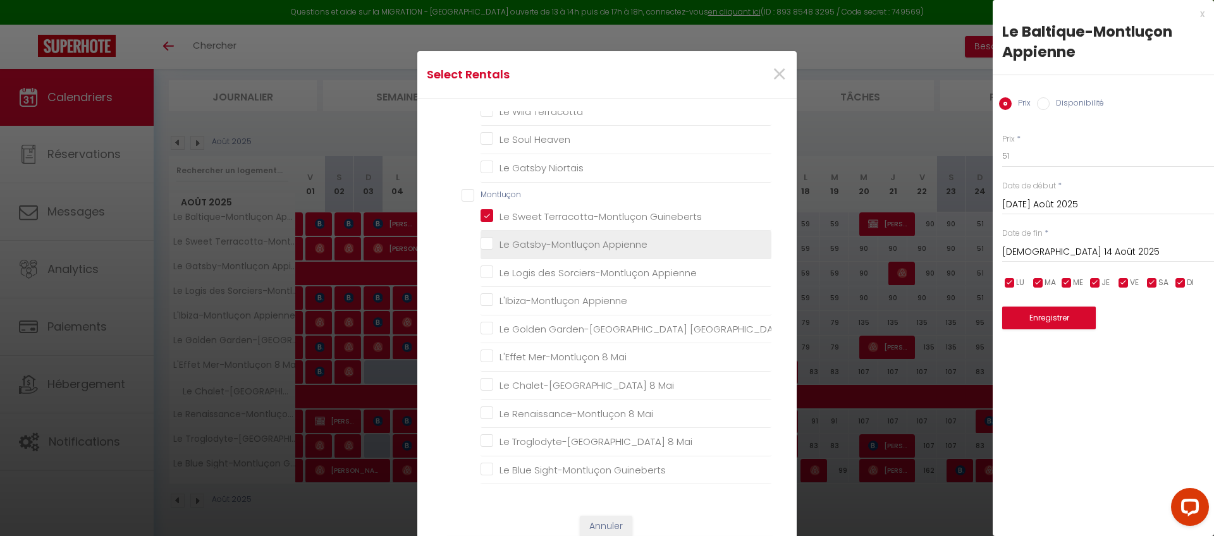
click at [541, 237] on label "Le Gatsby-Montluçon Appienne" at bounding box center [570, 244] width 154 height 15
click at [541, 238] on Appienne "Le Gatsby-Montluçon Appienne" at bounding box center [626, 244] width 291 height 13
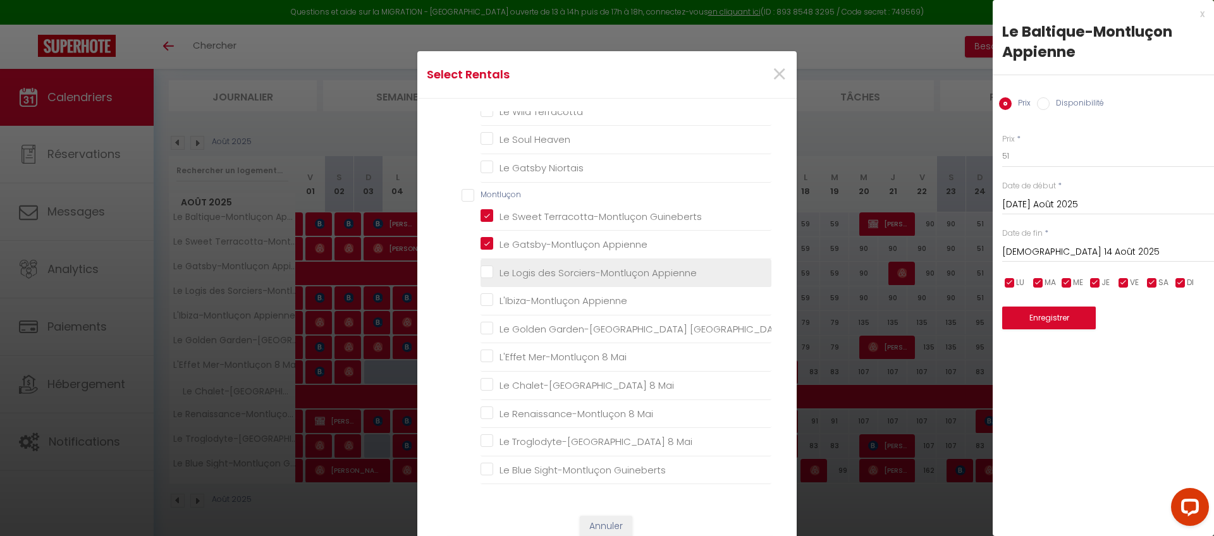
click at [535, 269] on Appienne "Le Logis des Sorciers-Montluçon Appienne" at bounding box center [626, 272] width 291 height 13
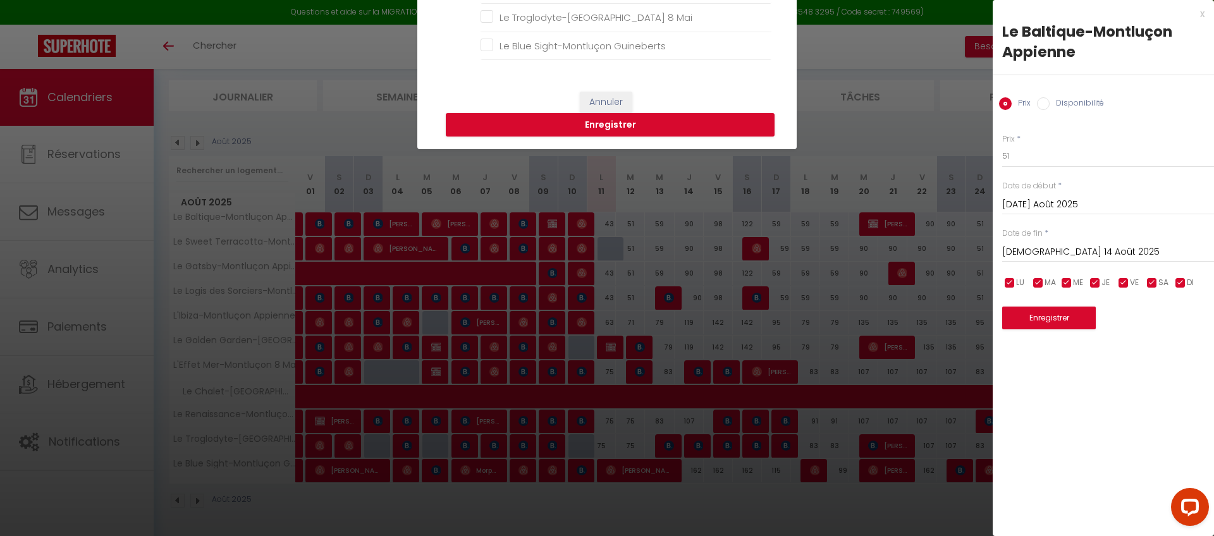
scroll to position [489, 0]
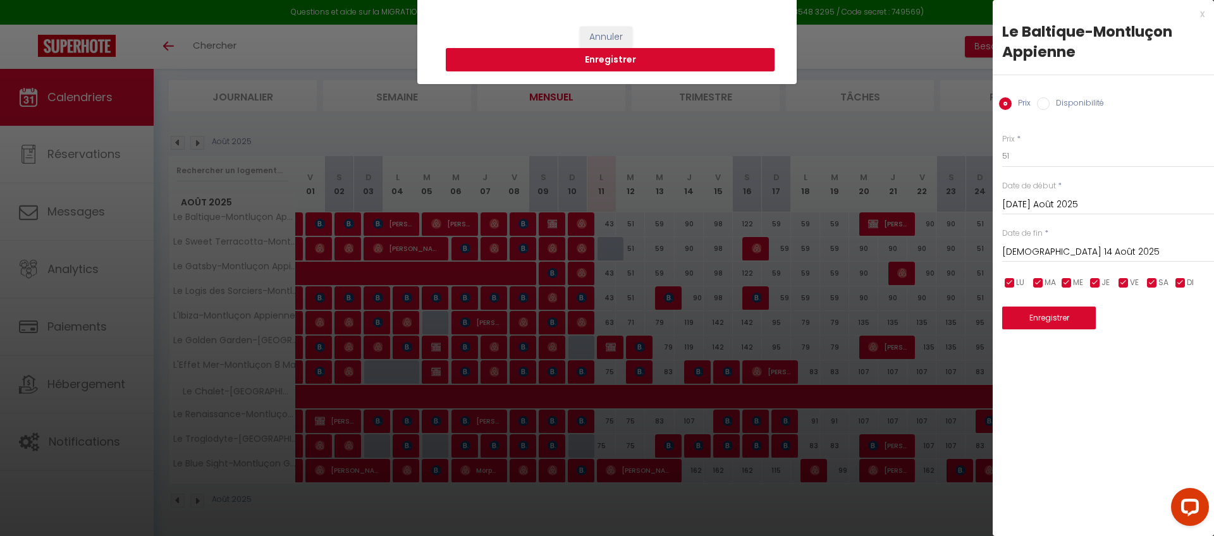
click at [663, 56] on button "Enregistrer" at bounding box center [610, 60] width 329 height 24
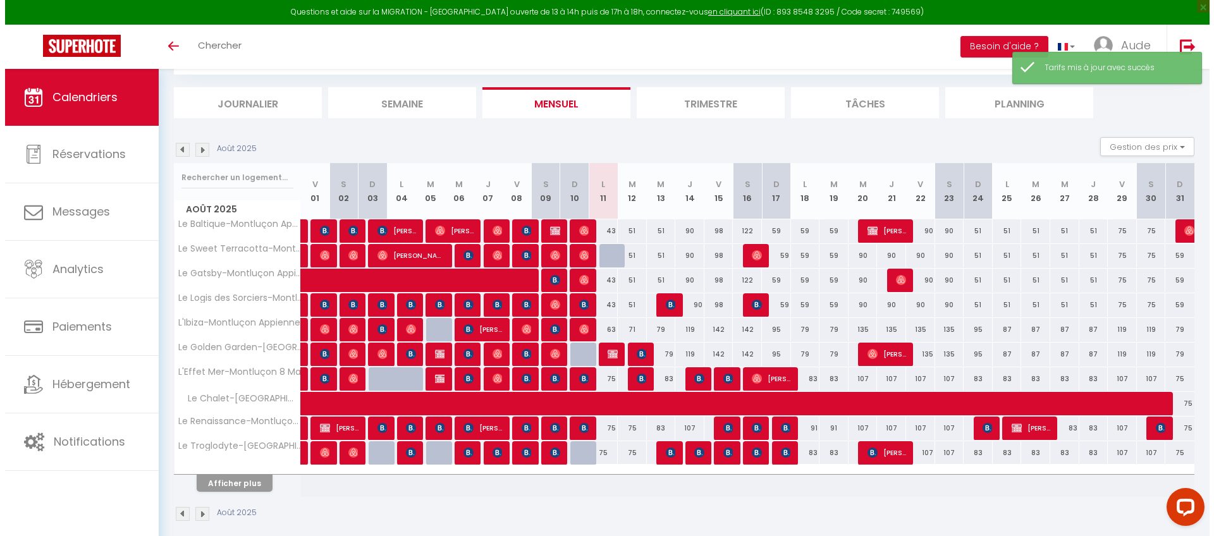
scroll to position [76, 0]
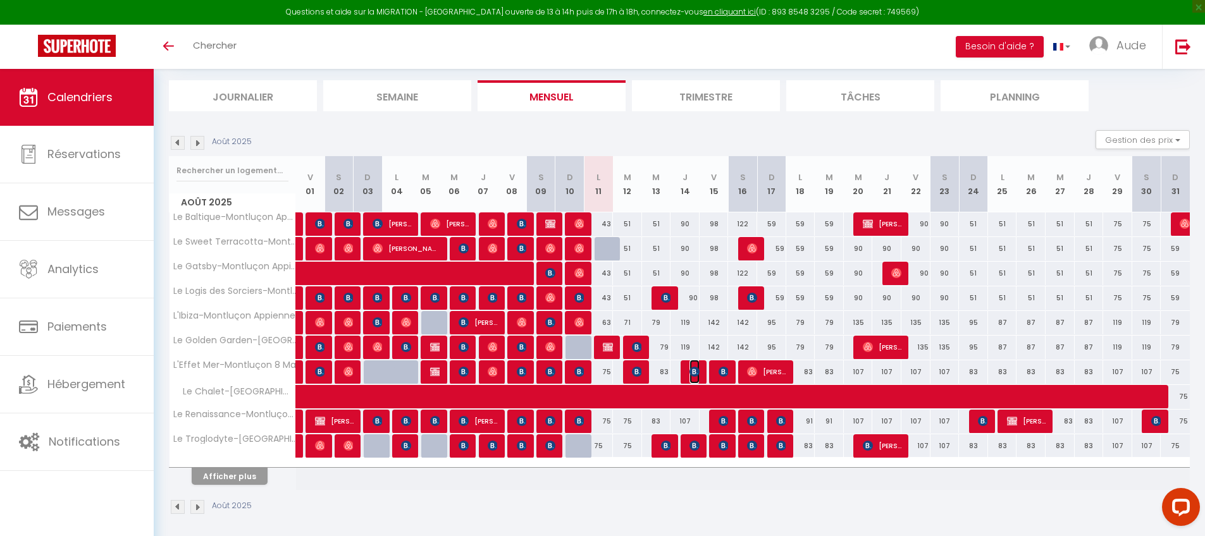
click at [695, 369] on img at bounding box center [694, 372] width 10 height 10
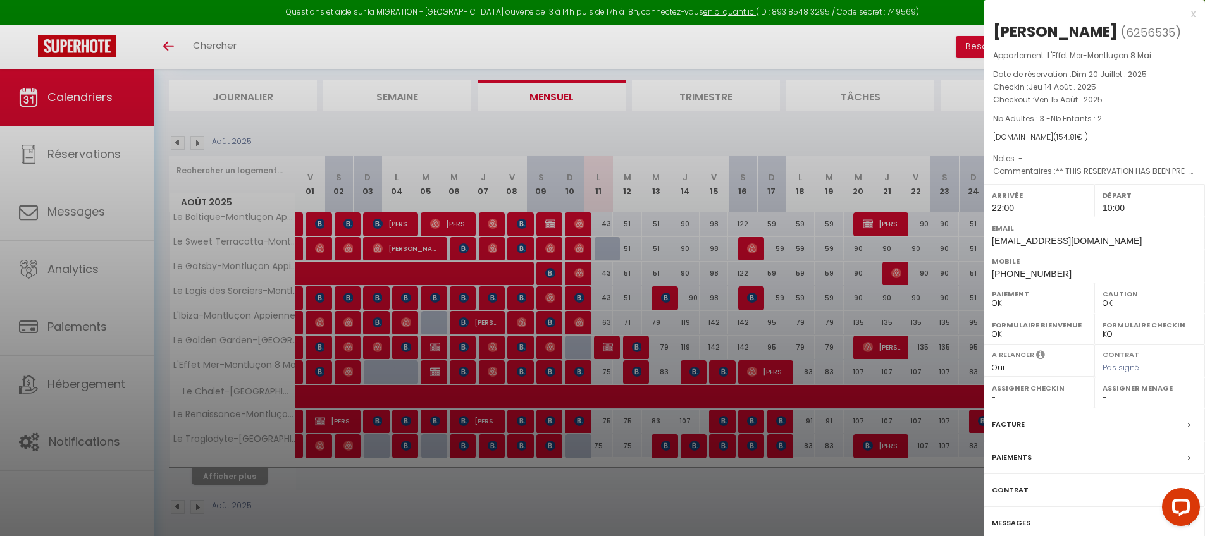
click at [640, 366] on div at bounding box center [602, 268] width 1205 height 536
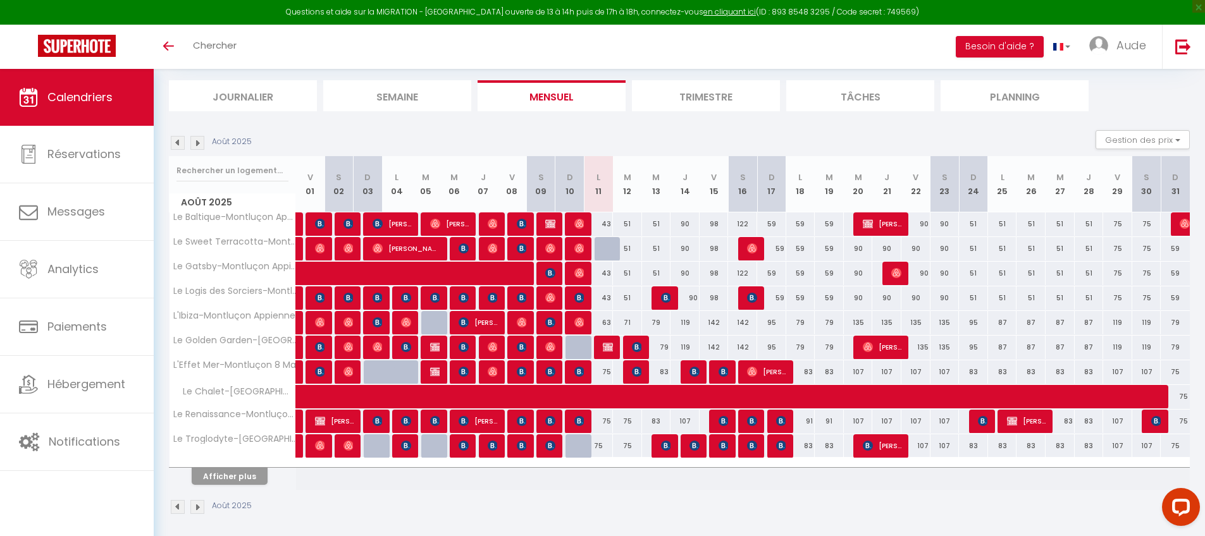
click at [683, 224] on div "90" at bounding box center [684, 223] width 29 height 23
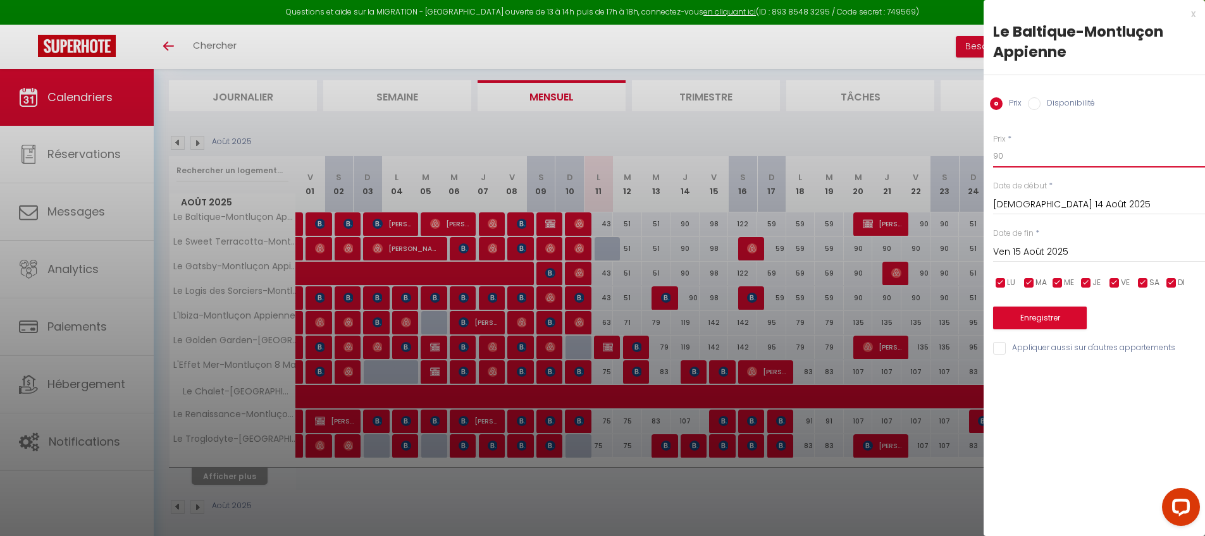
click at [1013, 152] on input "90" at bounding box center [1099, 156] width 212 height 23
drag, startPoint x: 1005, startPoint y: 350, endPoint x: 1019, endPoint y: 334, distance: 20.6
click at [1005, 351] on input "Appliquer aussi sur d'autres appartements" at bounding box center [1099, 348] width 212 height 13
click at [1021, 328] on button "Enregistrer" at bounding box center [1040, 318] width 94 height 23
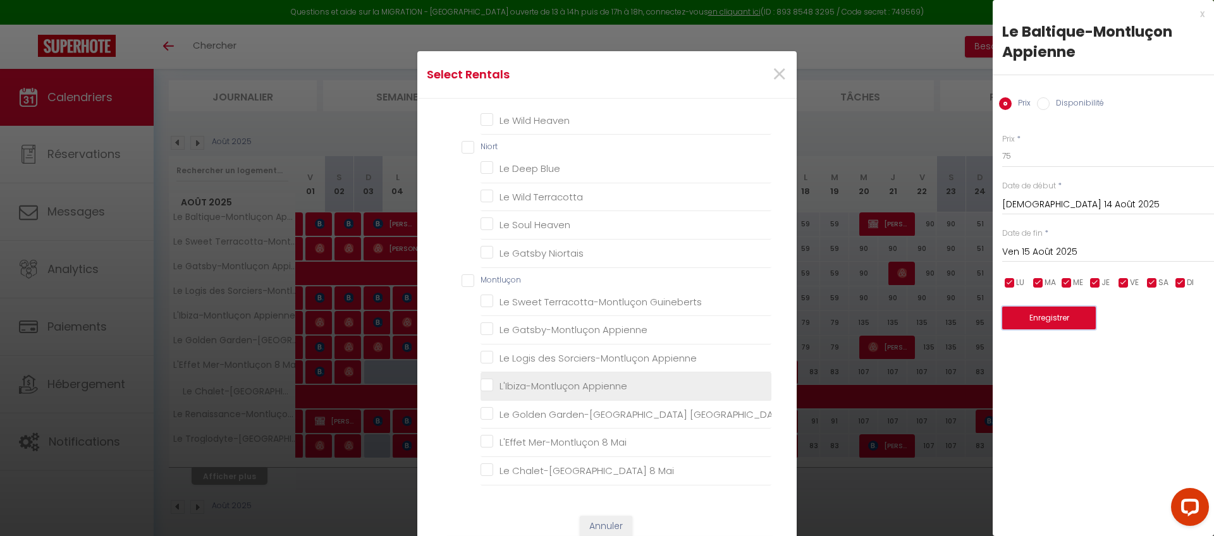
scroll to position [509, 0]
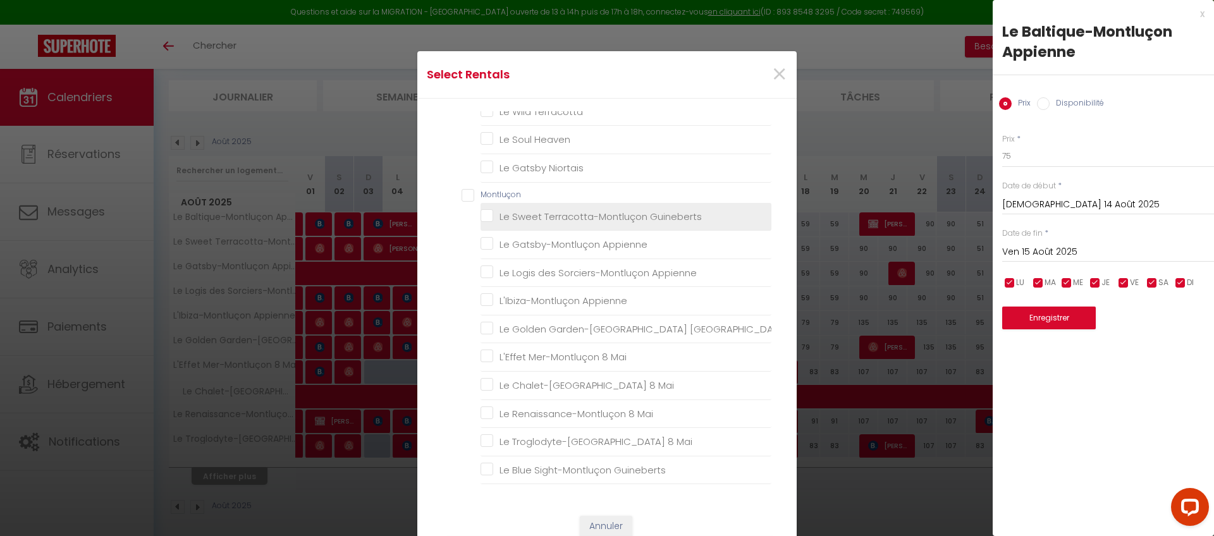
click at [574, 218] on Guineberts "Le Sweet Terracotta-Montluçon Guineberts" at bounding box center [626, 216] width 291 height 13
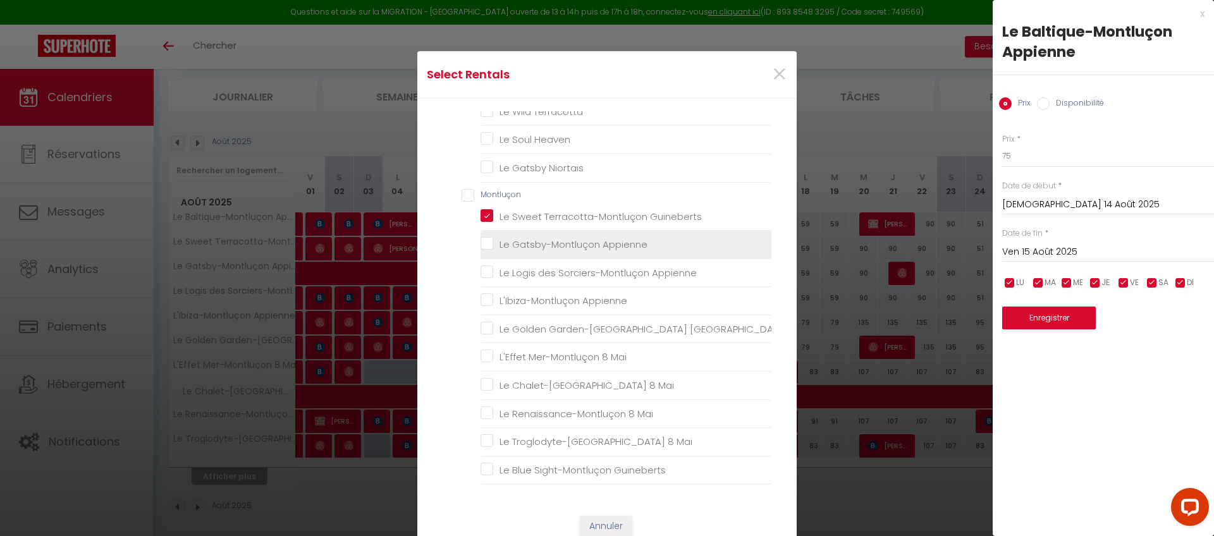
click at [568, 233] on li "Le Gatsby-Montluçon Appienne" at bounding box center [626, 245] width 291 height 28
click at [568, 242] on Appienne "Le Gatsby-Montluçon Appienne" at bounding box center [626, 244] width 291 height 13
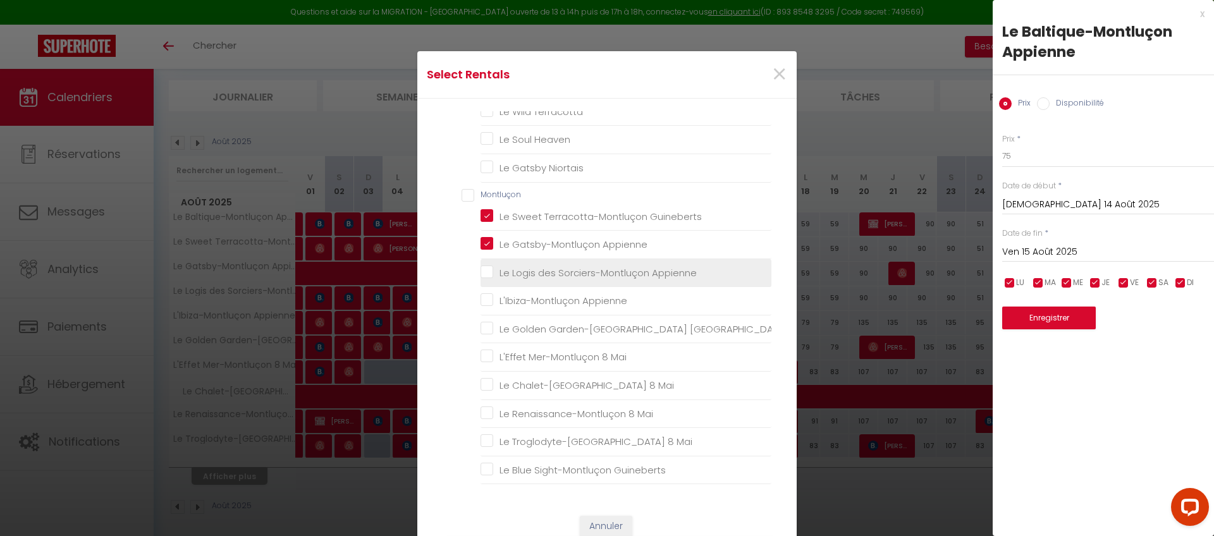
click at [566, 266] on Appienne "Le Logis des Sorciers-Montluçon Appienne" at bounding box center [626, 272] width 291 height 13
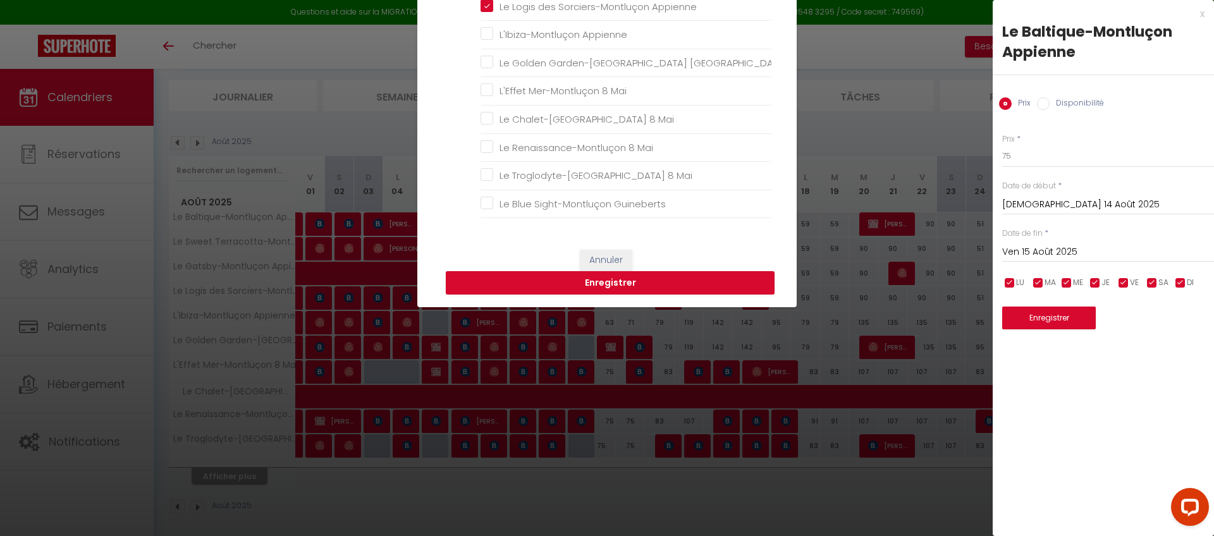
scroll to position [345, 0]
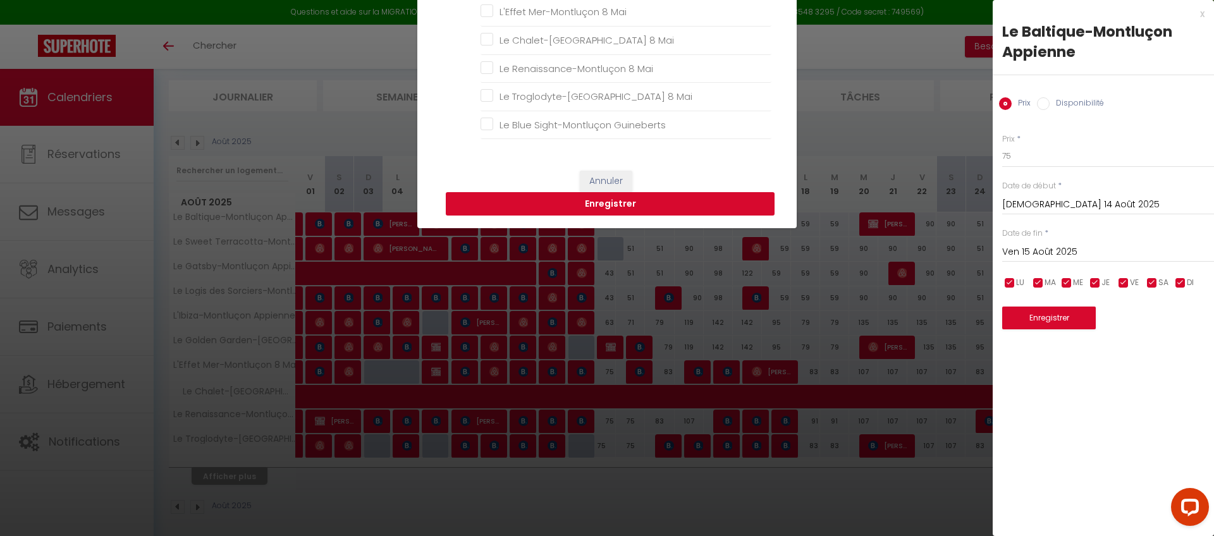
click at [632, 208] on button "Enregistrer" at bounding box center [610, 204] width 329 height 24
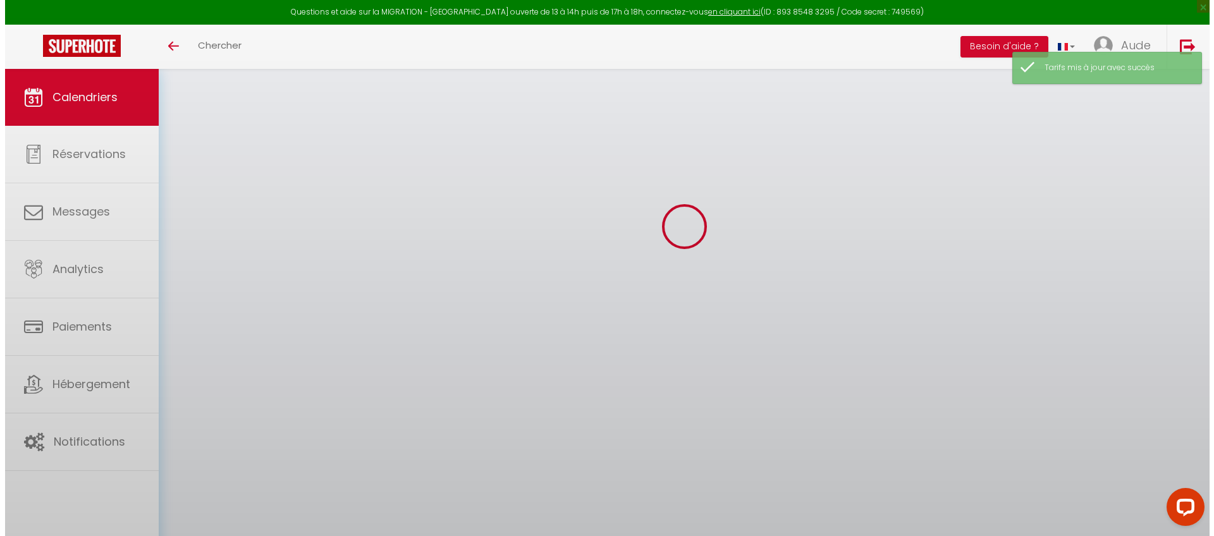
scroll to position [76, 0]
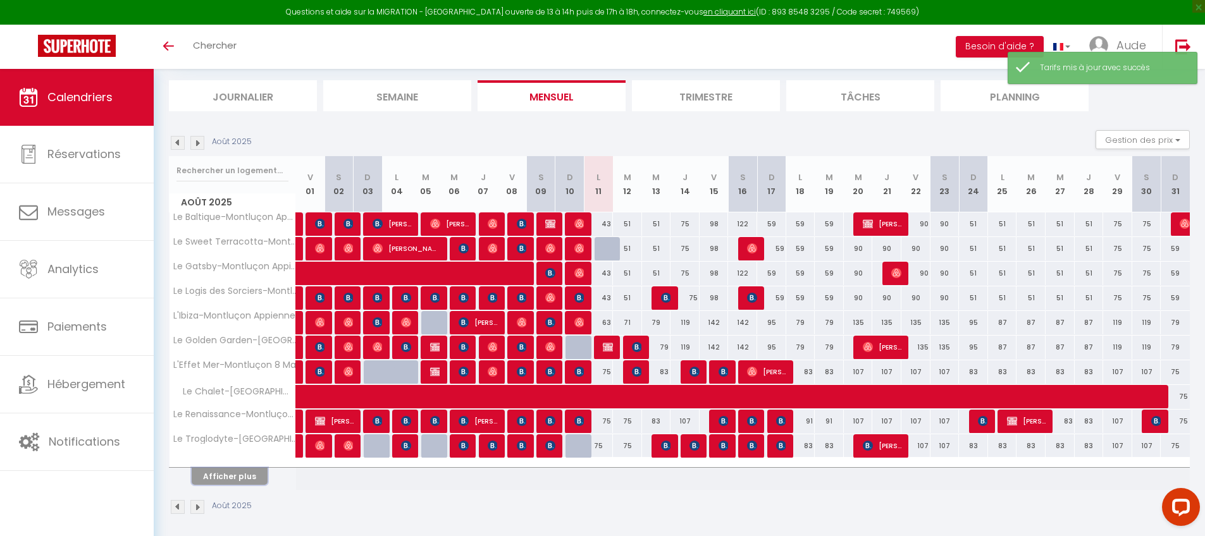
click at [245, 478] on button "Afficher plus" at bounding box center [230, 476] width 76 height 17
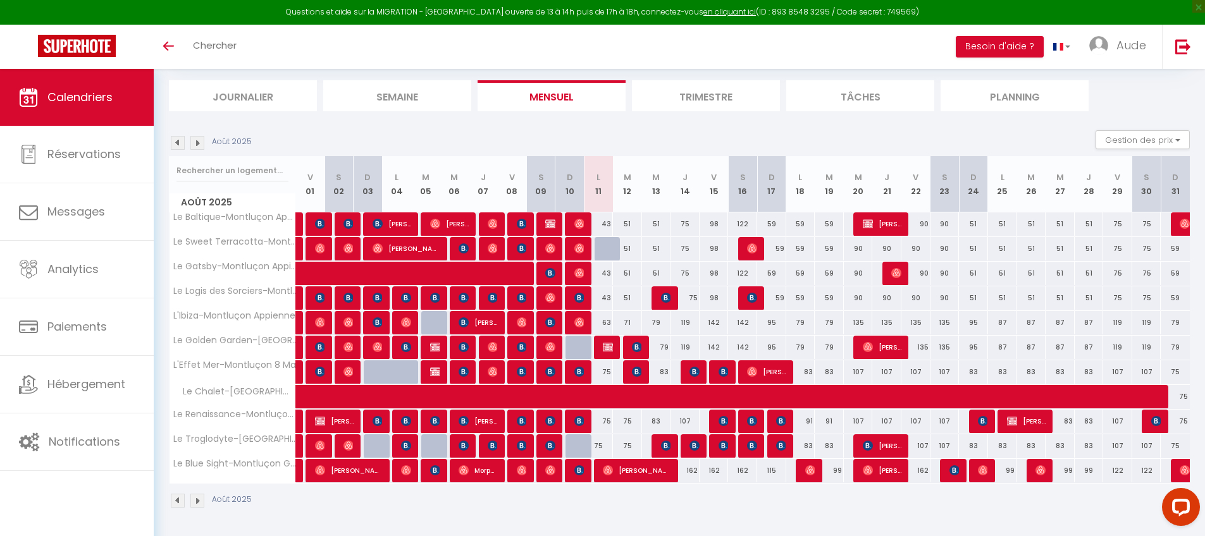
click at [799, 224] on div "59" at bounding box center [800, 223] width 29 height 23
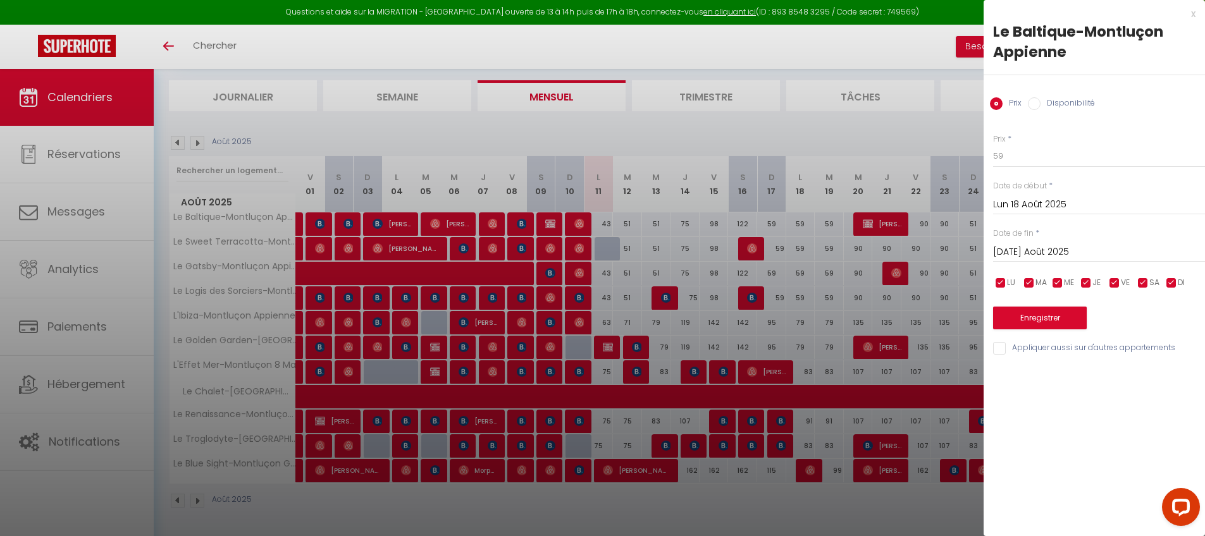
click at [1021, 249] on input "[DATE] Août 2025" at bounding box center [1099, 252] width 212 height 16
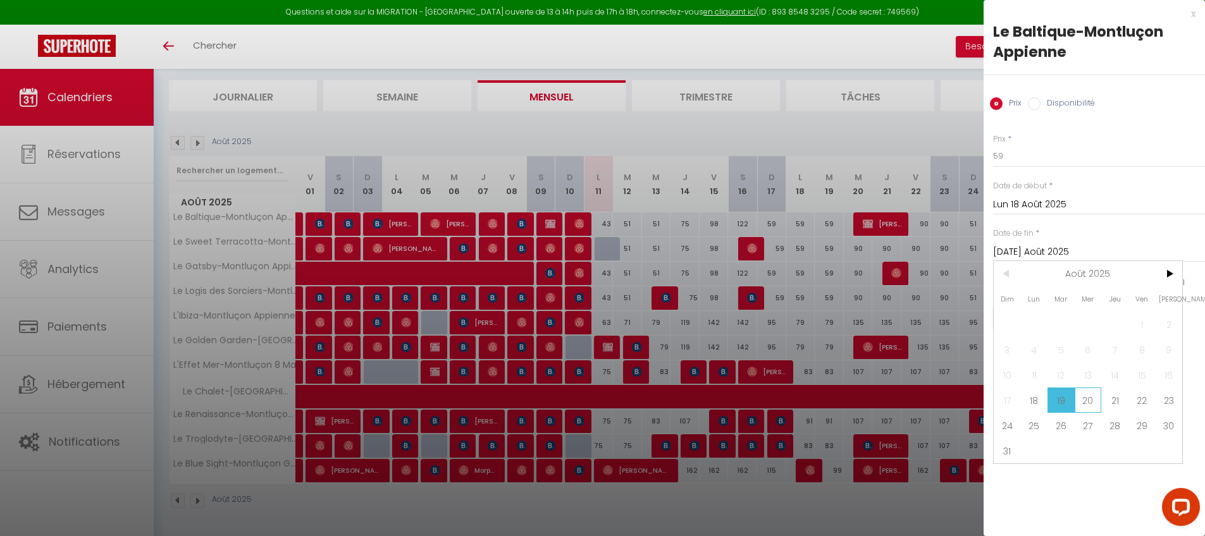
click at [1096, 403] on span "20" at bounding box center [1087, 400] width 27 height 25
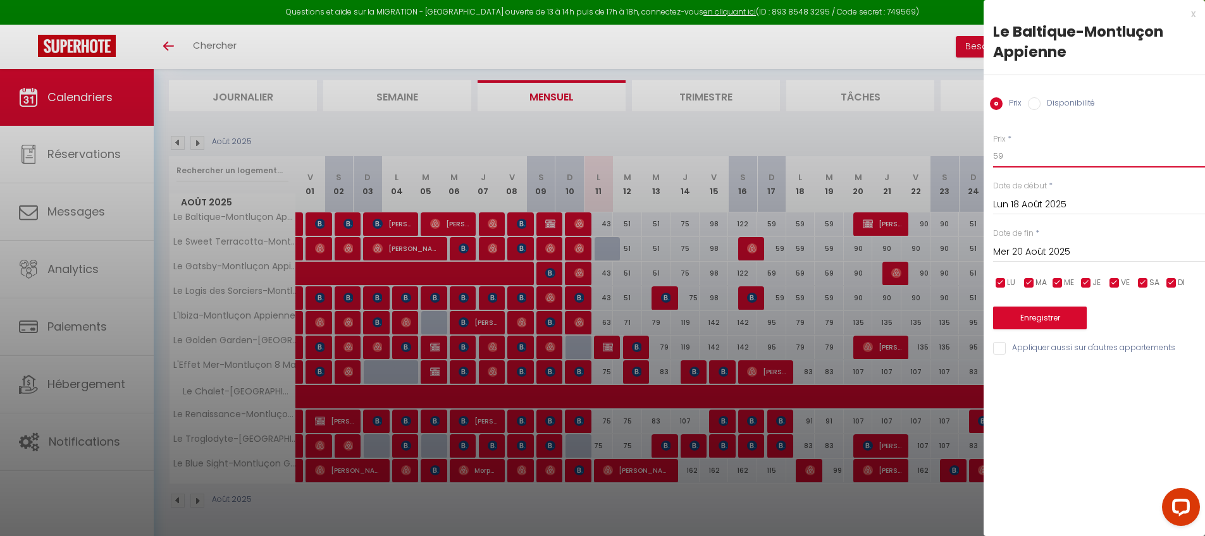
click at [1058, 154] on input "59" at bounding box center [1099, 156] width 212 height 23
click at [1005, 348] on input "Appliquer aussi sur d'autres appartements" at bounding box center [1099, 348] width 212 height 13
click at [1020, 332] on div "Prix * 51 Statut * Disponible Indisponible Date de début * Lun 18 Août 2025 < A…" at bounding box center [1093, 237] width 221 height 239
click at [1026, 314] on button "Enregistrer" at bounding box center [1040, 318] width 94 height 23
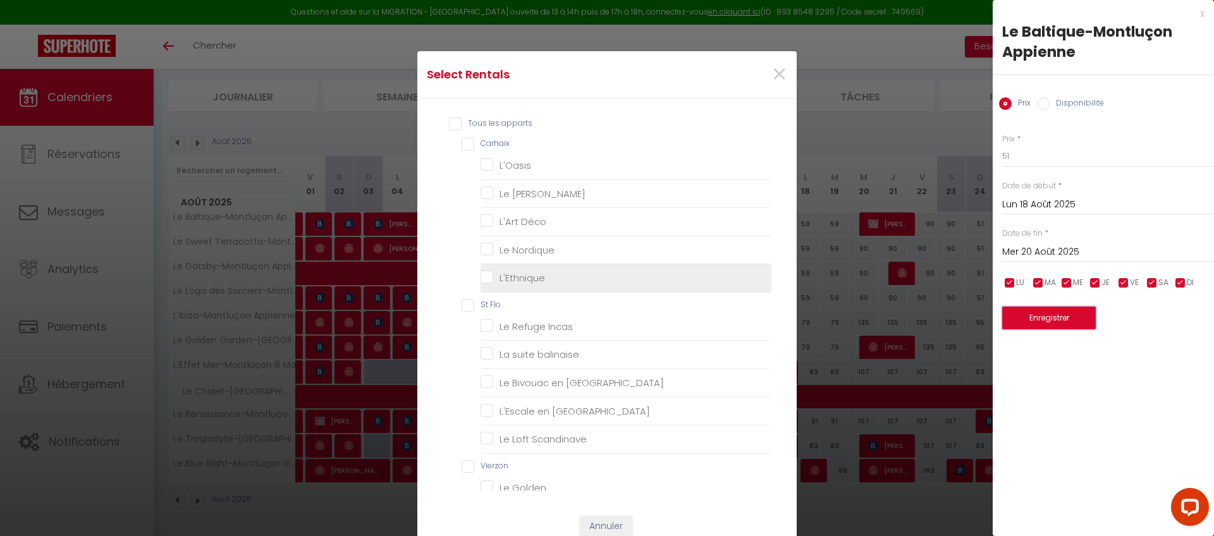
scroll to position [509, 0]
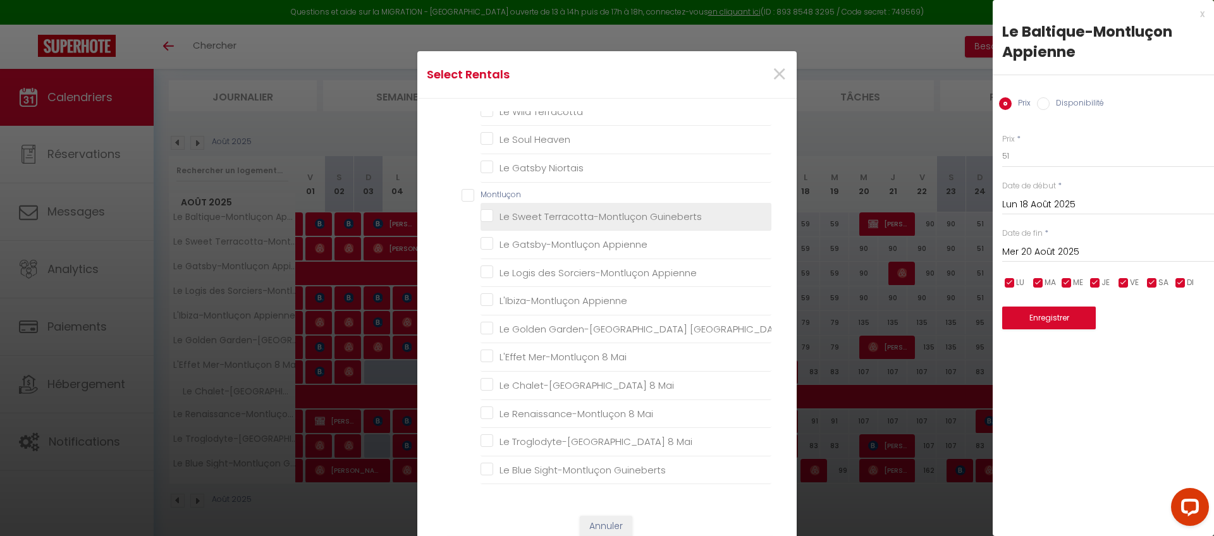
click at [605, 224] on li "Le Sweet Terracotta-Montluçon Guineberts" at bounding box center [626, 217] width 291 height 28
click at [580, 218] on Guineberts "Le Sweet Terracotta-Montluçon Guineberts" at bounding box center [626, 216] width 291 height 13
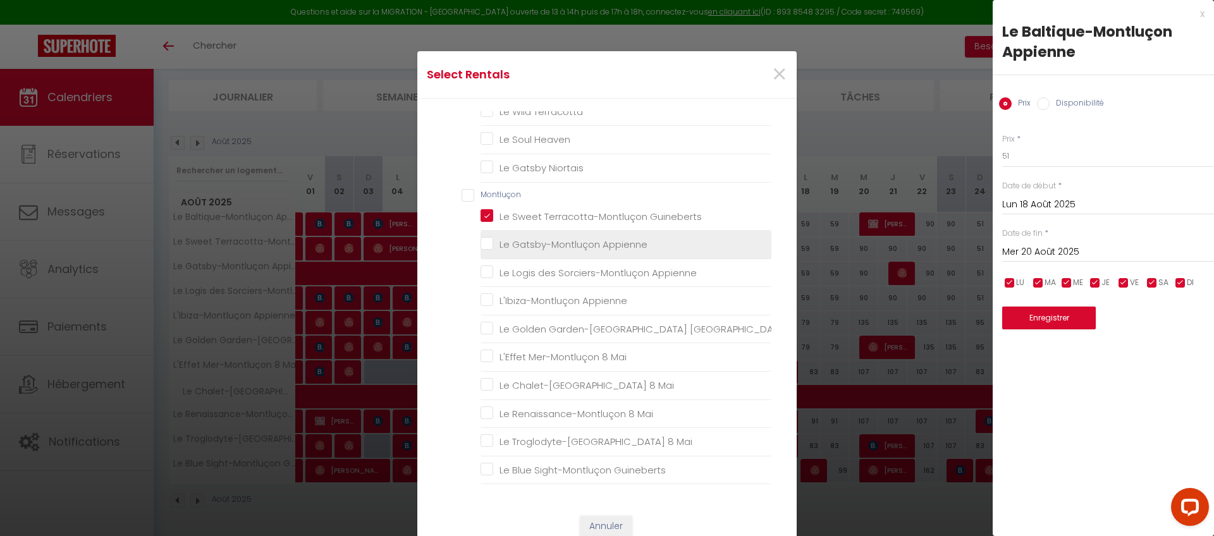
click at [562, 239] on Appienne "Le Gatsby-Montluçon Appienne" at bounding box center [626, 244] width 291 height 13
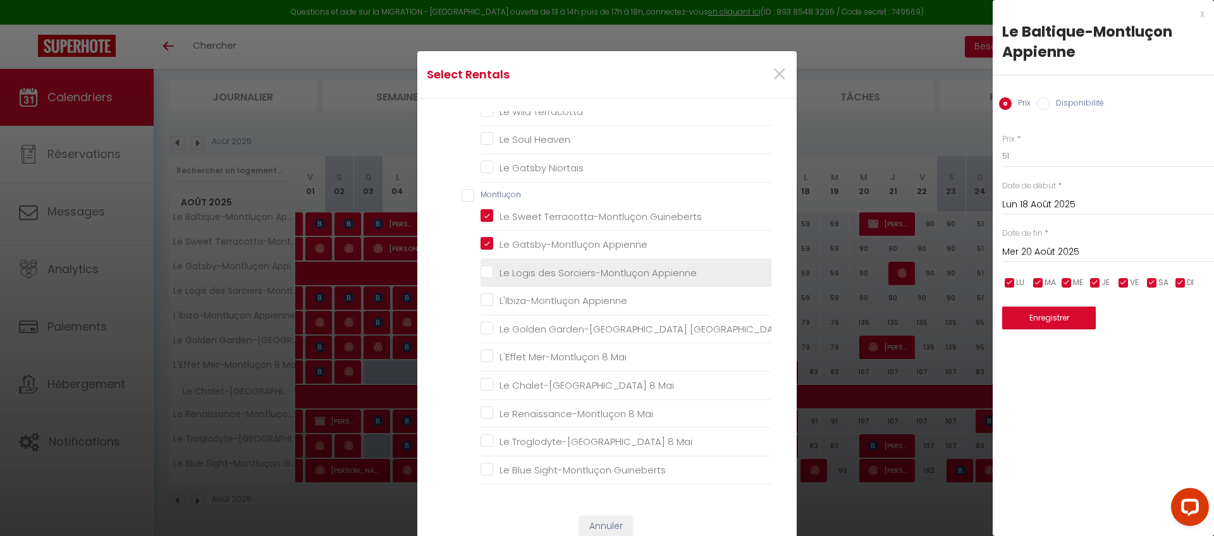
drag, startPoint x: 544, startPoint y: 273, endPoint x: 546, endPoint y: 286, distance: 13.4
click at [543, 273] on Appienne "Le Logis des Sorciers-Montluçon Appienne" at bounding box center [626, 272] width 291 height 13
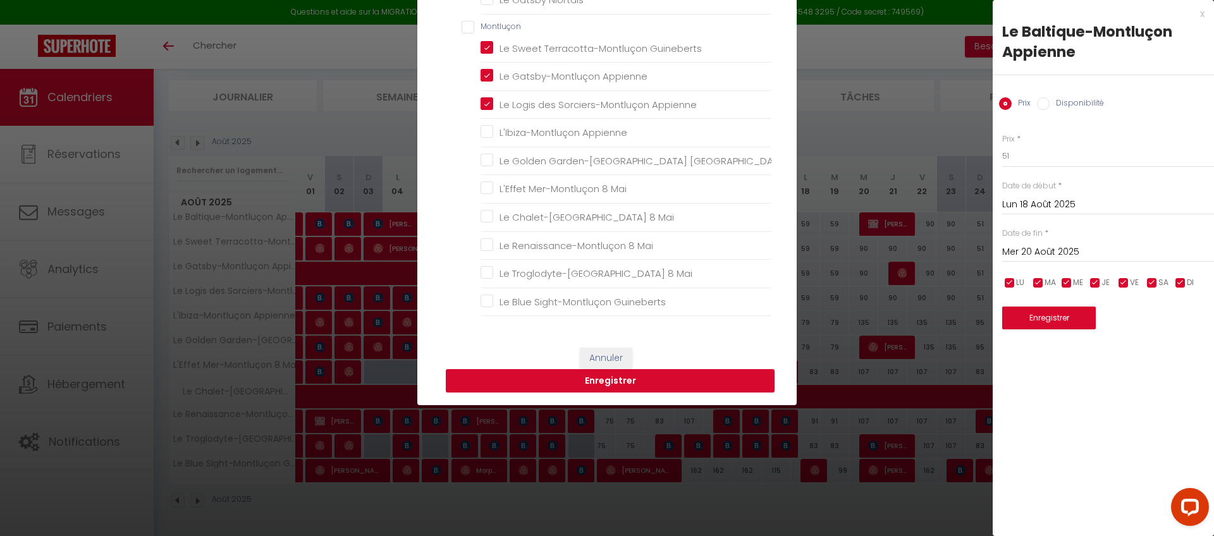
scroll to position [169, 0]
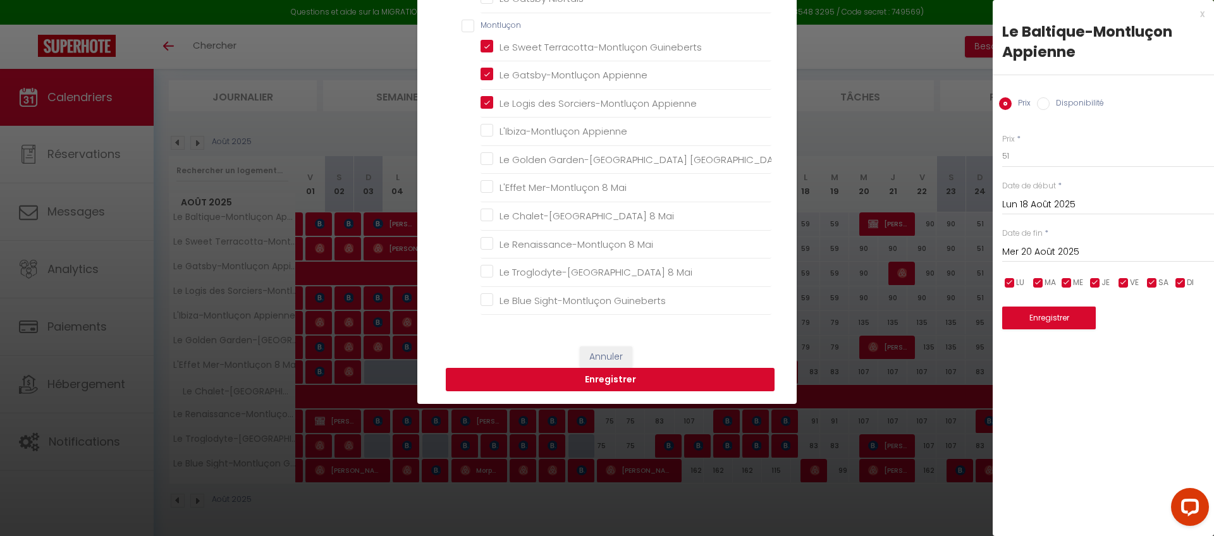
click at [591, 374] on button "Enregistrer" at bounding box center [610, 380] width 329 height 24
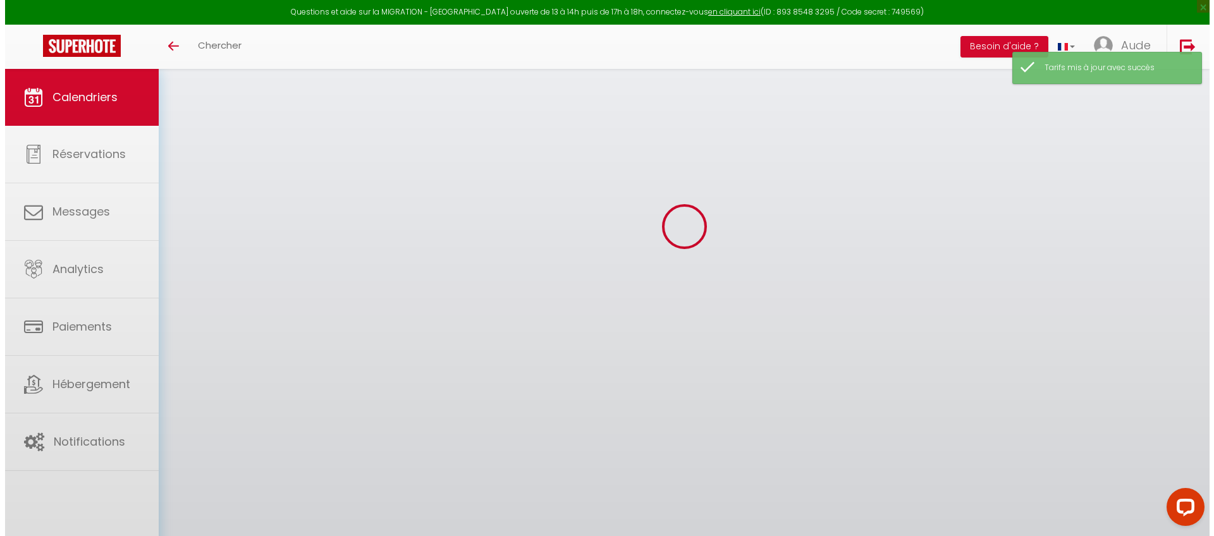
scroll to position [76, 0]
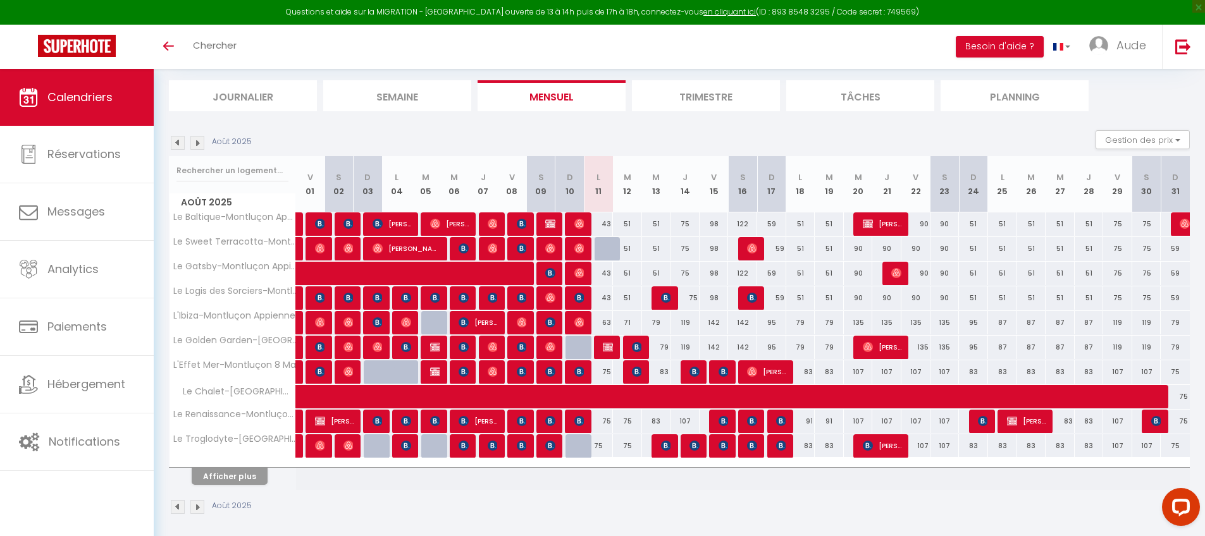
click at [1003, 324] on div "87" at bounding box center [1002, 322] width 29 height 23
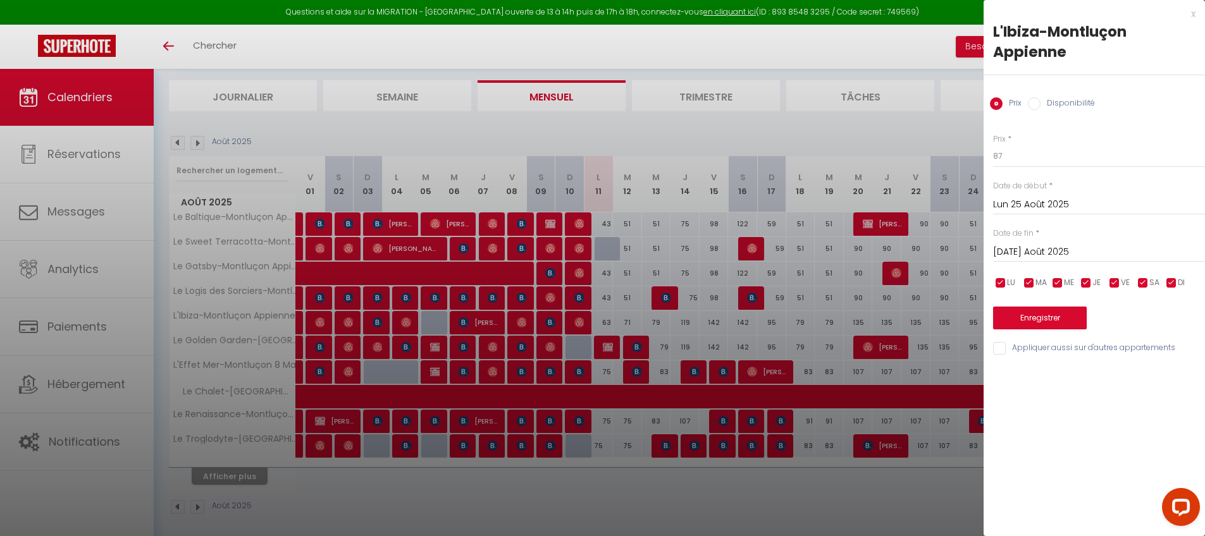
click at [1063, 246] on input "[DATE] Août 2025" at bounding box center [1099, 252] width 212 height 16
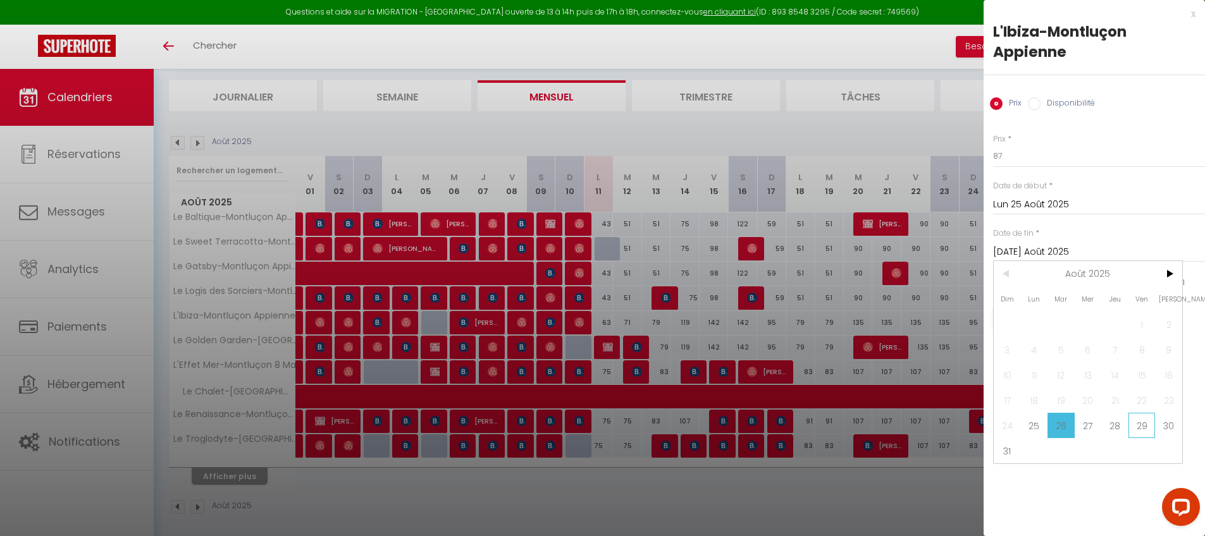
click at [1146, 427] on span "29" at bounding box center [1141, 425] width 27 height 25
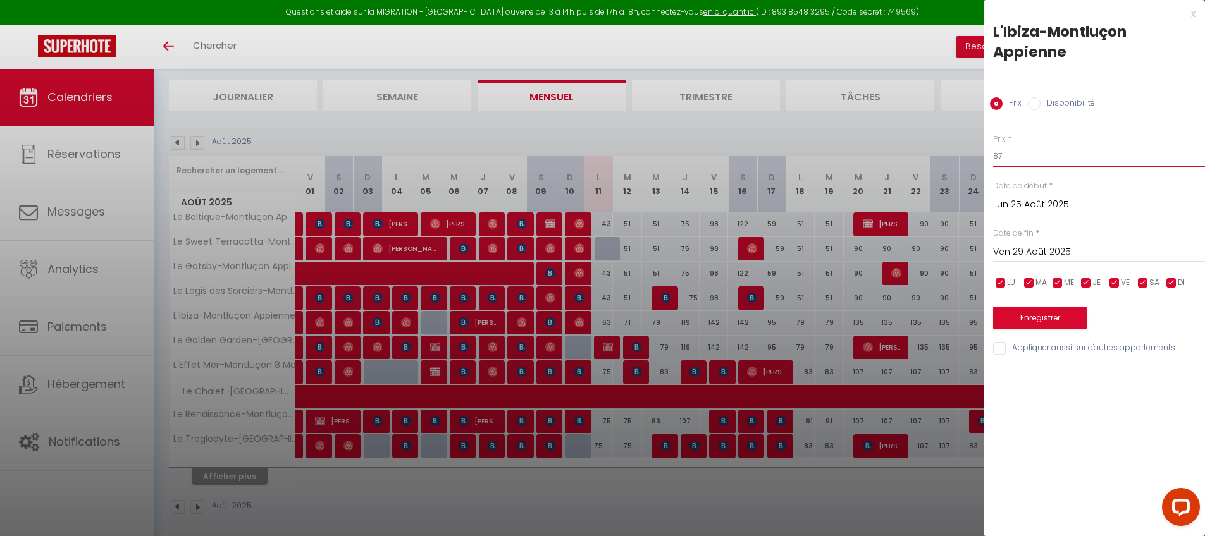
click at [1054, 153] on input "87" at bounding box center [1099, 156] width 212 height 23
click at [1001, 351] on input "Appliquer aussi sur d'autres appartements" at bounding box center [1099, 348] width 212 height 13
click at [1013, 310] on button "Enregistrer" at bounding box center [1040, 318] width 94 height 23
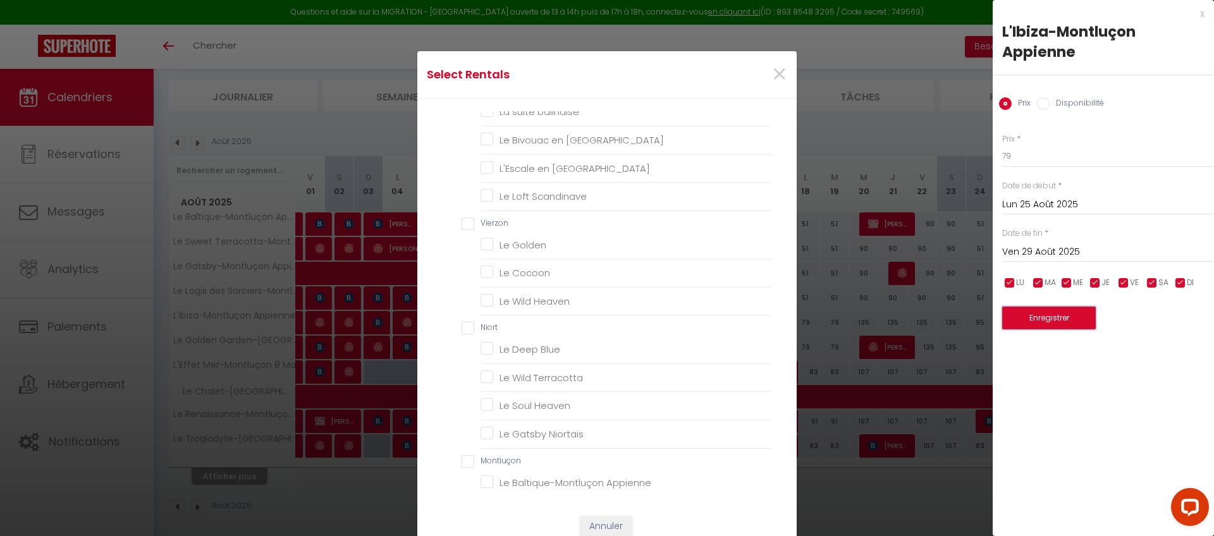
scroll to position [509, 0]
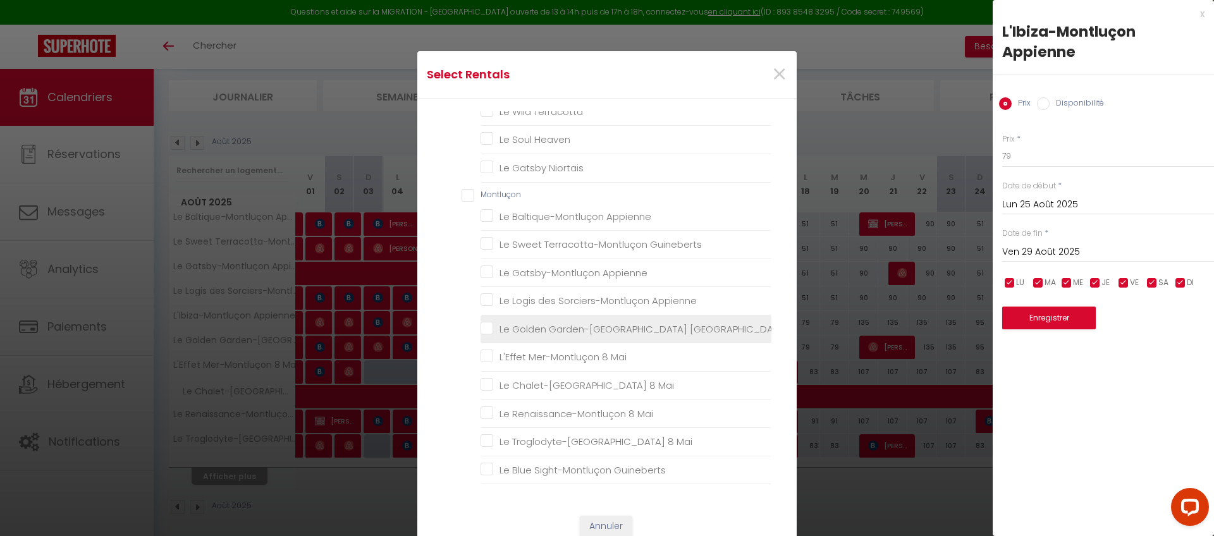
click at [572, 327] on Guineberts "Le Golden Garden-[GEOGRAPHIC_DATA] [GEOGRAPHIC_DATA]" at bounding box center [626, 329] width 291 height 13
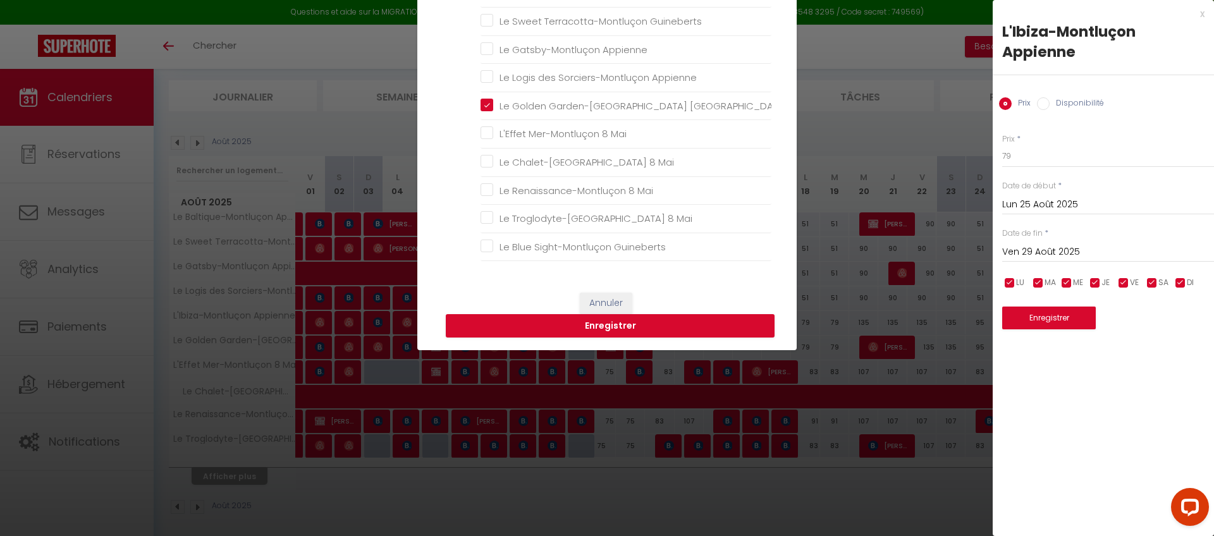
scroll to position [224, 0]
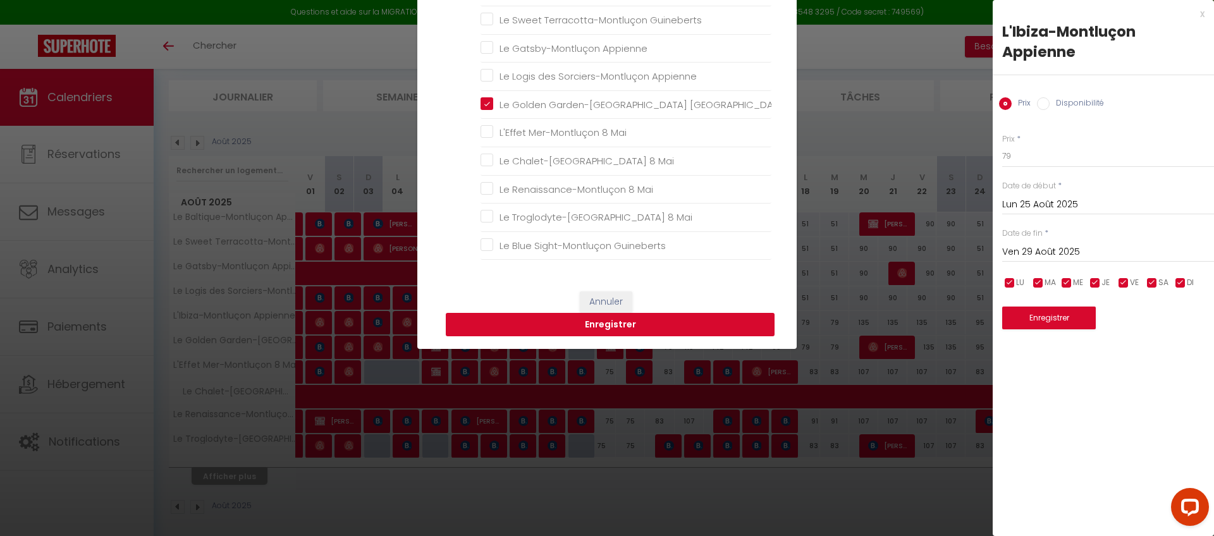
click at [610, 324] on button "Enregistrer" at bounding box center [610, 325] width 329 height 24
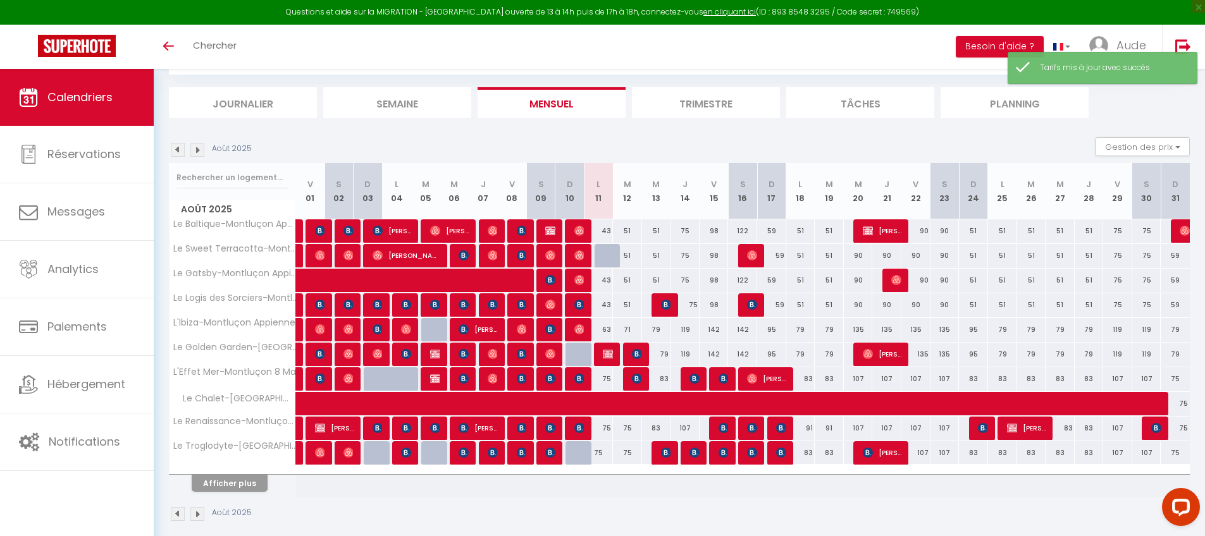
scroll to position [76, 0]
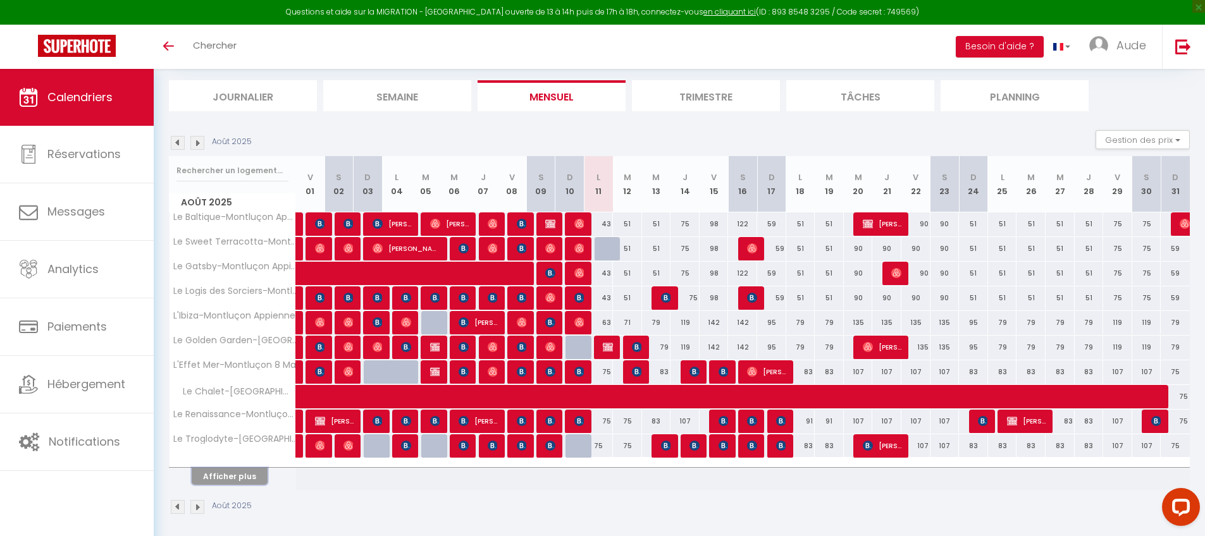
click at [212, 476] on button "Afficher plus" at bounding box center [230, 476] width 76 height 17
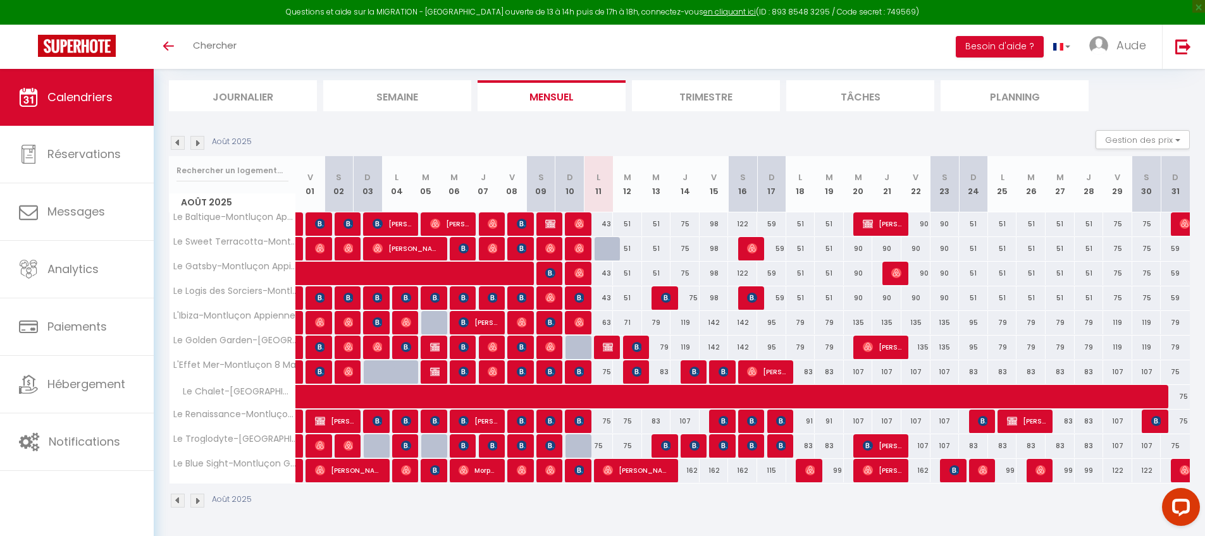
click at [690, 472] on div "162" at bounding box center [684, 470] width 29 height 23
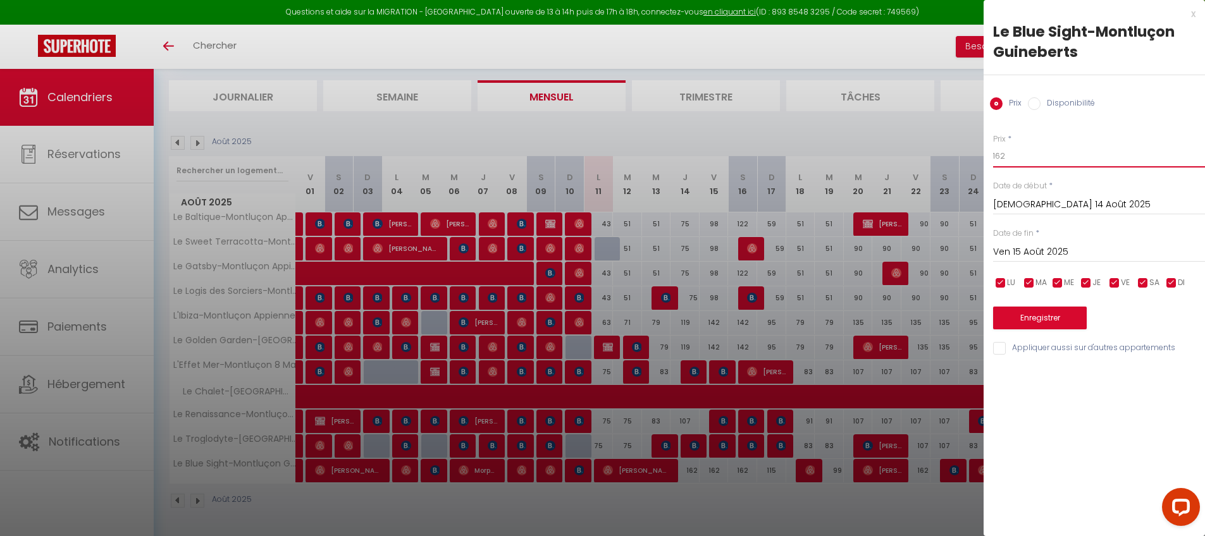
click at [1014, 153] on input "162" at bounding box center [1099, 156] width 212 height 23
click at [1029, 323] on button "Enregistrer" at bounding box center [1040, 318] width 94 height 23
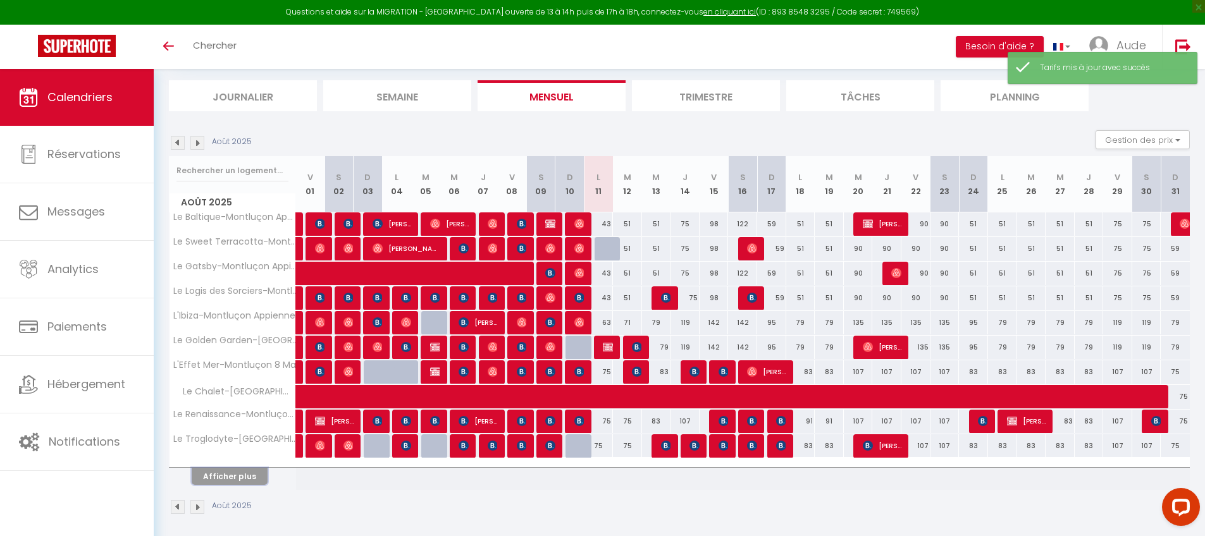
click at [233, 469] on button "Afficher plus" at bounding box center [230, 476] width 76 height 17
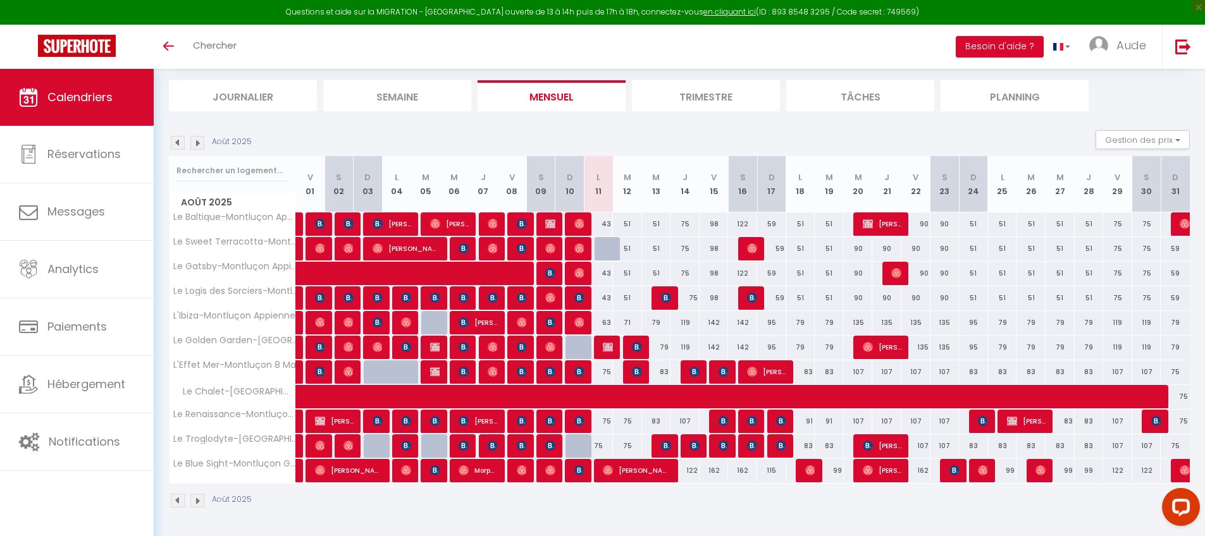
click at [1113, 471] on div "122" at bounding box center [1117, 470] width 29 height 23
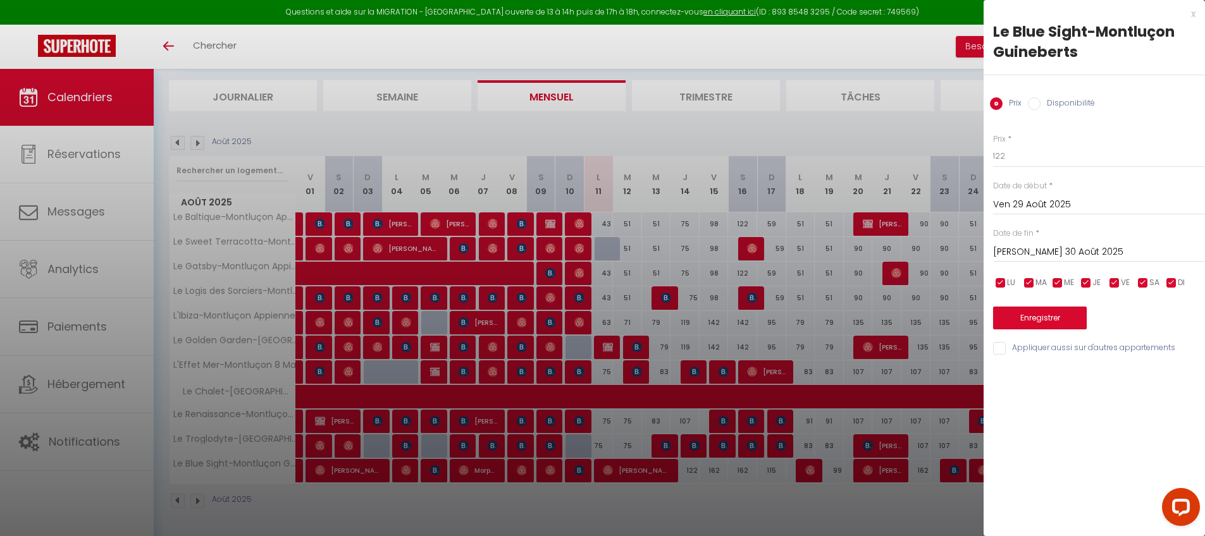
click at [1045, 249] on input "[PERSON_NAME] 30 Août 2025" at bounding box center [1099, 252] width 212 height 16
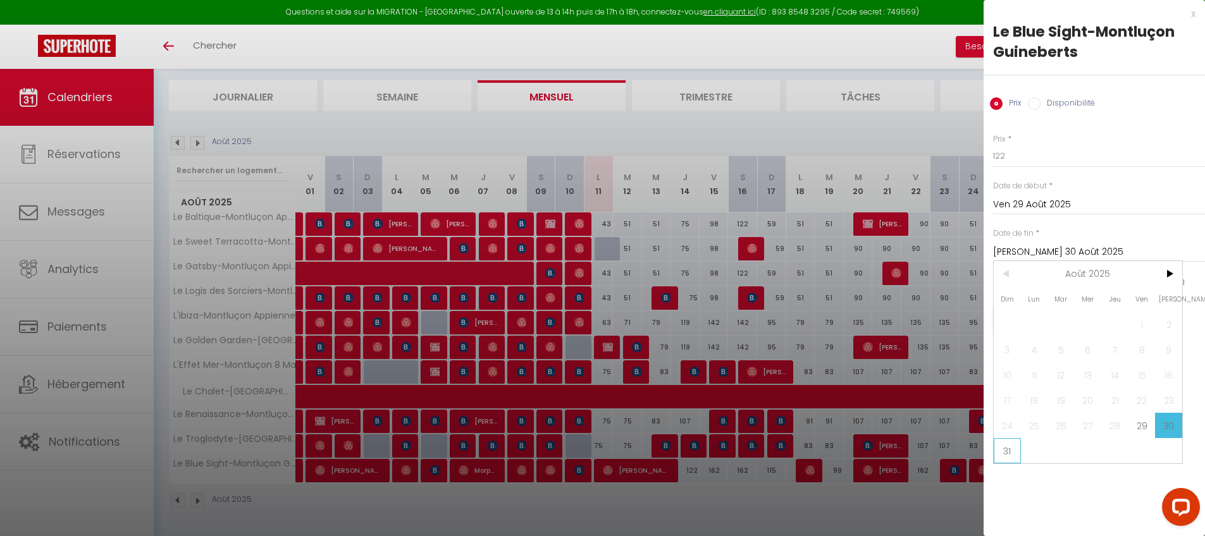
click at [1011, 451] on span "31" at bounding box center [1006, 450] width 27 height 25
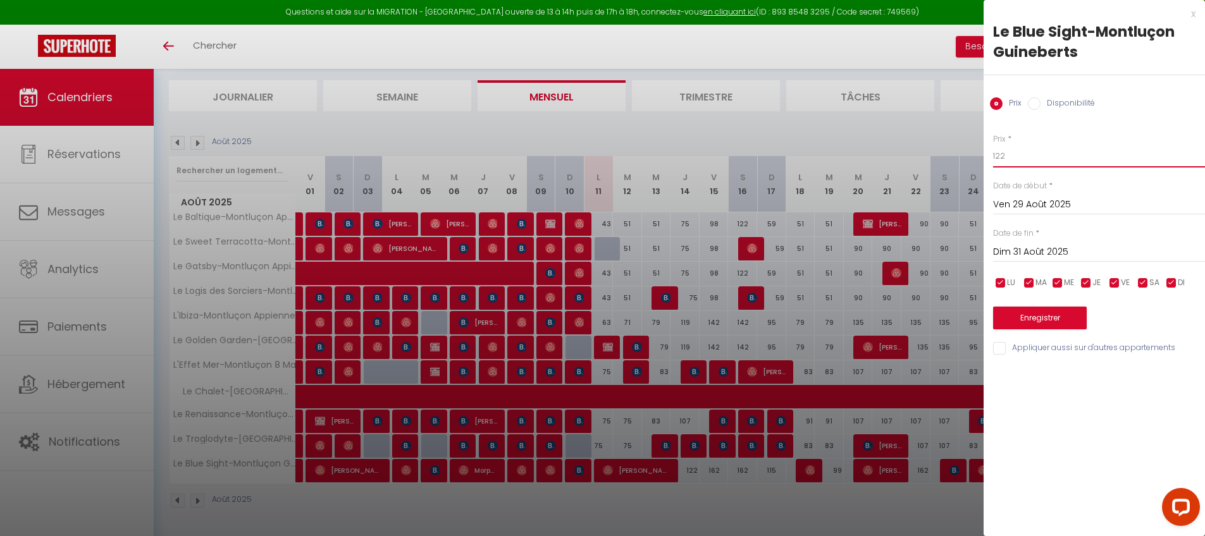
click at [1017, 150] on input "122" at bounding box center [1099, 156] width 212 height 23
click at [1033, 314] on button "Enregistrer" at bounding box center [1040, 318] width 94 height 23
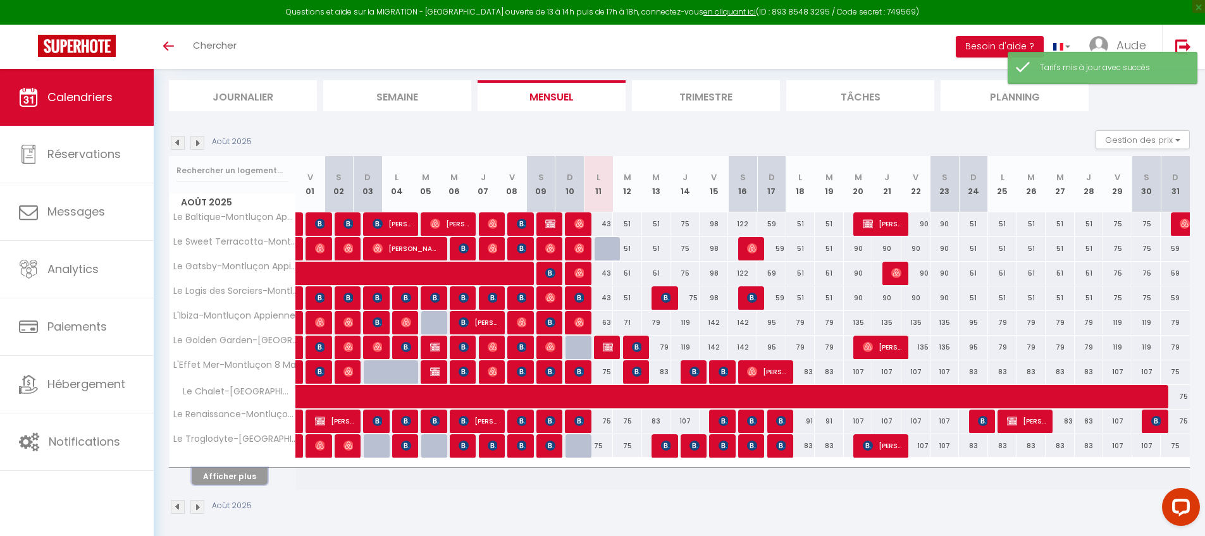
click at [218, 479] on button "Afficher plus" at bounding box center [230, 476] width 76 height 17
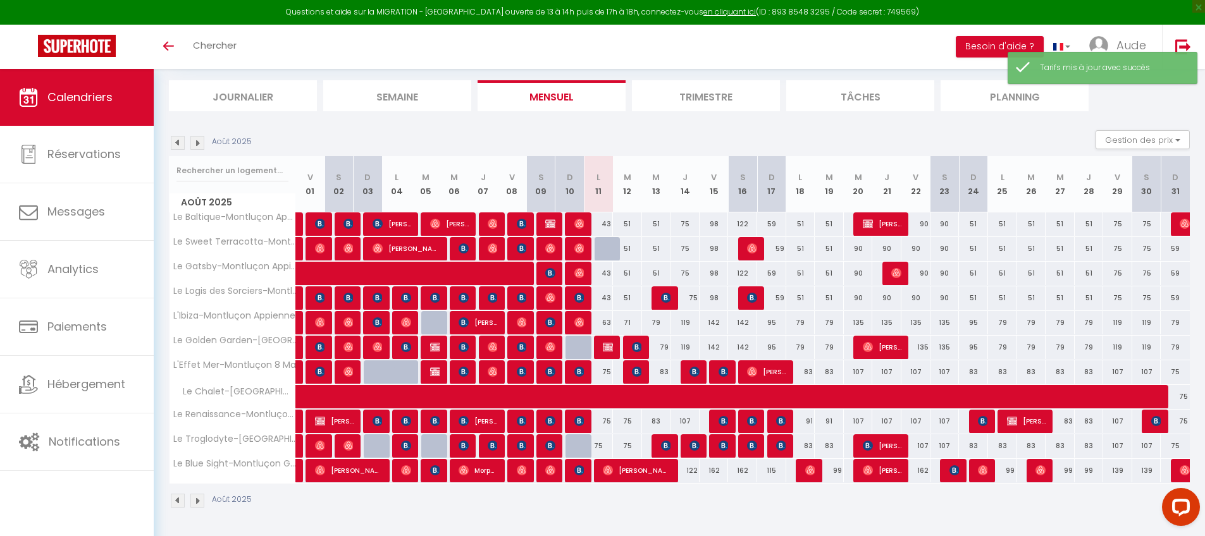
click at [1121, 472] on div "139" at bounding box center [1117, 470] width 29 height 23
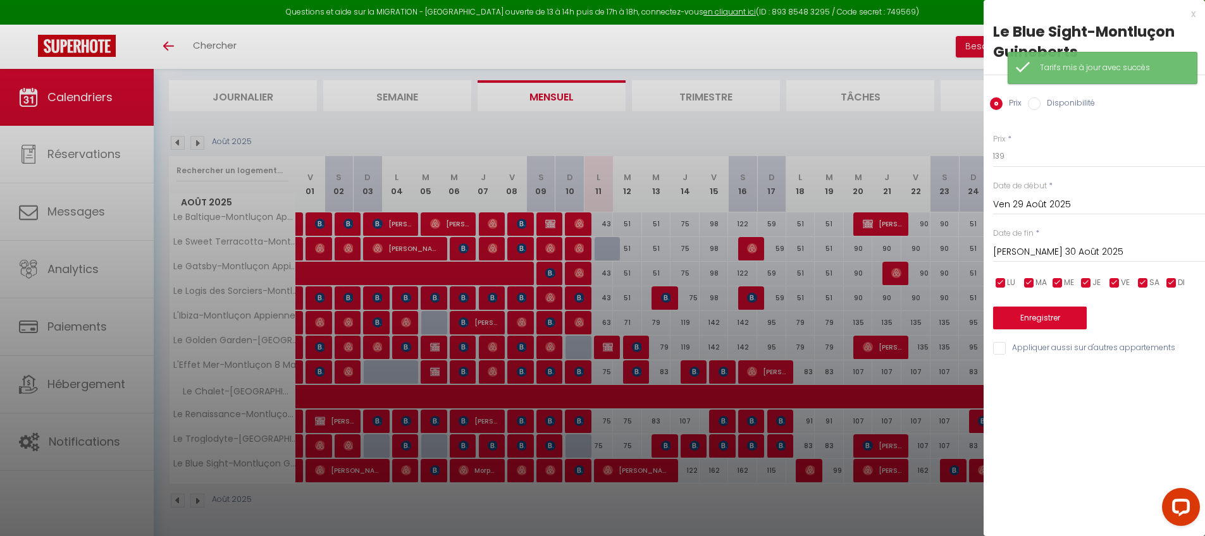
click at [1077, 251] on input "[PERSON_NAME] 30 Août 2025" at bounding box center [1099, 252] width 212 height 16
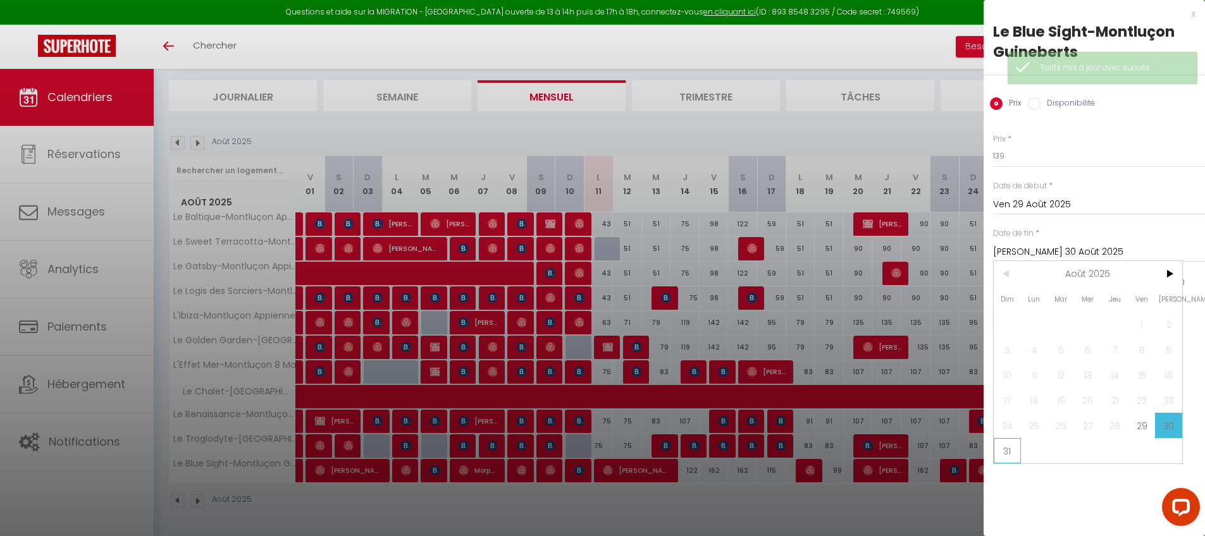
click at [1014, 451] on span "31" at bounding box center [1006, 450] width 27 height 25
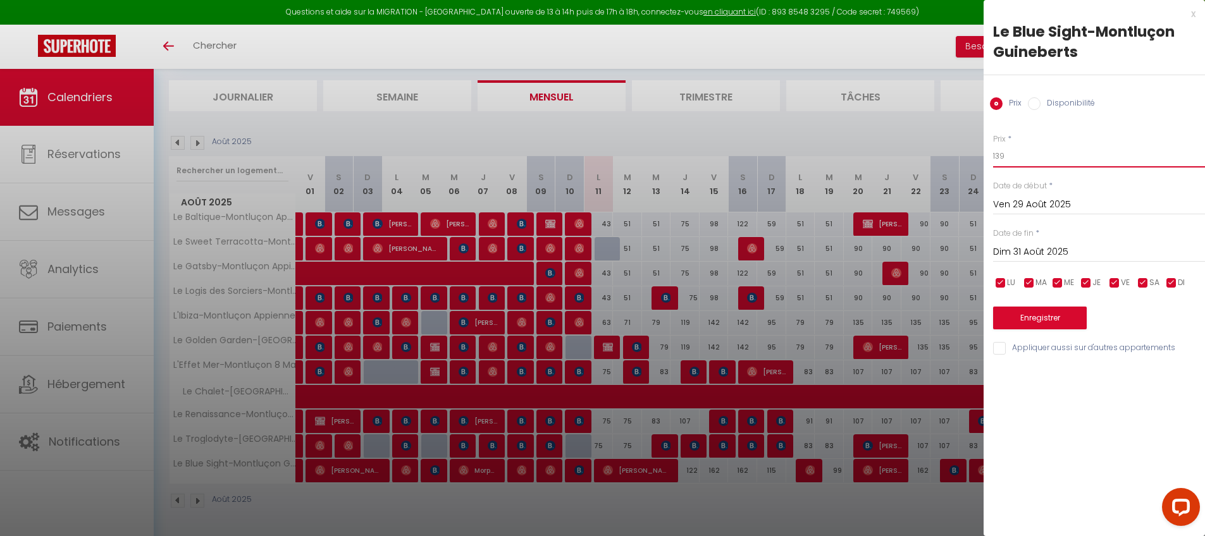
click at [1075, 158] on input "139" at bounding box center [1099, 156] width 212 height 23
click at [1046, 326] on button "Enregistrer" at bounding box center [1040, 318] width 94 height 23
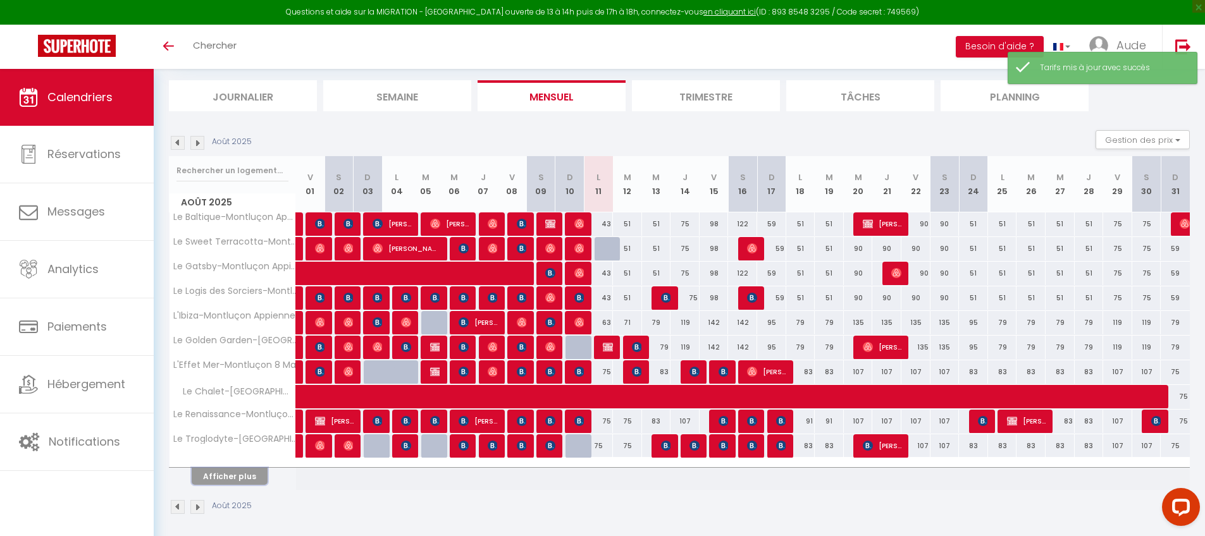
click at [223, 474] on button "Afficher plus" at bounding box center [230, 476] width 76 height 17
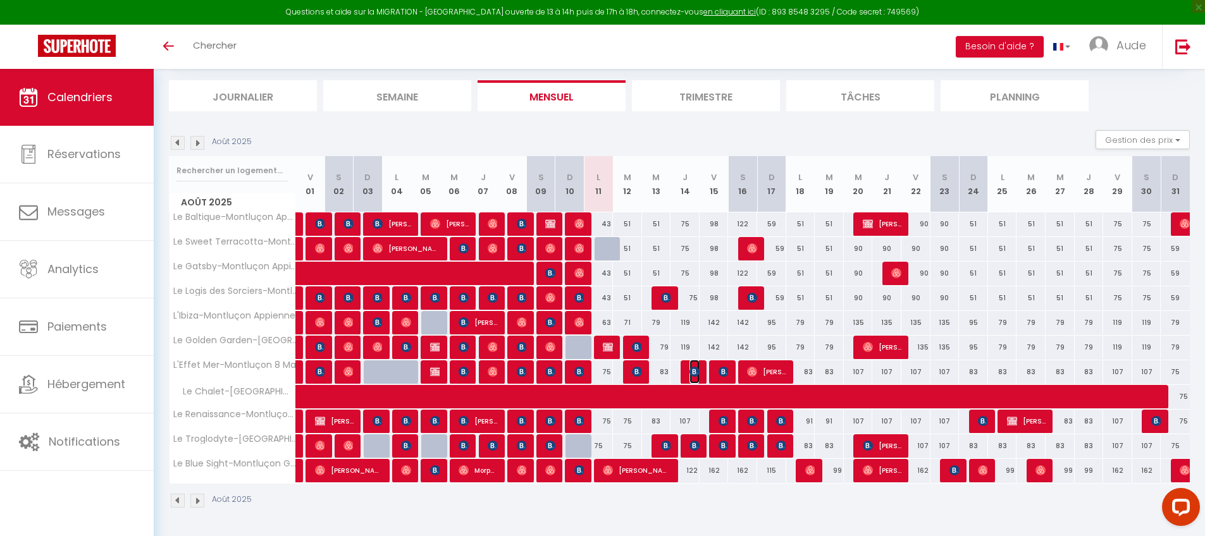
click at [691, 369] on img at bounding box center [694, 372] width 10 height 10
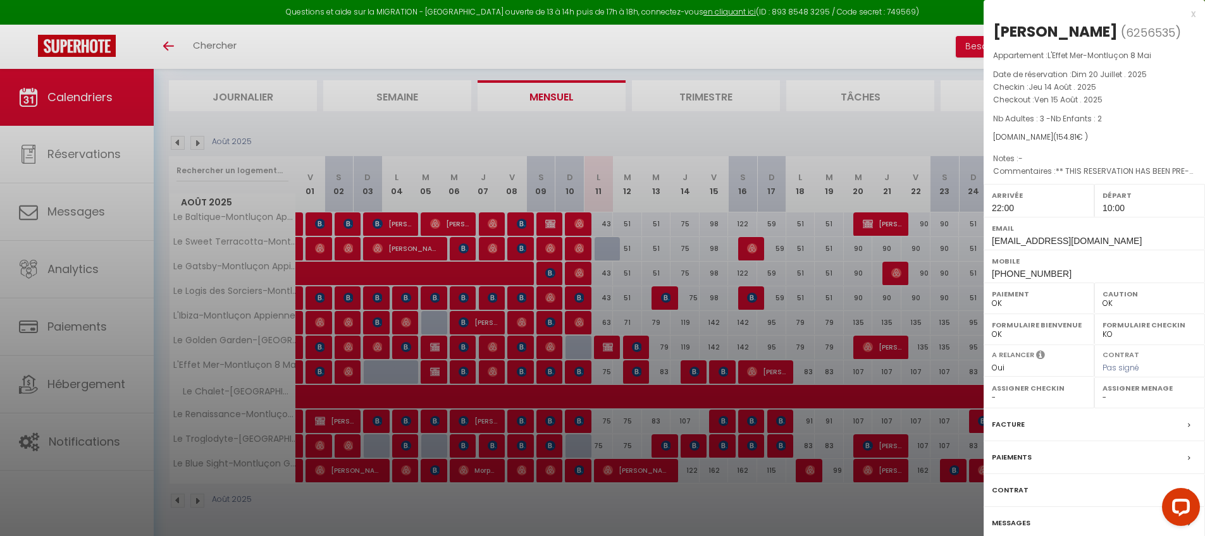
click at [691, 370] on div at bounding box center [602, 268] width 1205 height 536
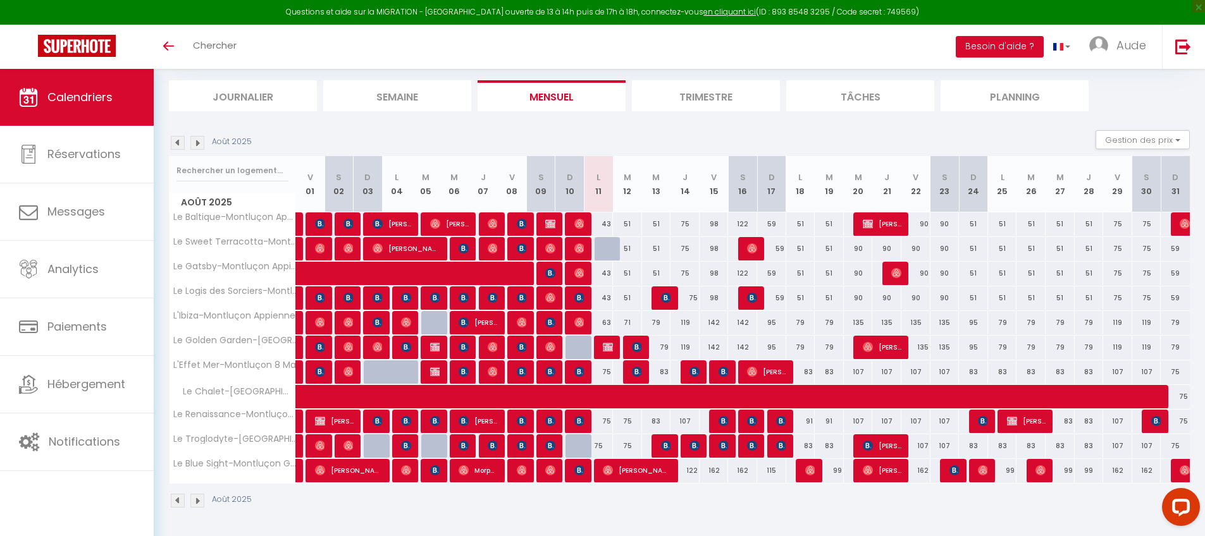
click at [684, 324] on div "119" at bounding box center [684, 322] width 29 height 23
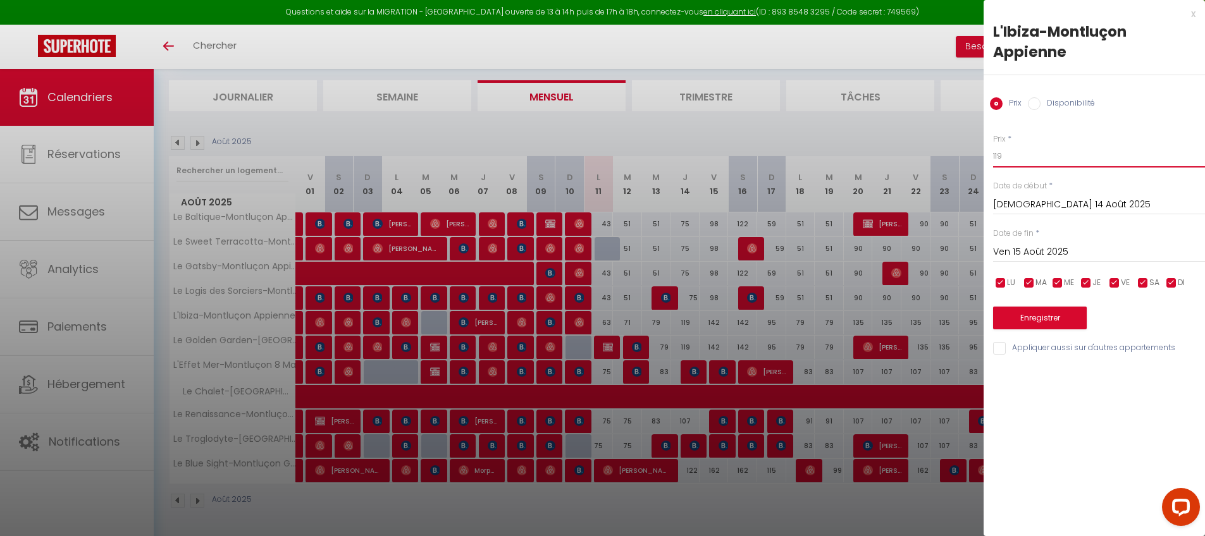
click at [1041, 155] on input "119" at bounding box center [1099, 156] width 212 height 23
click at [1017, 344] on input "Appliquer aussi sur d'autres appartements" at bounding box center [1099, 348] width 212 height 13
click at [1033, 324] on button "Enregistrer" at bounding box center [1040, 318] width 94 height 23
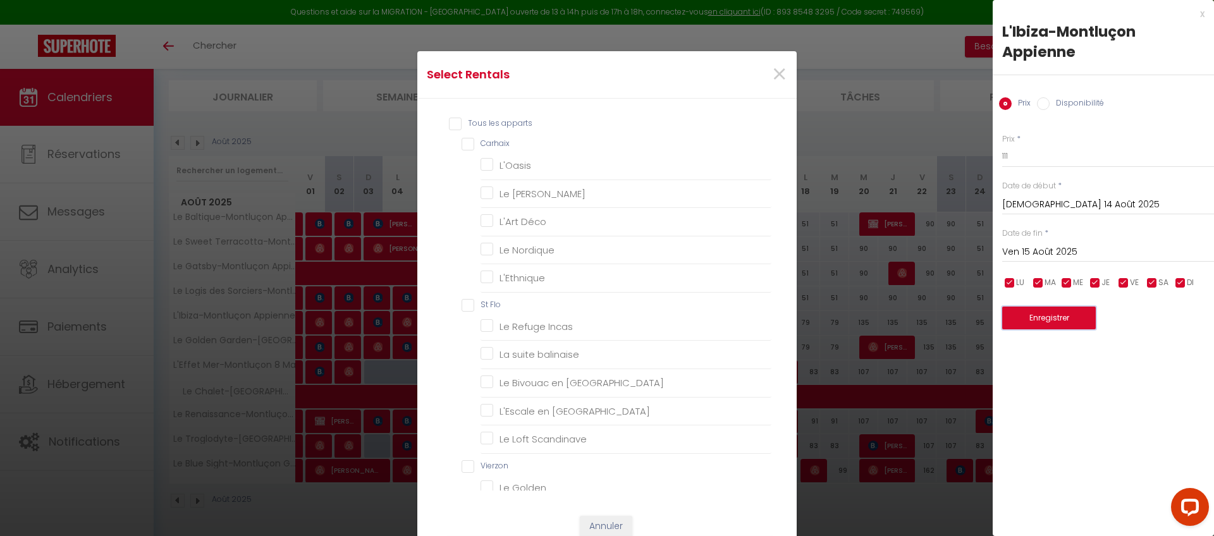
scroll to position [509, 0]
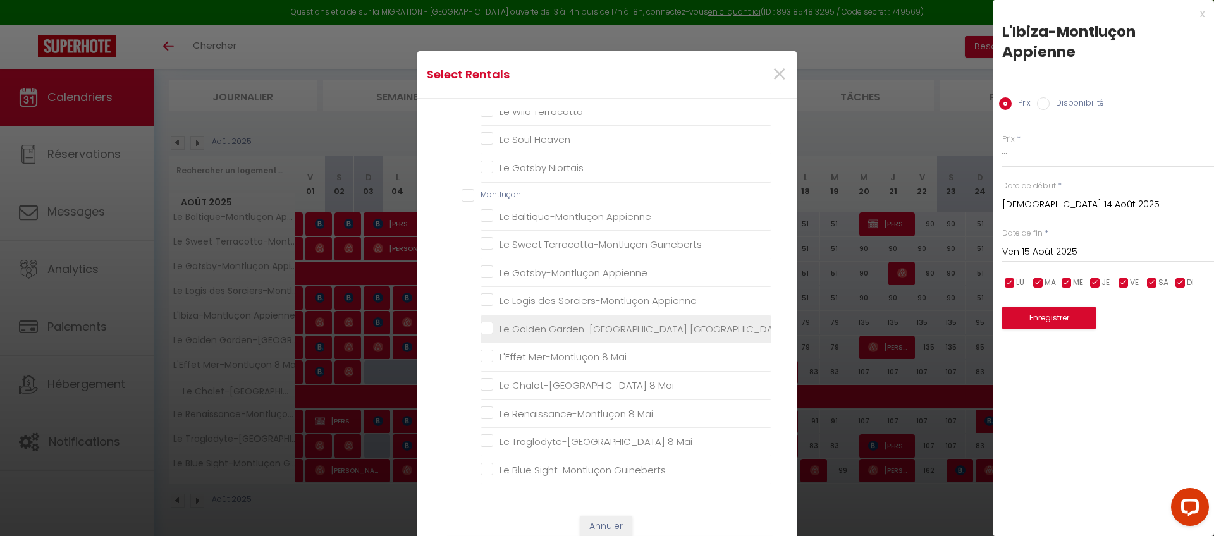
click at [541, 327] on Guineberts "Le Golden Garden-[GEOGRAPHIC_DATA] [GEOGRAPHIC_DATA]" at bounding box center [626, 329] width 291 height 13
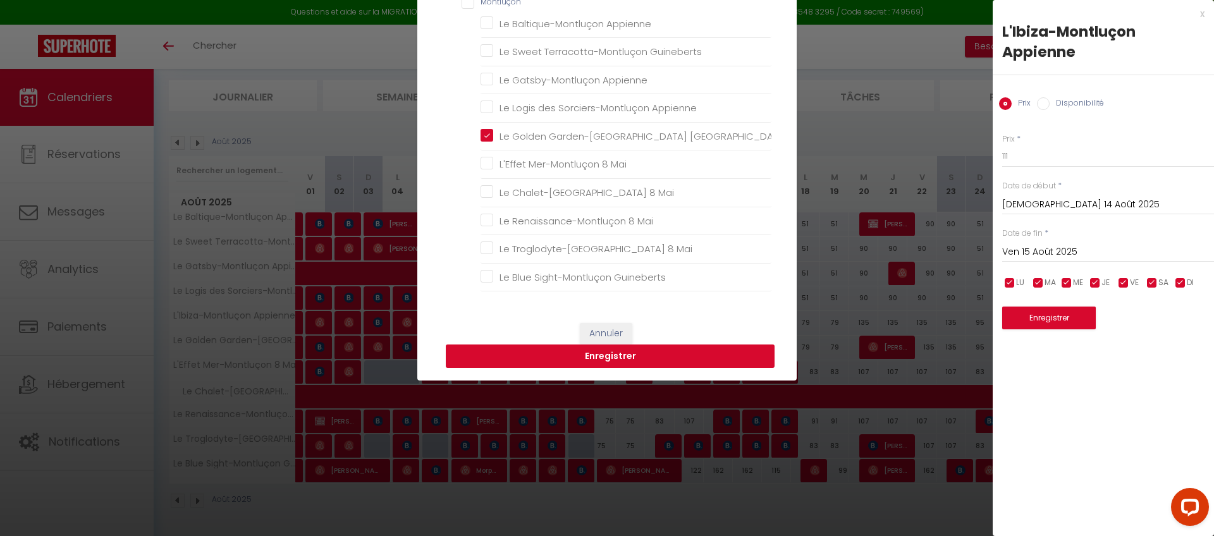
scroll to position [193, 0]
click at [603, 360] on button "Enregistrer" at bounding box center [610, 356] width 329 height 24
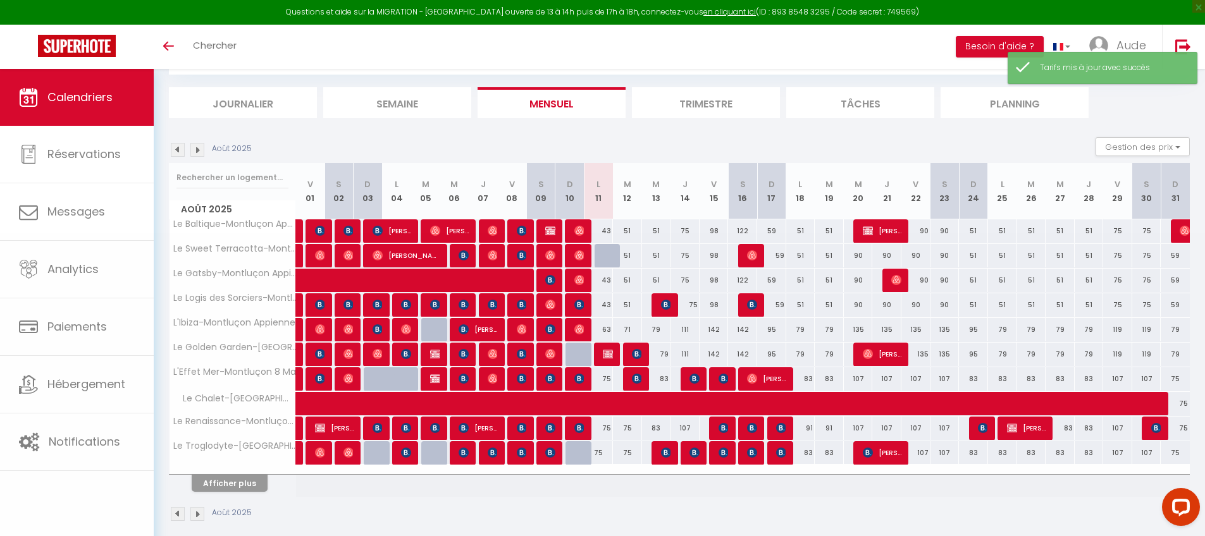
scroll to position [76, 0]
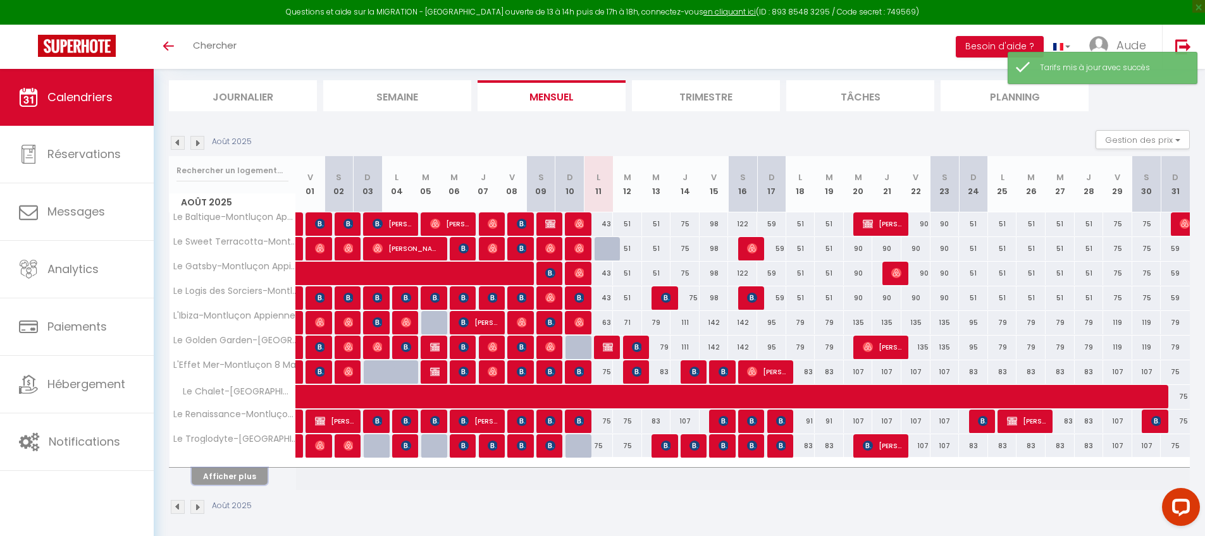
click at [260, 478] on button "Afficher plus" at bounding box center [230, 476] width 76 height 17
